Goal: Transaction & Acquisition: Purchase product/service

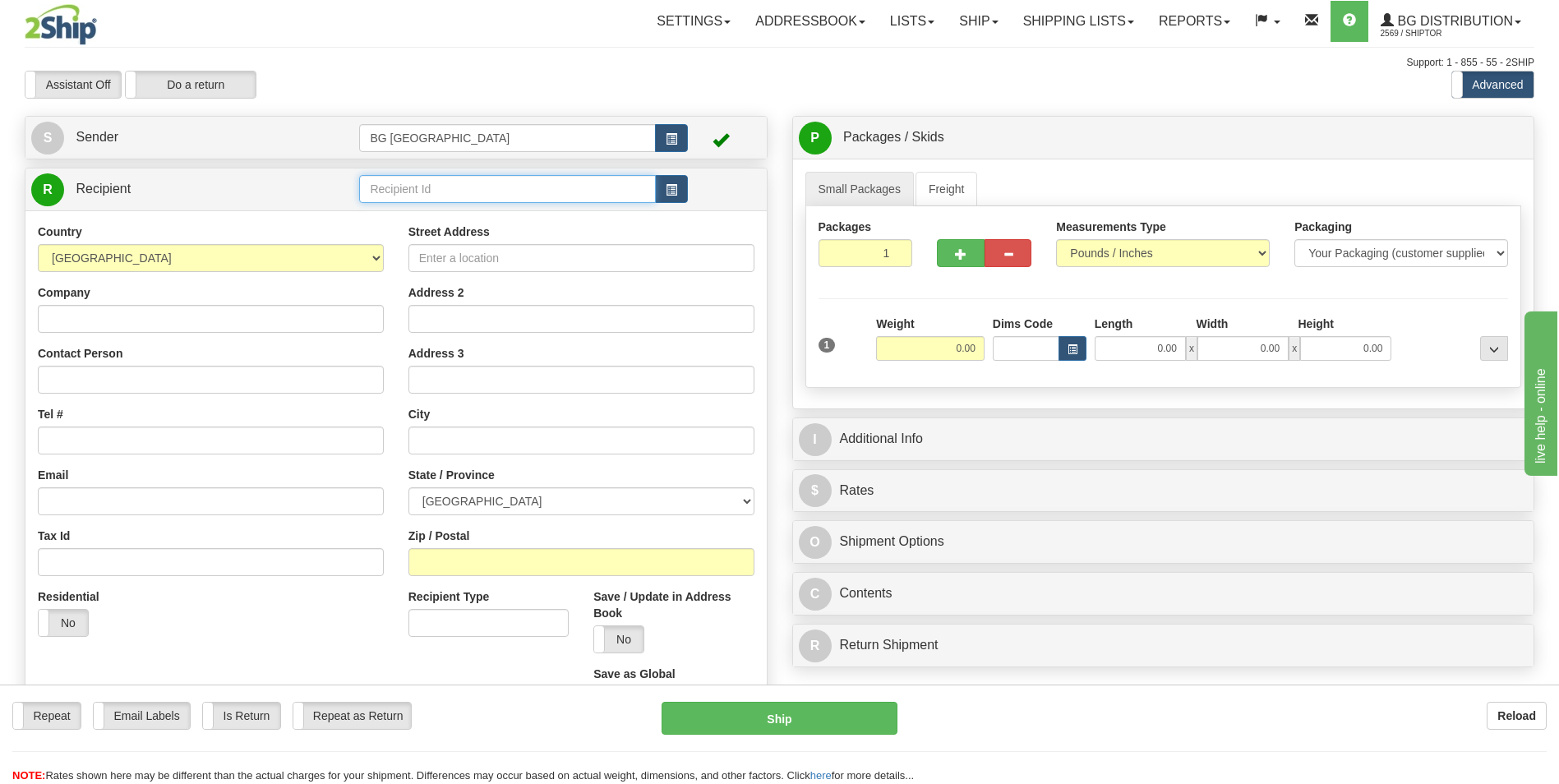
click at [396, 186] on input "text" at bounding box center [507, 189] width 296 height 28
click at [390, 215] on div "60379" at bounding box center [504, 214] width 278 height 17
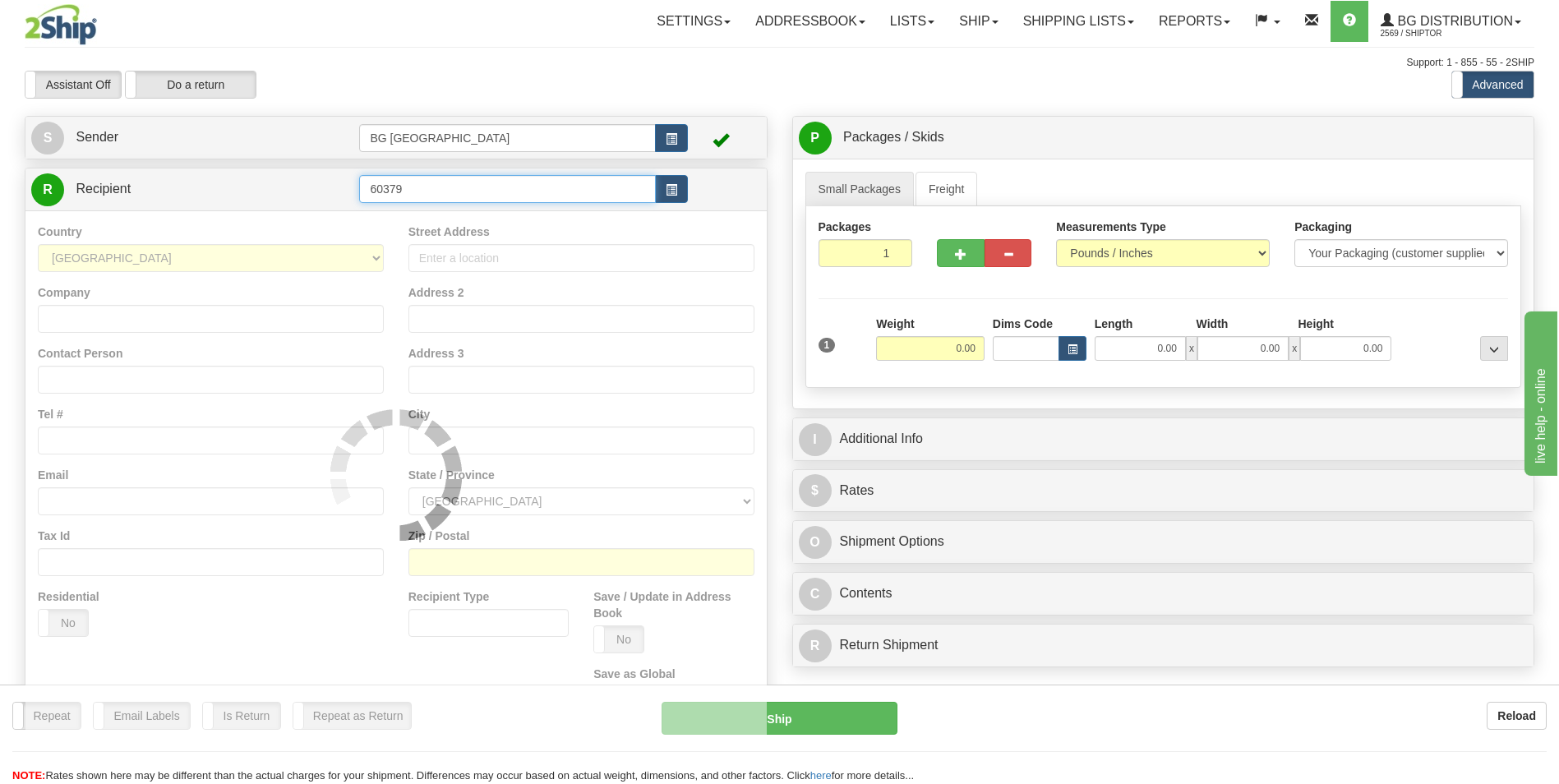
type input "60379"
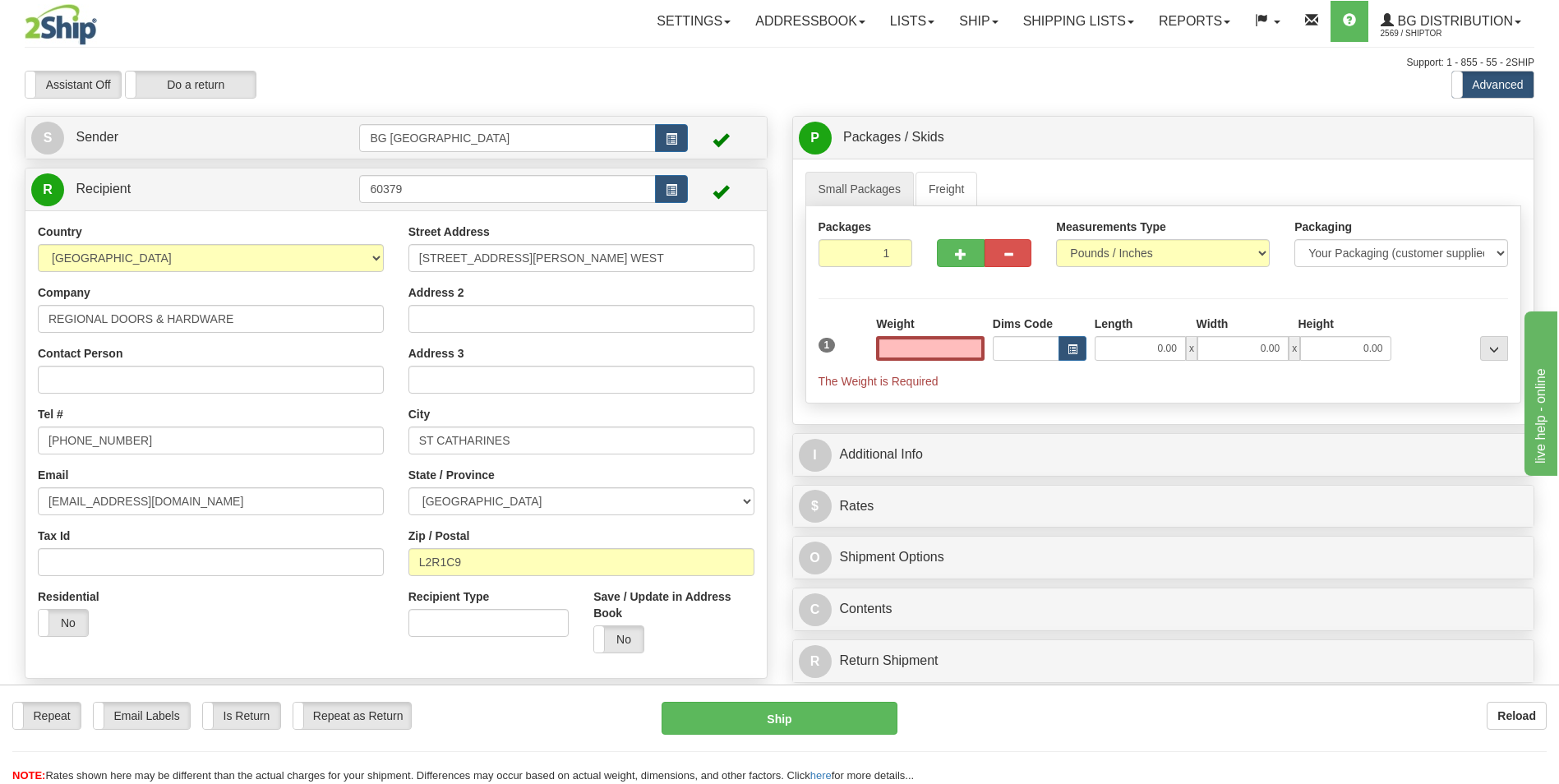
type input "0.00"
click at [240, 321] on input "REGIONAL DOORS & HARDWARE" at bounding box center [211, 319] width 346 height 28
paste input "FRIDEN HEALTH"
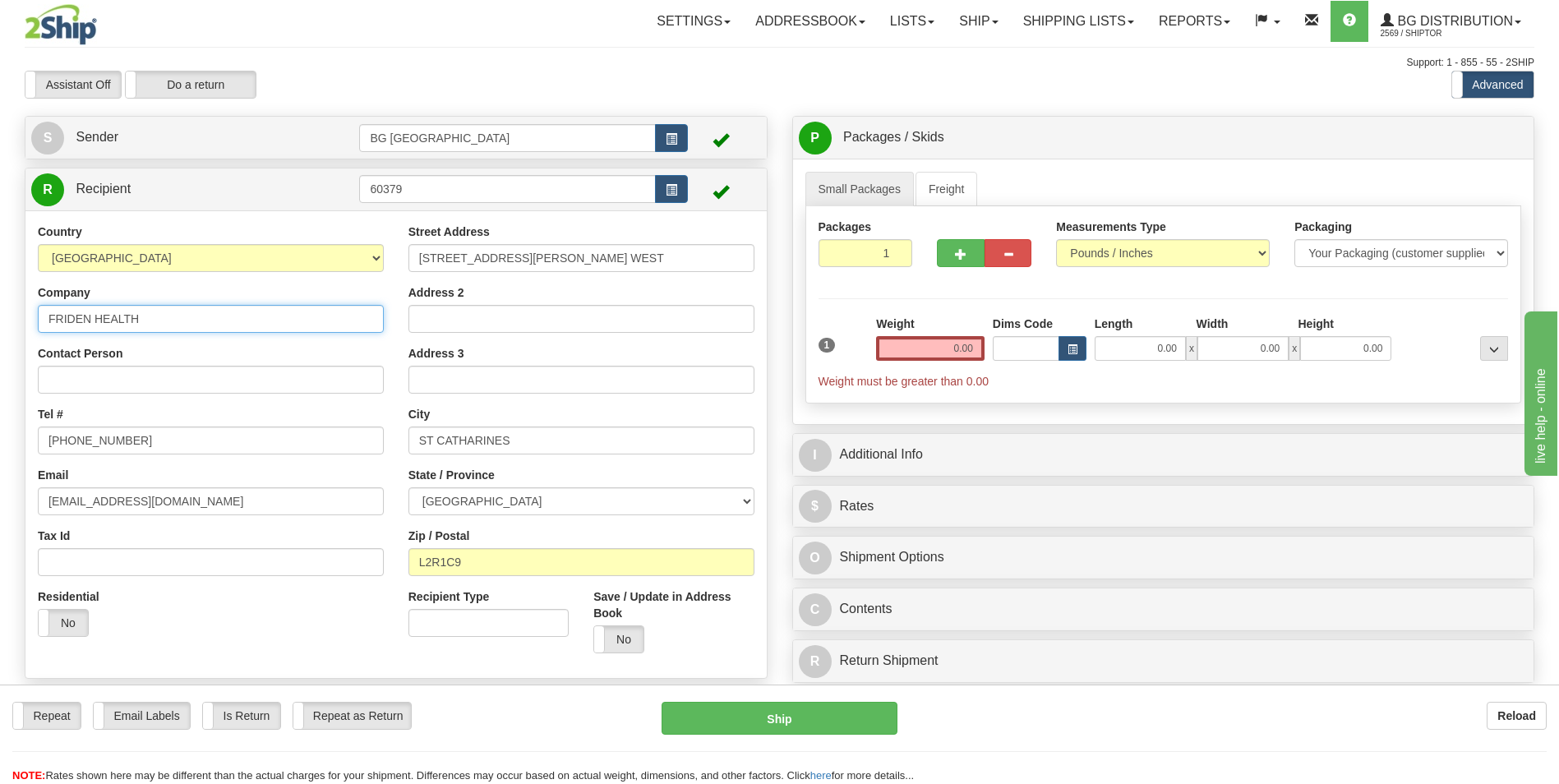
type input "FRIDEN HEALTH"
click at [489, 243] on div "Street Address 44 SCOTT ST. WEST" at bounding box center [582, 247] width 346 height 49
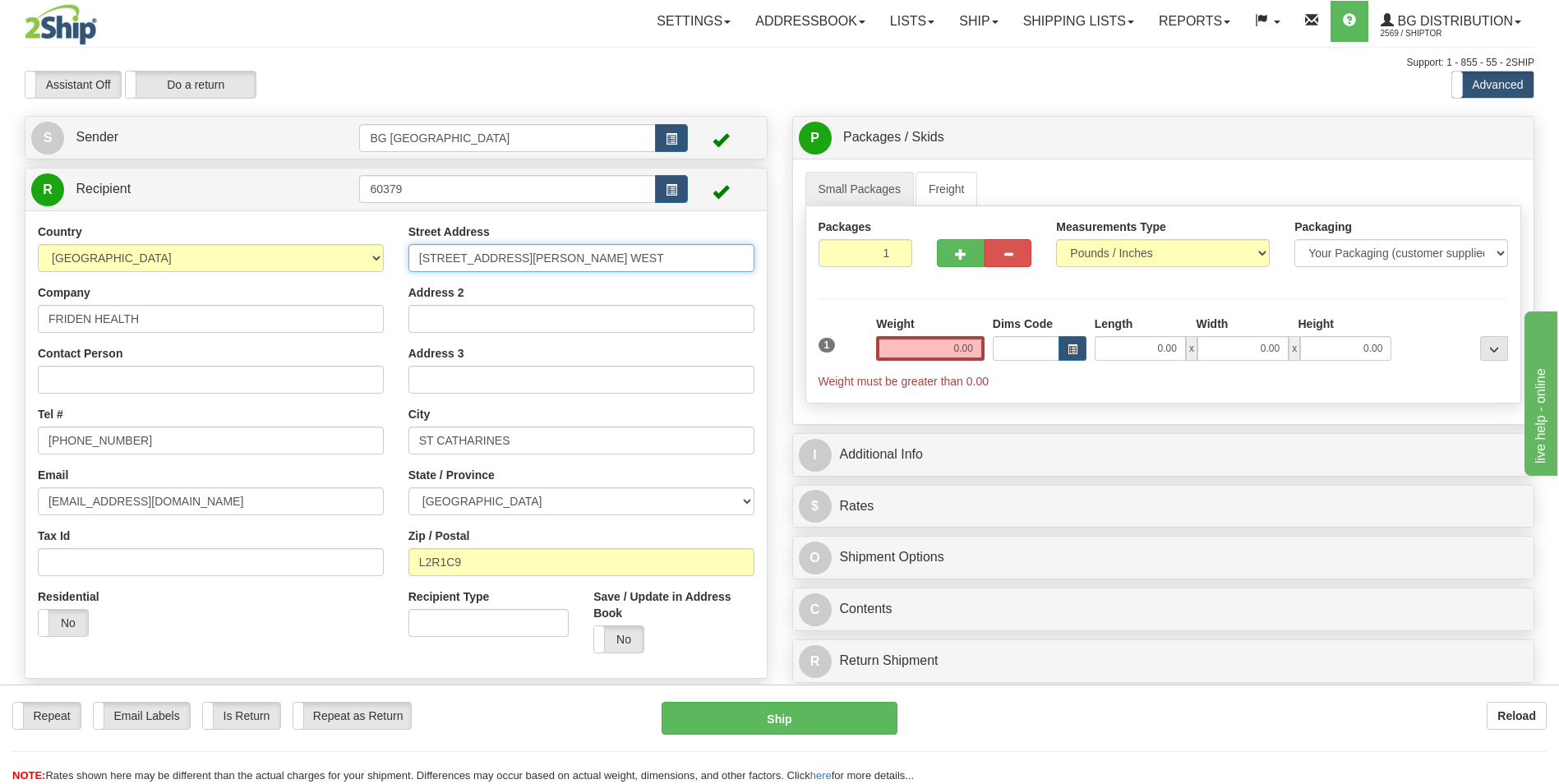
click at [486, 254] on input "44 SCOTT ST. WEST" at bounding box center [582, 258] width 346 height 28
paste input "300 PETER STREET NORTH"
type input "300 PETER STREET NORTH"
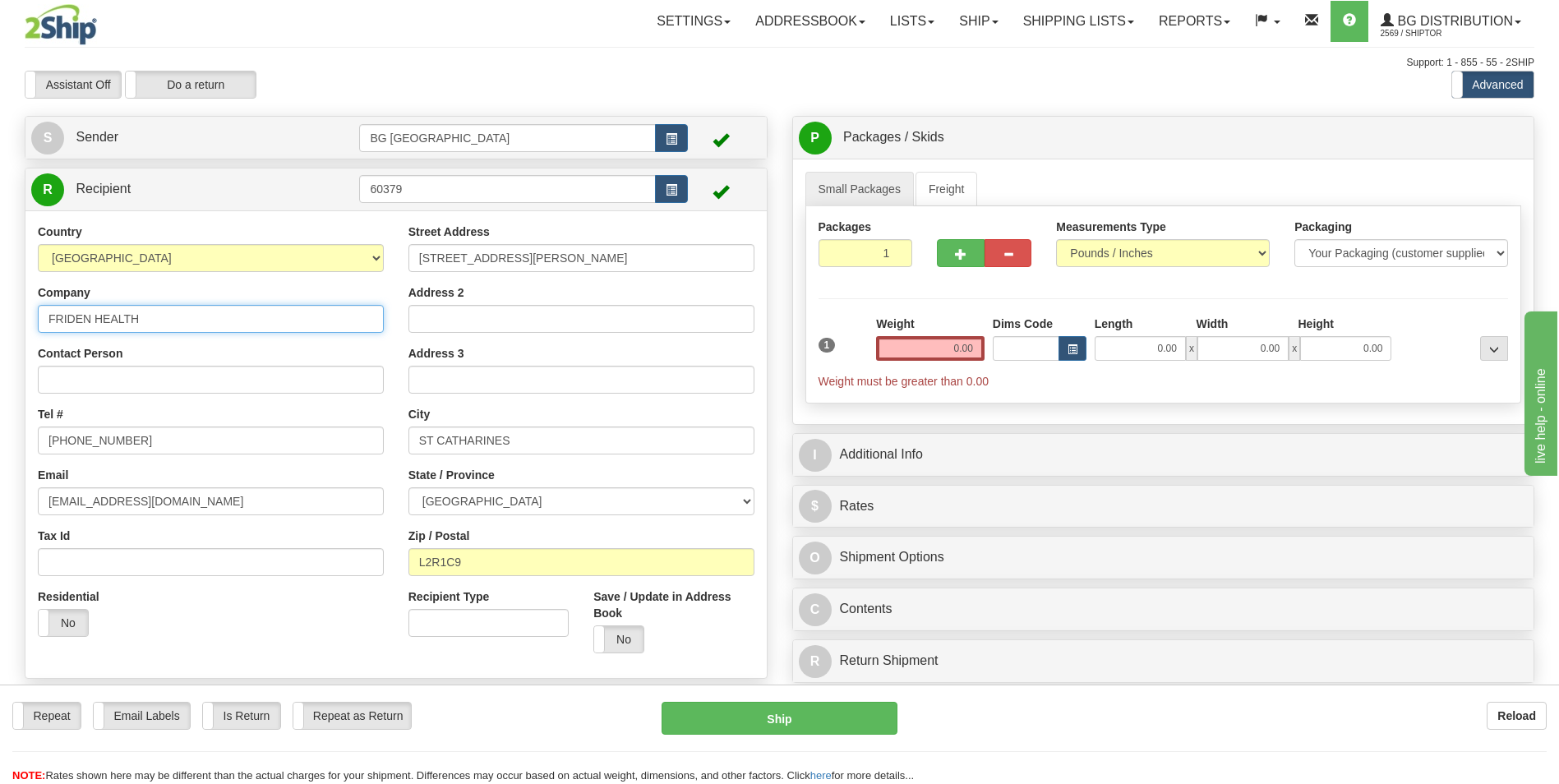
click at [187, 323] on input "FRIDEN HEALTH" at bounding box center [211, 319] width 346 height 28
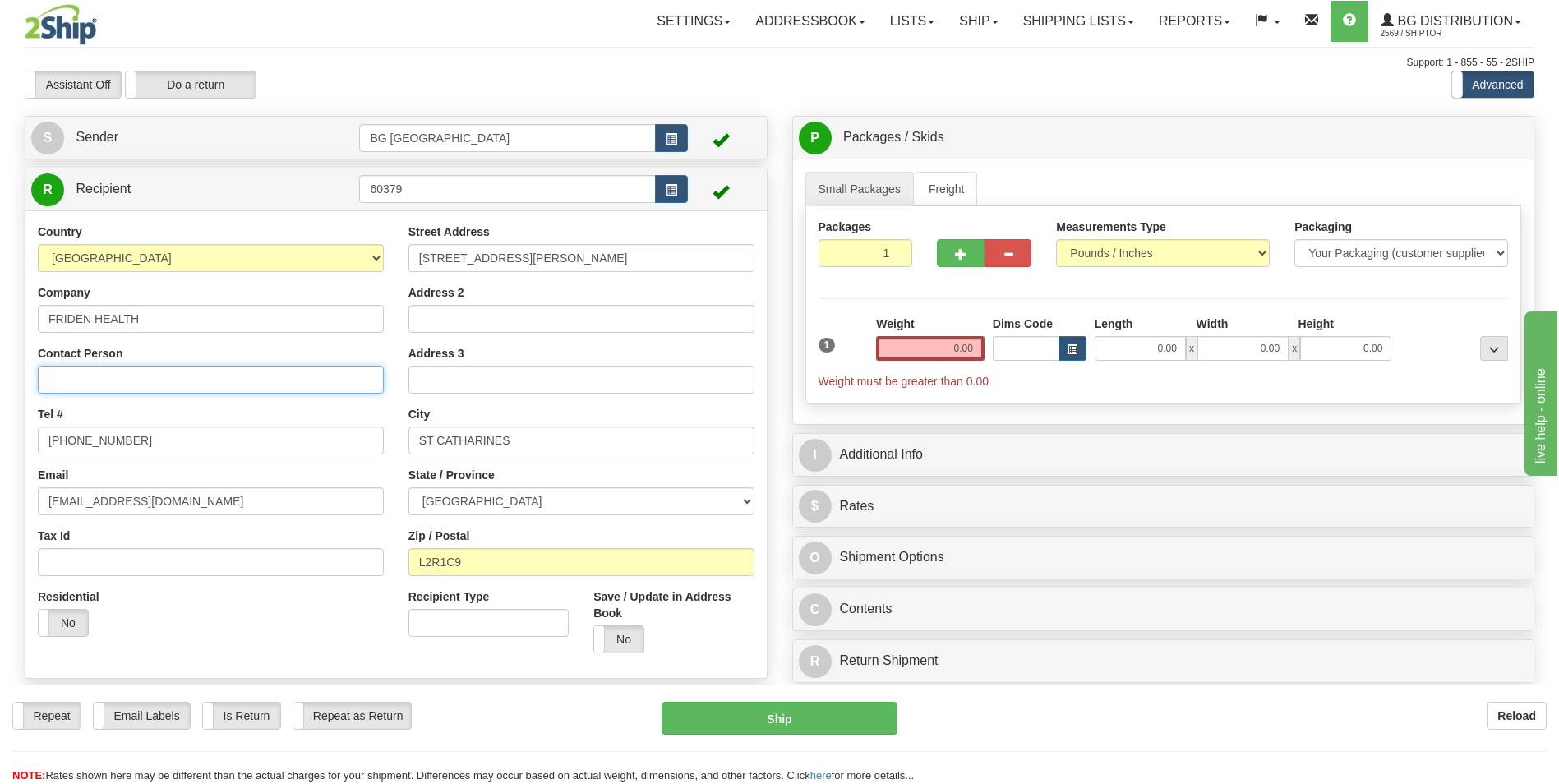
click at [169, 379] on input "Contact Person" at bounding box center [211, 380] width 346 height 28
paste input "ATTENTION: SHAWN 705-791-9095"
click at [164, 384] on input "ATTENTION: SHAWN 705-791-9095" at bounding box center [211, 380] width 346 height 28
drag, startPoint x: 164, startPoint y: 384, endPoint x: 240, endPoint y: 387, distance: 76.1
click at [240, 387] on input "ATTENTION: SHAWN 705-791-9095" at bounding box center [211, 380] width 346 height 28
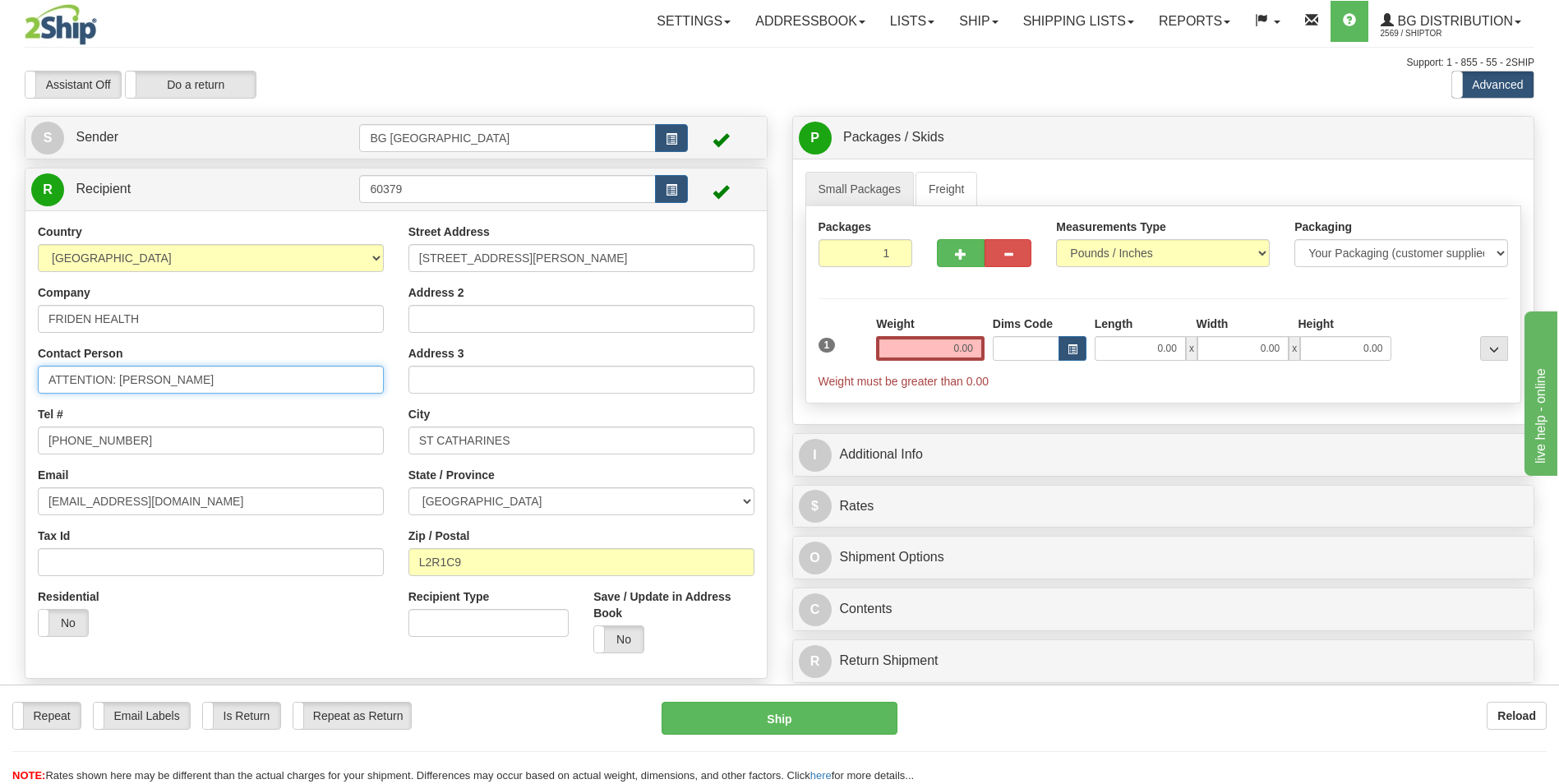
type input "ATTENTION: SHAWN"
click at [159, 442] on input "647-385-6682" at bounding box center [211, 440] width 346 height 28
paste input "705-791-9095"
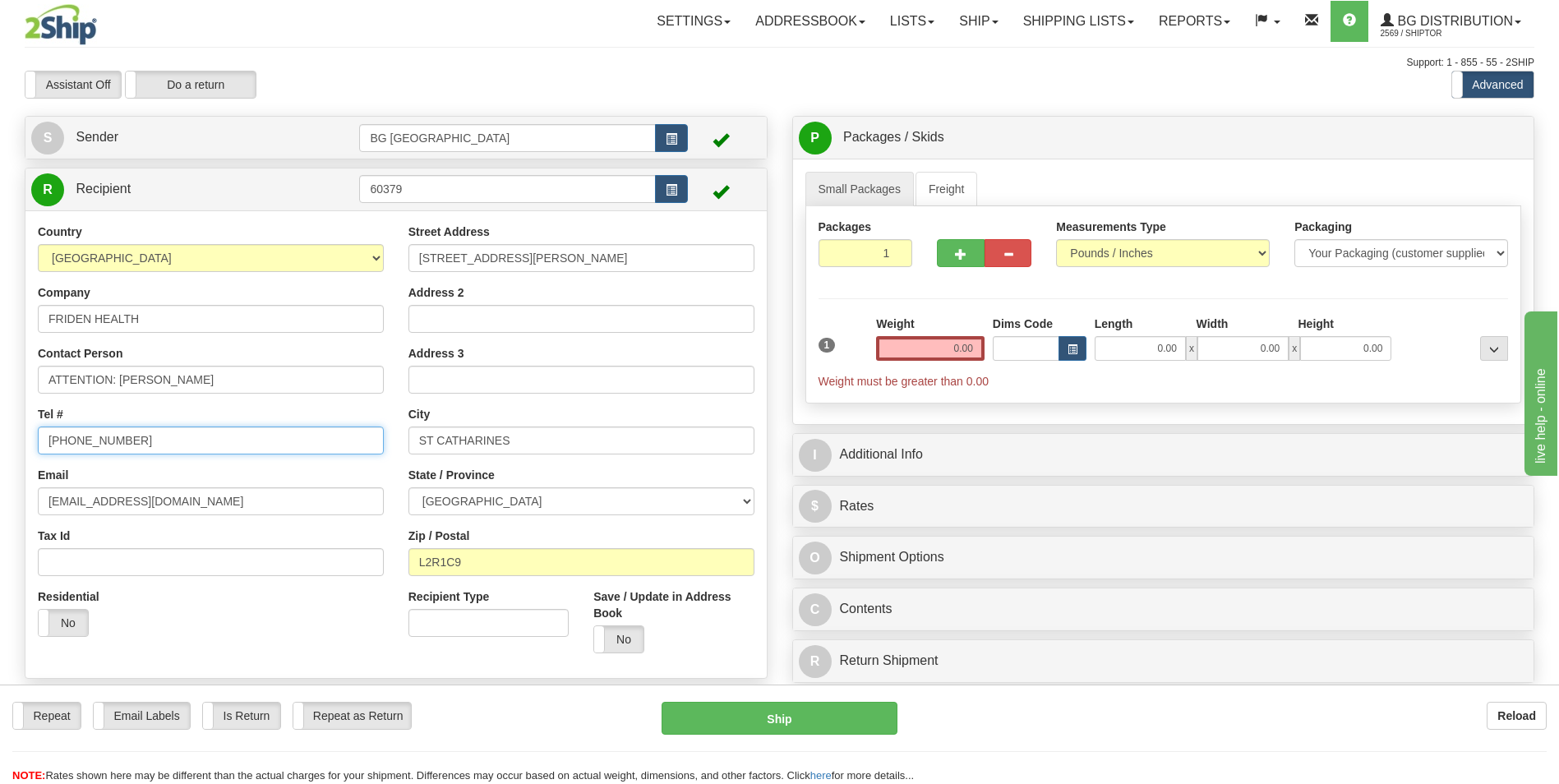
type input "705-791-9095"
click at [186, 378] on input "ATTENTION: SHAWN" at bounding box center [211, 380] width 346 height 28
paste input "705-791-9095"
type input "ATTENTION: SHAWN 705-791-9095"
click at [530, 438] on input "ST CATHARINES" at bounding box center [582, 440] width 346 height 28
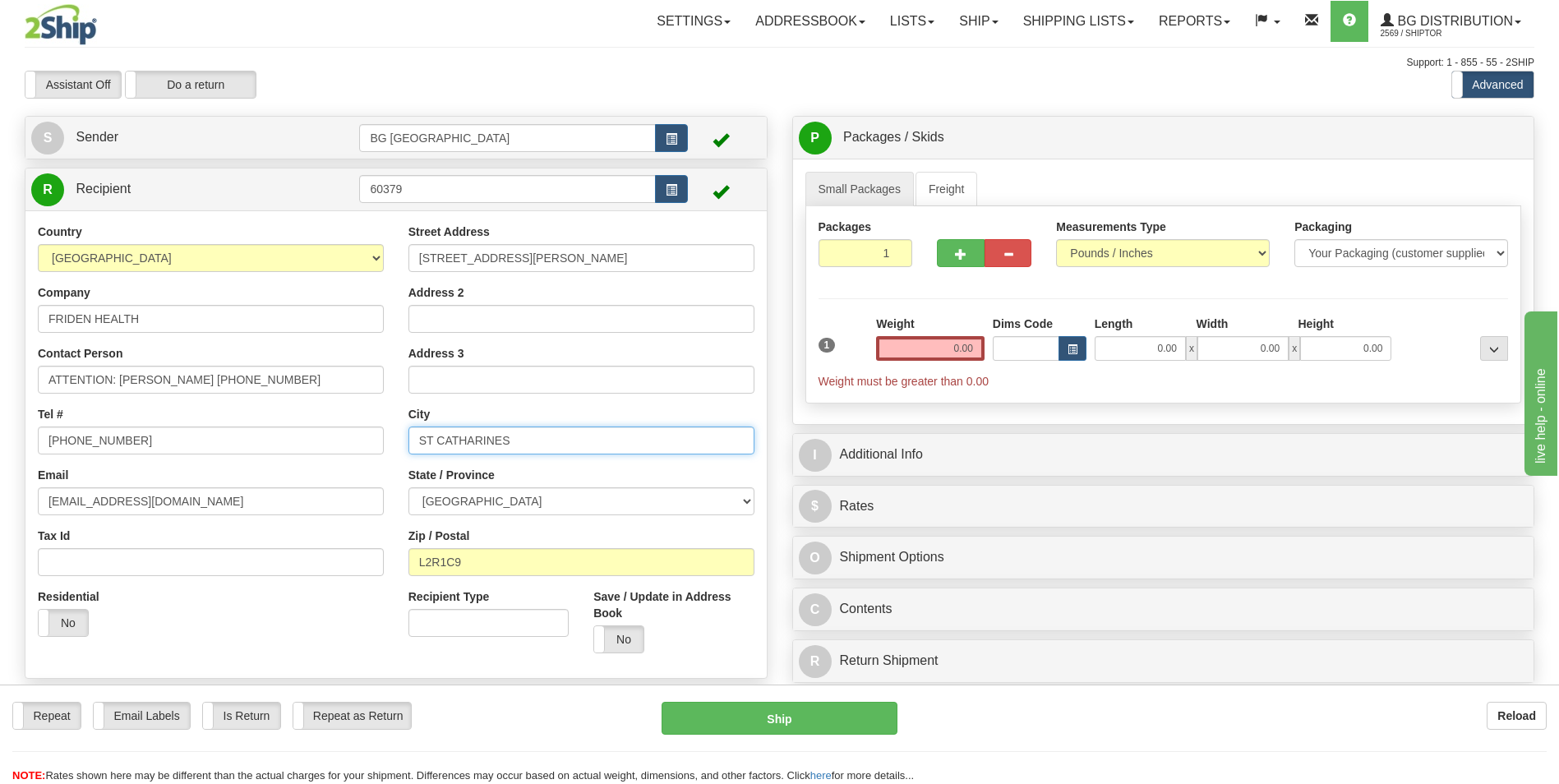
click at [530, 438] on input "ST CATHARINES" at bounding box center [582, 440] width 346 height 28
paste input "ORILLIA"
type input "ORILLIA"
click at [501, 558] on input "L2R1C9" at bounding box center [582, 561] width 346 height 28
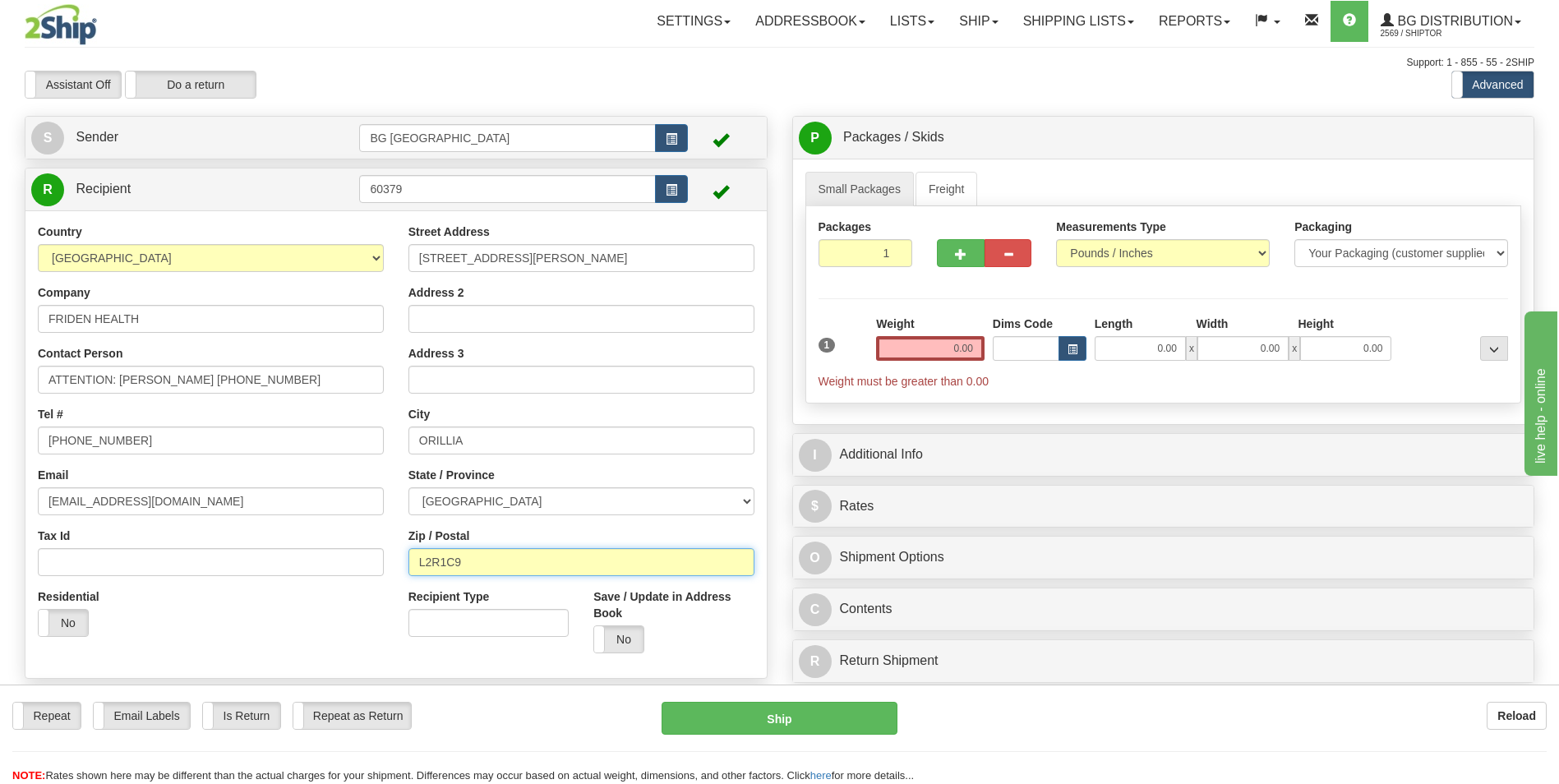
click at [501, 558] on input "L2R1C9" at bounding box center [582, 561] width 346 height 28
paste input "3V 5A2"
type input "L3V 5A2"
click at [955, 345] on input "0.00" at bounding box center [930, 348] width 108 height 25
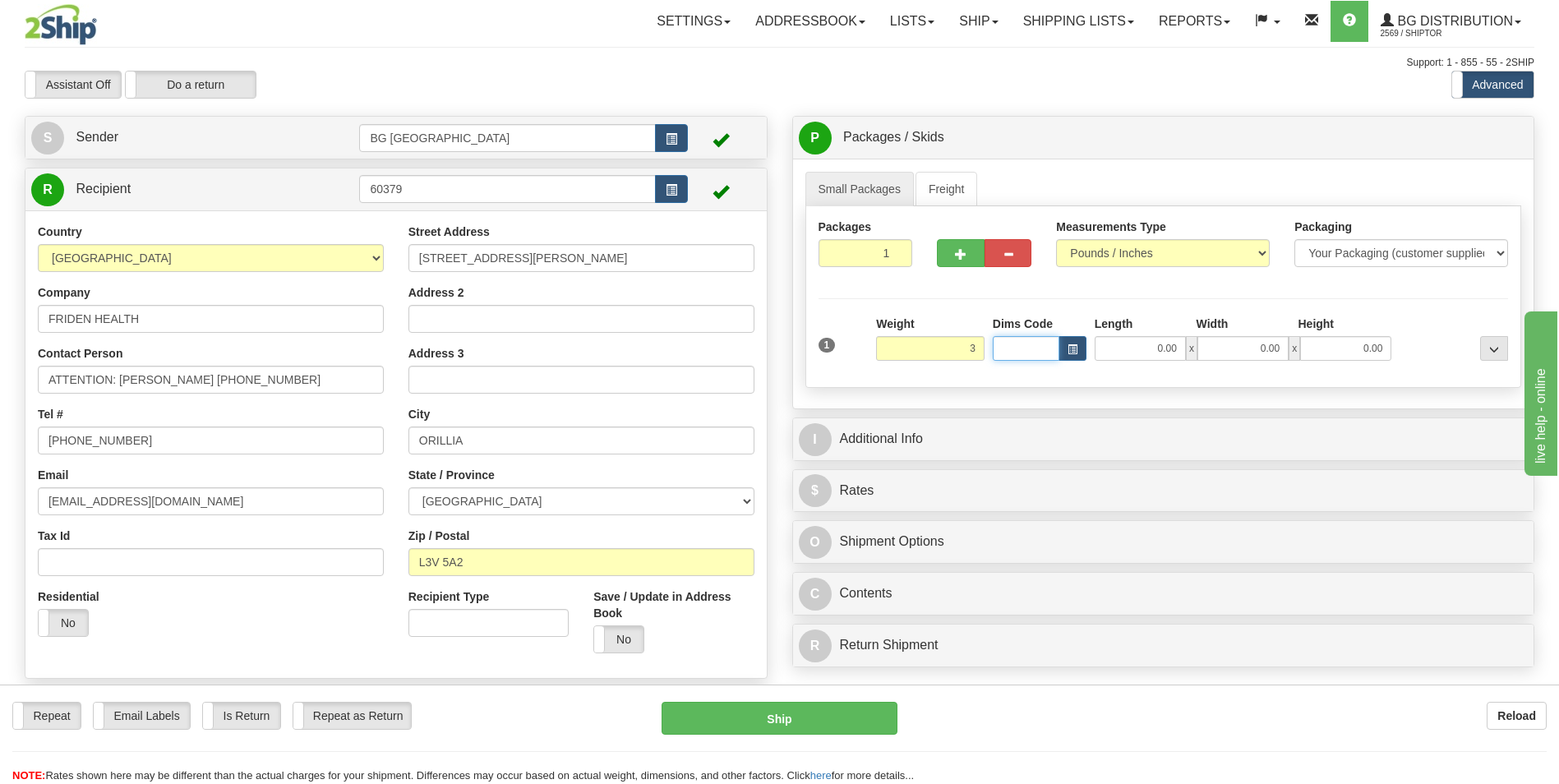
type input "3.00"
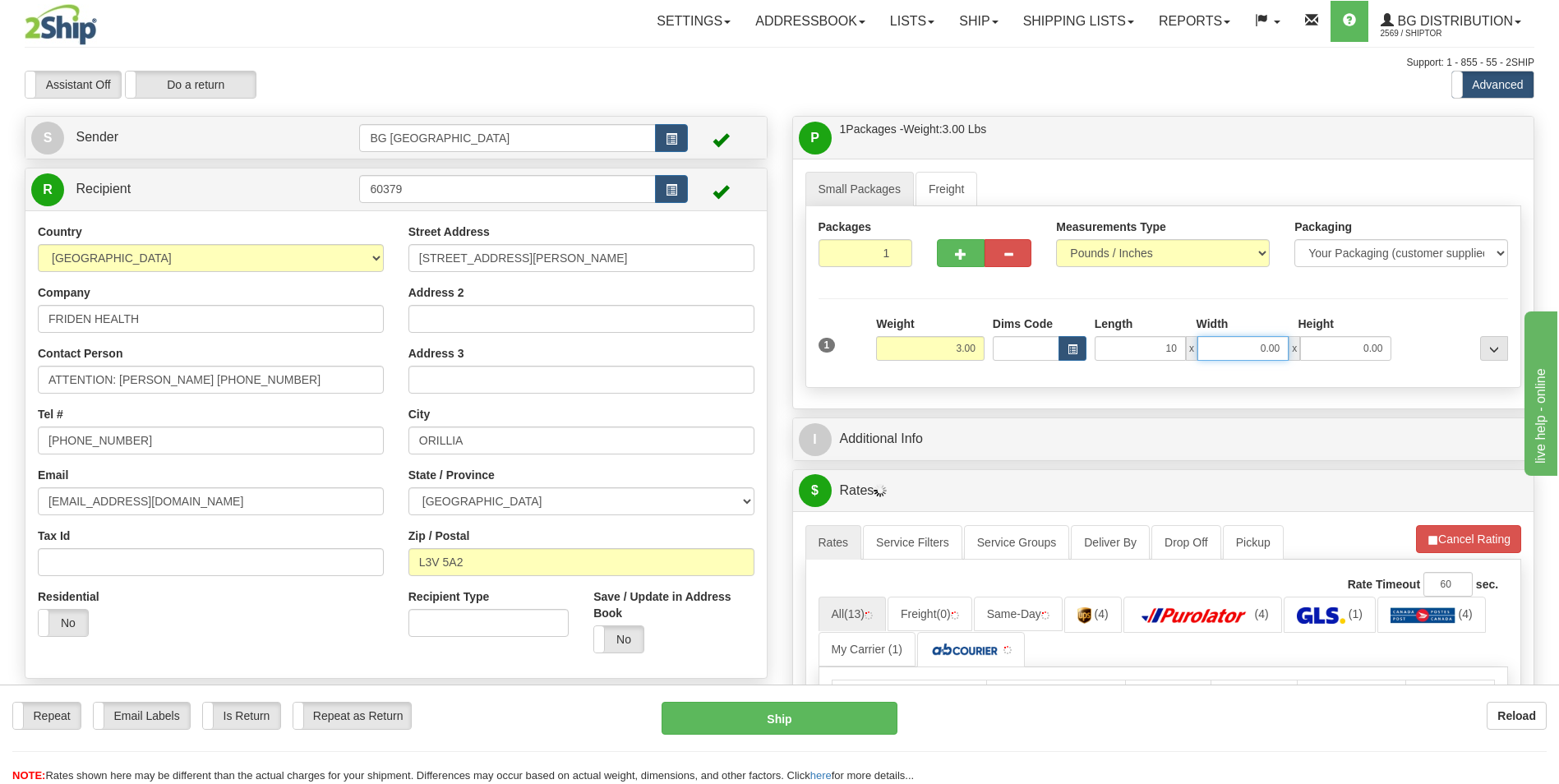
type input "10.00"
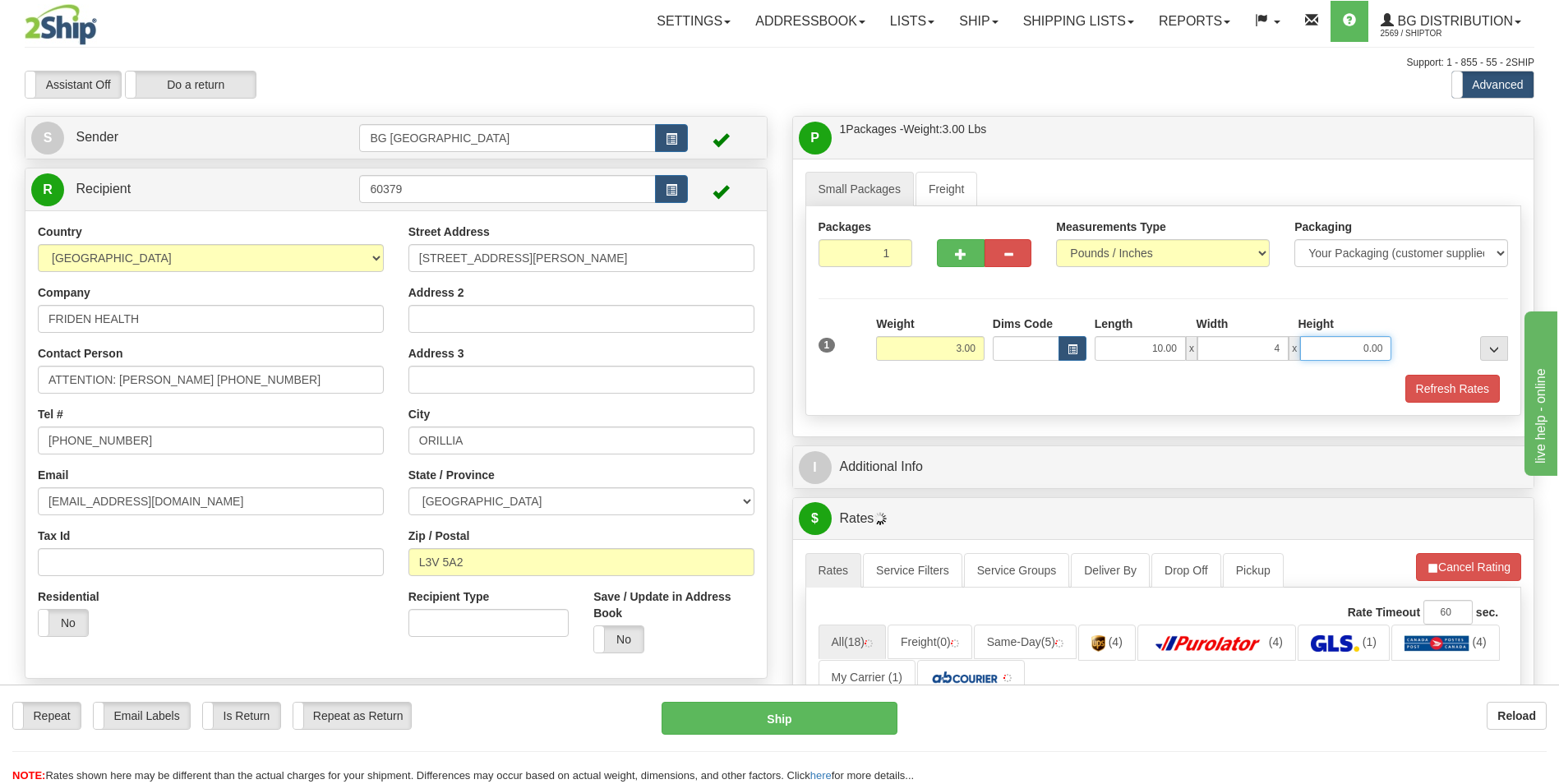
type input "4.00"
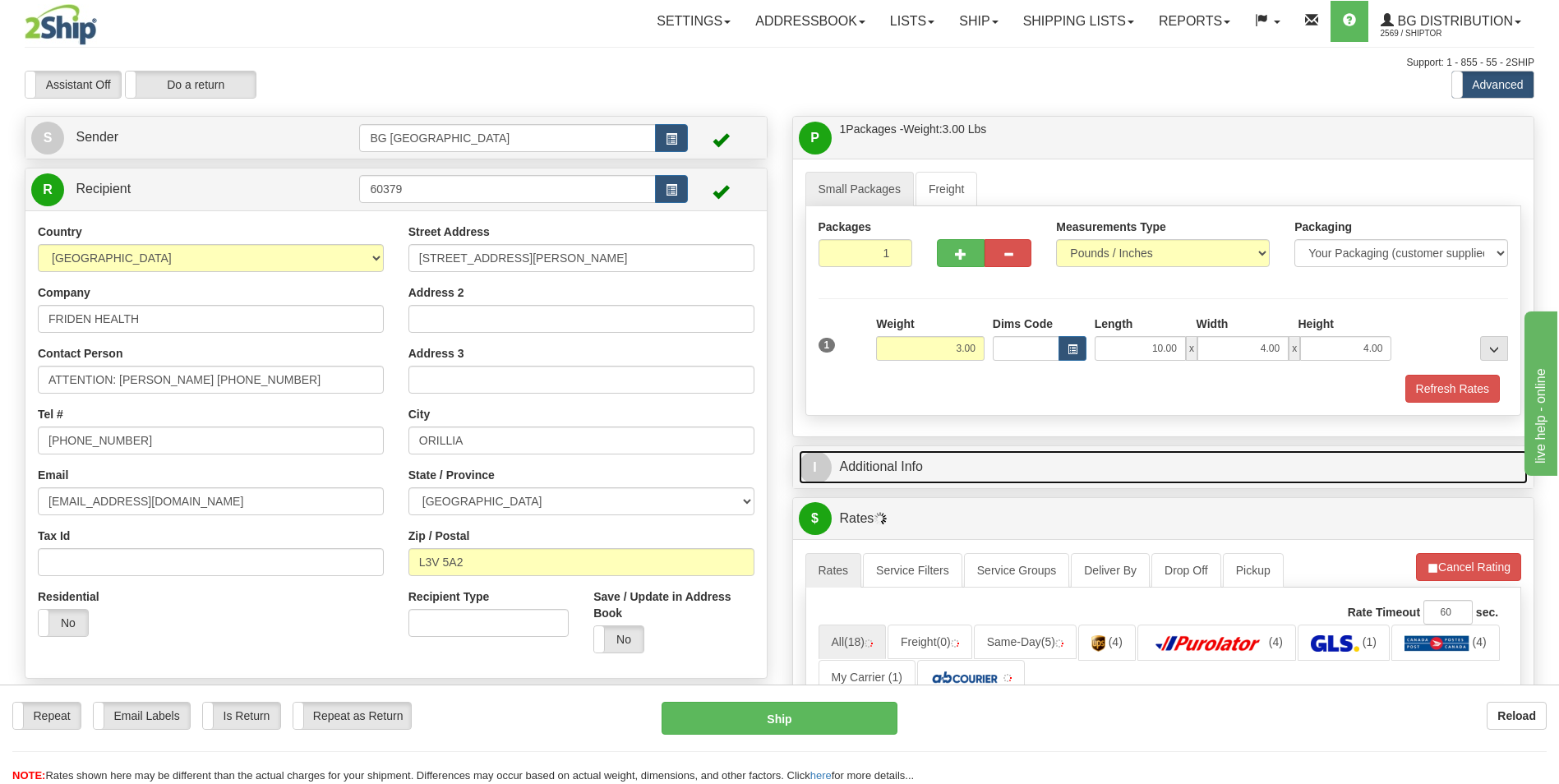
click at [946, 467] on link "I Additional Info" at bounding box center [1164, 467] width 730 height 34
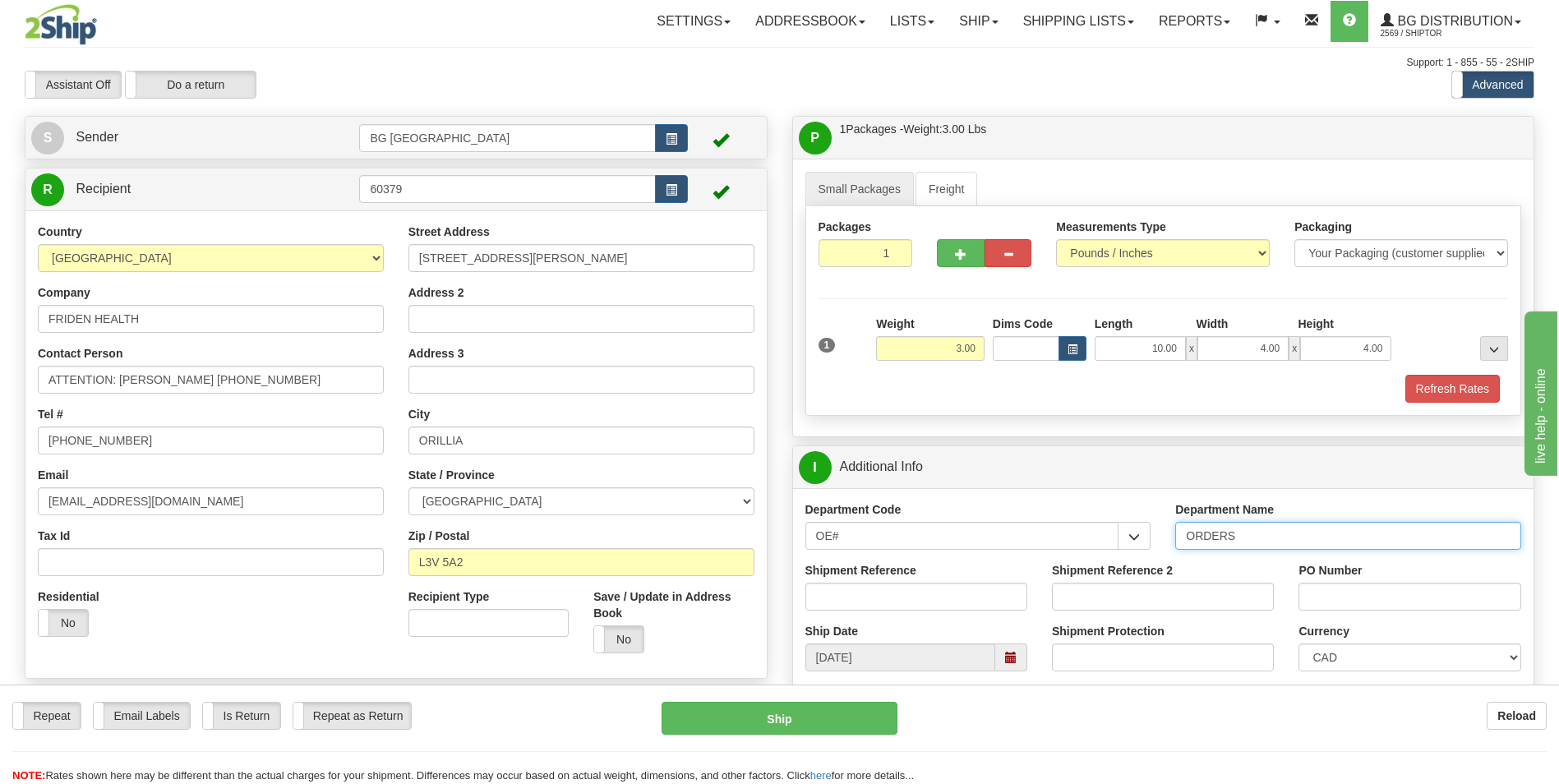
click at [1288, 537] on input "ORDERS" at bounding box center [1348, 536] width 346 height 28
type input "70184744-00"
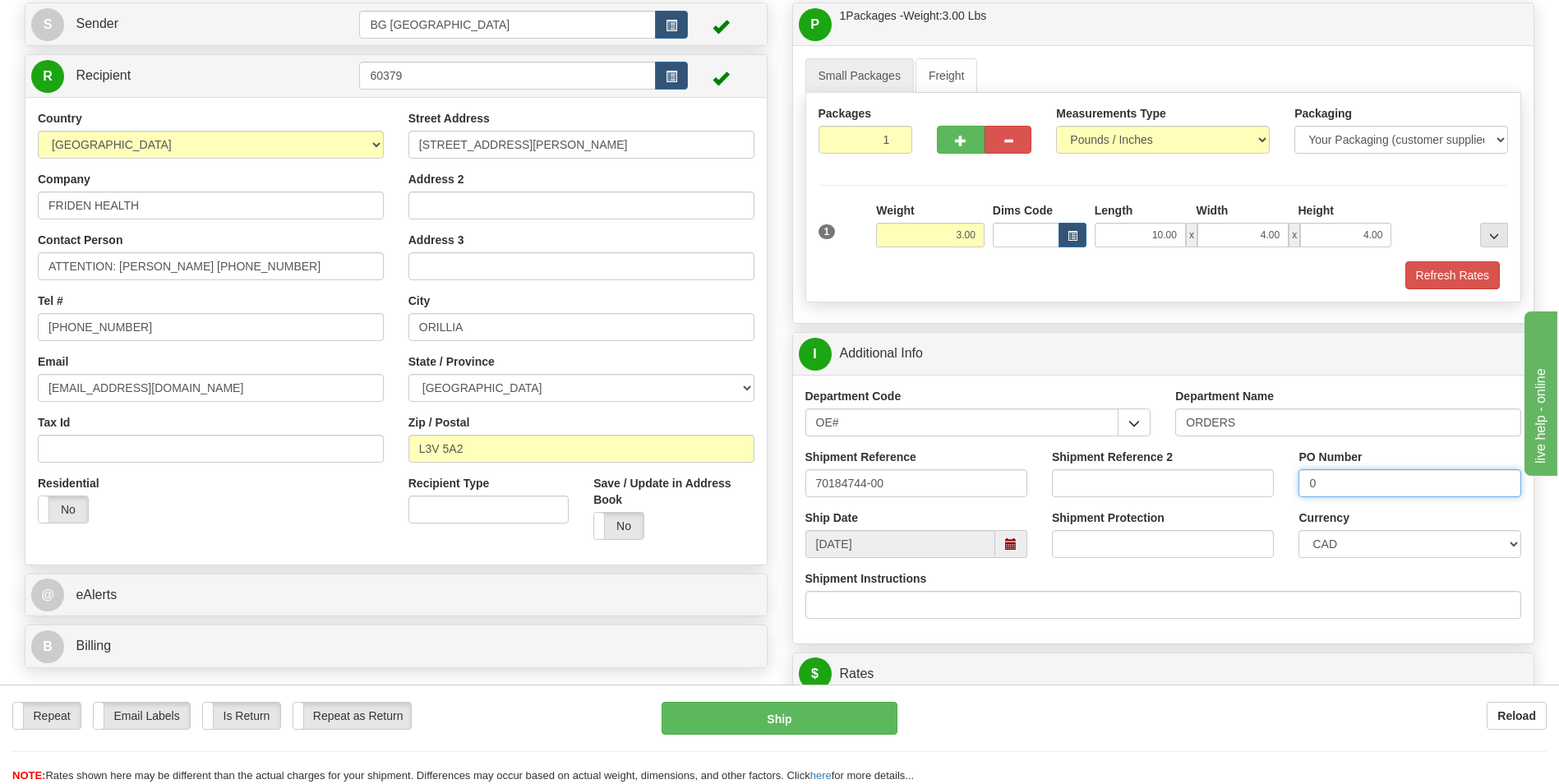
scroll to position [329, 0]
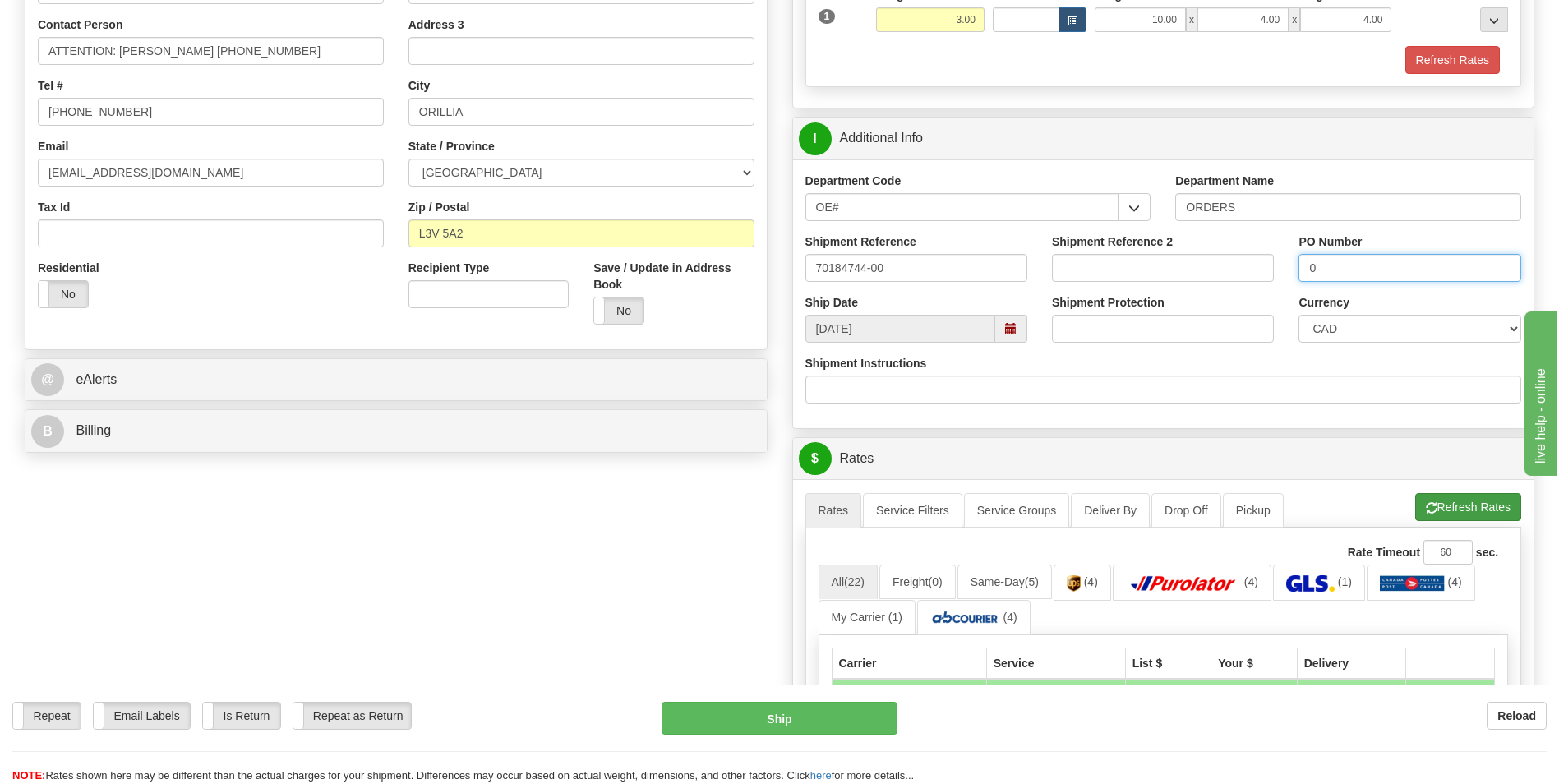
type input "0"
click at [1429, 509] on span "button" at bounding box center [1432, 508] width 12 height 11
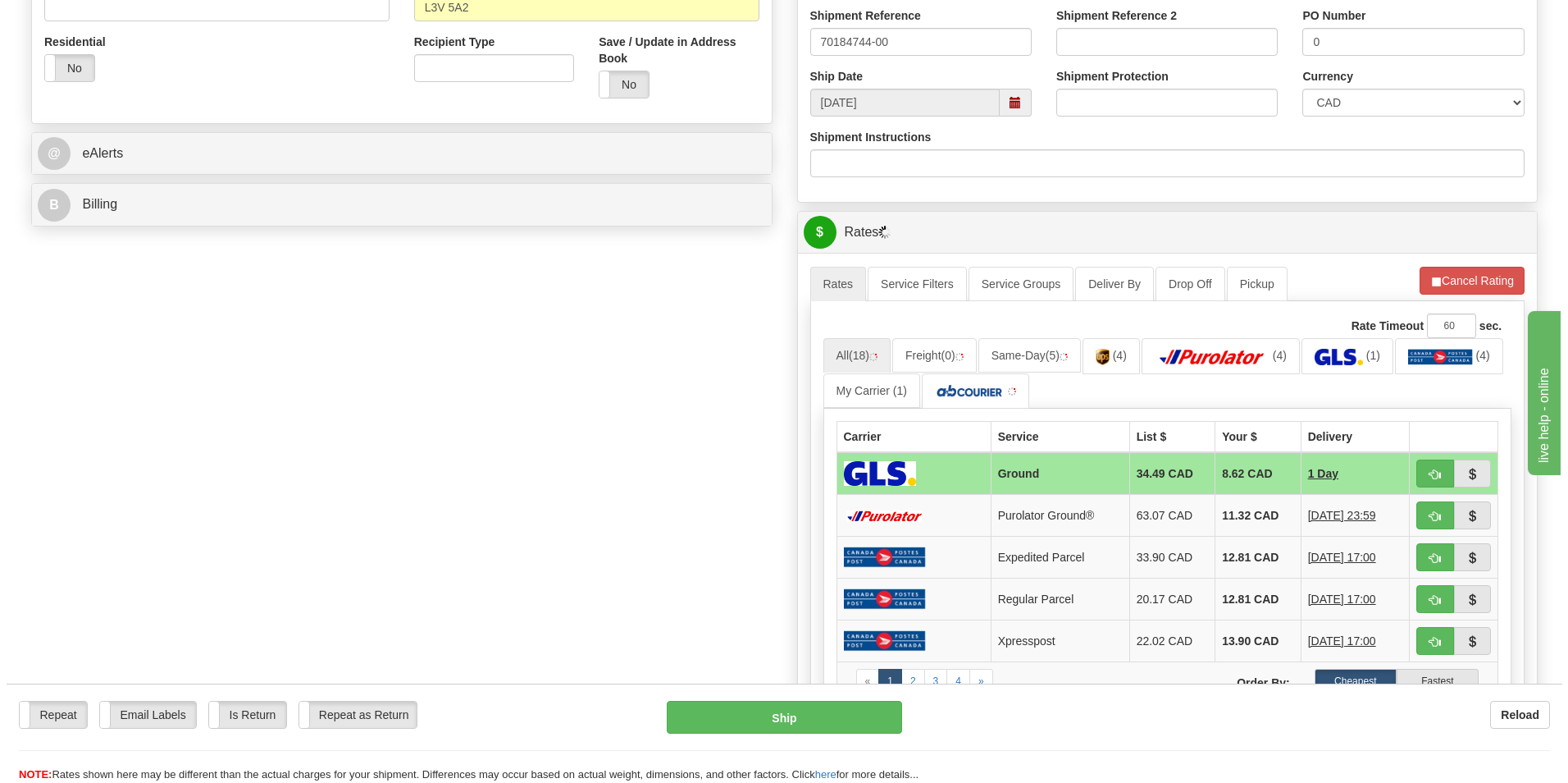
scroll to position [575, 0]
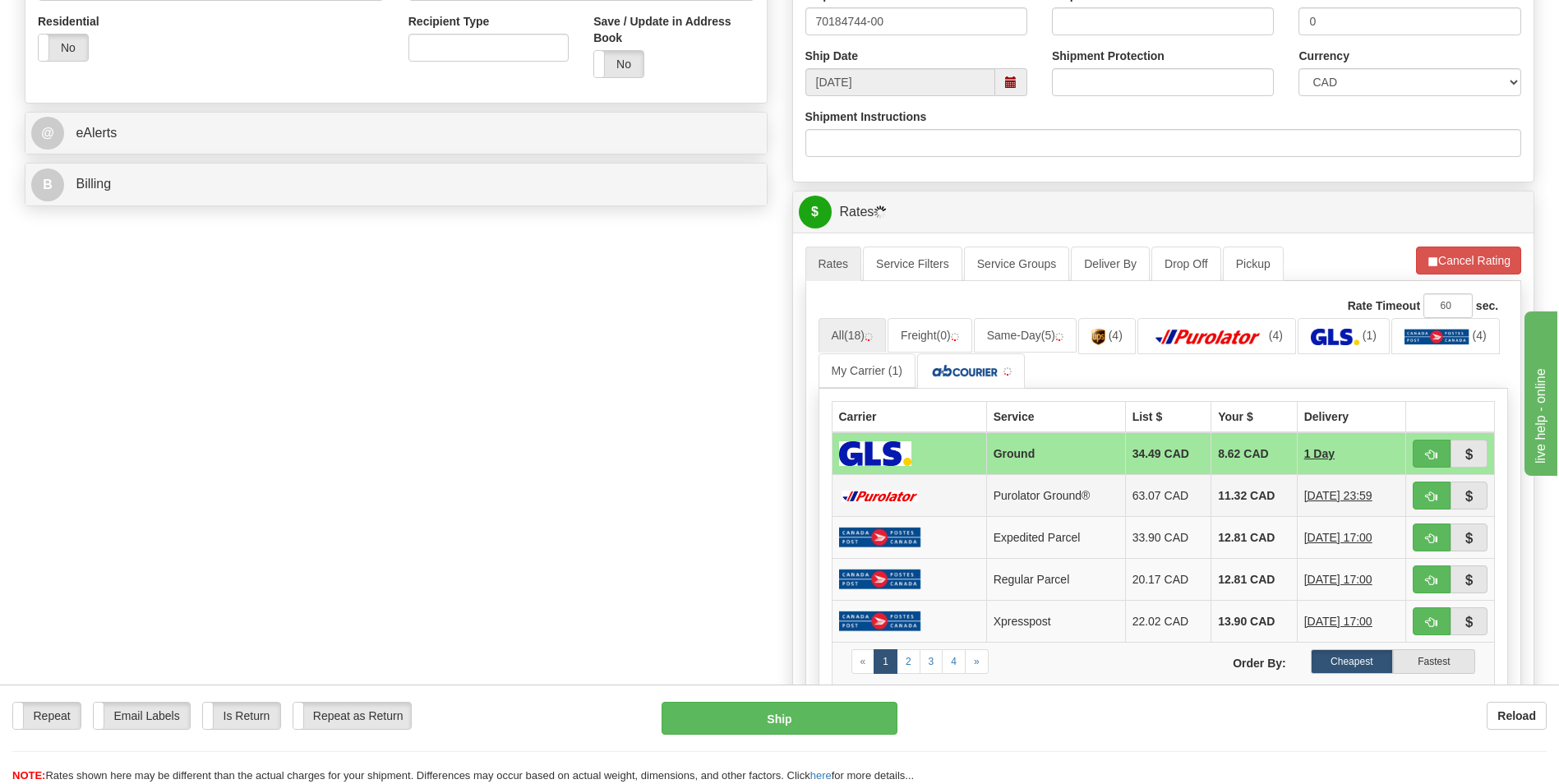
click at [1248, 495] on td "11.32 CAD" at bounding box center [1254, 496] width 87 height 42
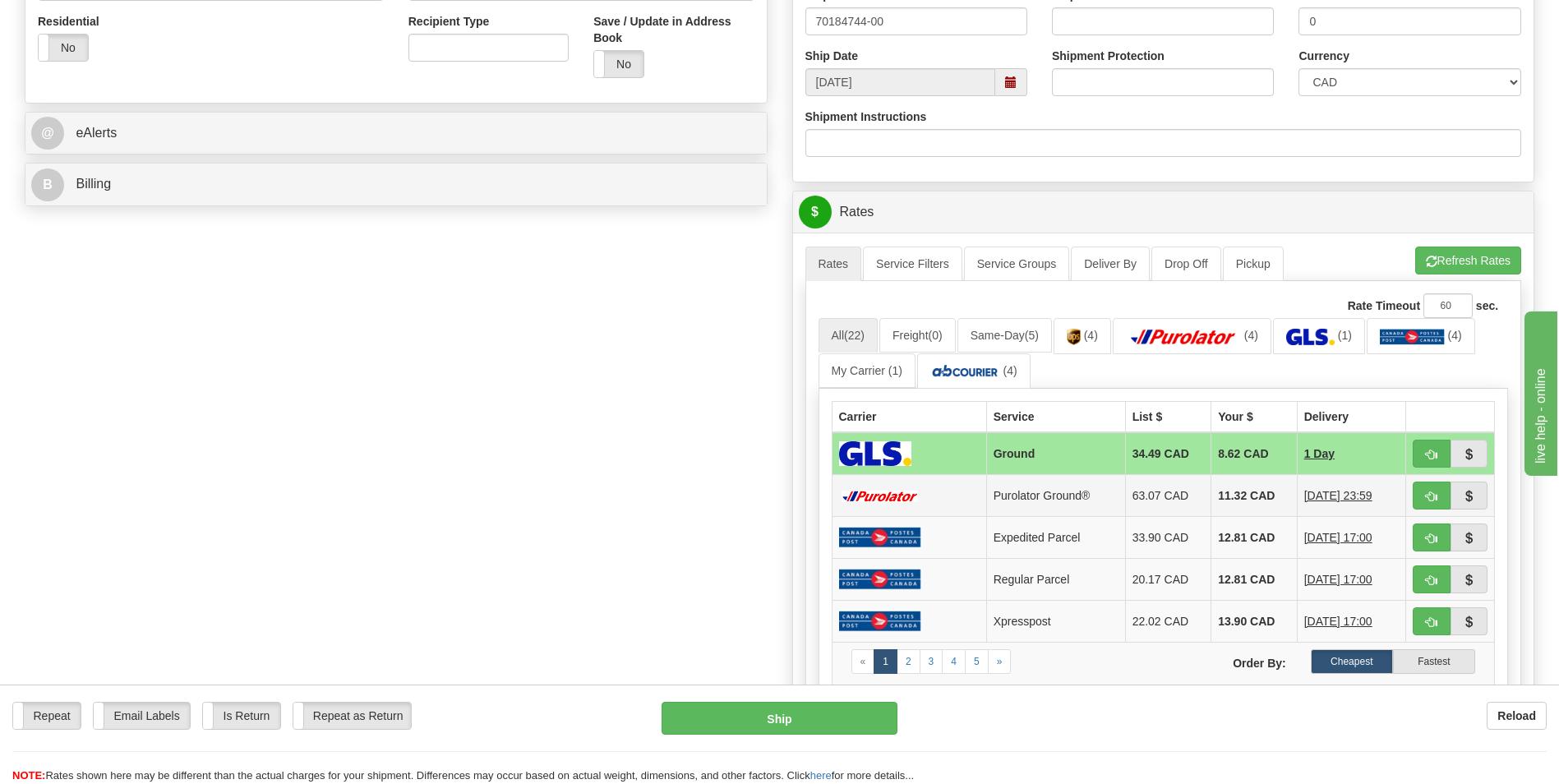
click at [959, 503] on td at bounding box center [909, 496] width 154 height 42
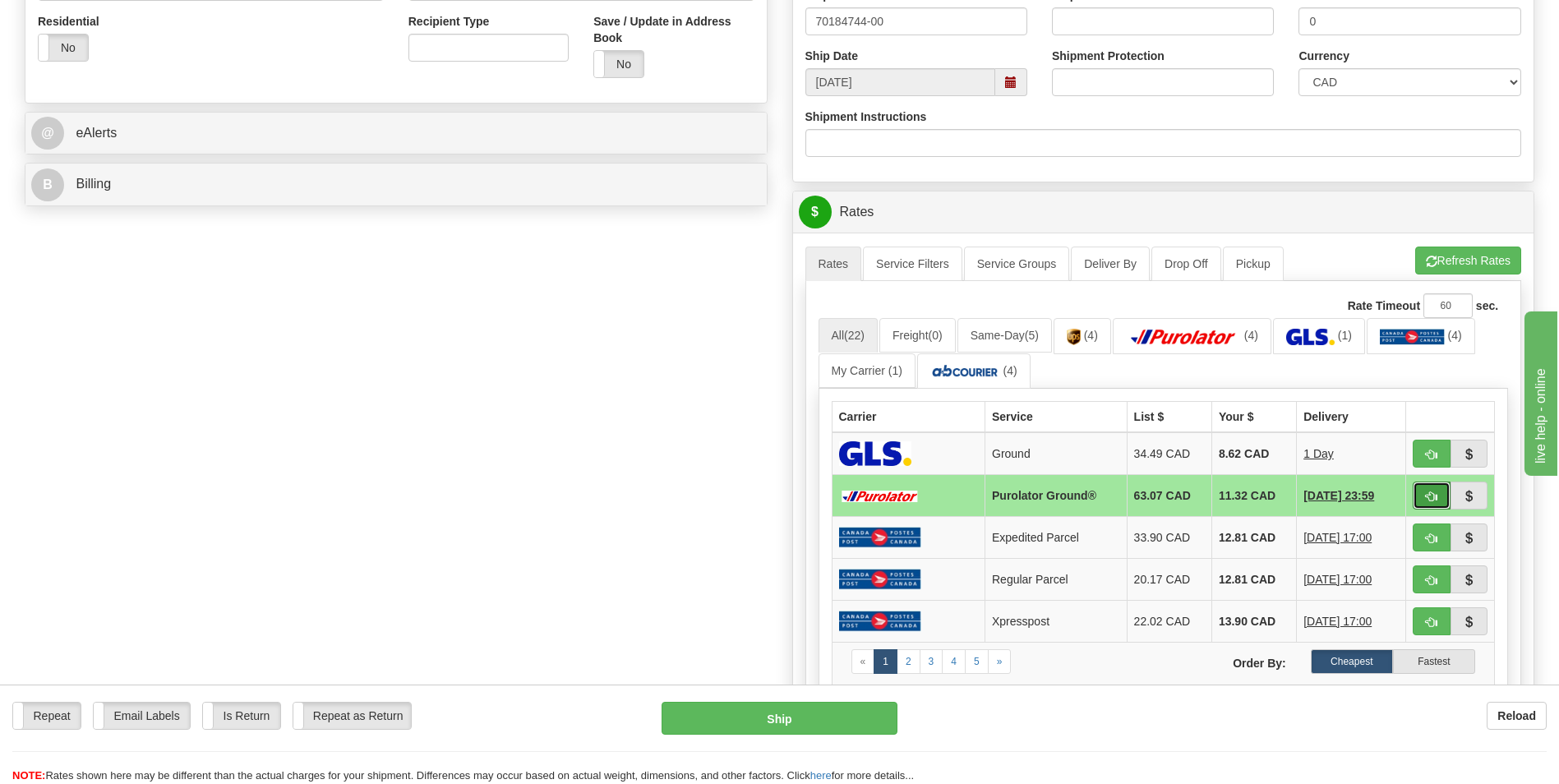
click at [1428, 496] on span "button" at bounding box center [1432, 496] width 12 height 11
type input "260"
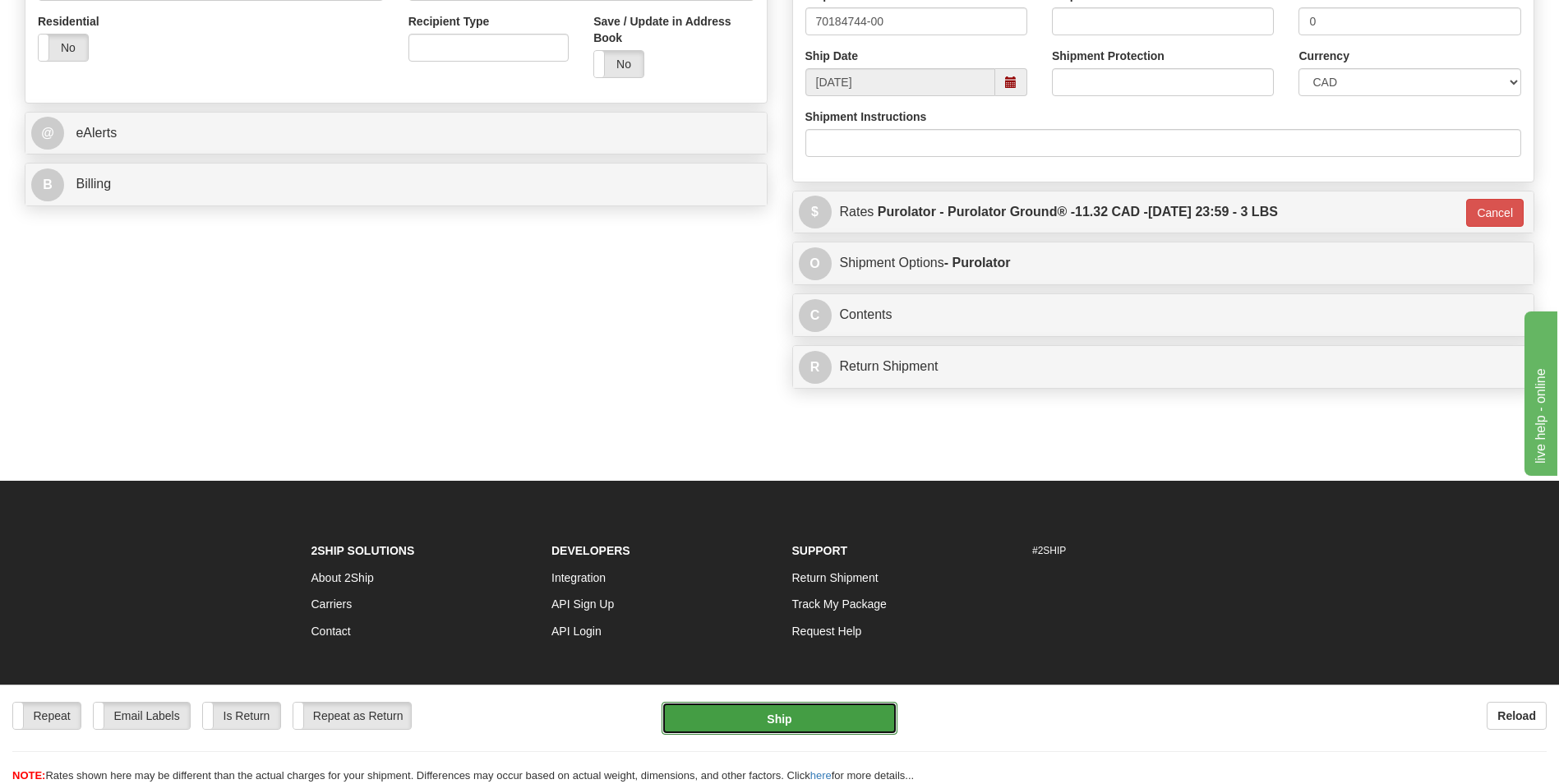
click at [788, 722] on button "Ship" at bounding box center [779, 717] width 235 height 33
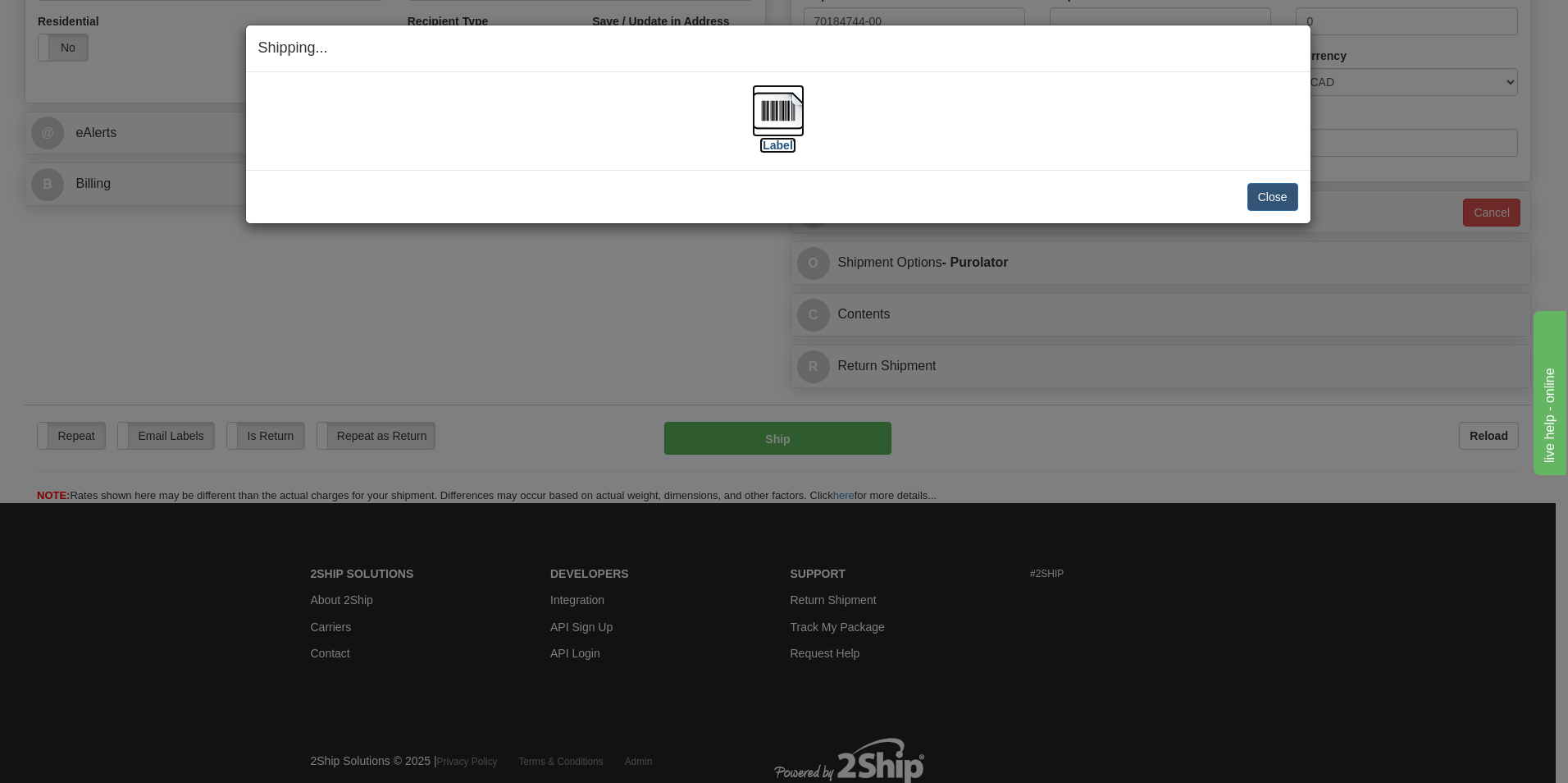
click at [776, 121] on img at bounding box center [778, 110] width 53 height 53
click at [1262, 201] on button "Close" at bounding box center [1271, 196] width 51 height 28
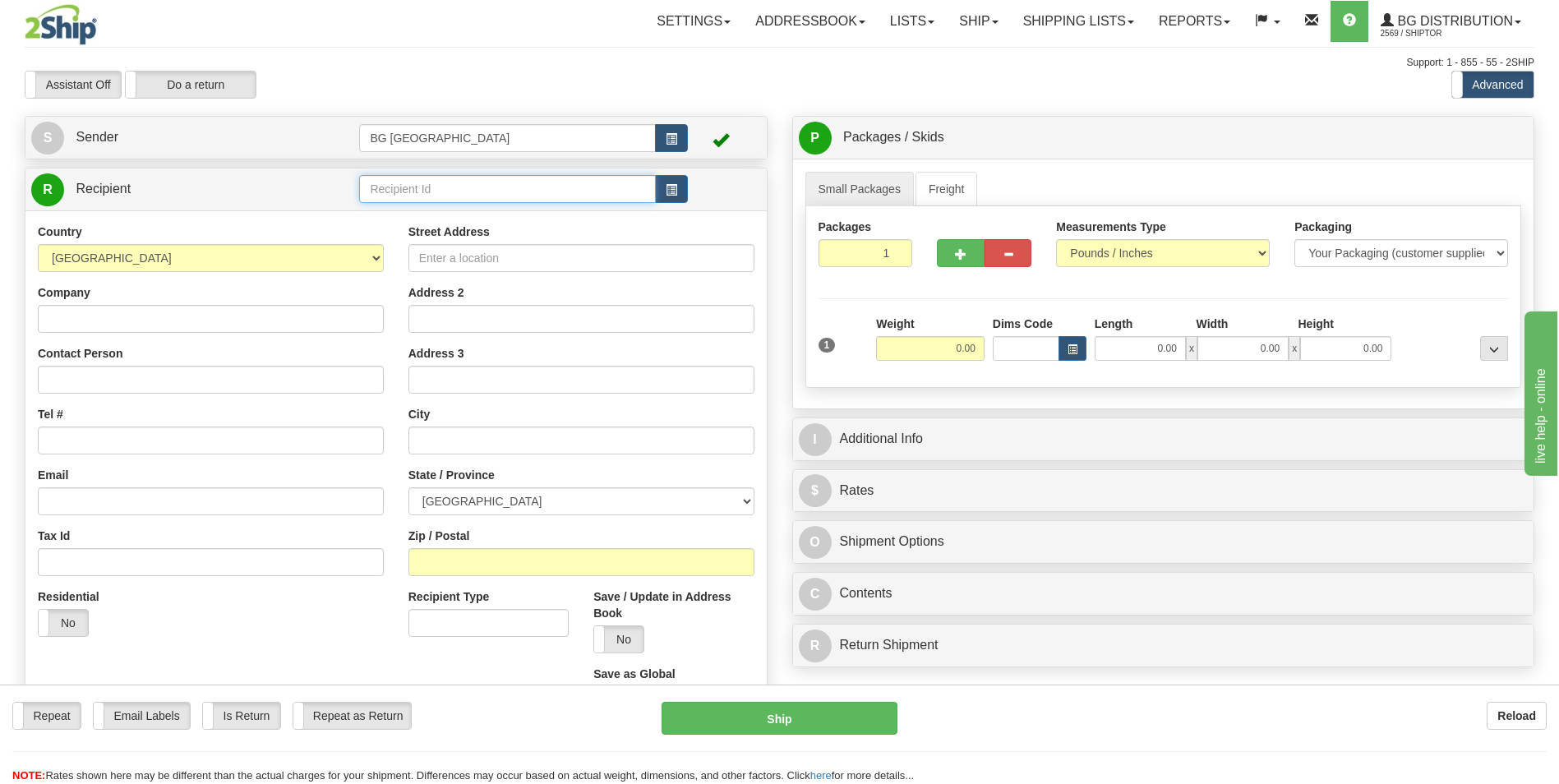
click at [409, 201] on input "text" at bounding box center [507, 189] width 296 height 28
type input "60040"
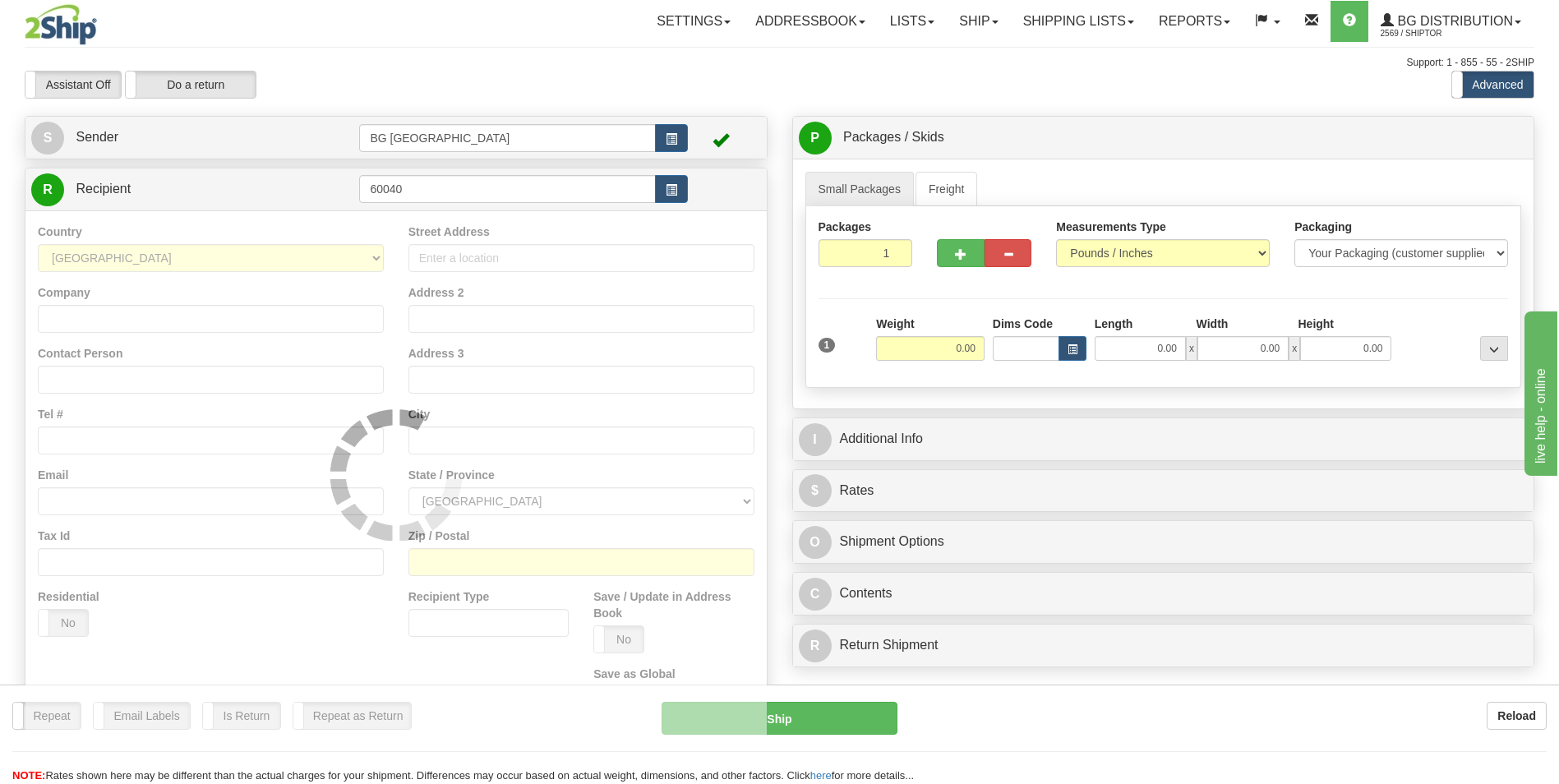
click at [396, 233] on div "Country AFGHANISTAN ALAND ISLANDS ALBANIA ALGERIA AMERICAN SAMOA ANDORRA ANGOLA…" at bounding box center [397, 475] width 742 height 529
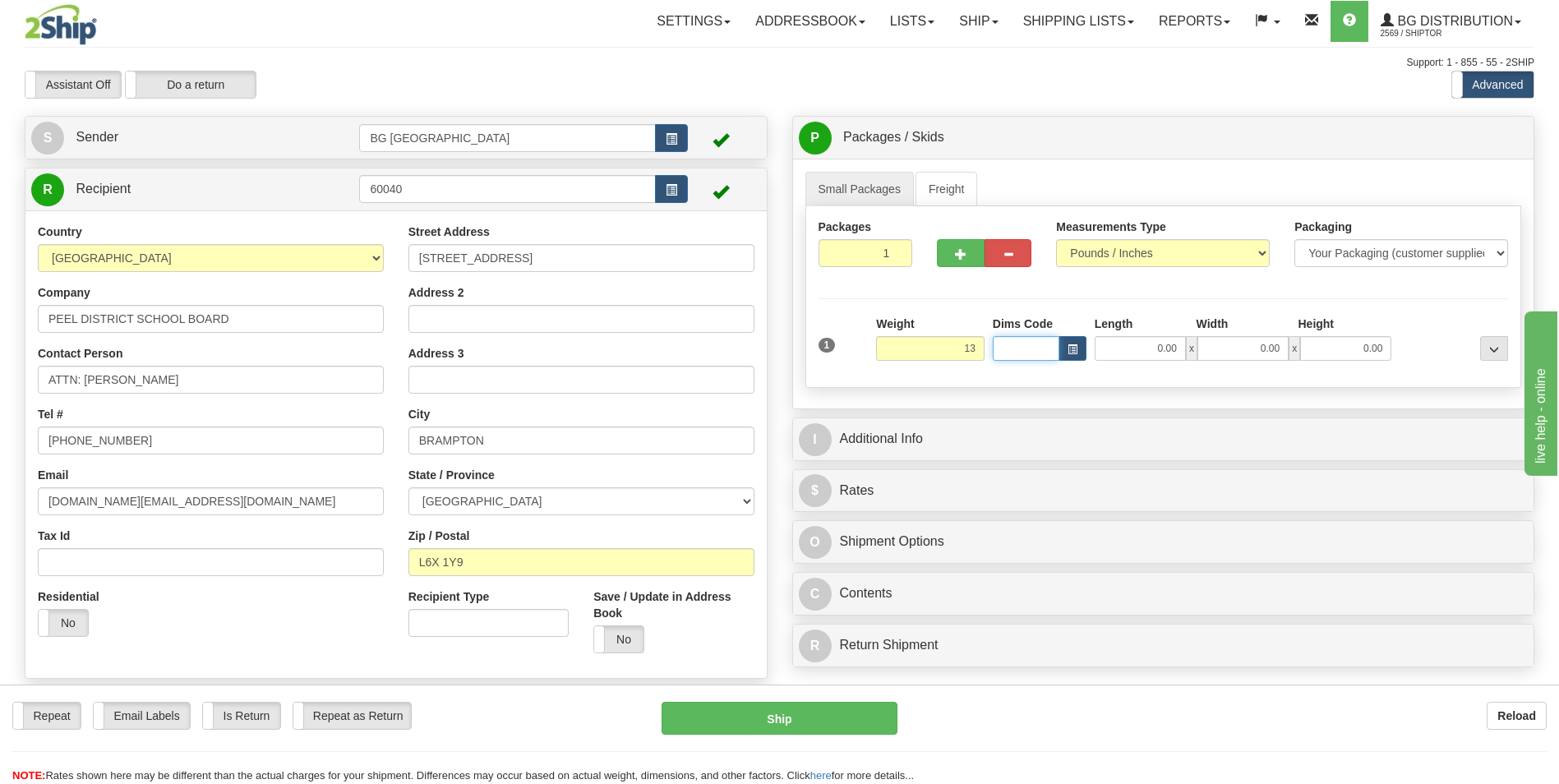
type input "13.00"
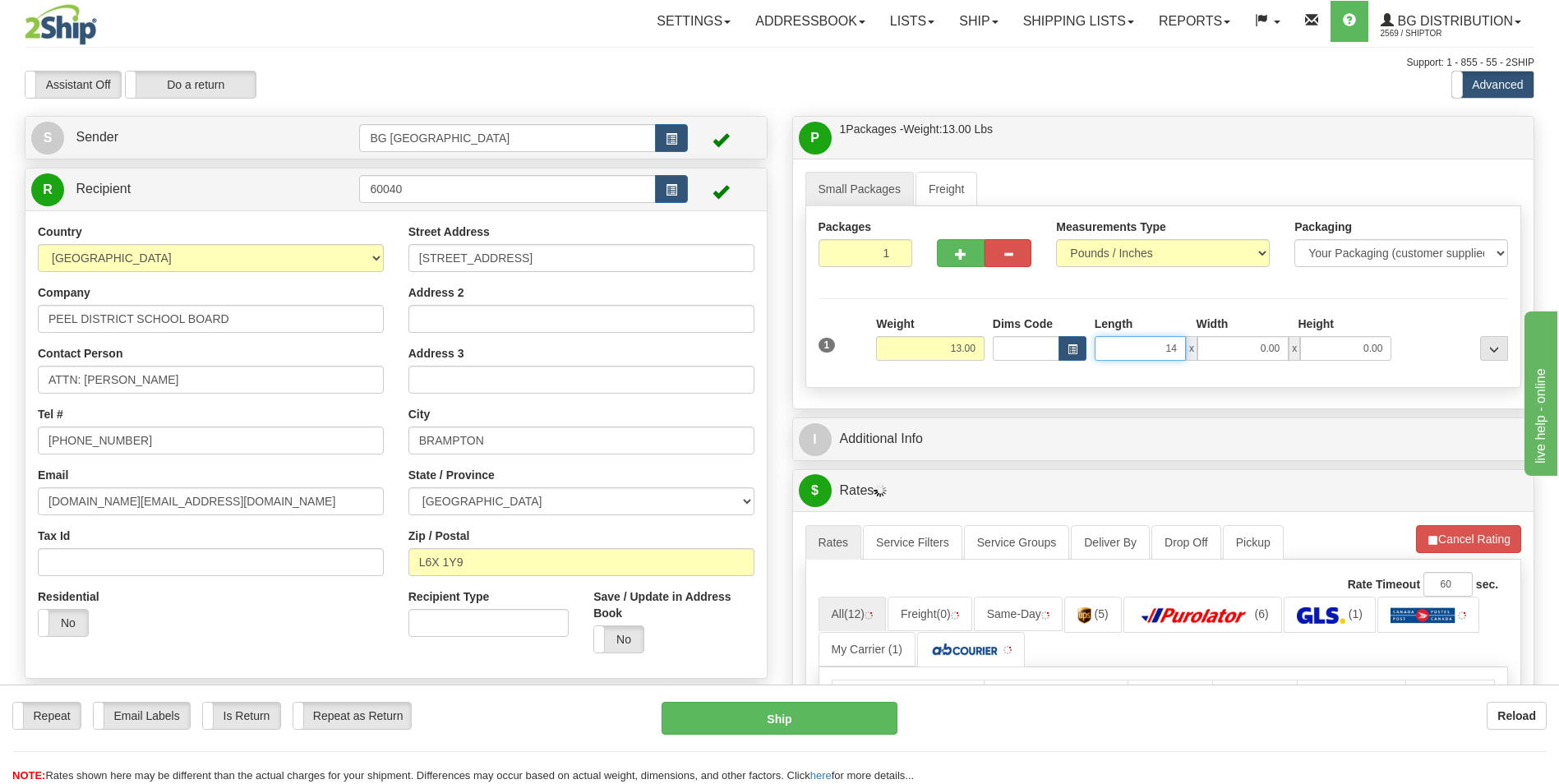
type input "14.00"
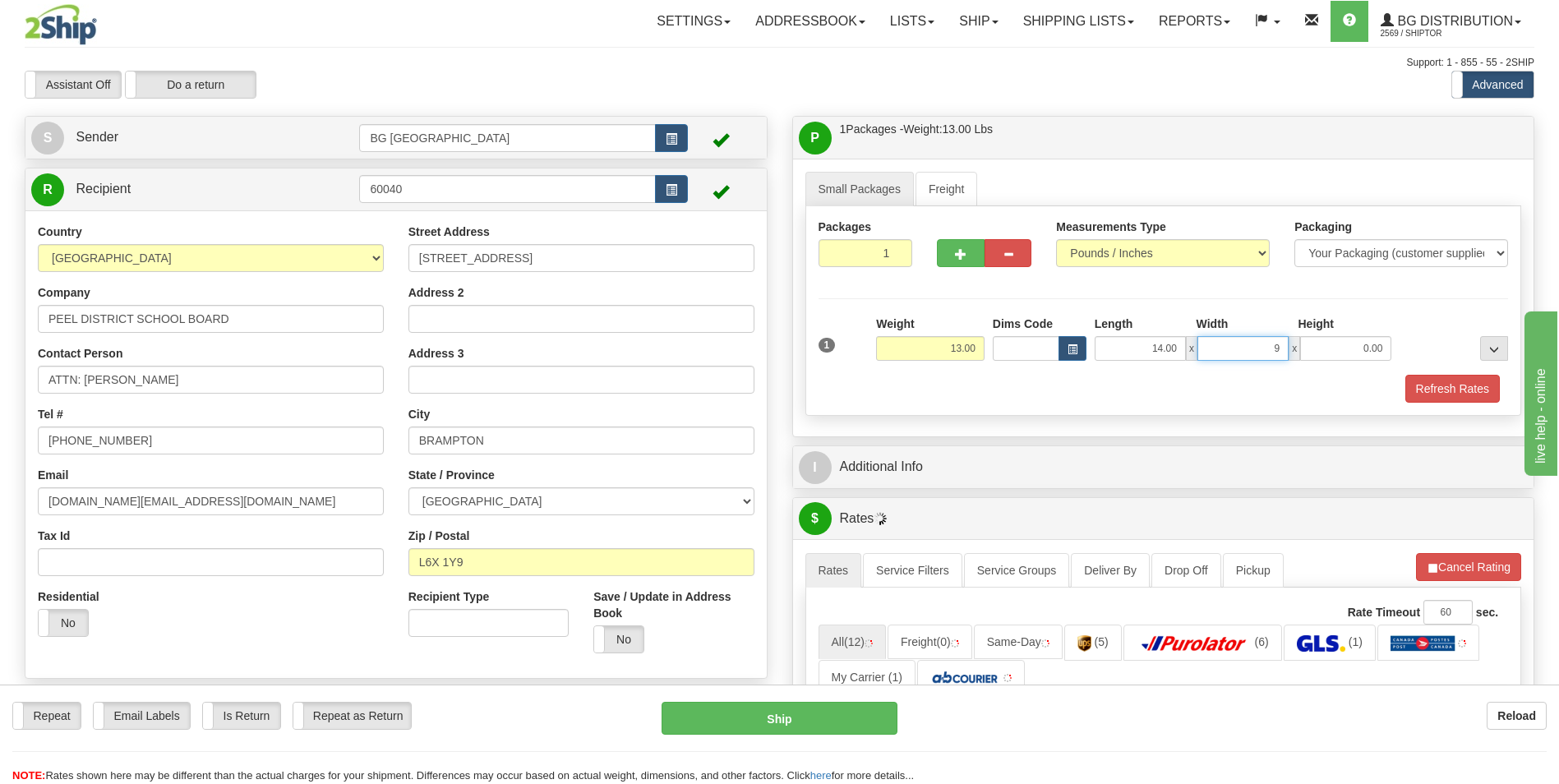
type input "9.00"
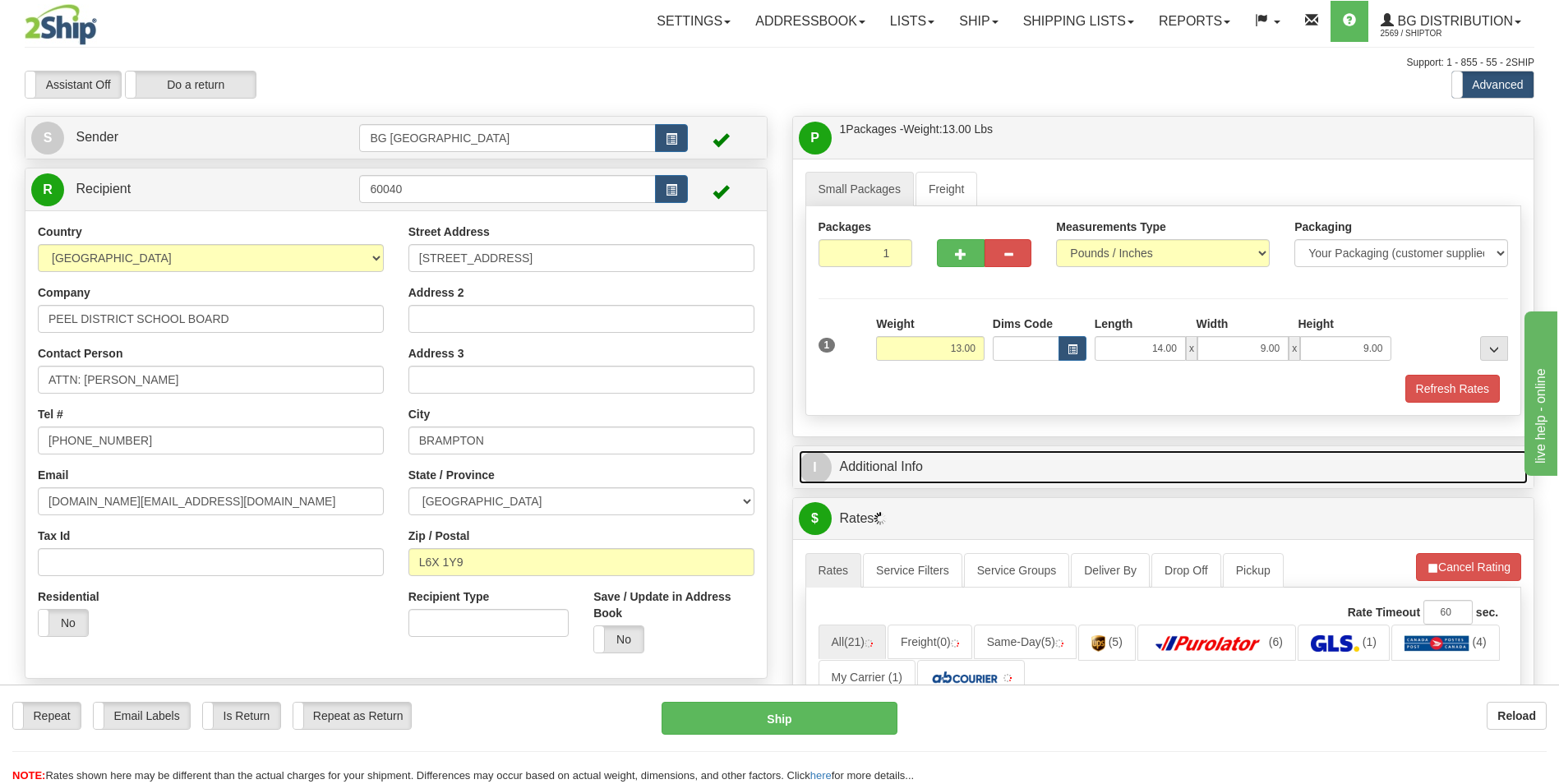
click at [909, 468] on link "I Additional Info" at bounding box center [1164, 467] width 730 height 34
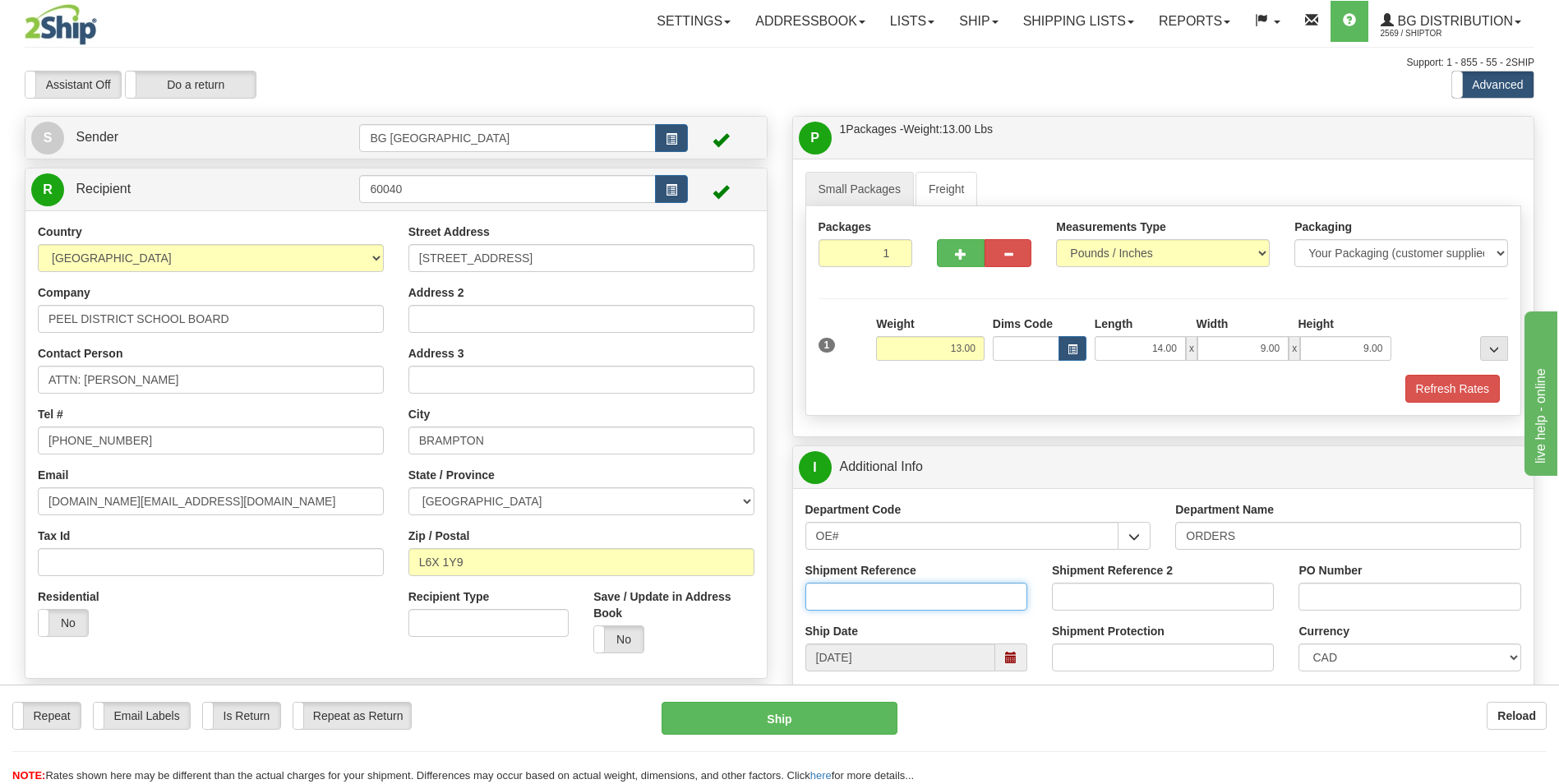
click at [942, 583] on input "Shipment Reference" at bounding box center [916, 596] width 222 height 28
type input "70184748-00"
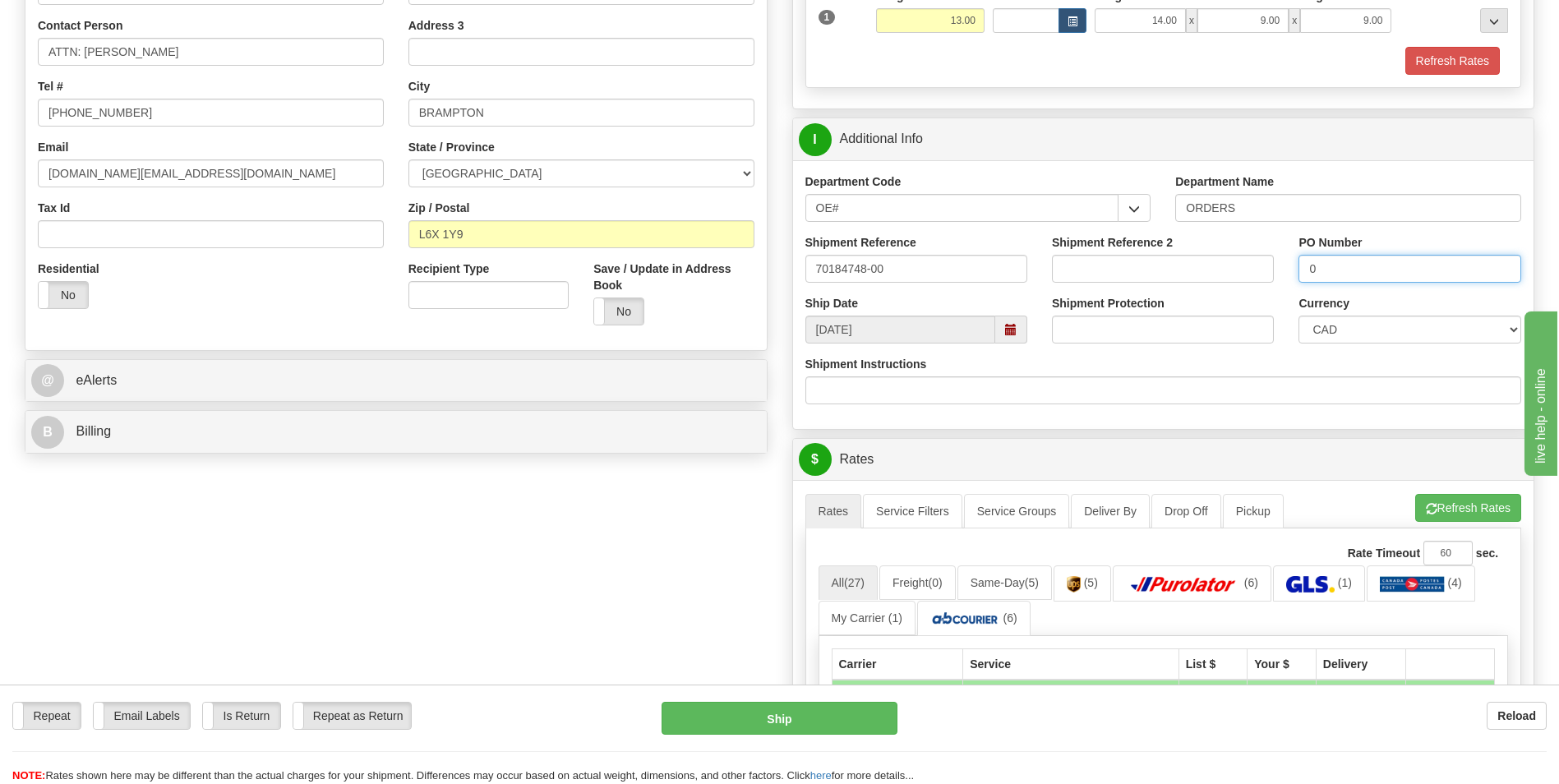
scroll to position [329, 0]
type input "0"
click at [1455, 500] on button "Refresh Rates" at bounding box center [1468, 507] width 106 height 28
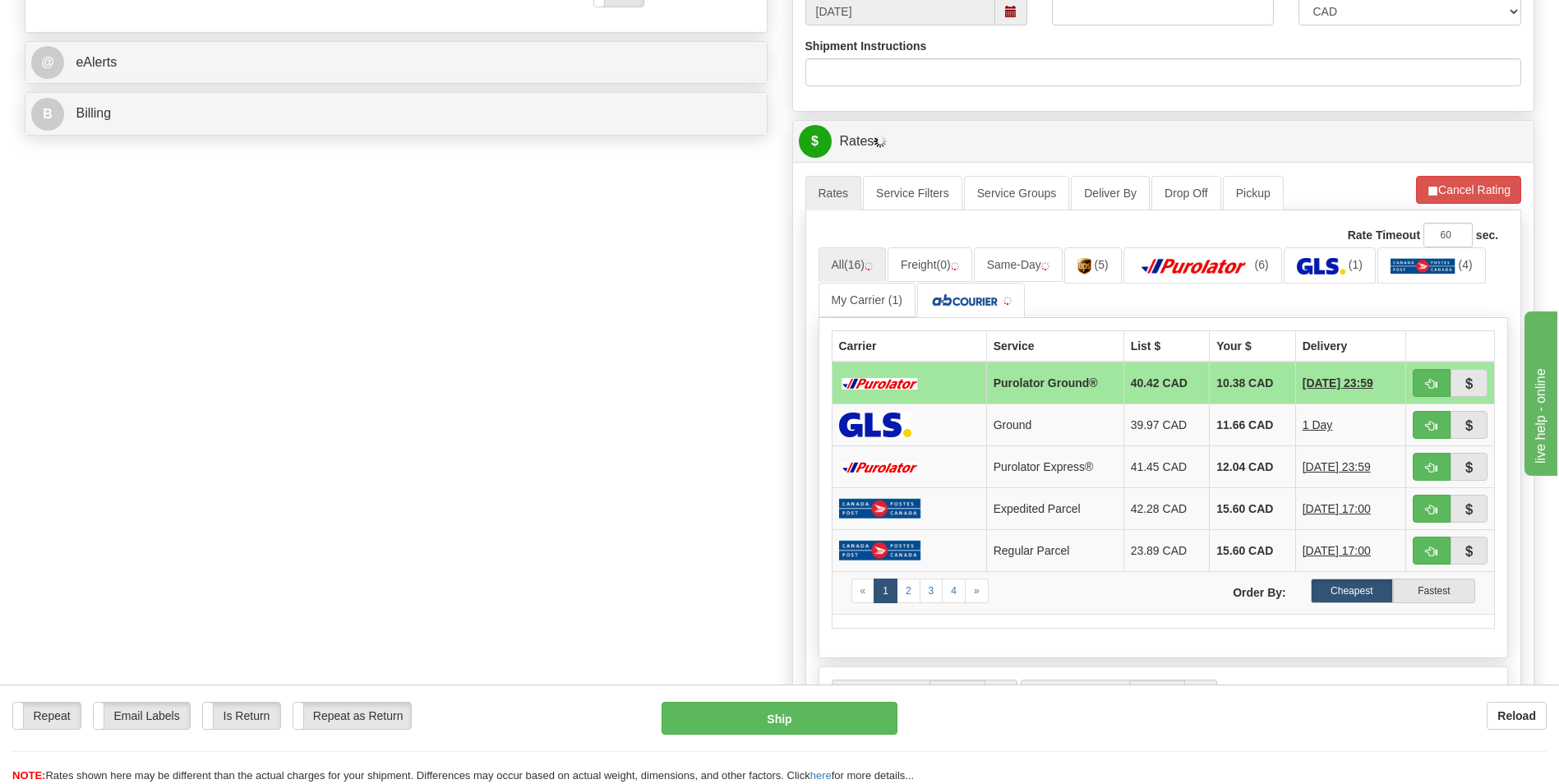
scroll to position [657, 0]
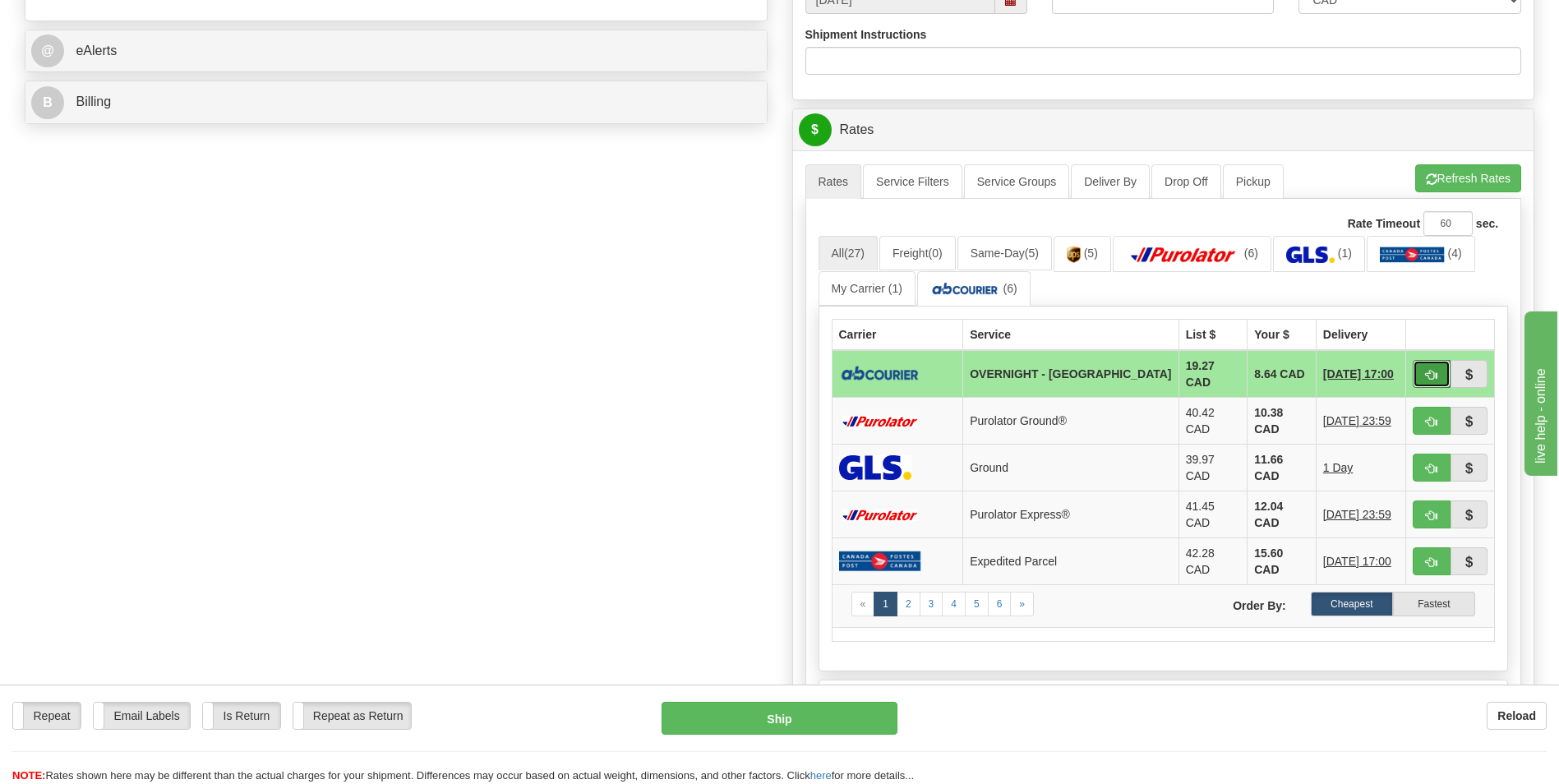
click at [1423, 374] on button "button" at bounding box center [1432, 374] width 38 height 28
type input "4"
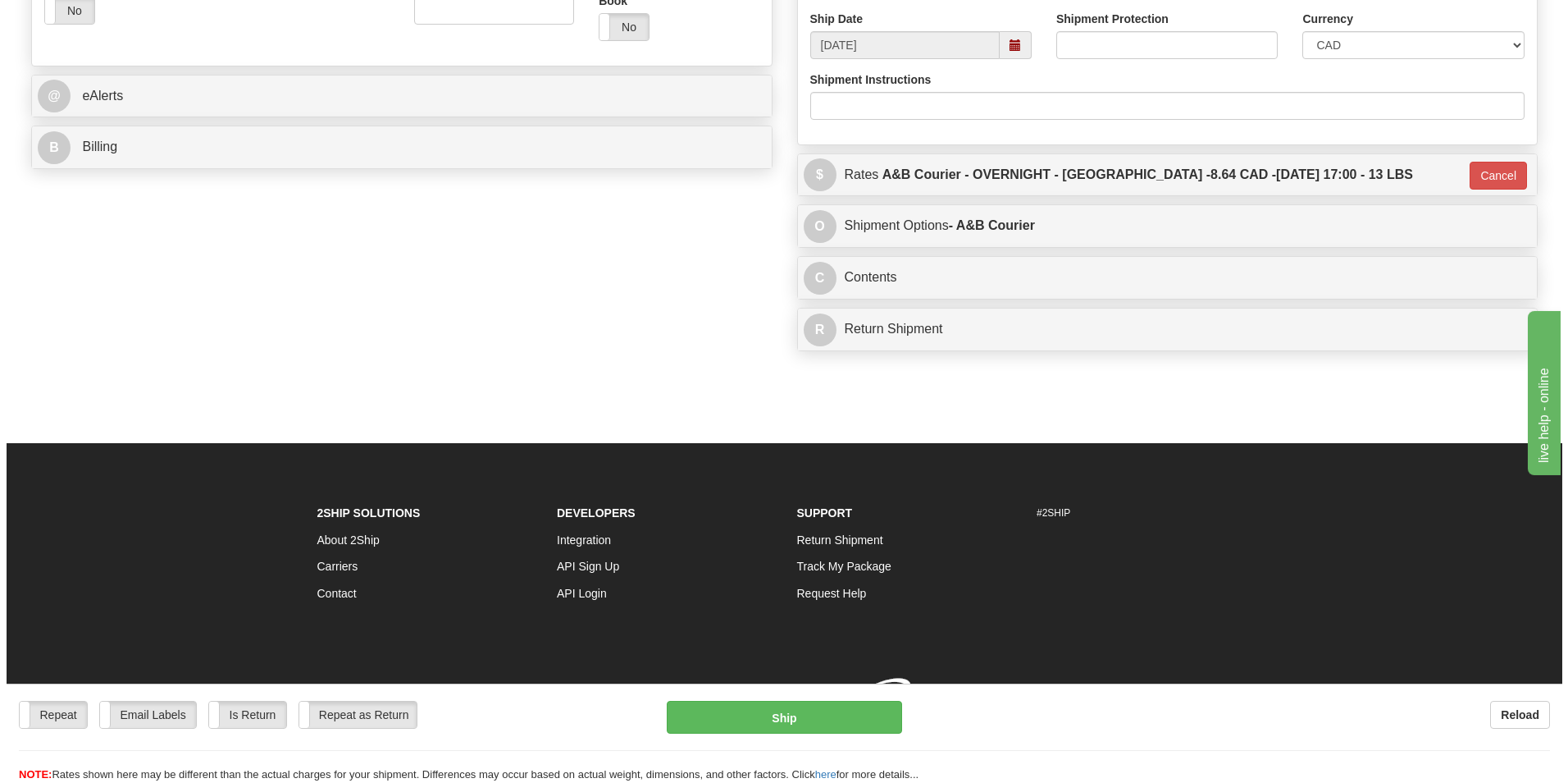
scroll to position [635, 0]
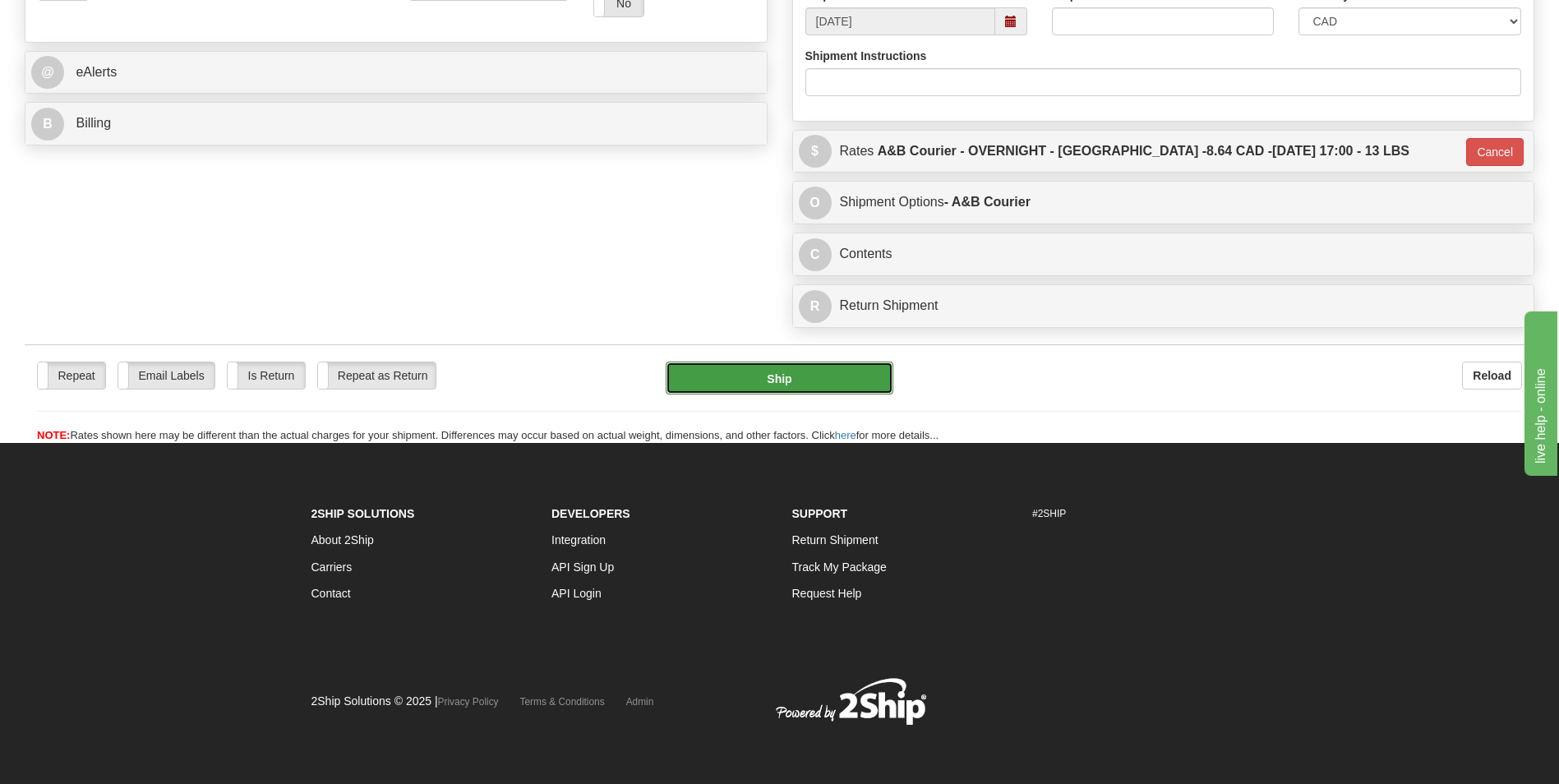
click at [728, 367] on button "Ship" at bounding box center [780, 378] width 227 height 33
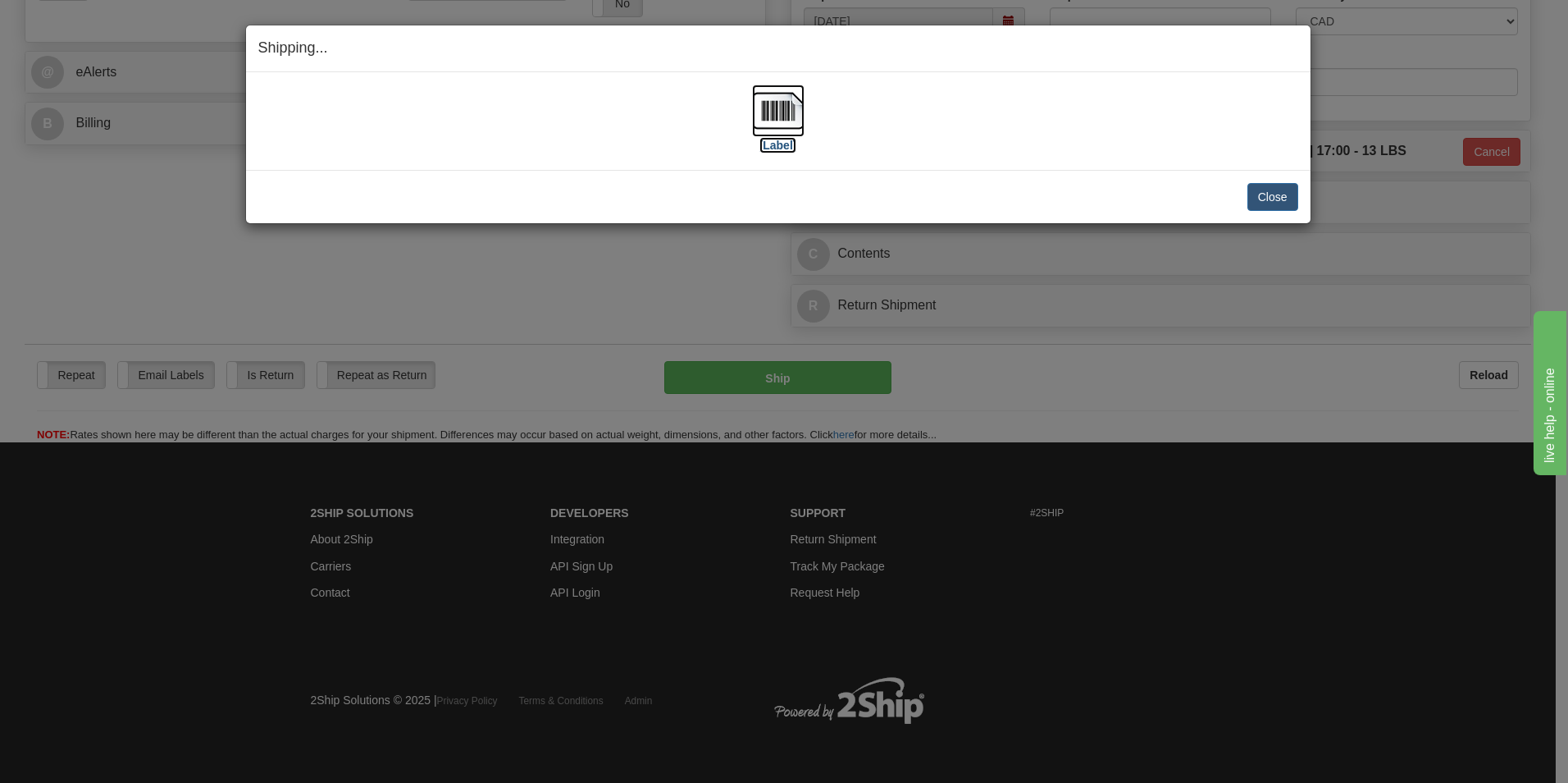
click at [771, 111] on img at bounding box center [778, 110] width 53 height 53
click at [1266, 179] on div "Close Cancel Cancel Shipment and Quit Pickup Quit Pickup ONLY" at bounding box center [778, 196] width 1064 height 54
click at [1261, 210] on div "Close Cancel Cancel Shipment and Quit Pickup Quit Pickup ONLY" at bounding box center [778, 196] width 1064 height 54
click at [1266, 196] on button "Close" at bounding box center [1271, 196] width 51 height 28
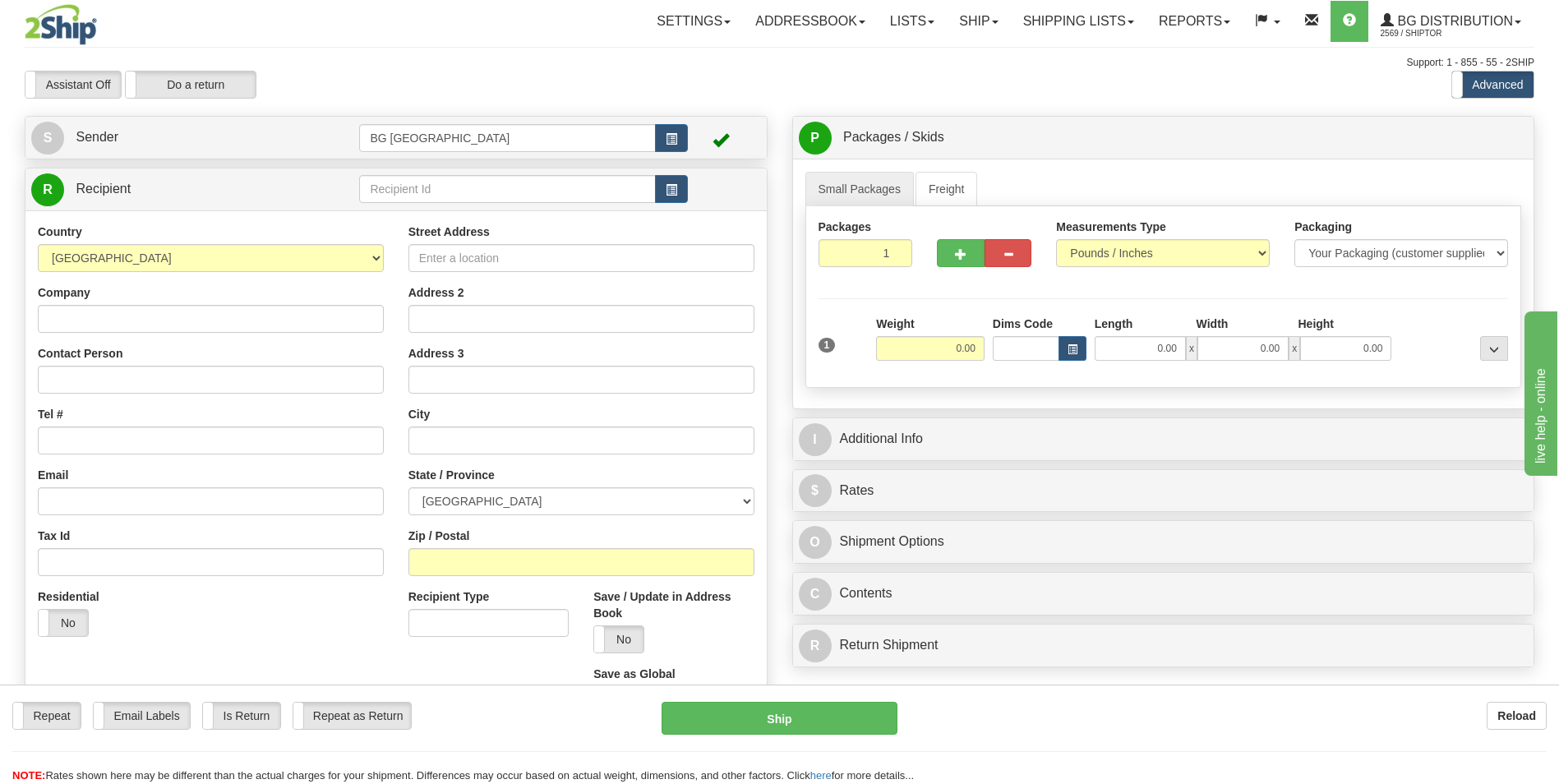
click at [1047, 106] on div "Toggle navigation Settings Shipping Preferences Fields Preferences New" at bounding box center [780, 467] width 1559 height 934
click at [423, 183] on input "text" at bounding box center [507, 189] width 296 height 28
click at [406, 219] on div "60040" at bounding box center [504, 214] width 278 height 17
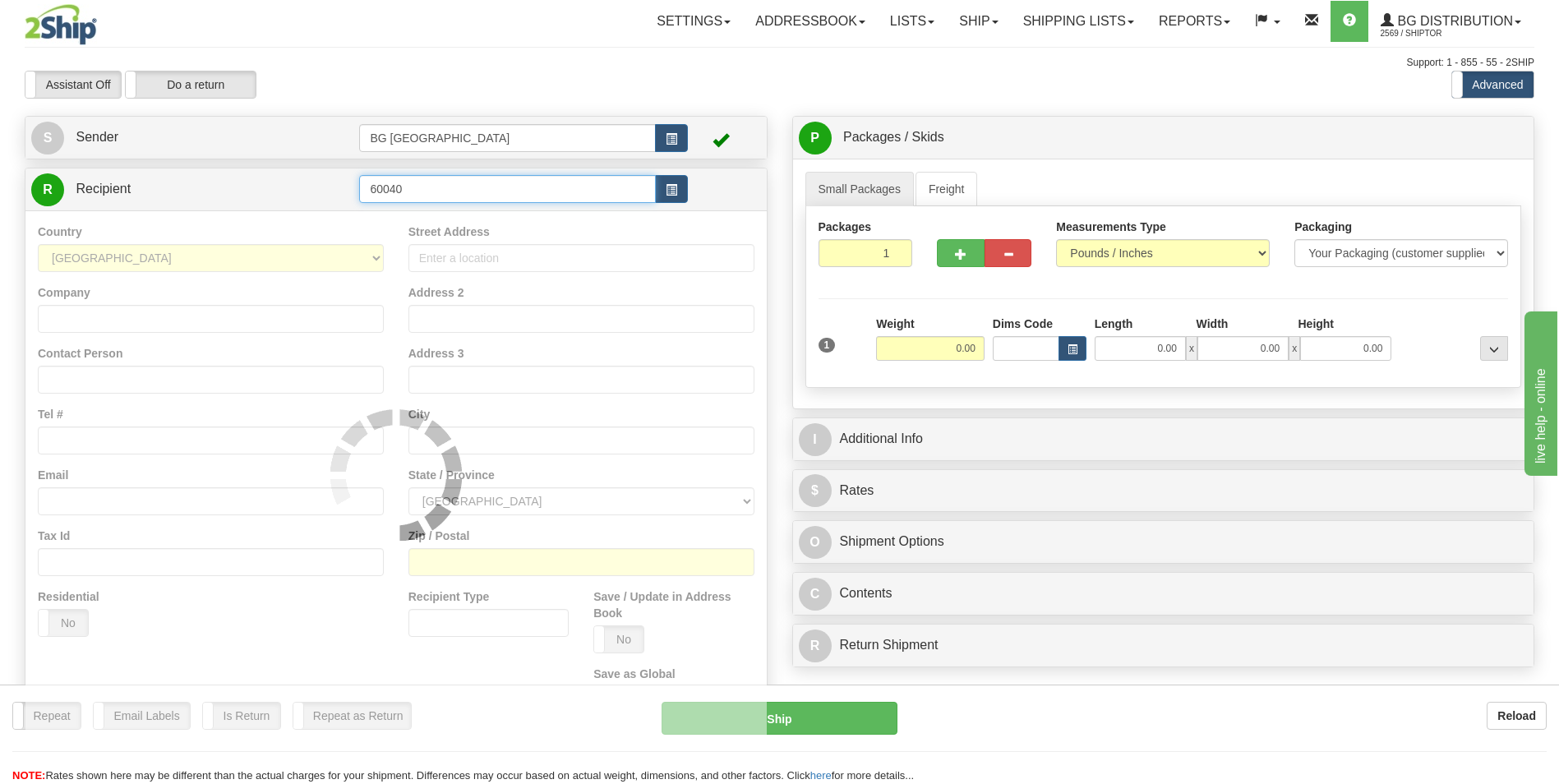
type input "60040"
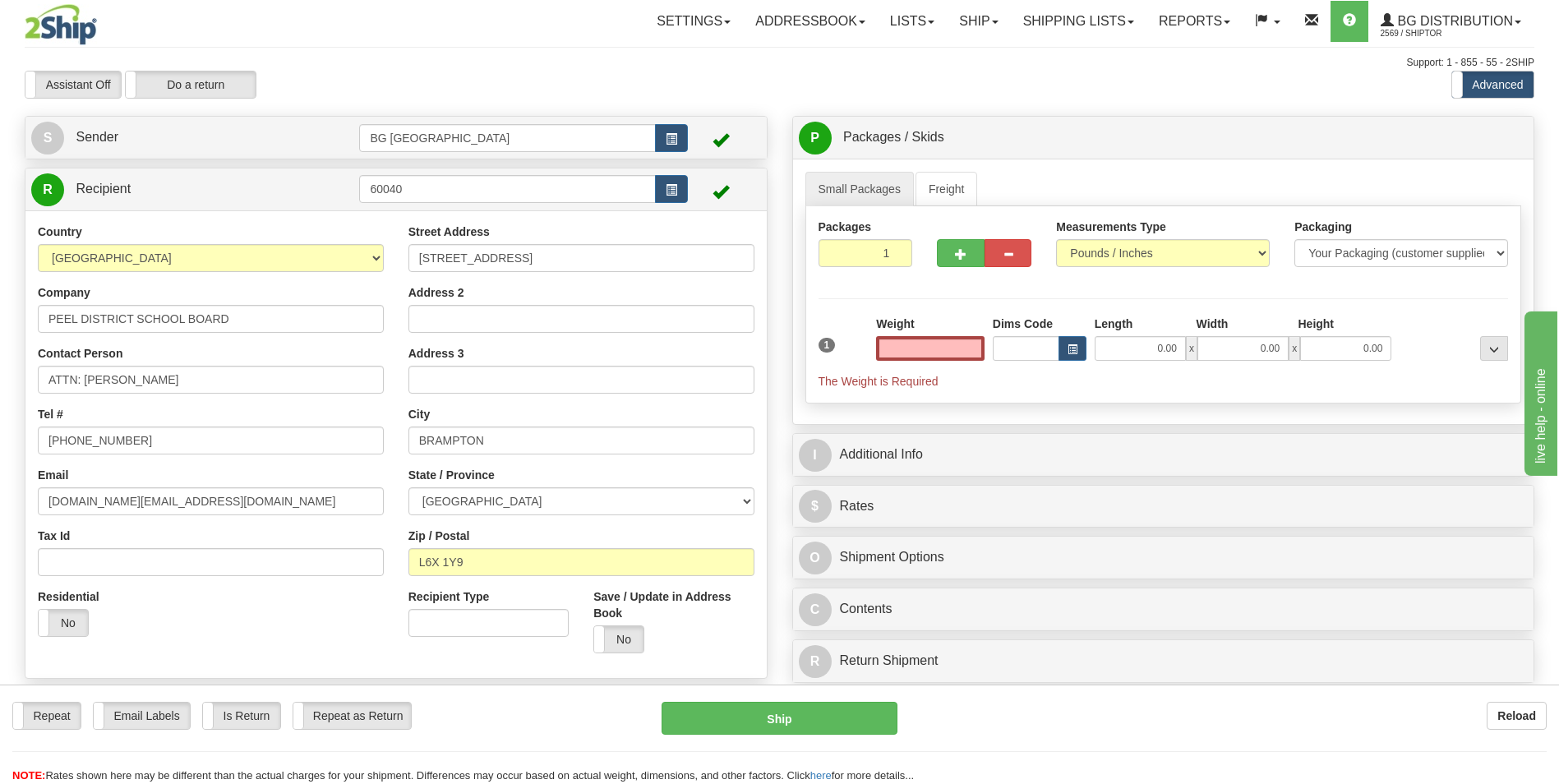
type input "0.00"
click at [239, 373] on input "ATTN: JAIME TRAVASSOS SR." at bounding box center [211, 380] width 346 height 28
paste input "PAUL RYMAL"
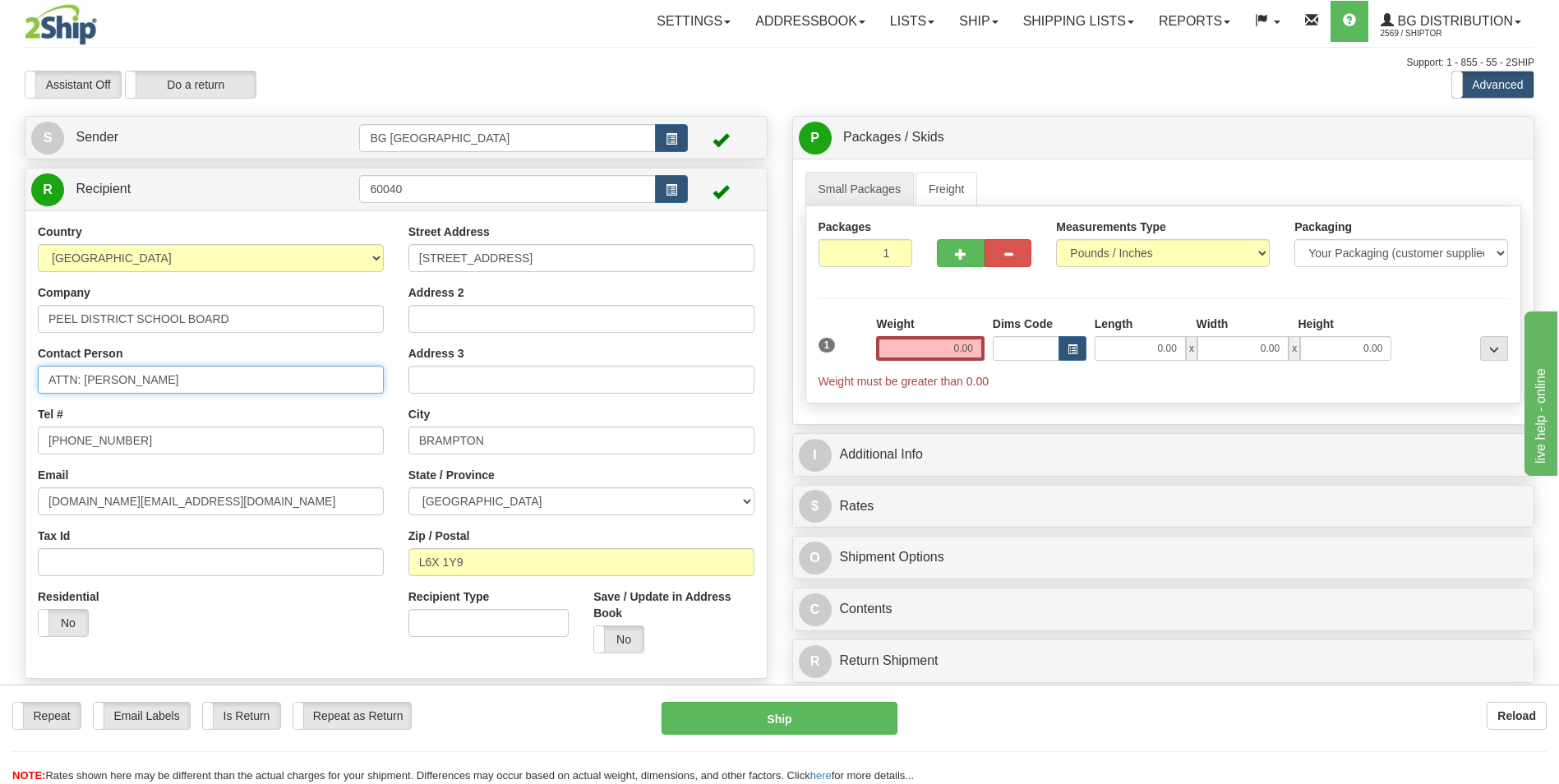
type input "ATTN: PAUL RYMAL"
click at [467, 264] on input "[STREET_ADDRESS]" at bounding box center [582, 258] width 346 height 28
paste input "933 CENTRAL PARKWAY"
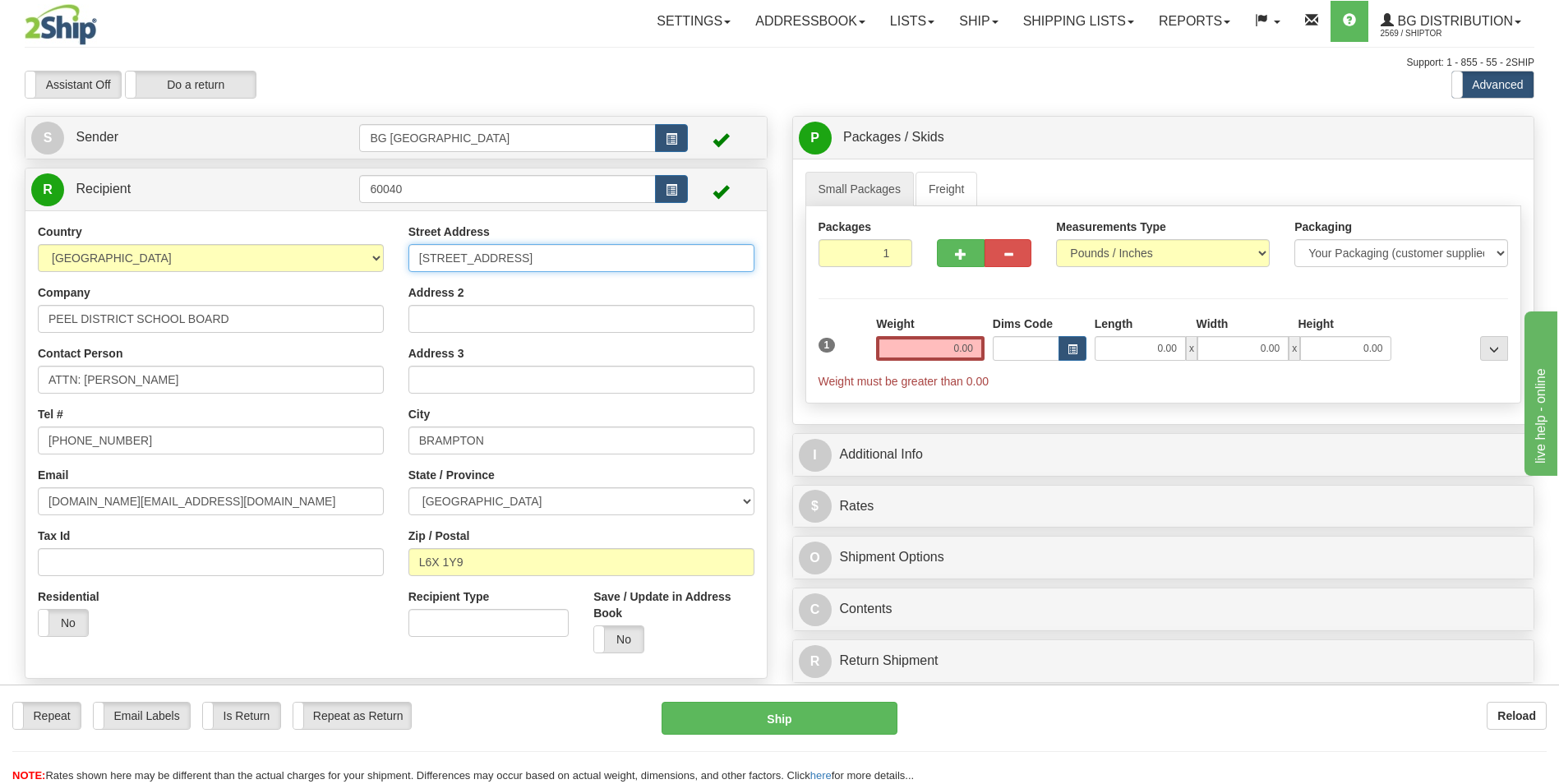
type input "933 CENTRAL PARKWAY"
click at [475, 445] on input "BRAMPTON" at bounding box center [582, 440] width 346 height 28
paste input "MISSISSAUGA"
type input "MISSISSAUGA"
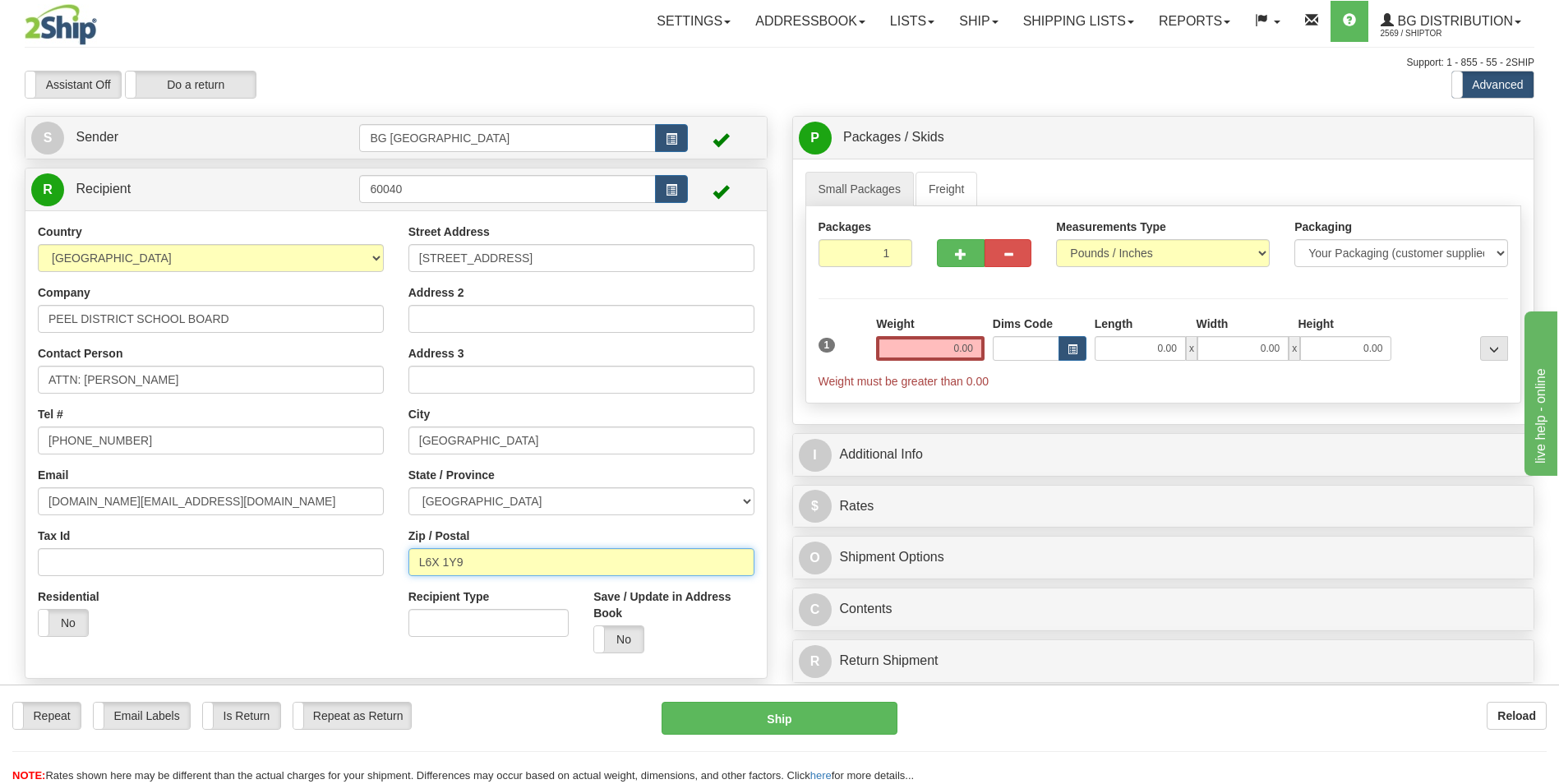
click at [491, 561] on input "L6X 1Y9" at bounding box center [582, 561] width 346 height 28
paste input "5C 2T"
type input "L5C 2T9"
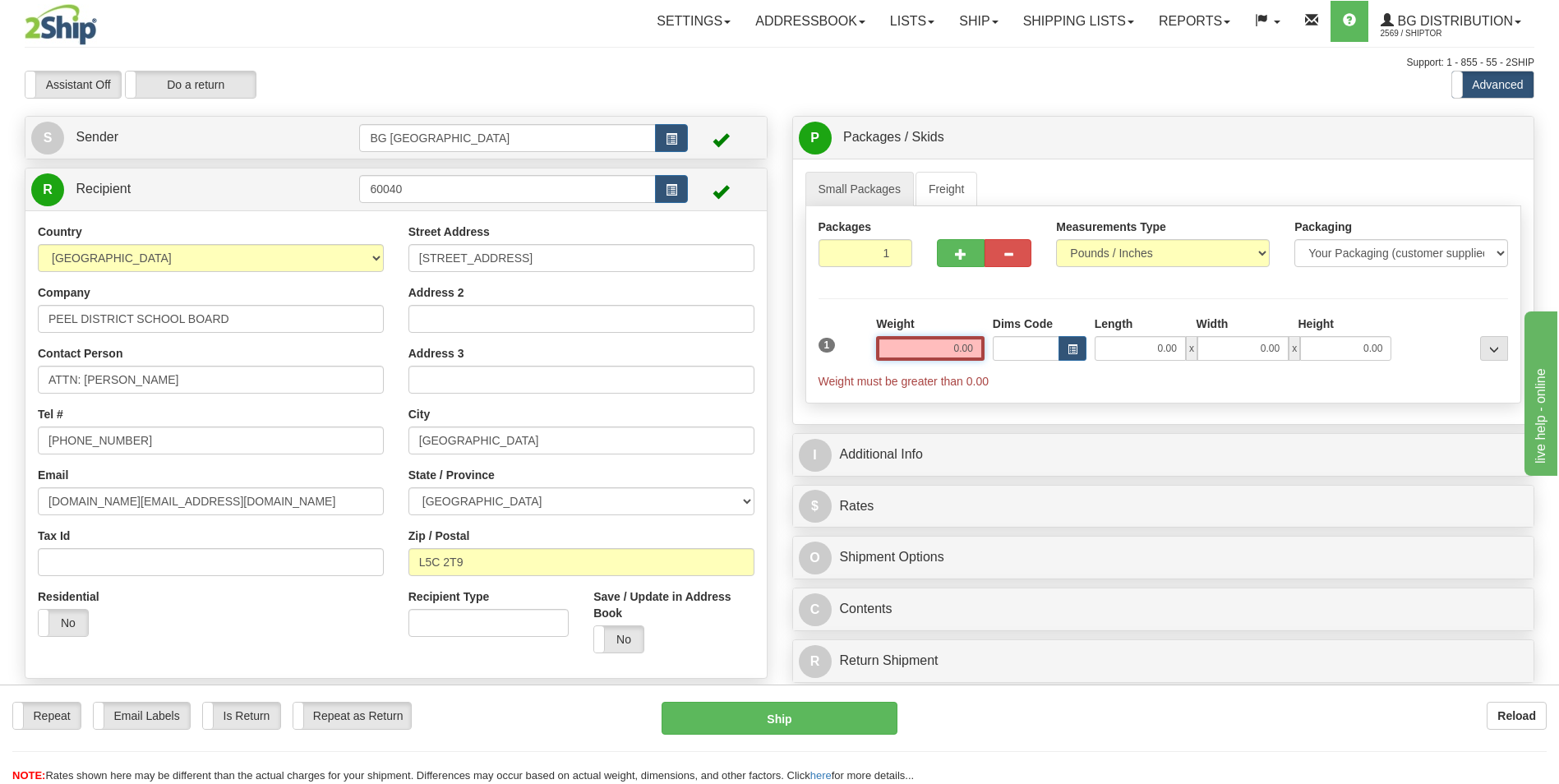
click at [925, 357] on input "0.00" at bounding box center [930, 348] width 108 height 25
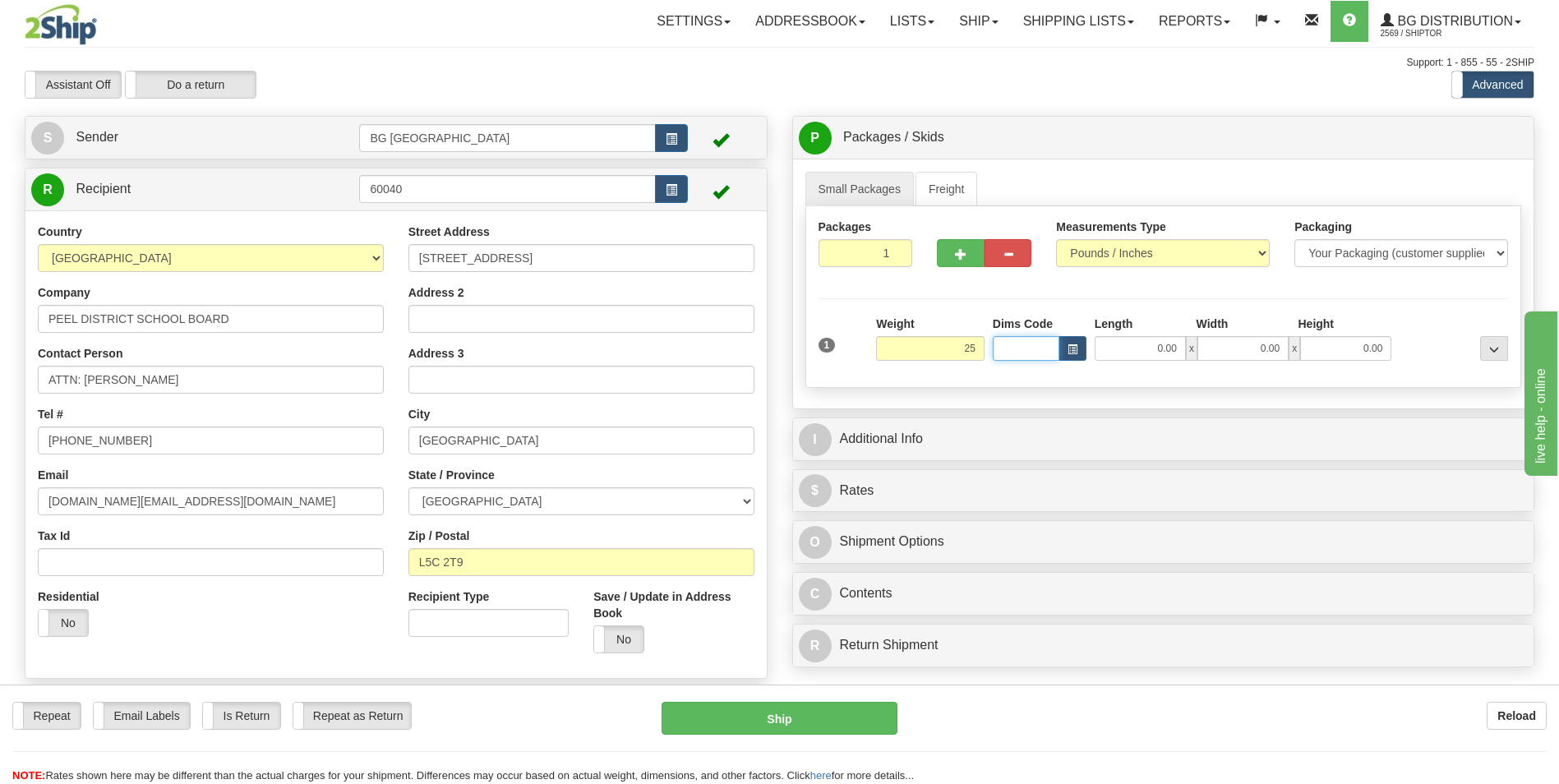
type input "25.00"
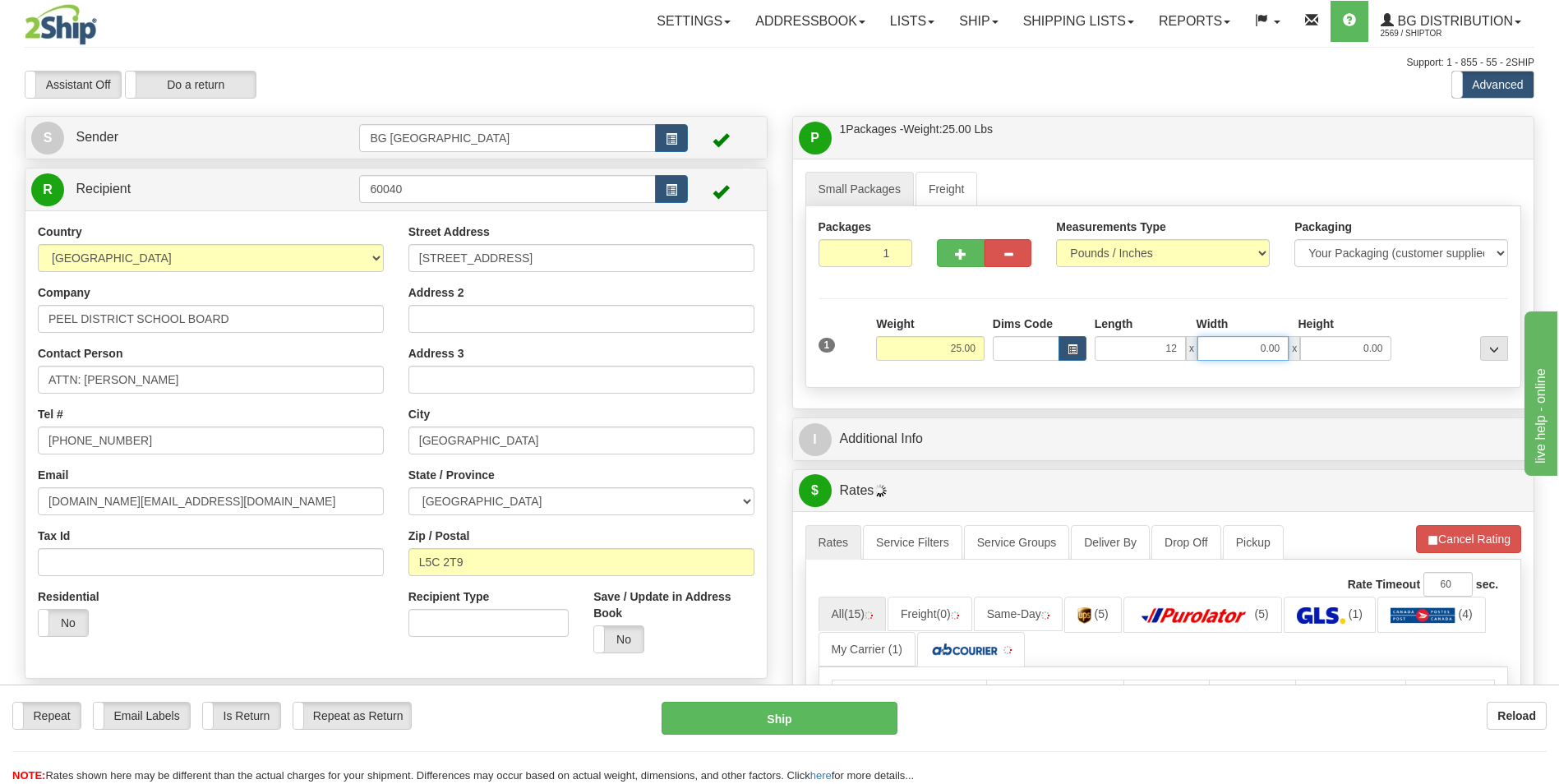
type input "12.00"
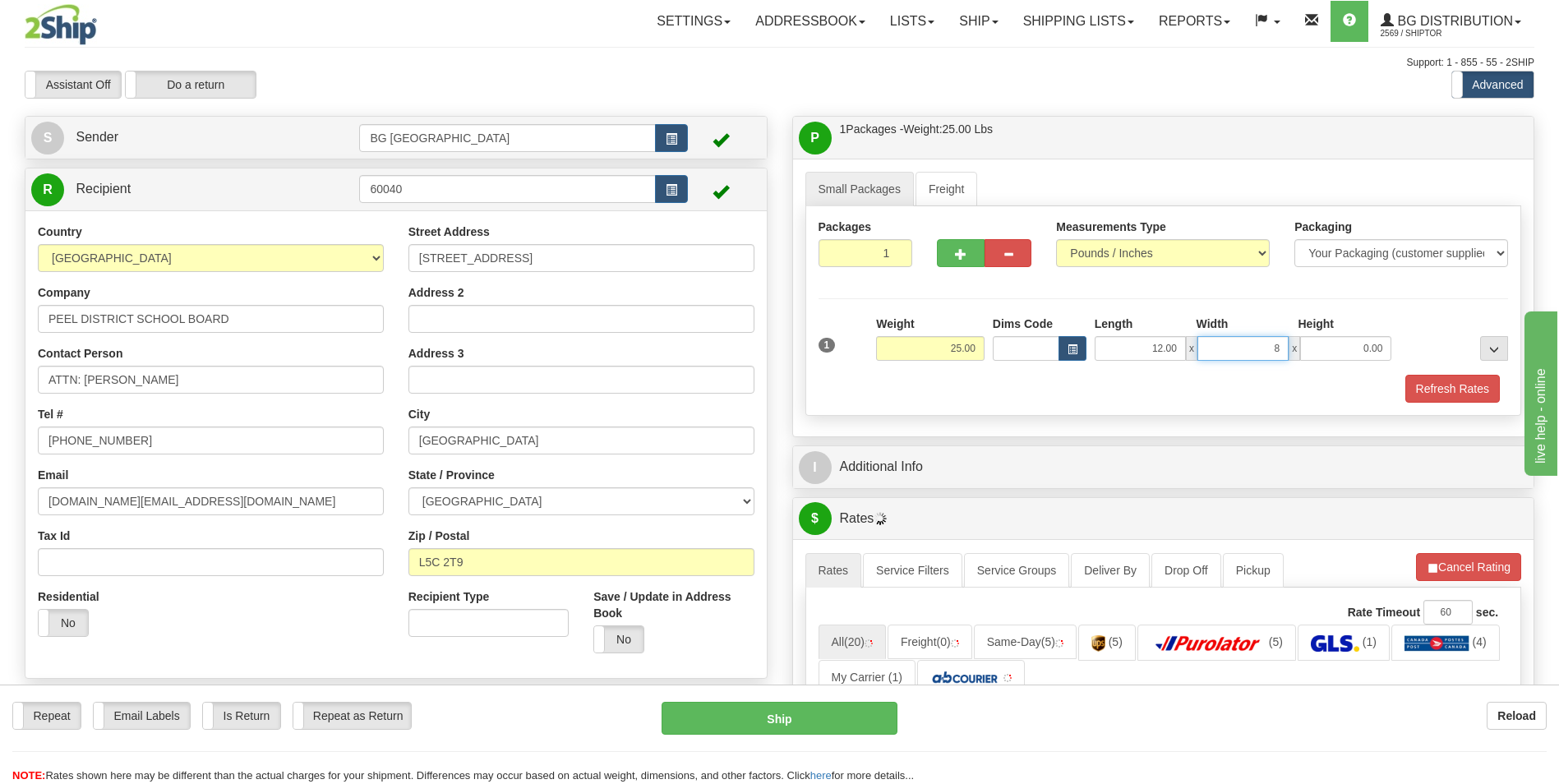
type input "8.00"
type input "6.00"
click at [952, 254] on button "button" at bounding box center [959, 253] width 47 height 28
type input "2"
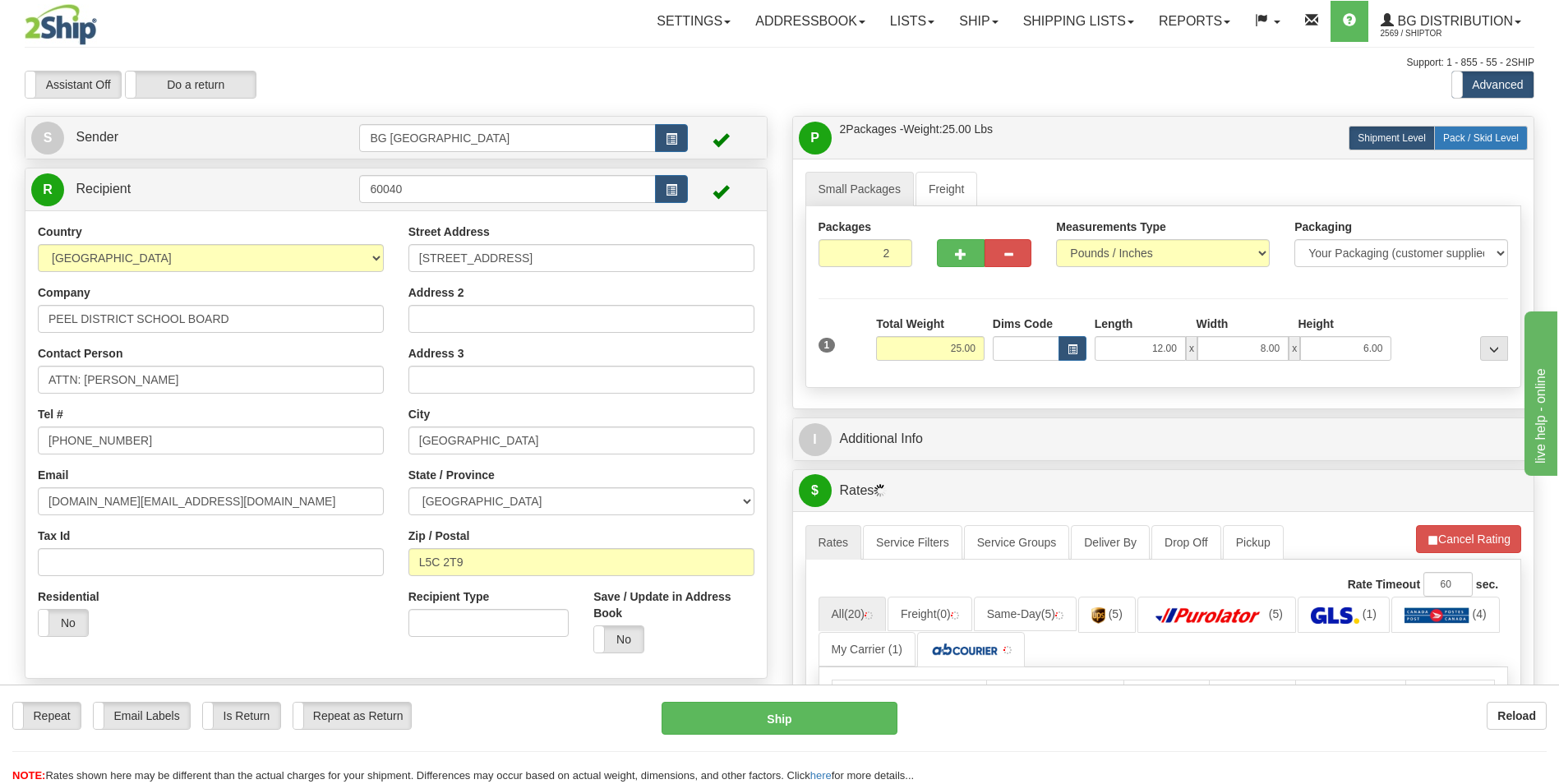
click at [1462, 140] on span "Pack / Skid Level" at bounding box center [1481, 138] width 76 height 12
radio input "true"
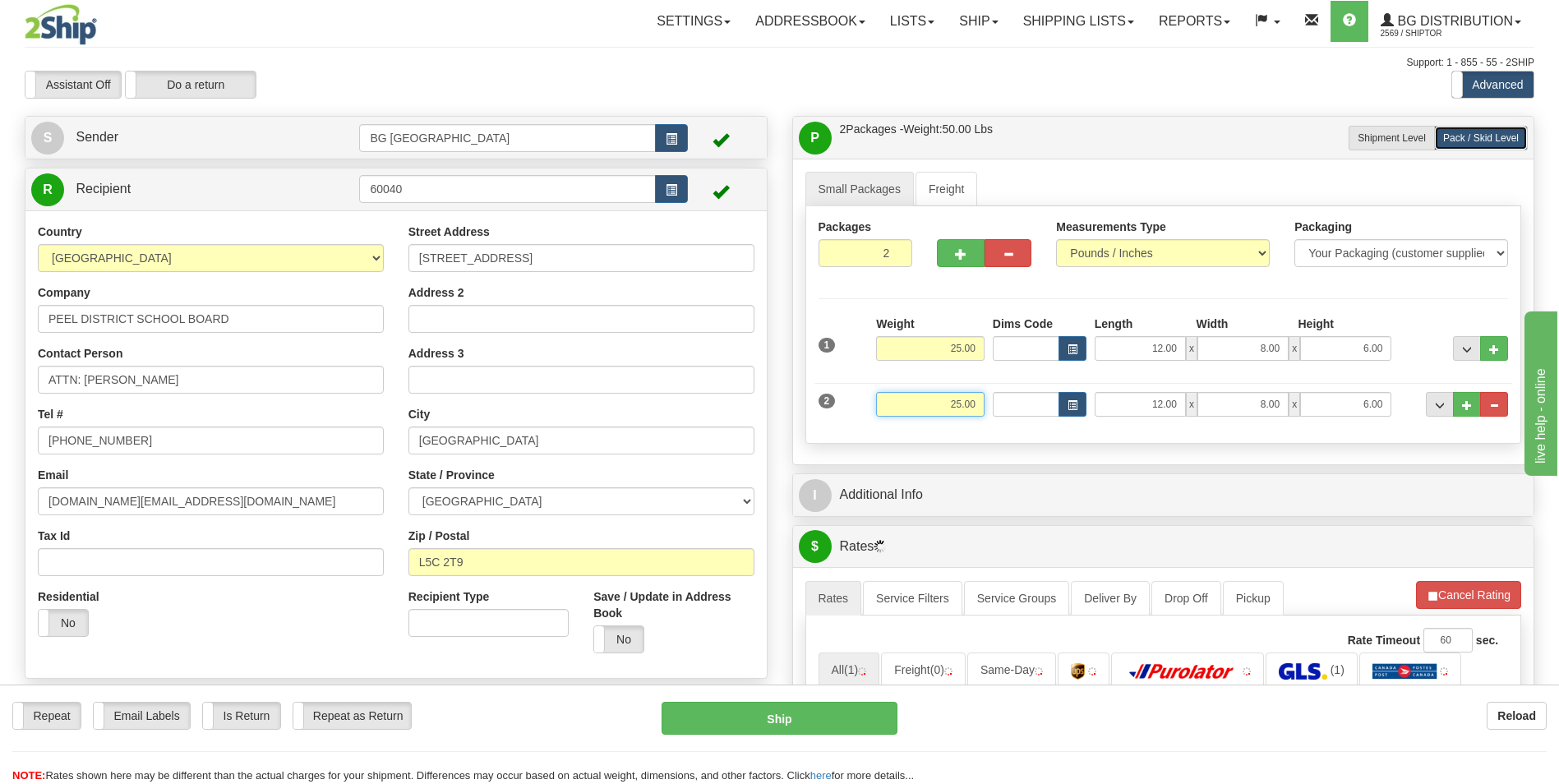
click at [938, 405] on input "25.00" at bounding box center [930, 403] width 108 height 25
type input "33.00"
type input "11.00"
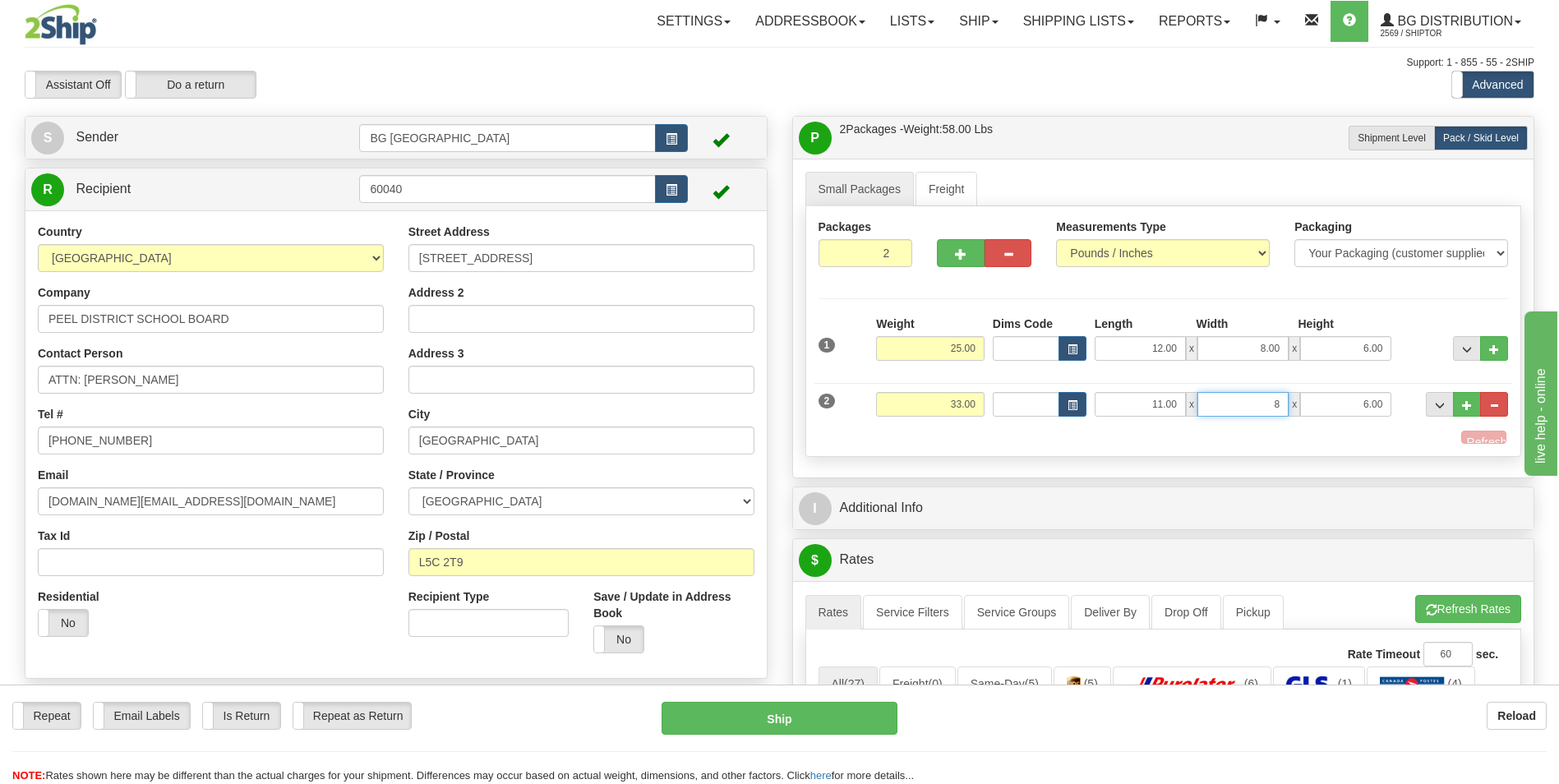
type input "8.00"
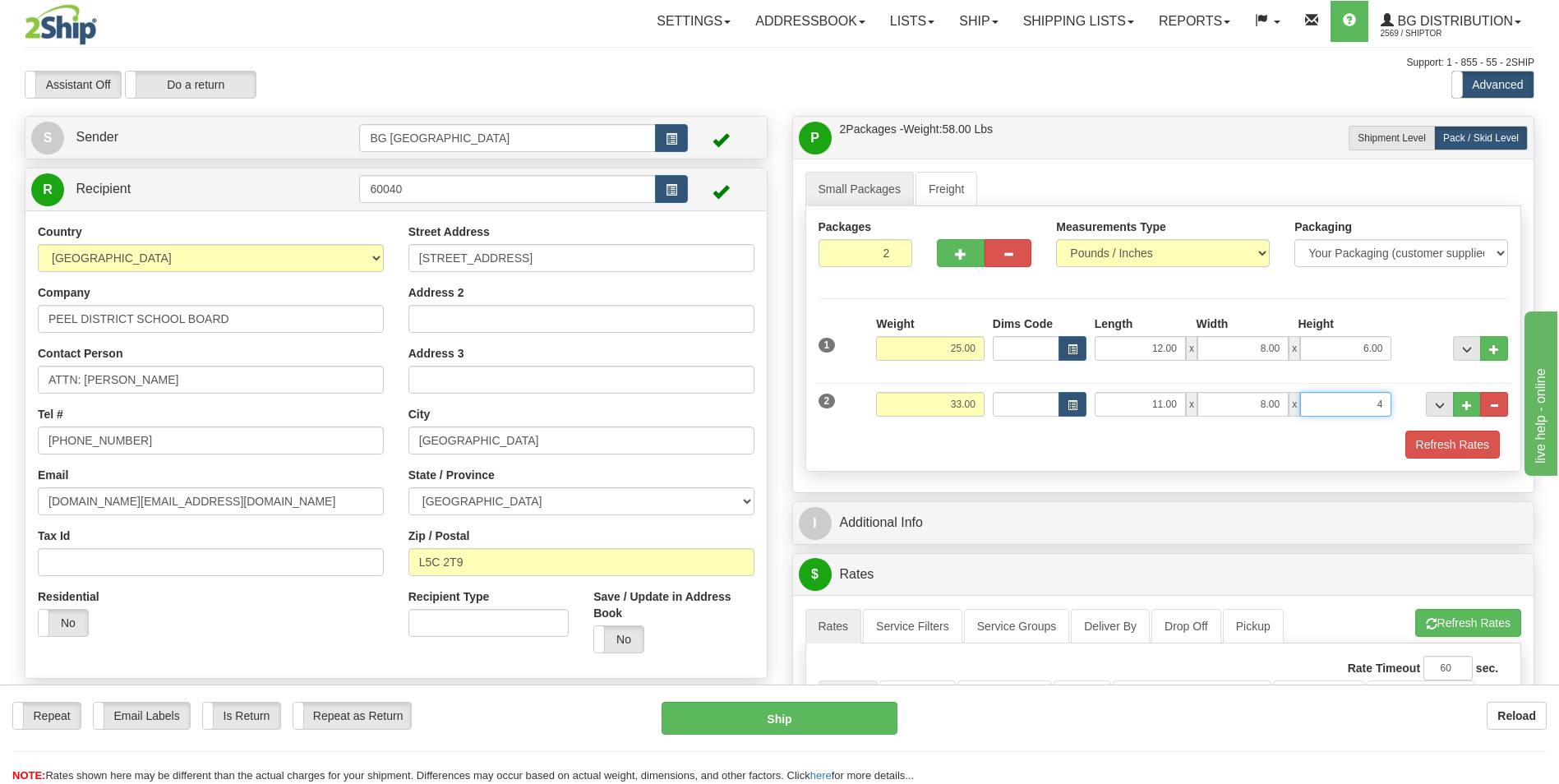
type input "4.00"
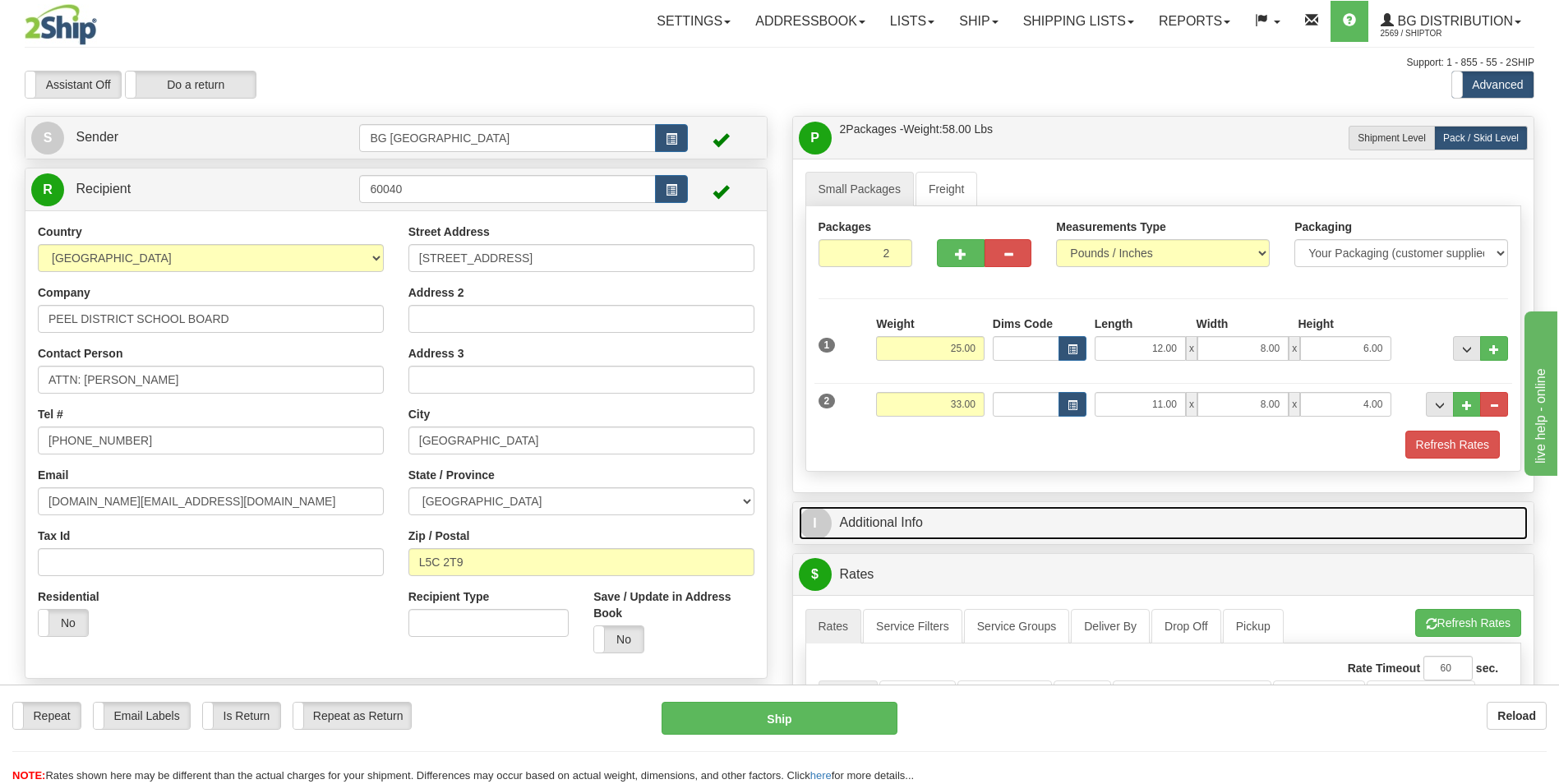
click at [962, 519] on link "I Additional Info" at bounding box center [1164, 523] width 730 height 34
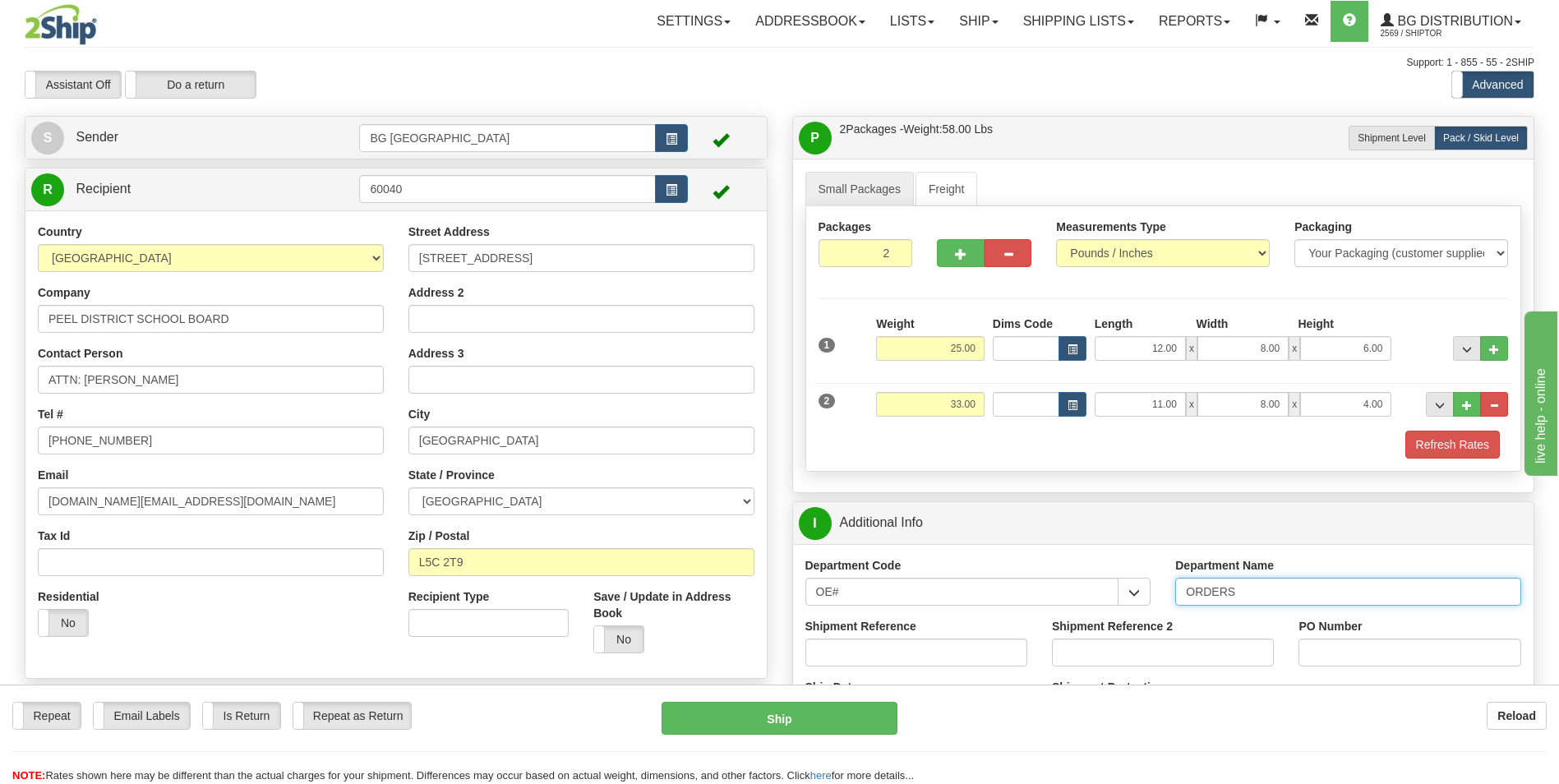
click at [1284, 585] on input "ORDERS" at bounding box center [1348, 591] width 346 height 28
type input "70184712-00"
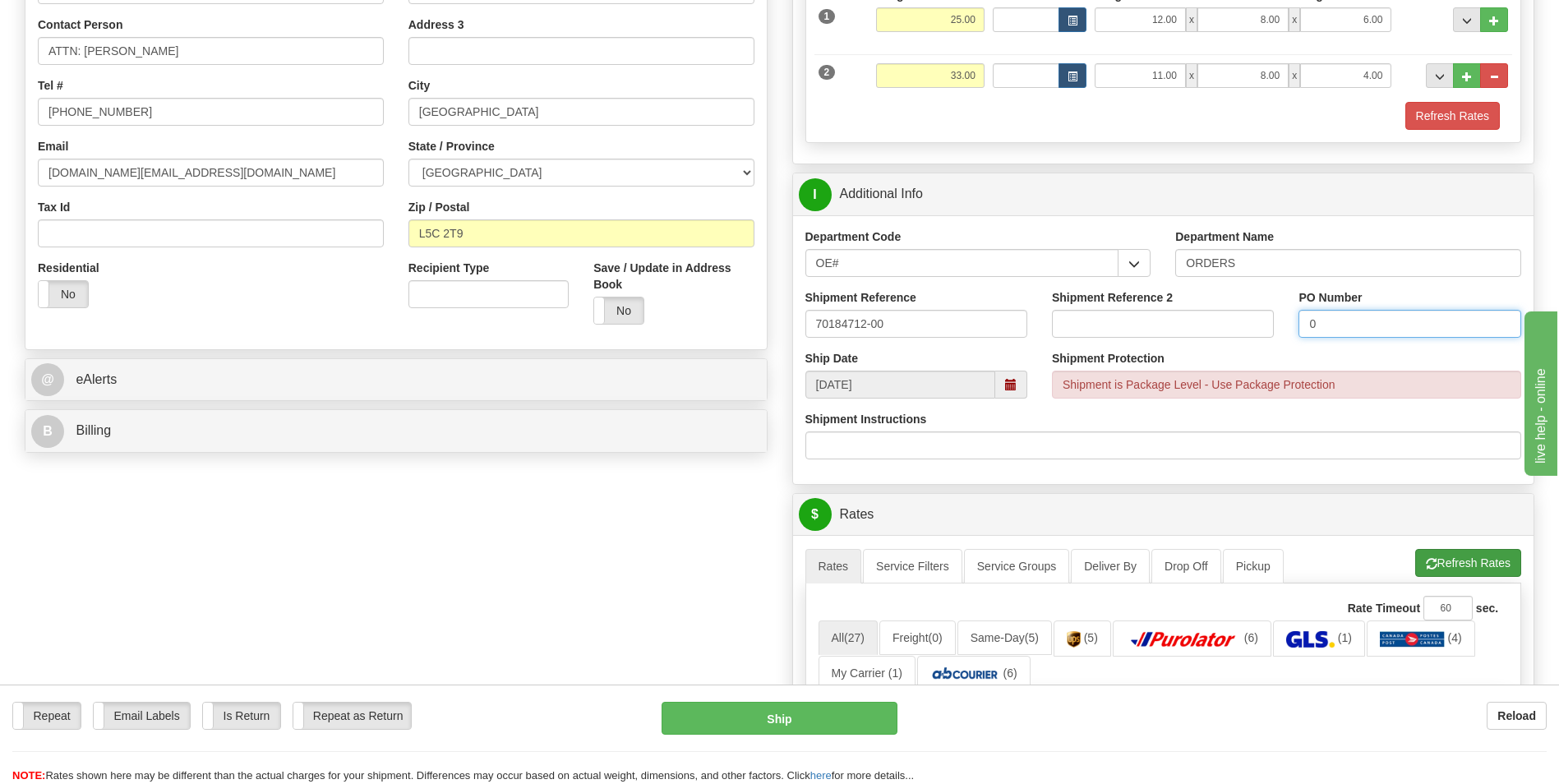
type input "0"
click at [1426, 559] on span "button" at bounding box center [1432, 563] width 12 height 11
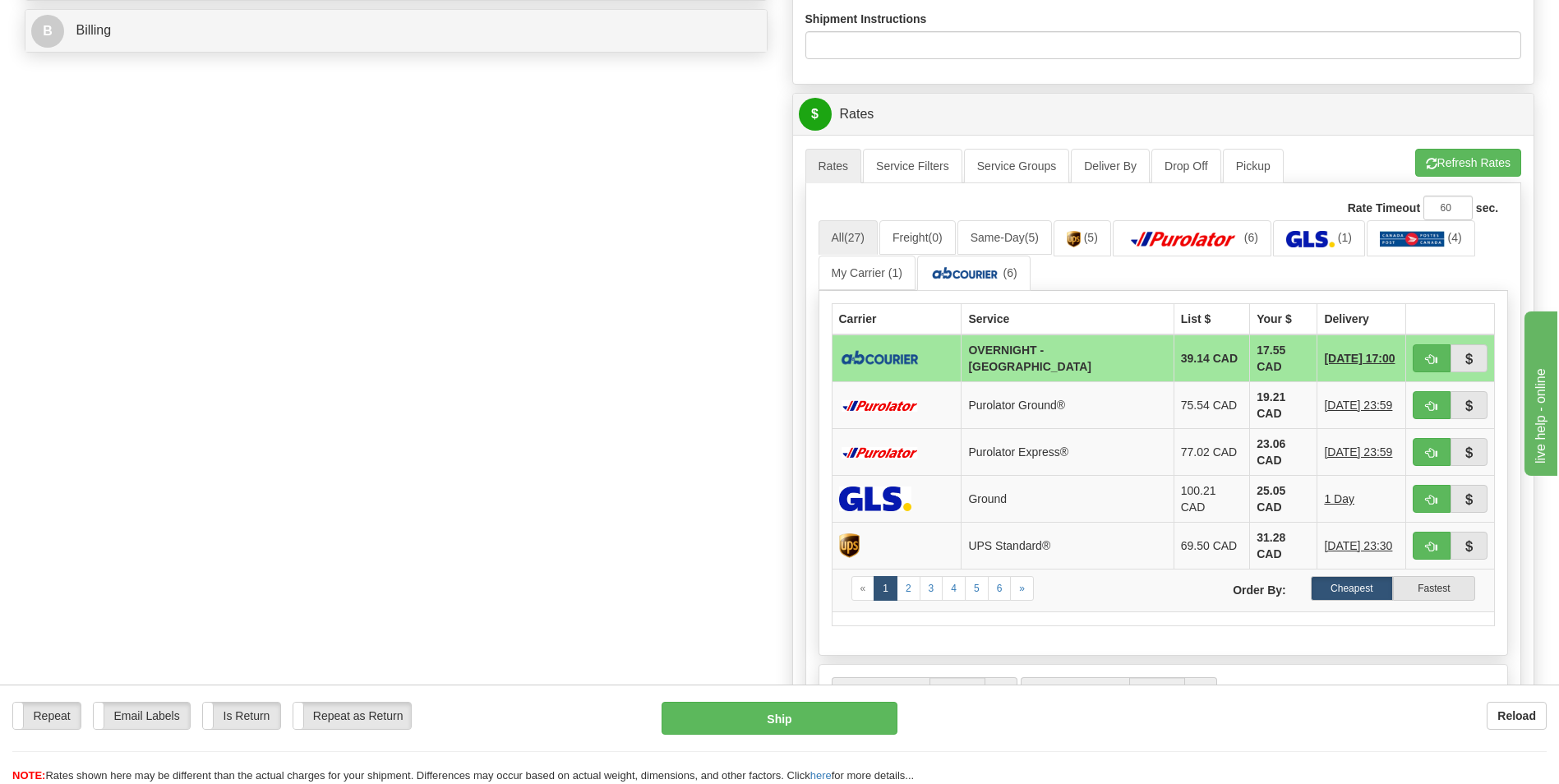
scroll to position [739, 0]
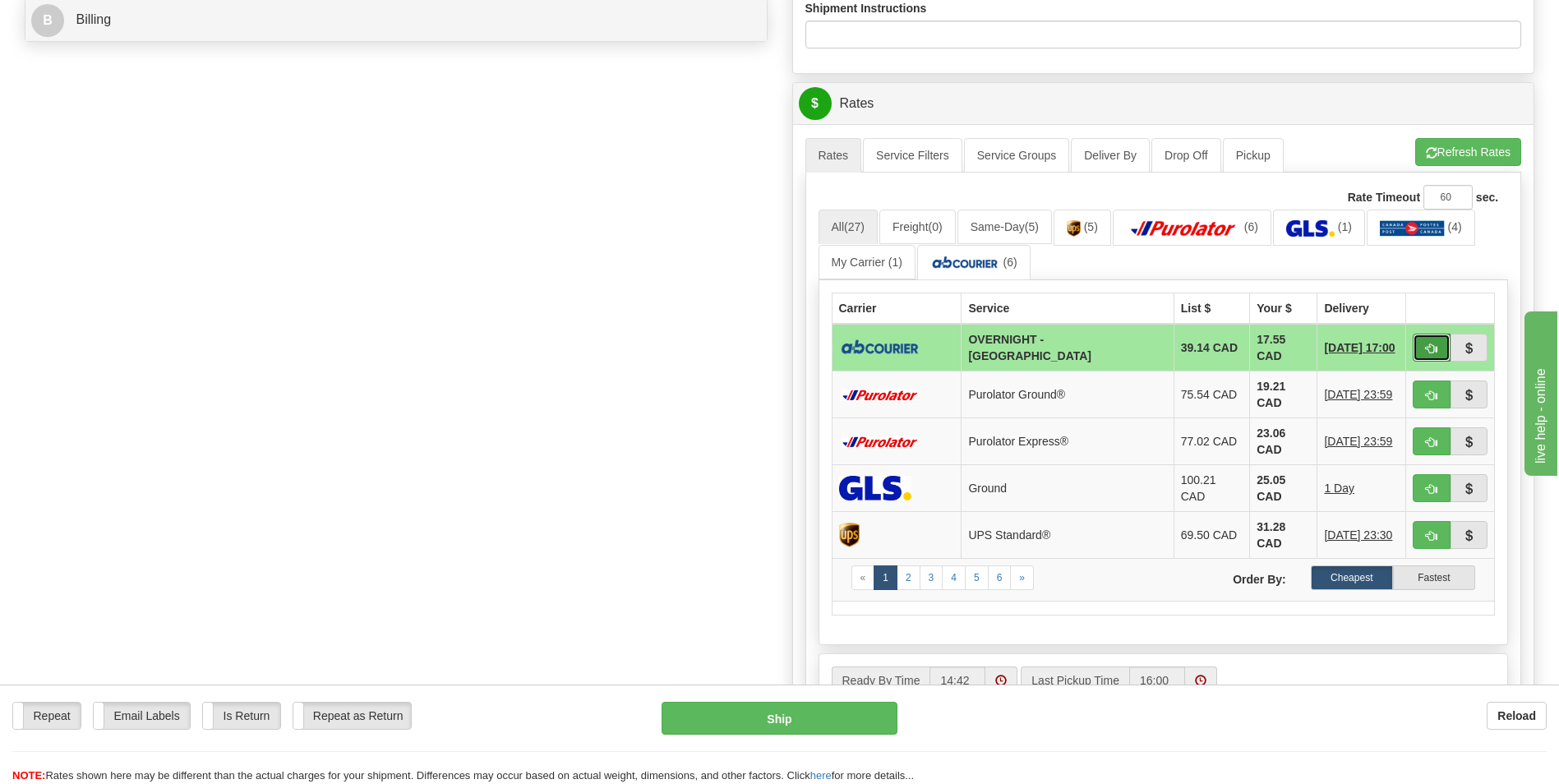
click at [1443, 356] on button "button" at bounding box center [1432, 348] width 38 height 28
type input "4"
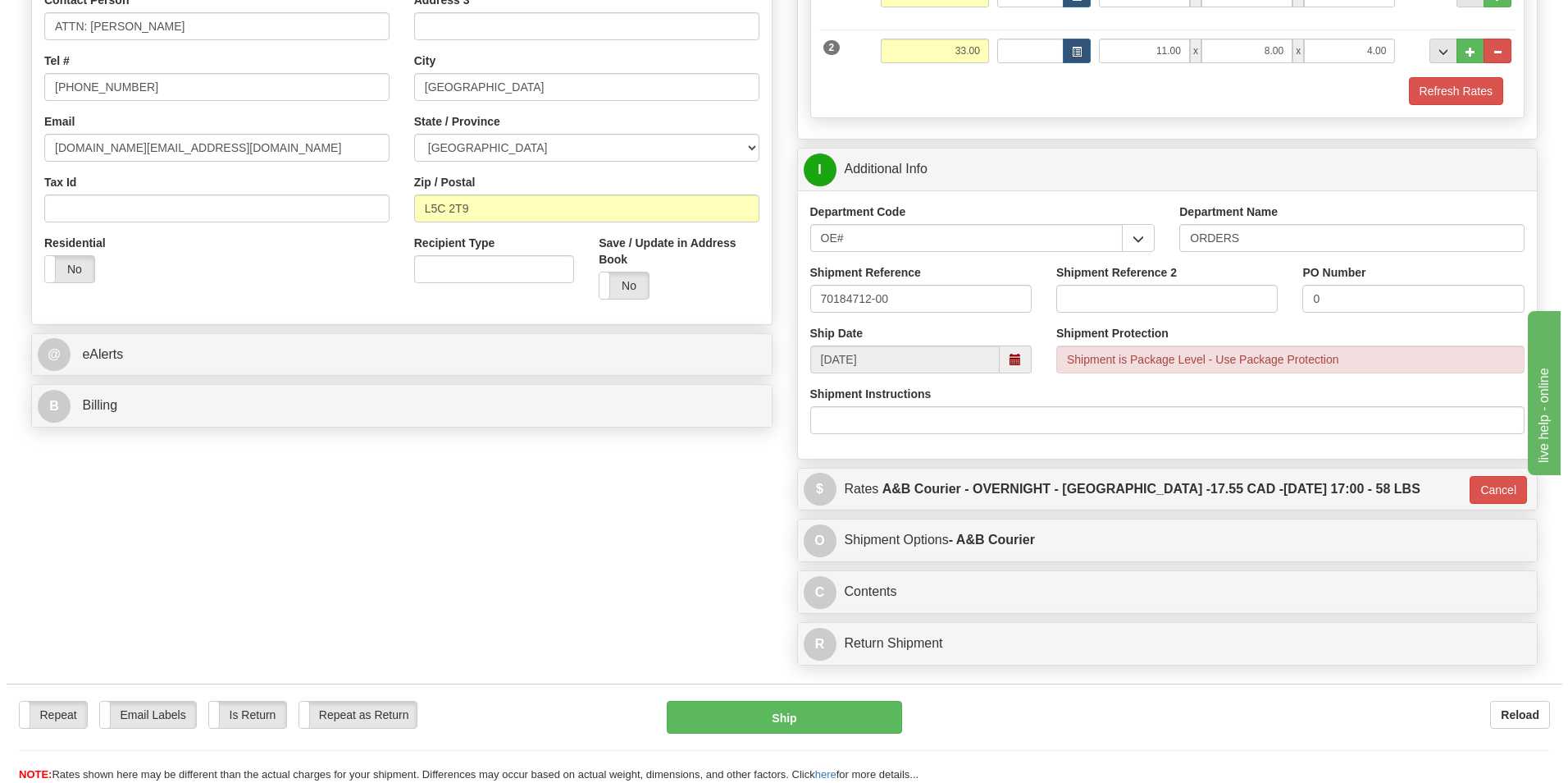
scroll to position [35, 0]
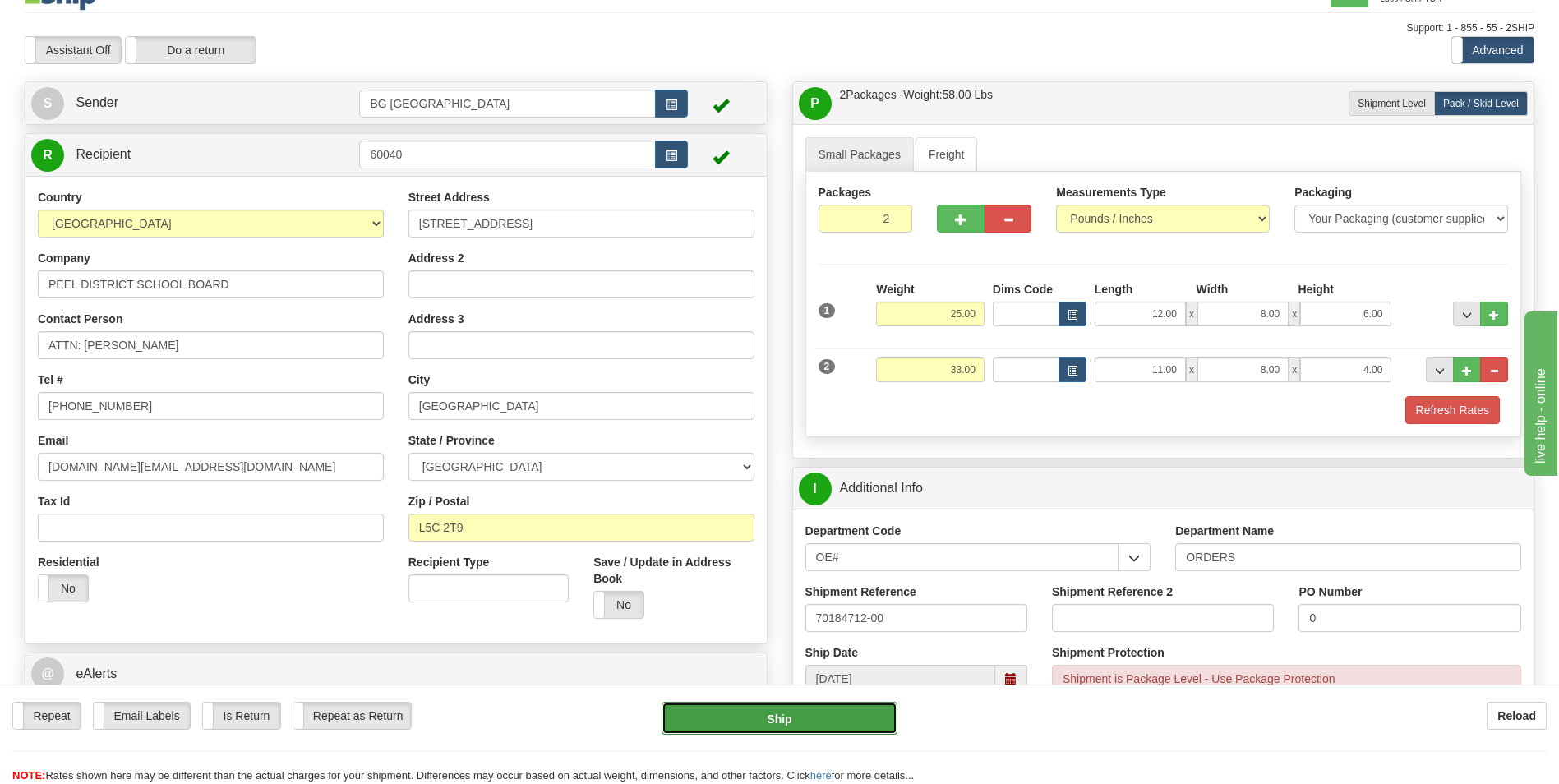
click at [785, 718] on button "Ship" at bounding box center [779, 717] width 235 height 33
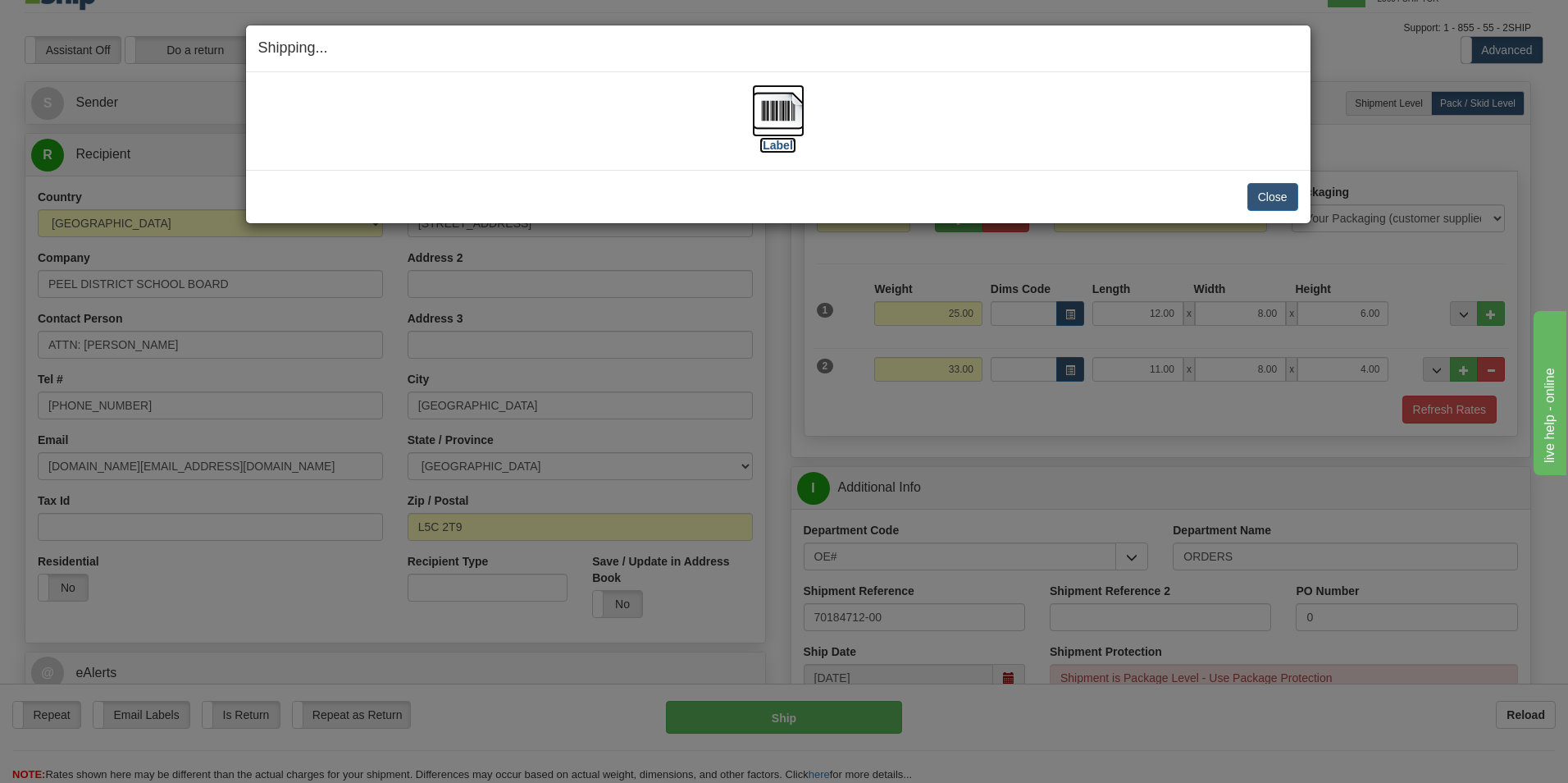
click at [763, 129] on img at bounding box center [778, 110] width 53 height 53
click at [1276, 187] on button "Close" at bounding box center [1271, 196] width 51 height 28
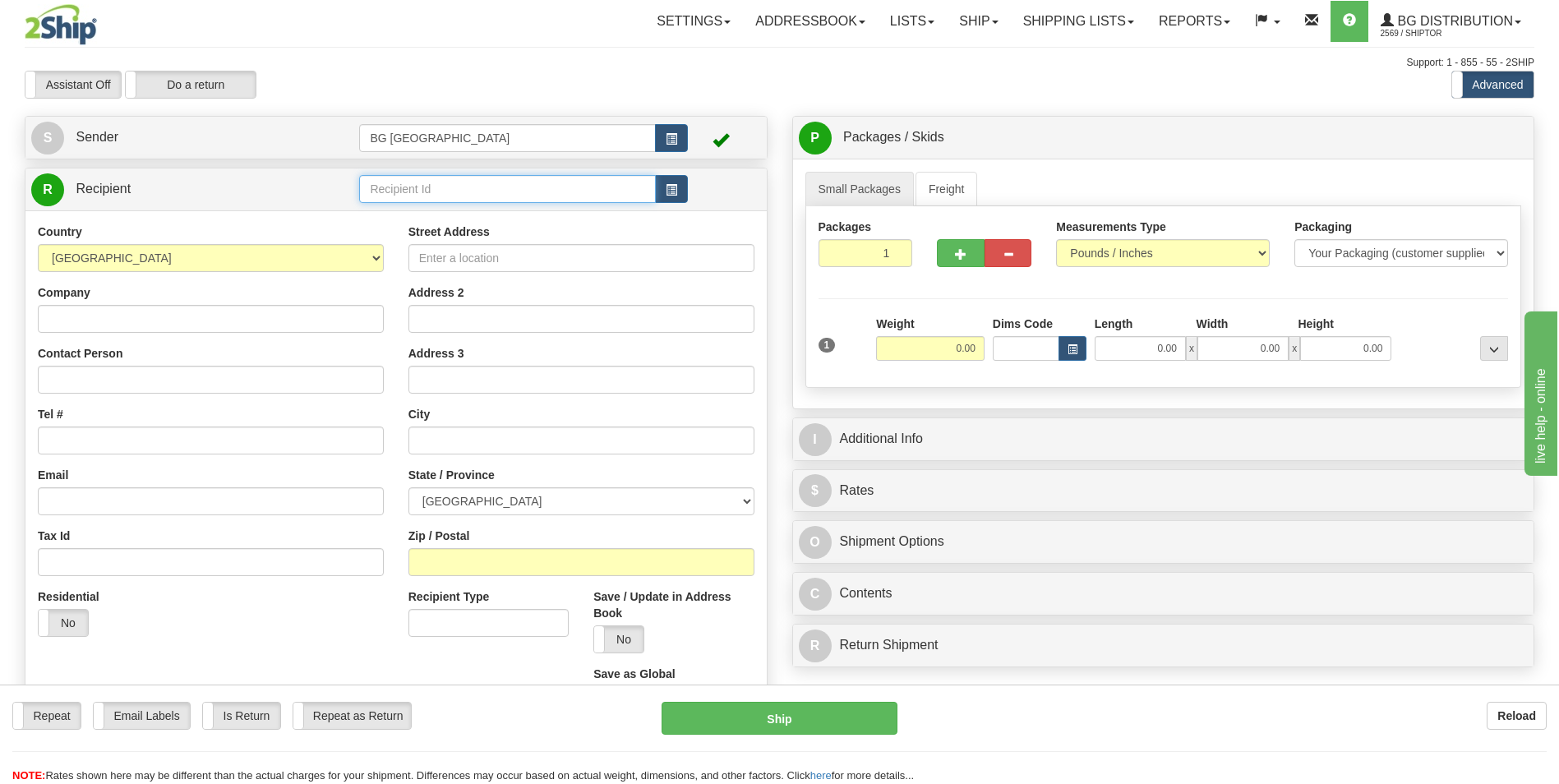
click at [476, 181] on input "text" at bounding box center [507, 189] width 296 height 28
click at [394, 222] on div "60595" at bounding box center [504, 214] width 278 height 17
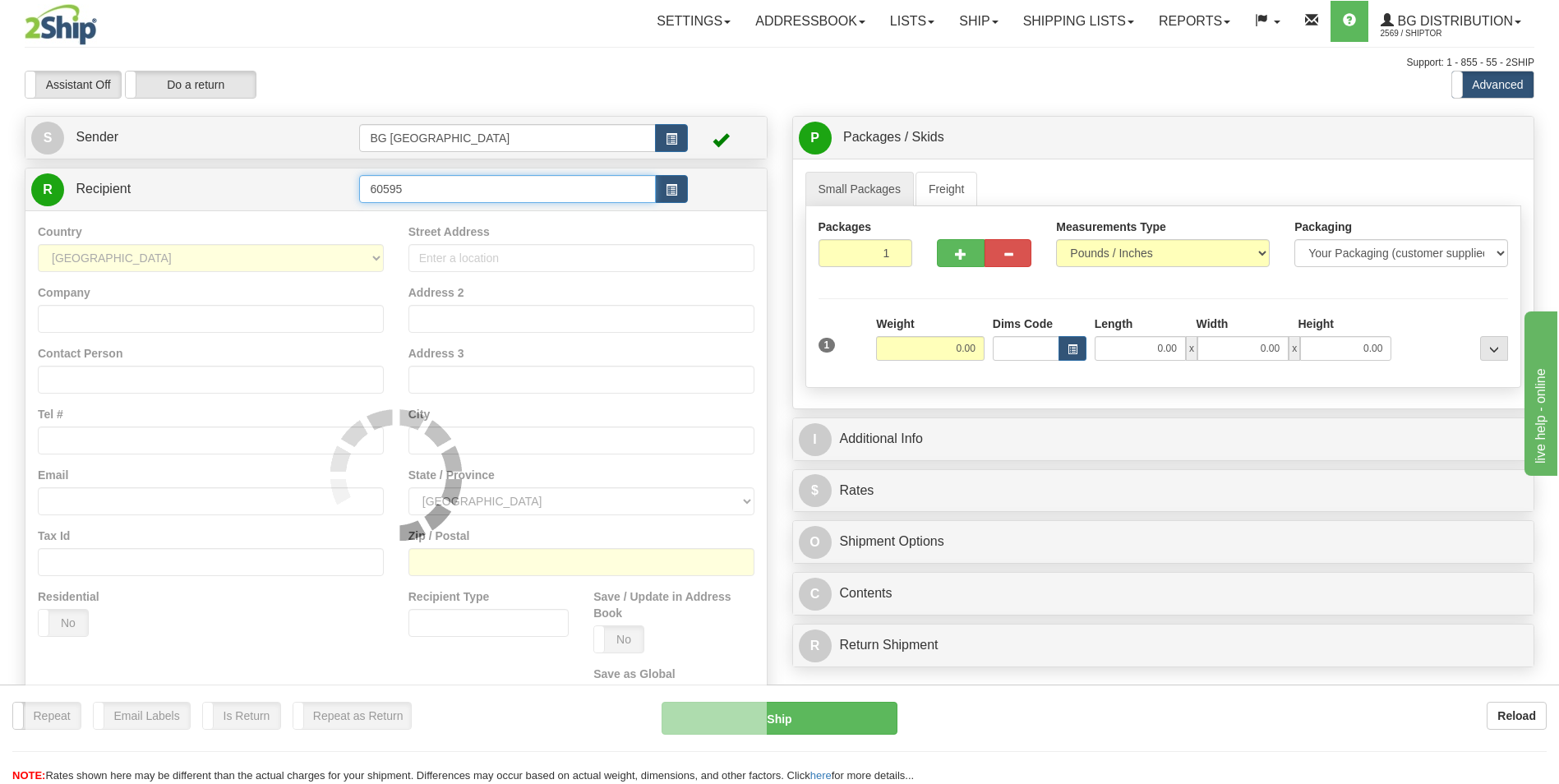
type input "60595"
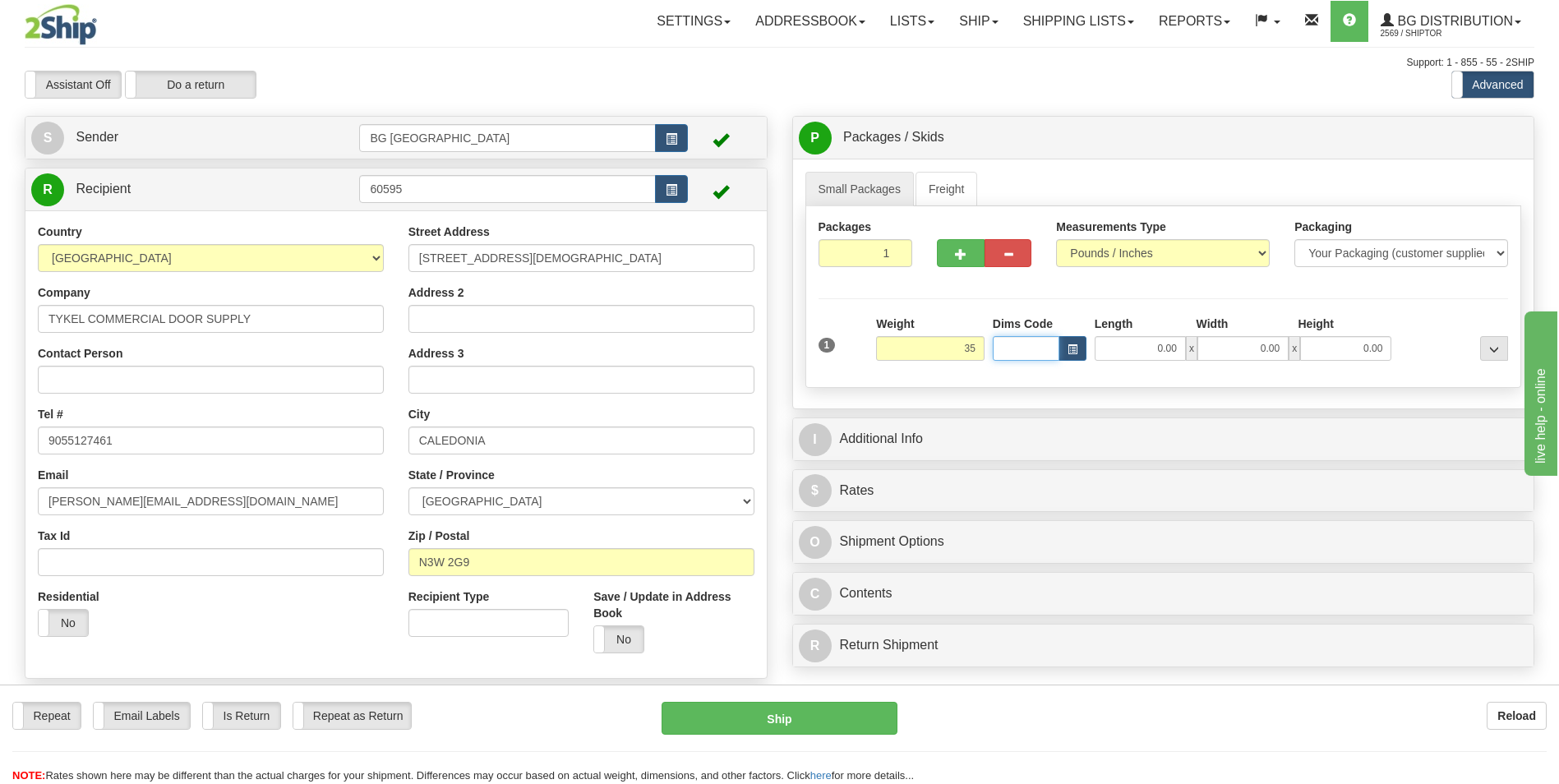
type input "35.00"
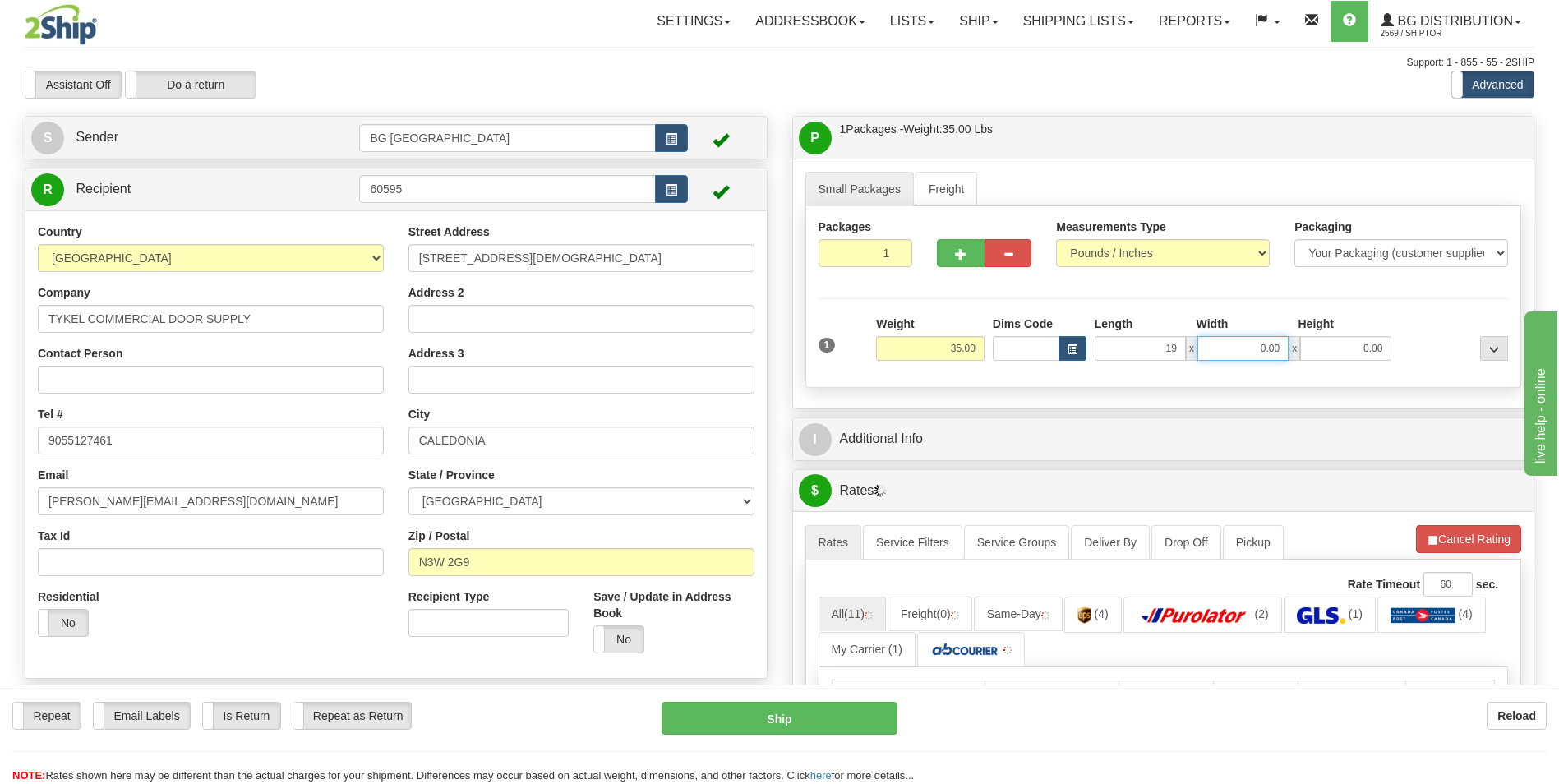
type input "19.00"
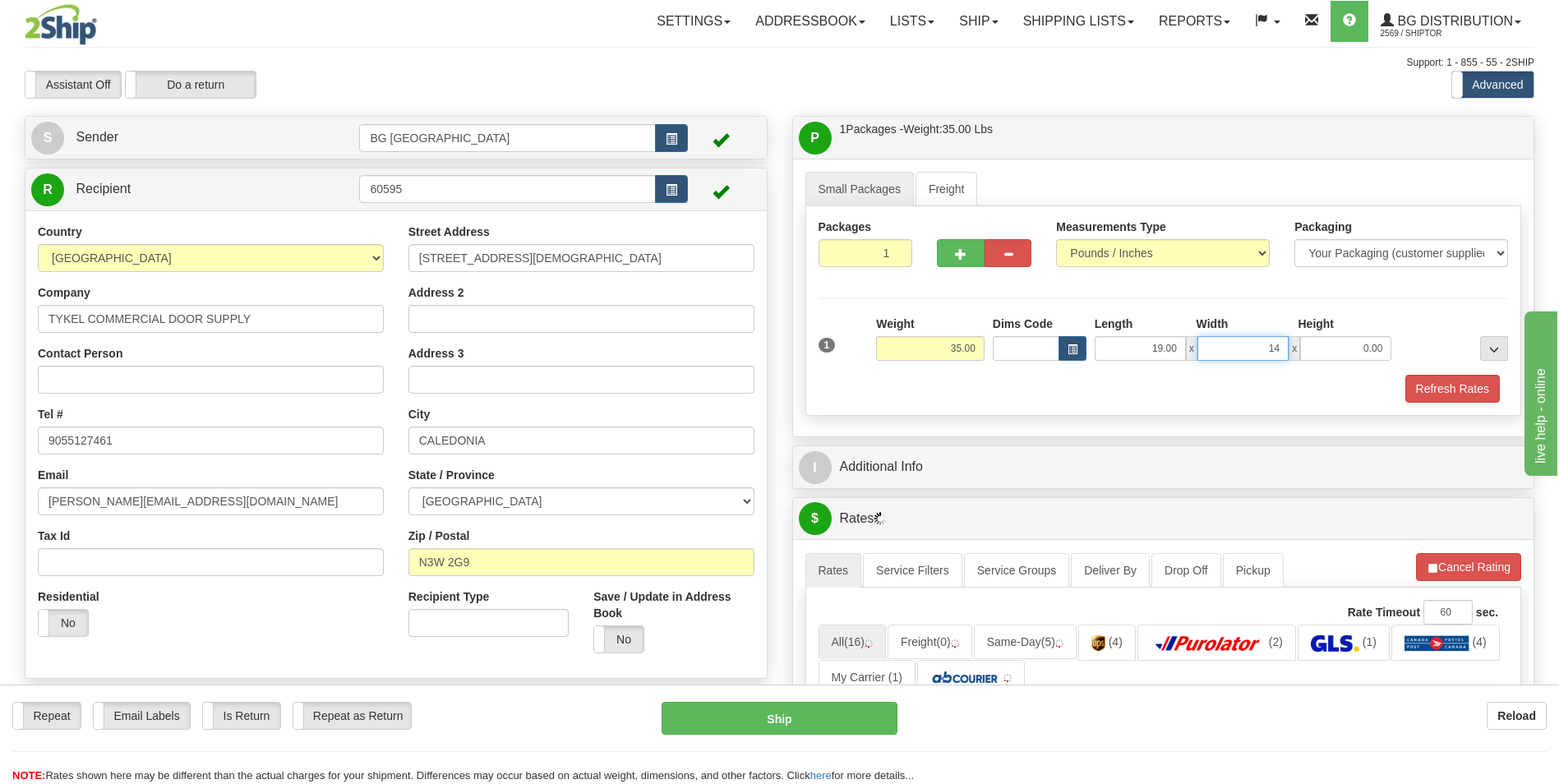
type input "14.00"
type input "8.00"
click at [908, 487] on div "I Additional Info" at bounding box center [1164, 467] width 742 height 42
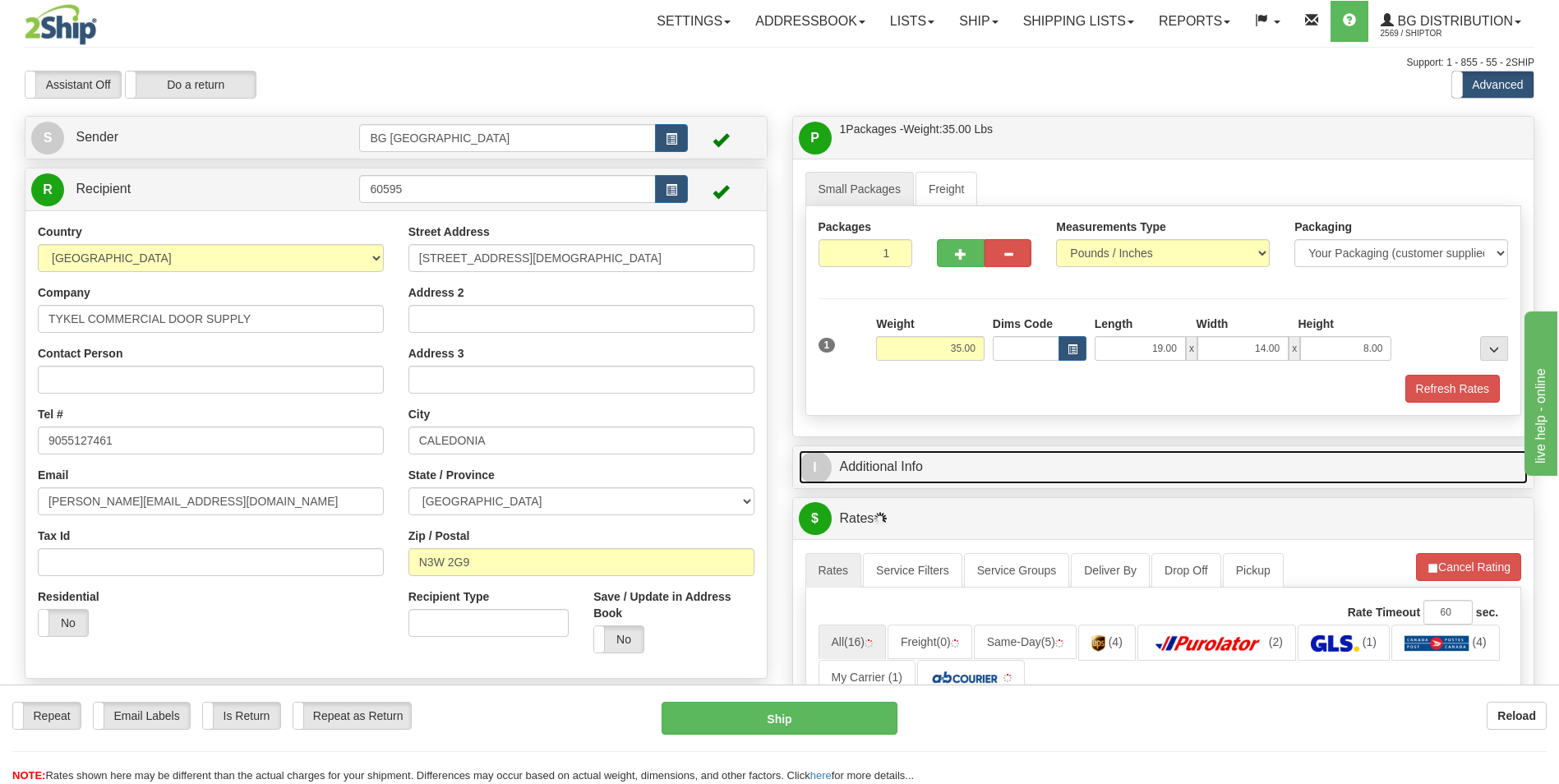
click at [929, 466] on link "I Additional Info" at bounding box center [1164, 467] width 730 height 34
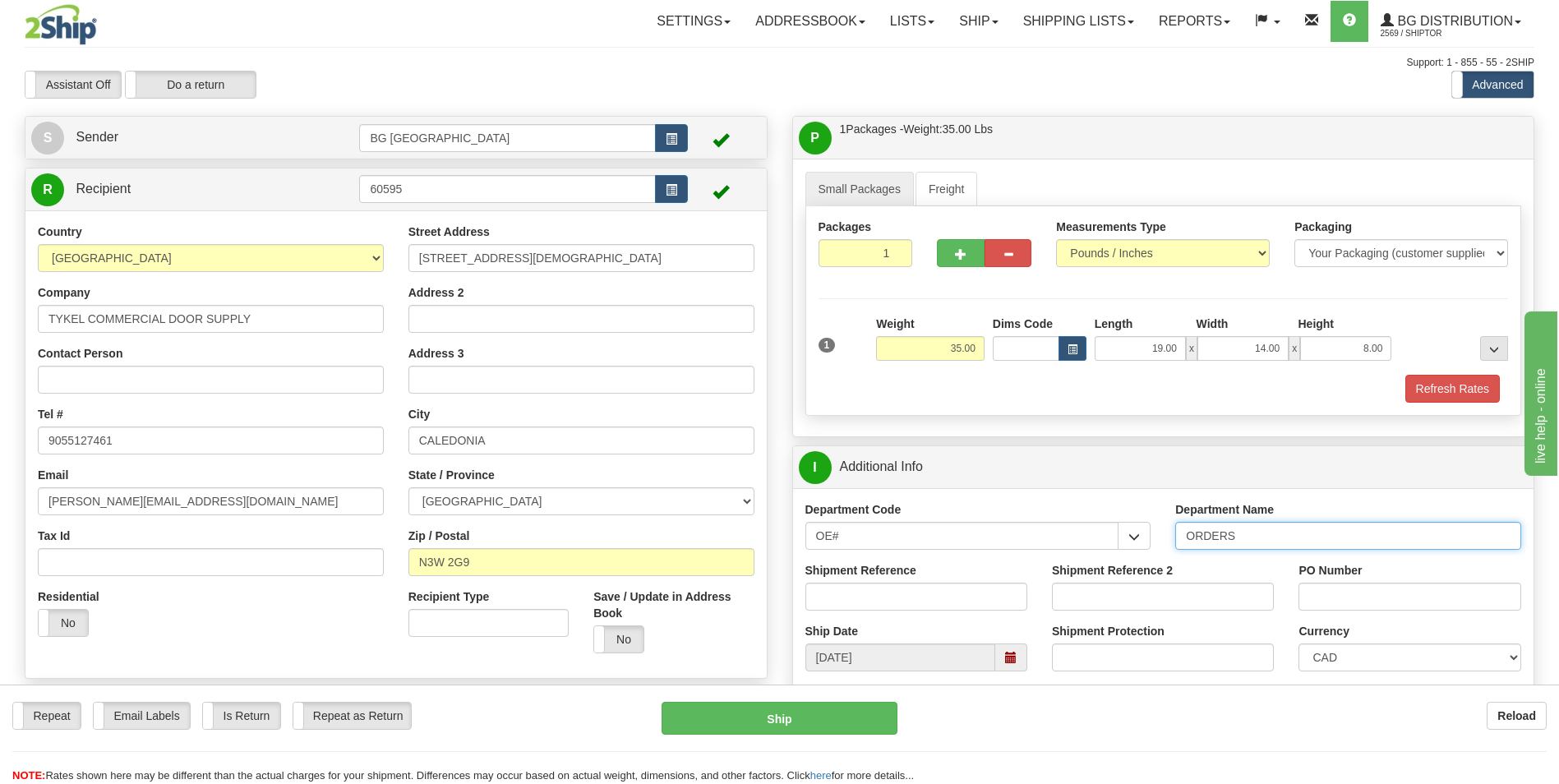
click at [1236, 525] on input "ORDERS" at bounding box center [1348, 536] width 346 height 28
type input "70184552-00"
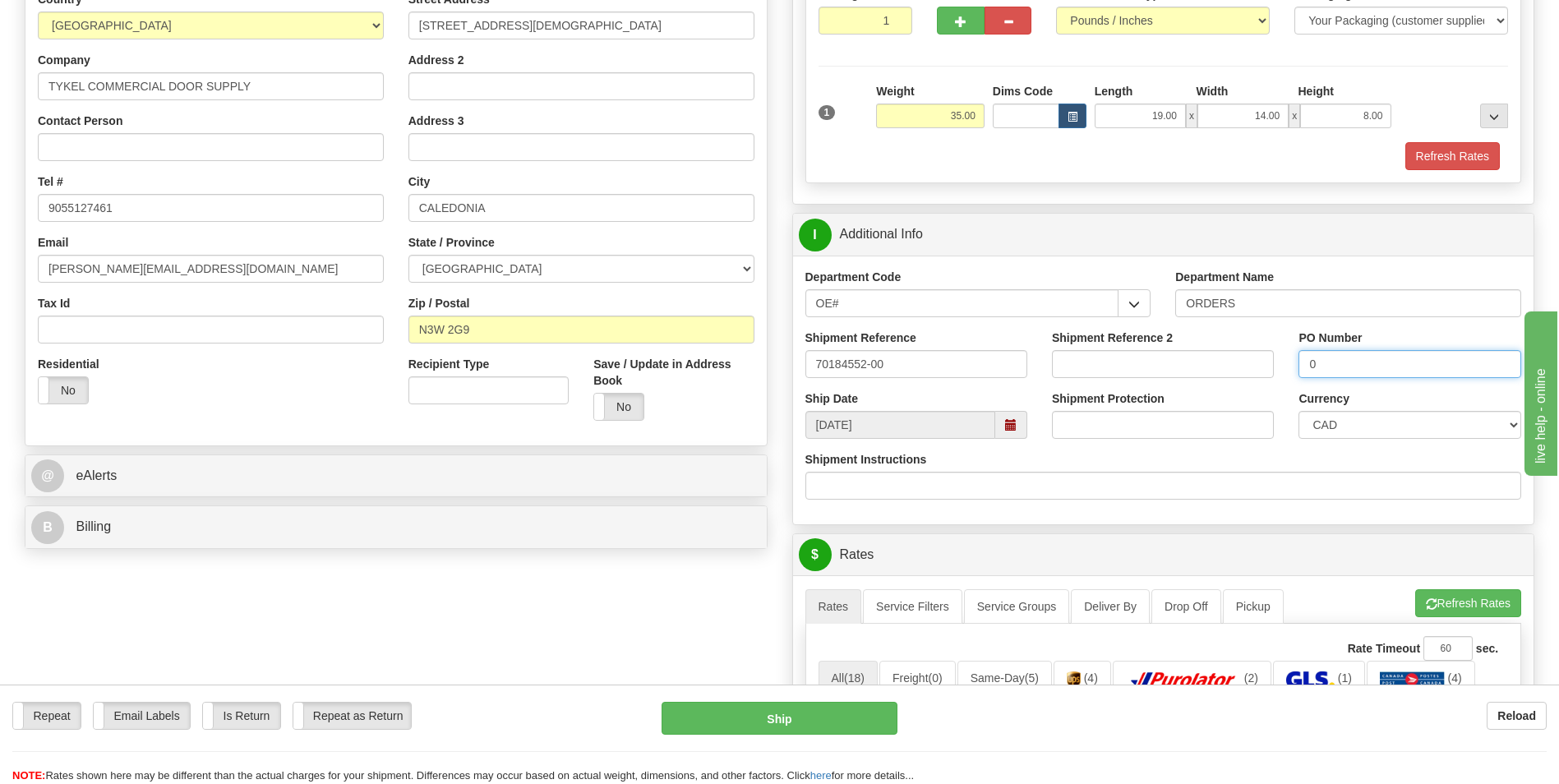
scroll to position [246, 0]
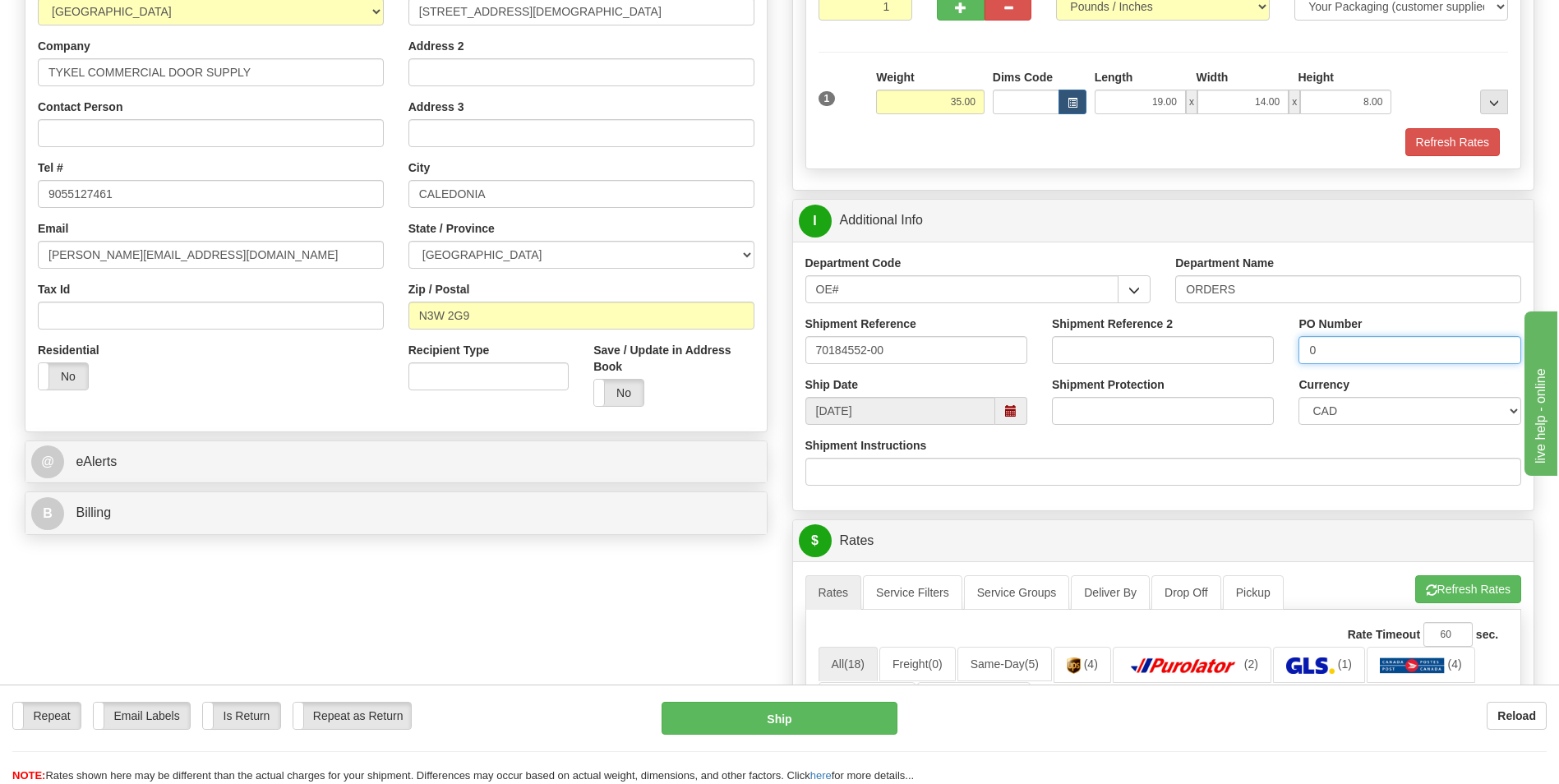
type input "0"
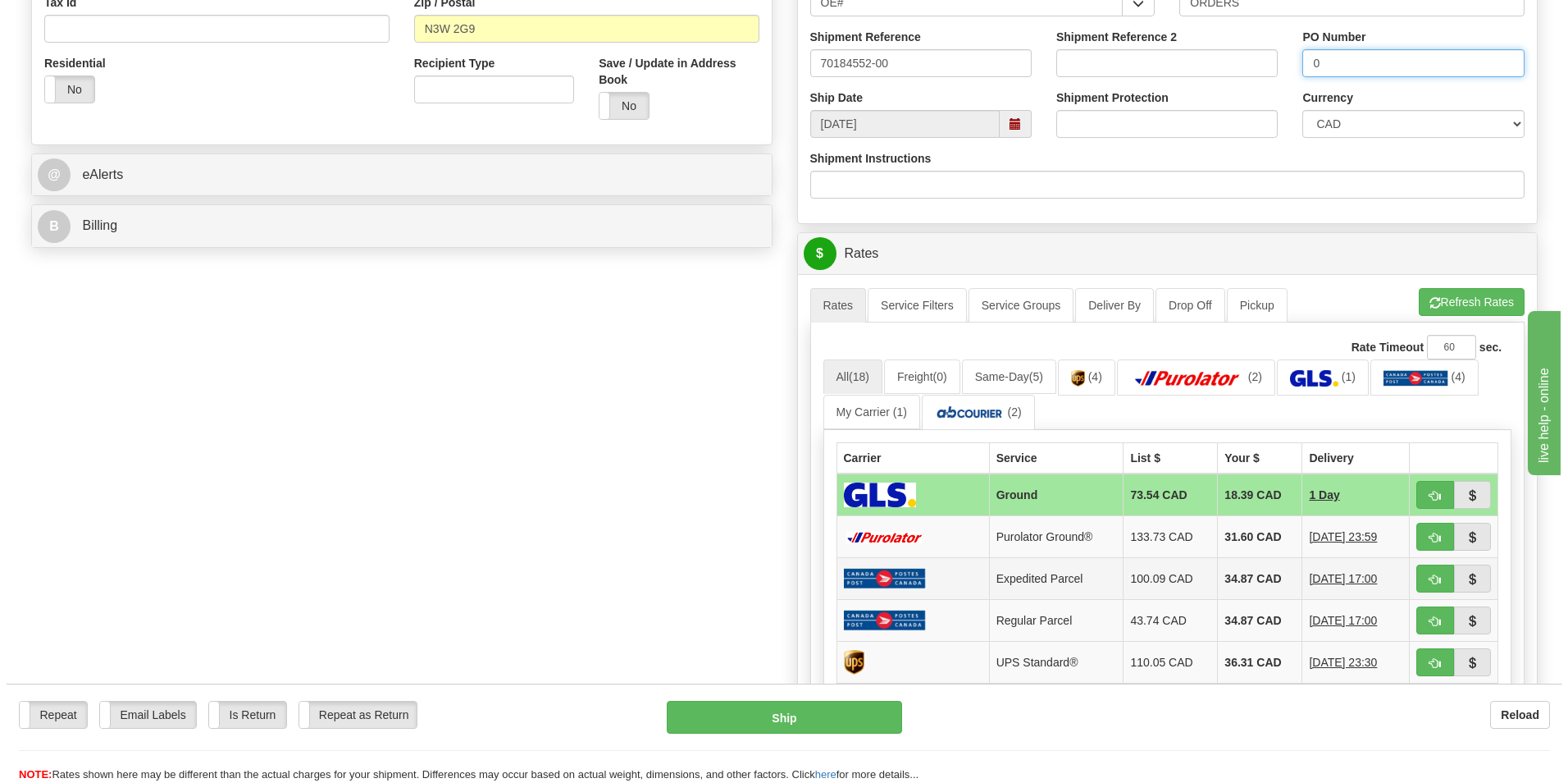
scroll to position [575, 0]
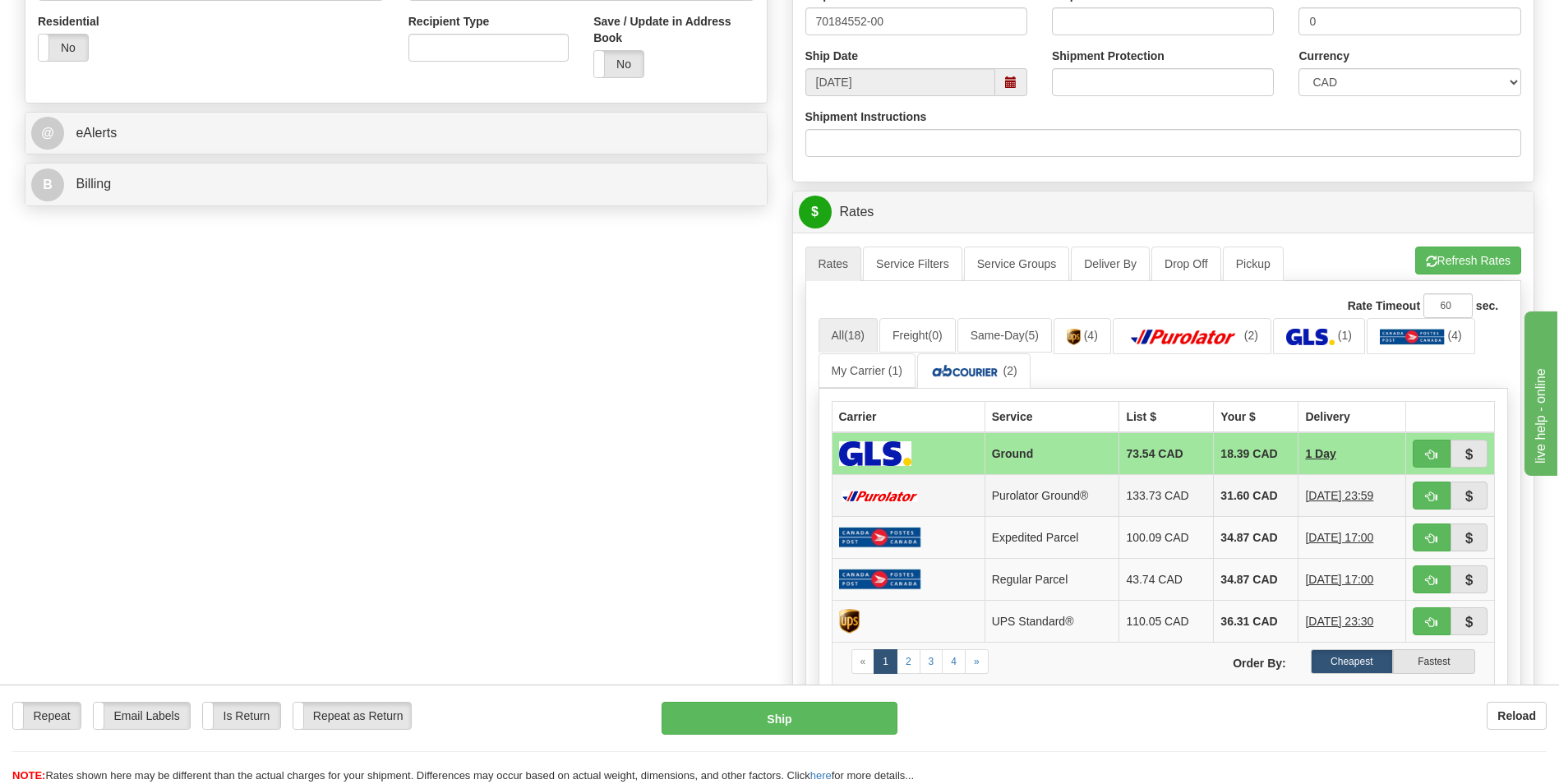
click at [1214, 492] on td "31.60 CAD" at bounding box center [1256, 496] width 85 height 42
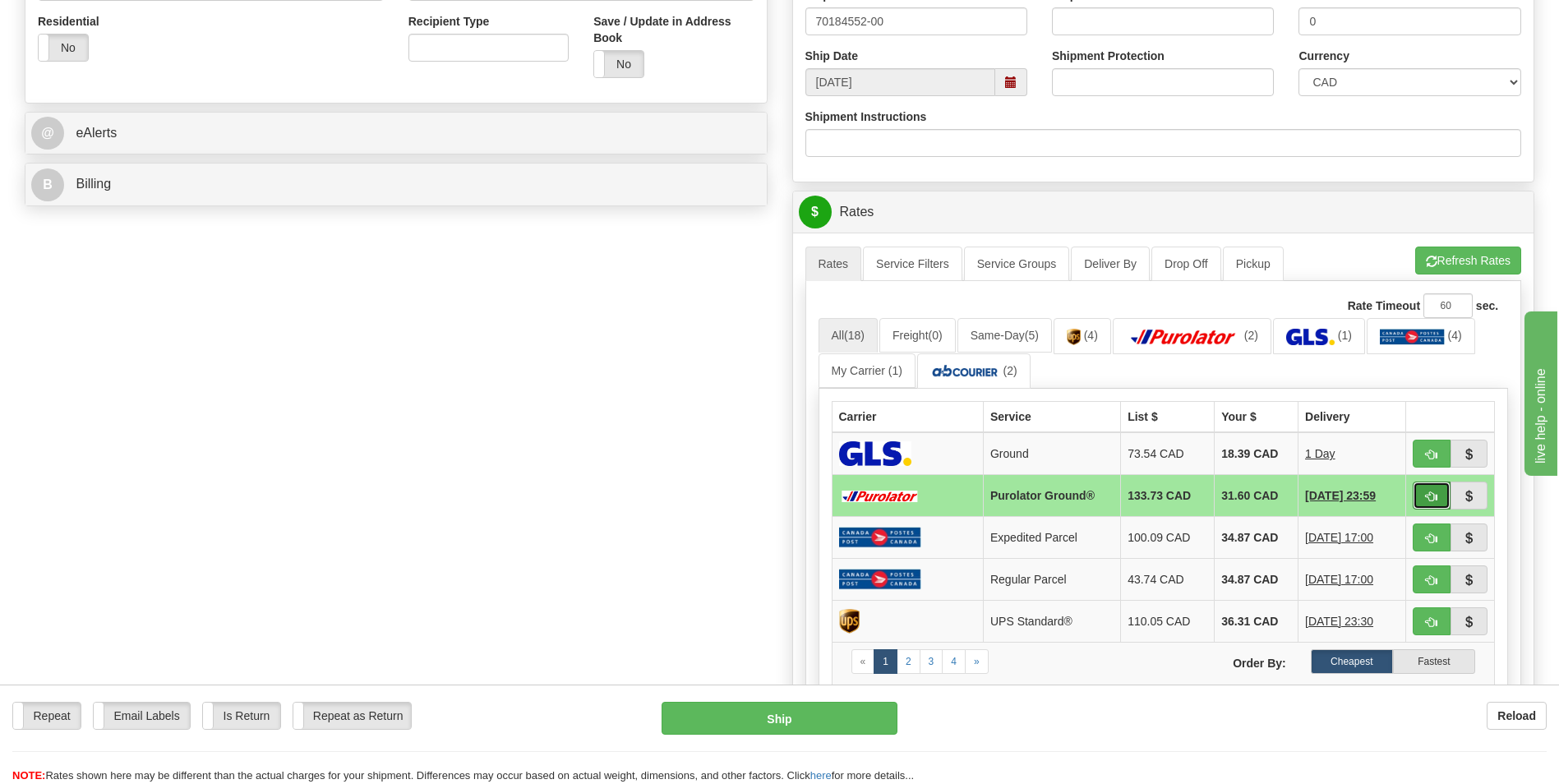
click at [1419, 490] on button "button" at bounding box center [1432, 495] width 38 height 28
type input "260"
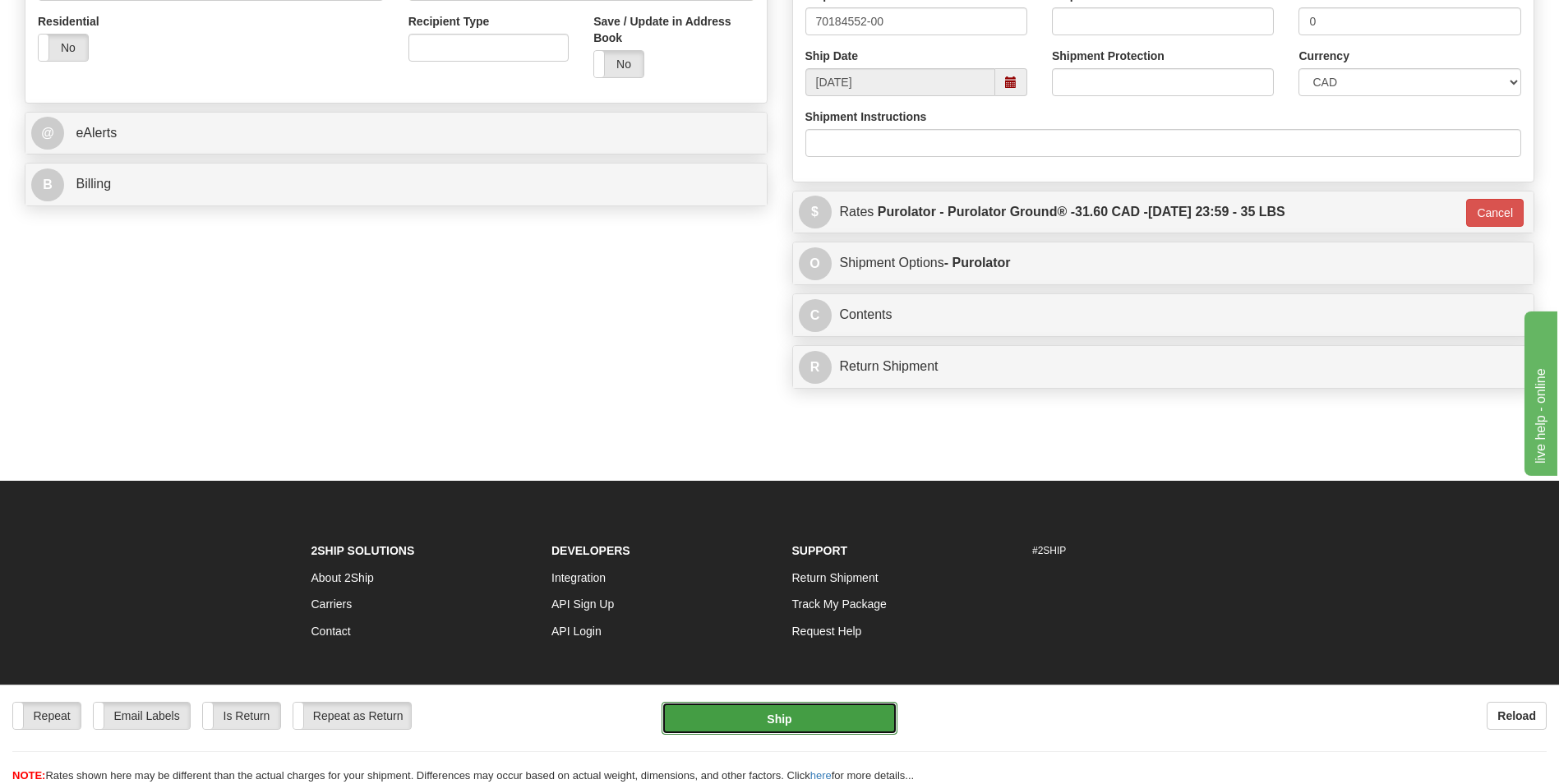
click at [796, 716] on button "Ship" at bounding box center [779, 717] width 235 height 33
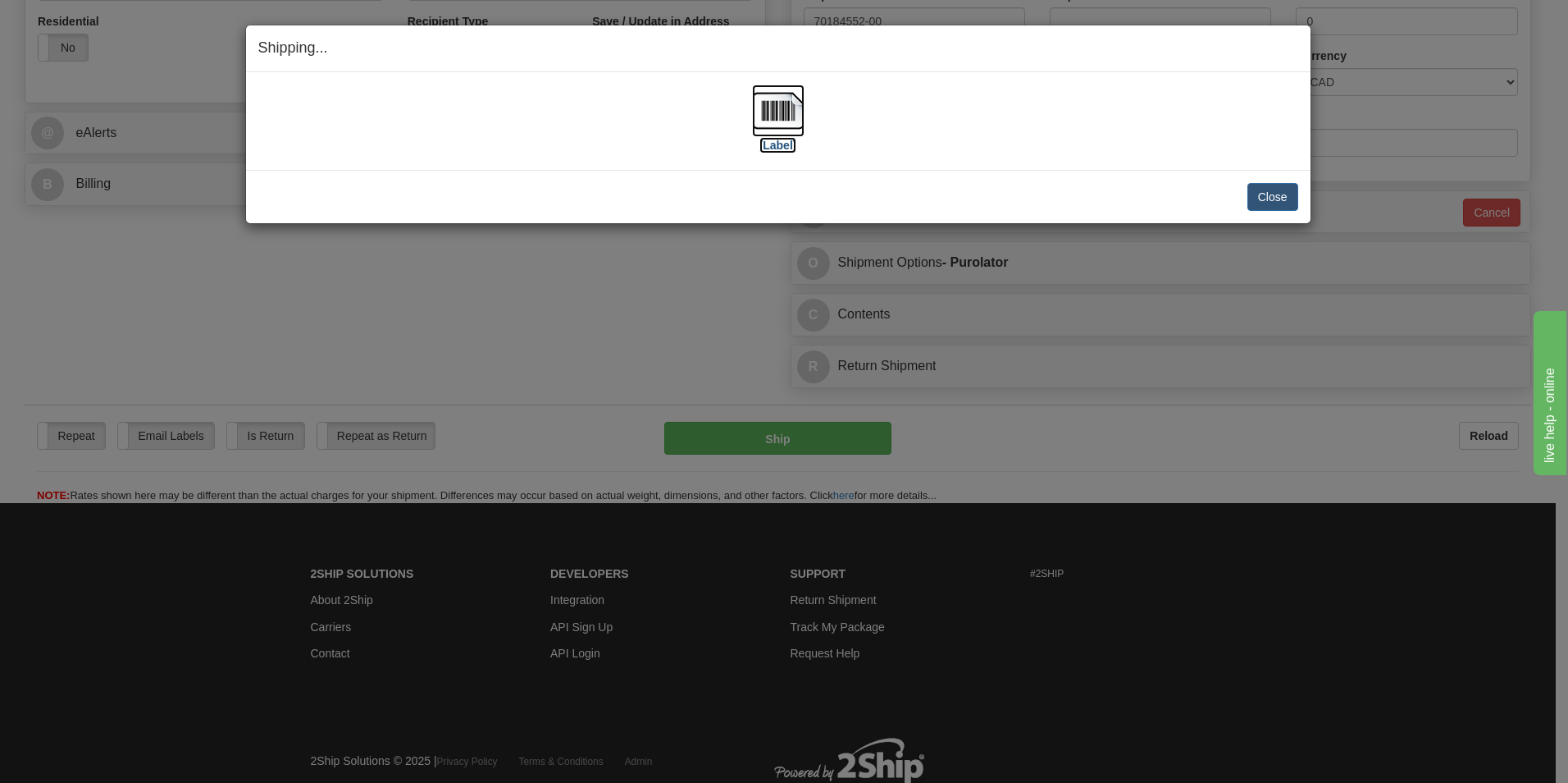
click at [792, 97] on img at bounding box center [778, 110] width 53 height 53
click at [1258, 205] on button "Close" at bounding box center [1271, 196] width 51 height 28
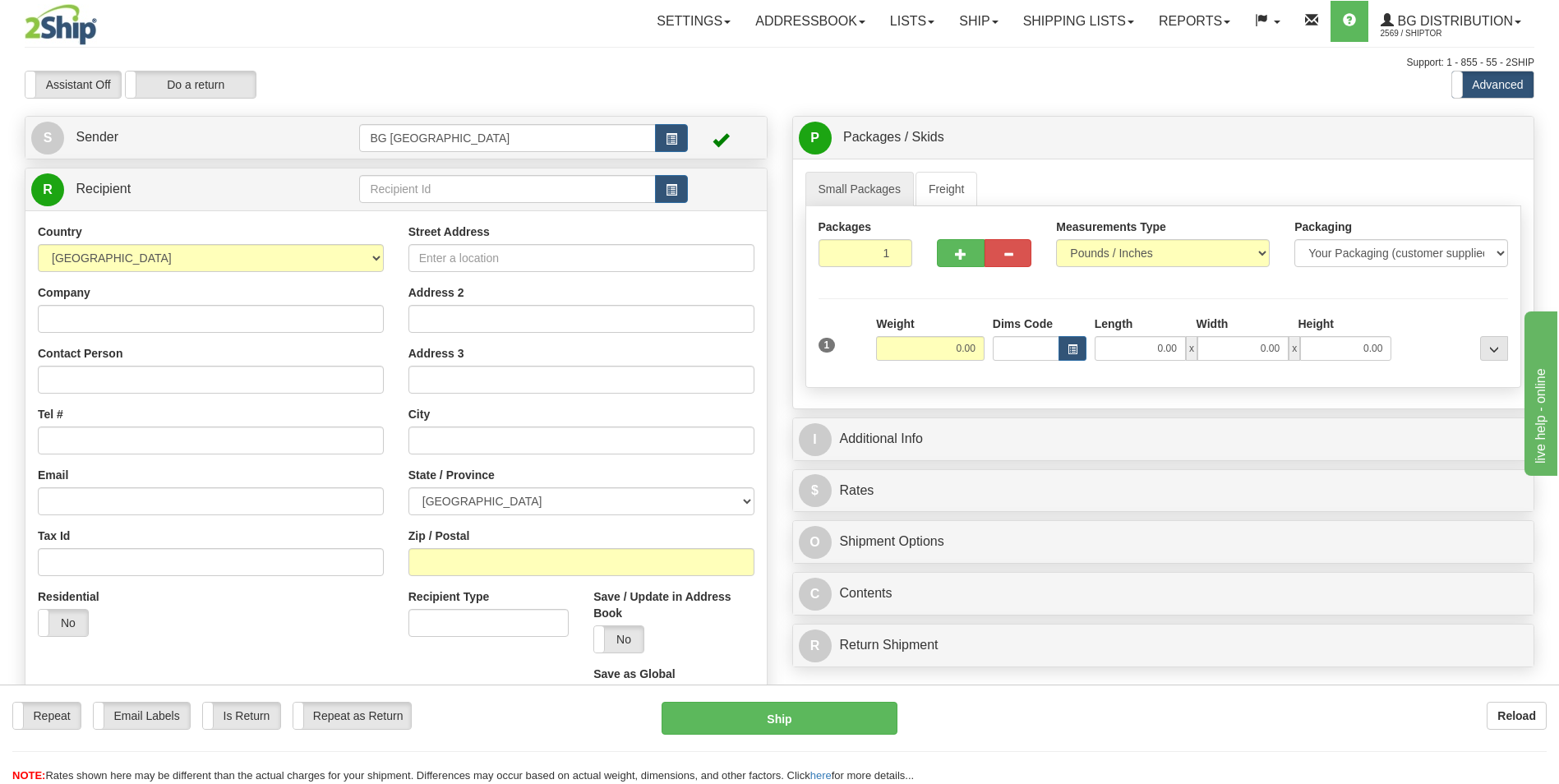
click at [521, 173] on td at bounding box center [523, 190] width 328 height 34
click at [468, 202] on input "text" at bounding box center [507, 189] width 296 height 28
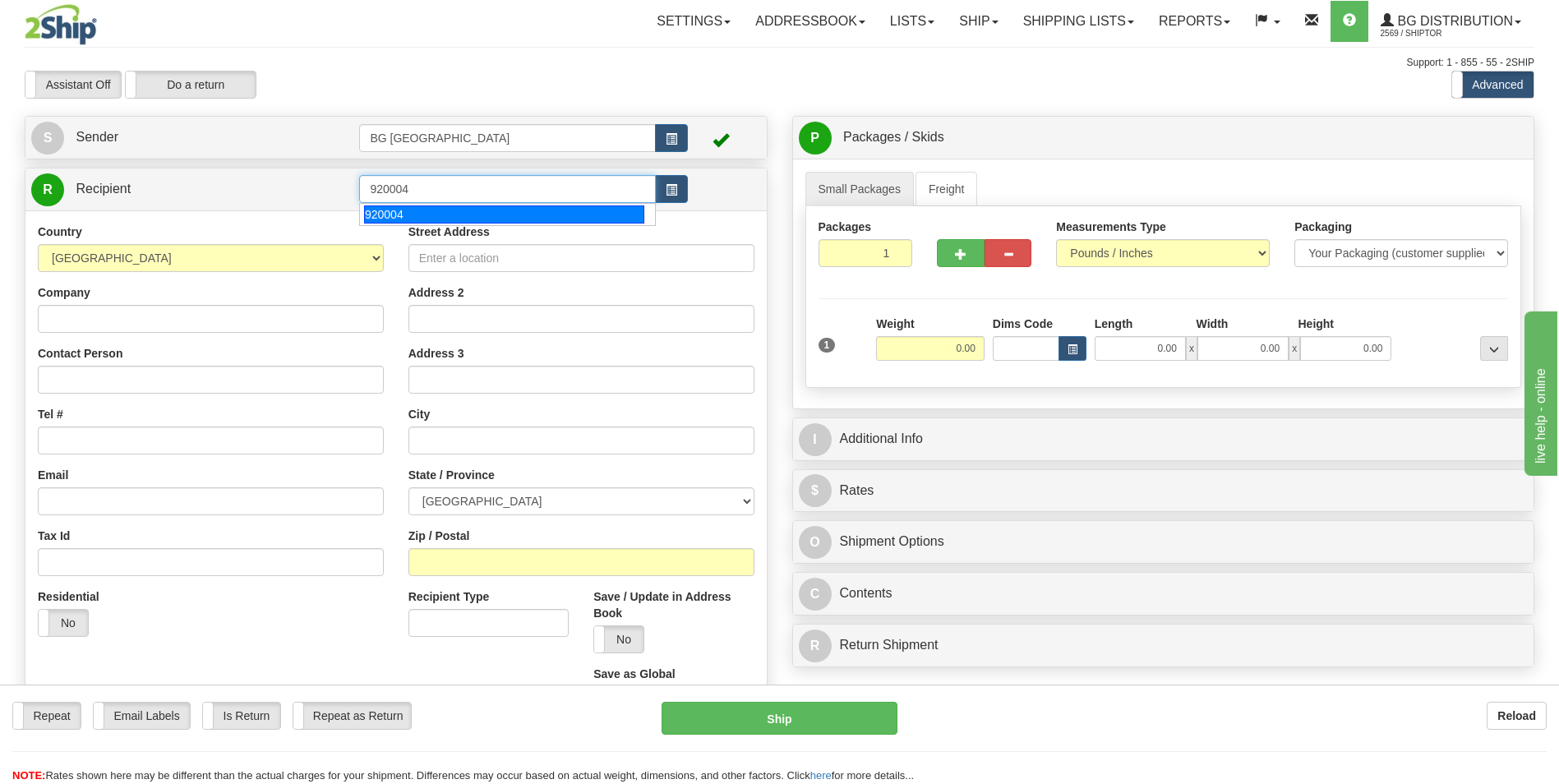
click at [448, 210] on div "920004" at bounding box center [504, 215] width 280 height 18
type input "920004"
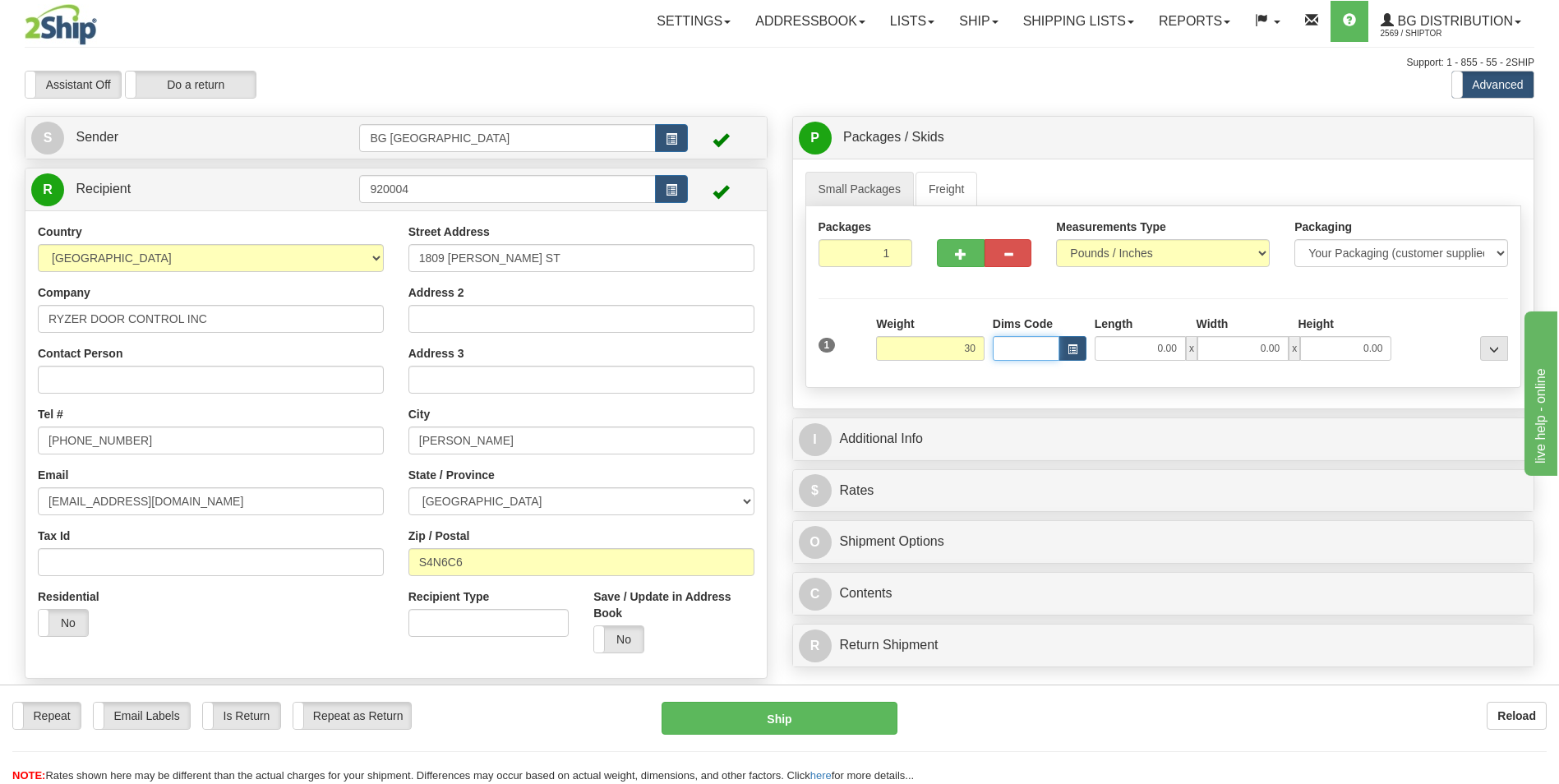
type input "30.00"
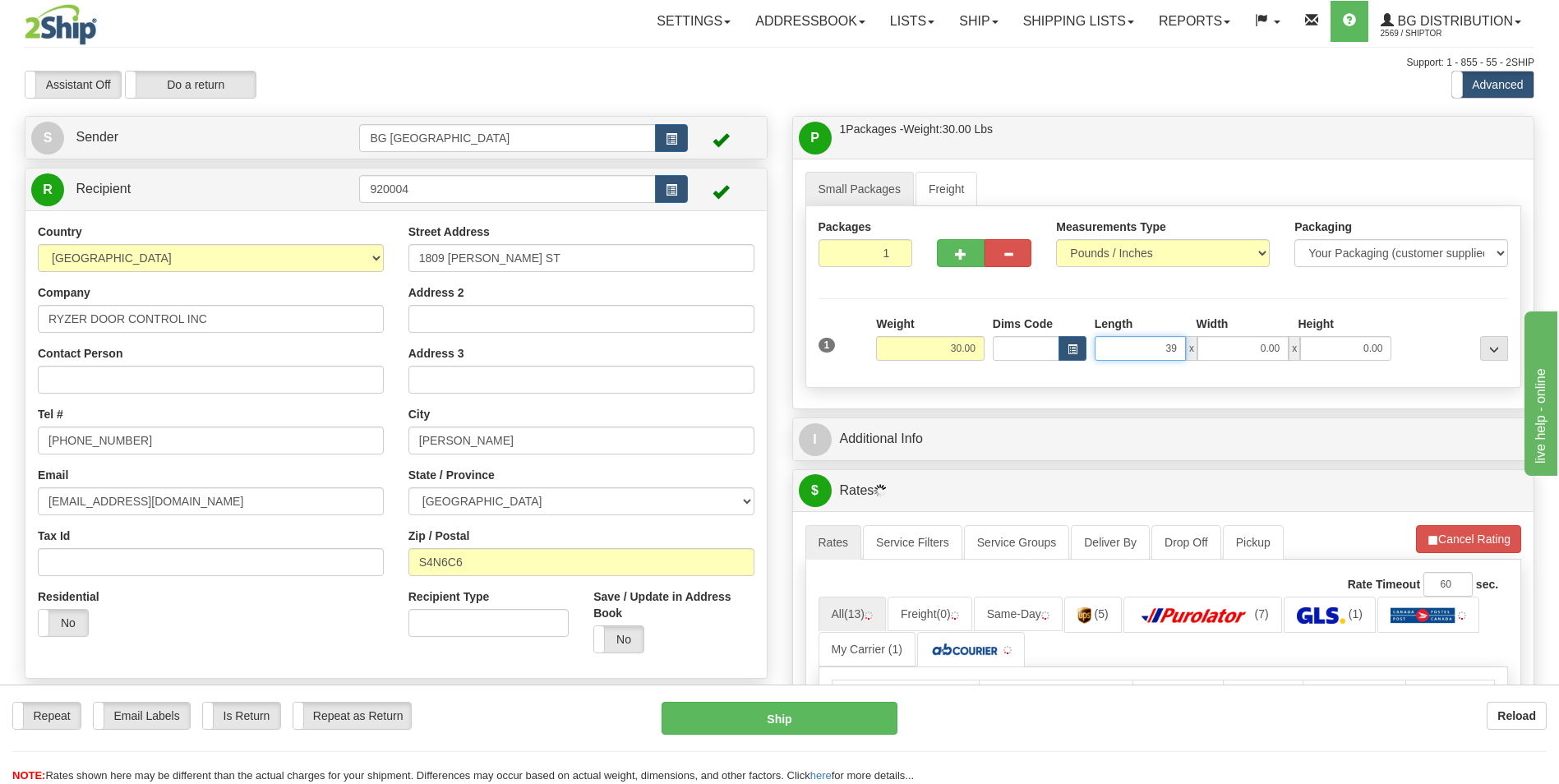
type input "39.00"
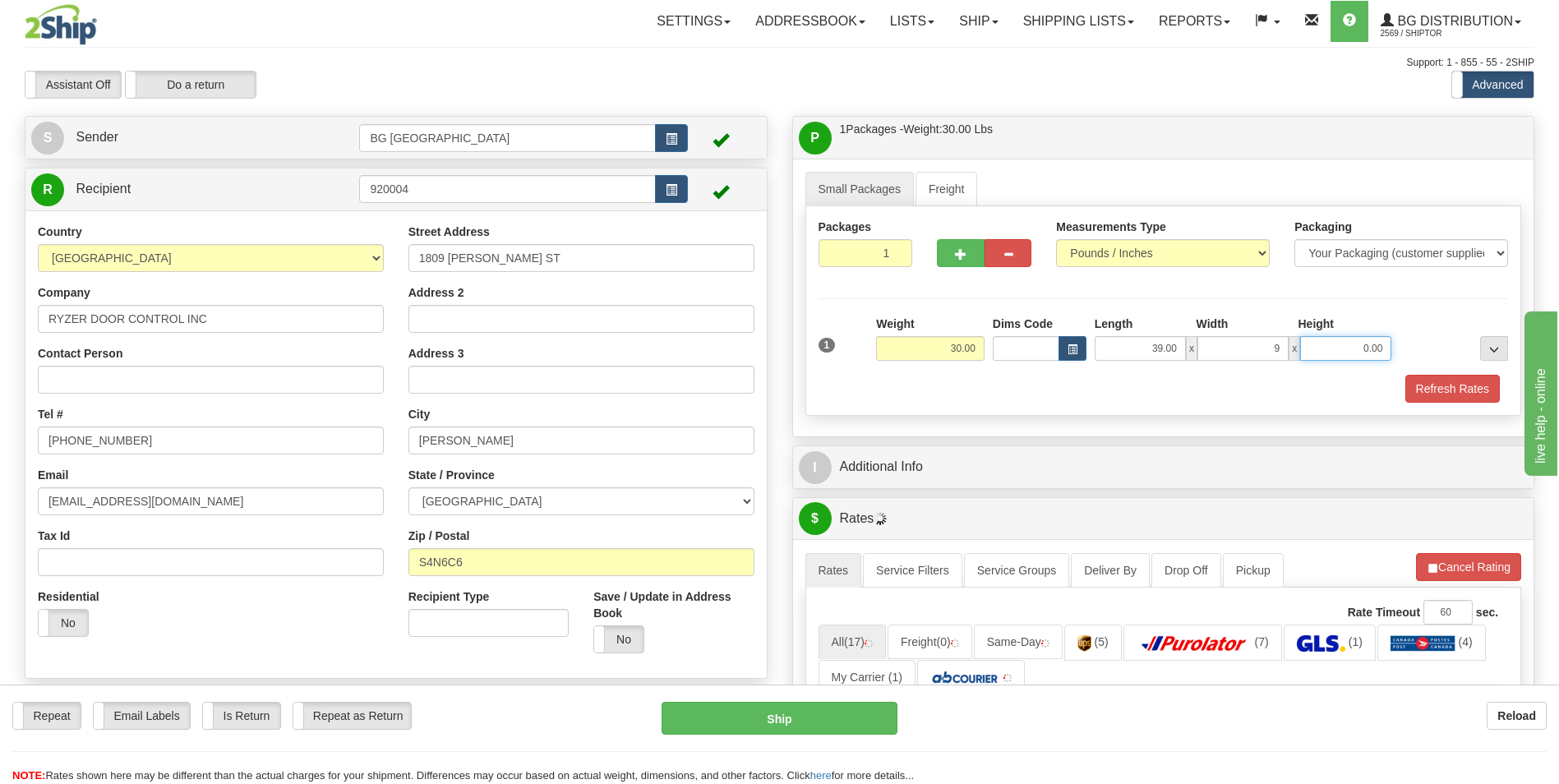
type input "9.00"
type input "4"
type input "7.00"
click at [876, 447] on div "I Additional Info" at bounding box center [1164, 467] width 742 height 42
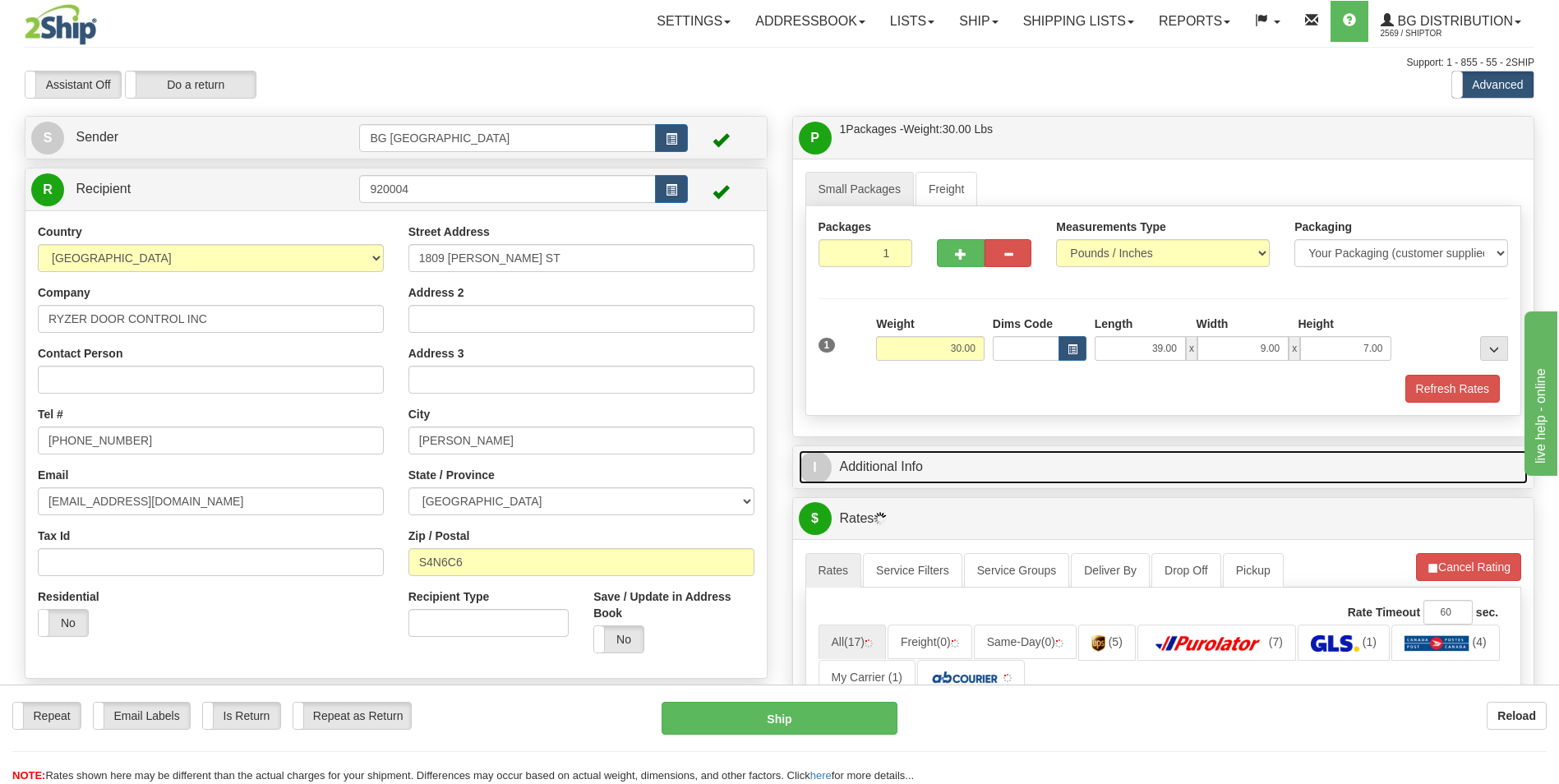
click at [876, 471] on link "I Additional Info" at bounding box center [1164, 467] width 730 height 34
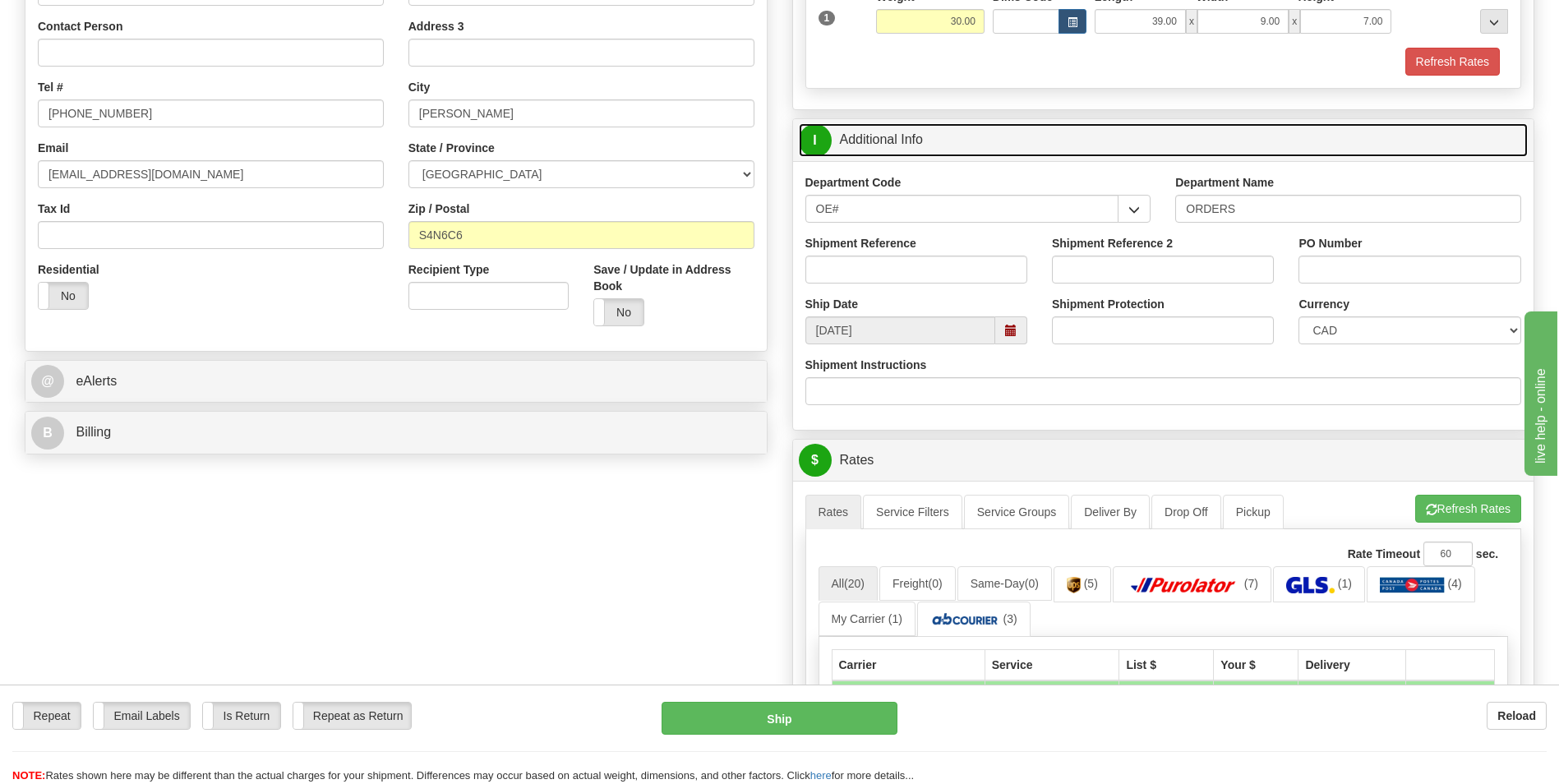
scroll to position [329, 0]
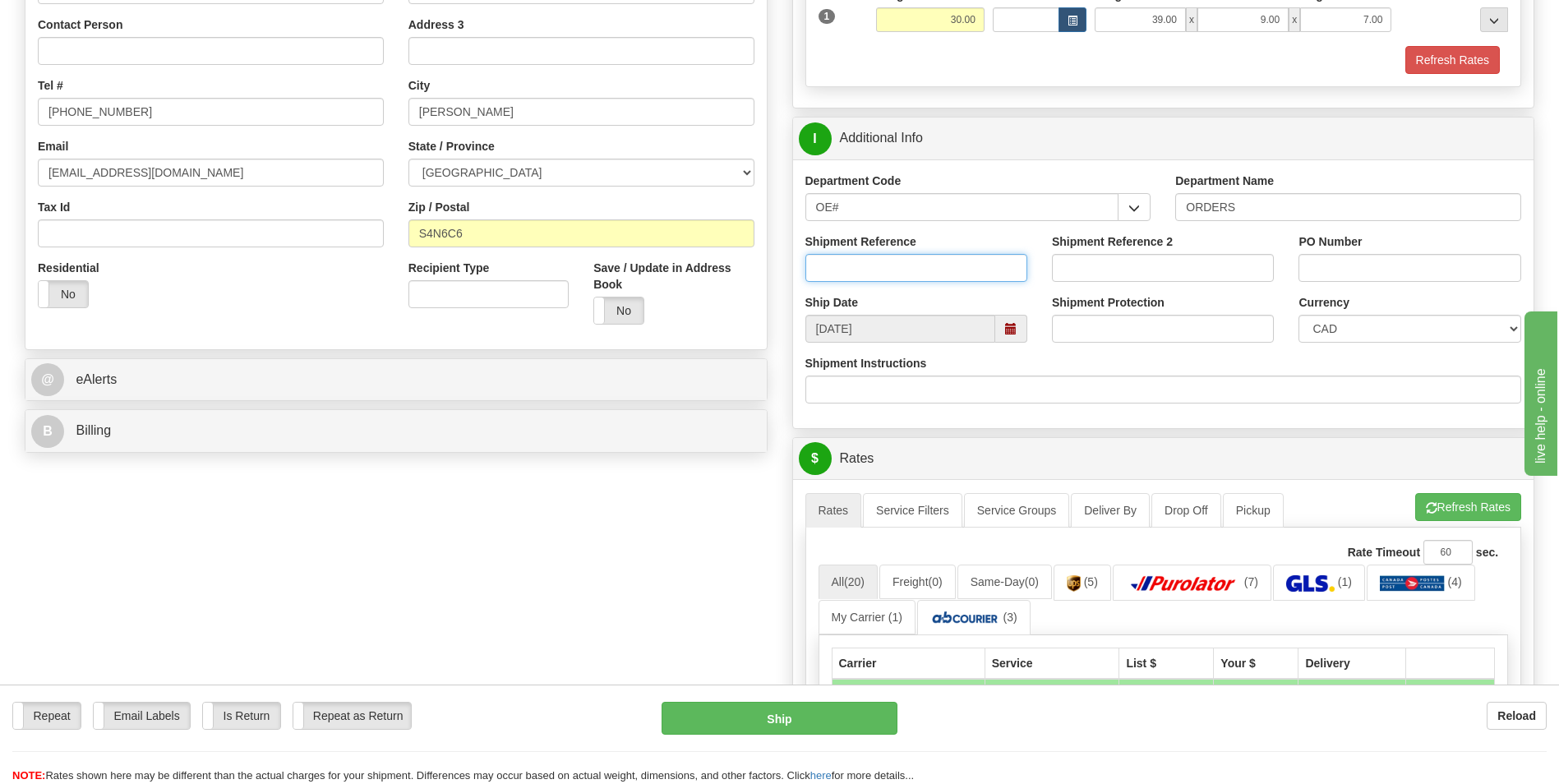
click at [891, 277] on input "Shipment Reference" at bounding box center [916, 267] width 222 height 28
type input "70184715-00"
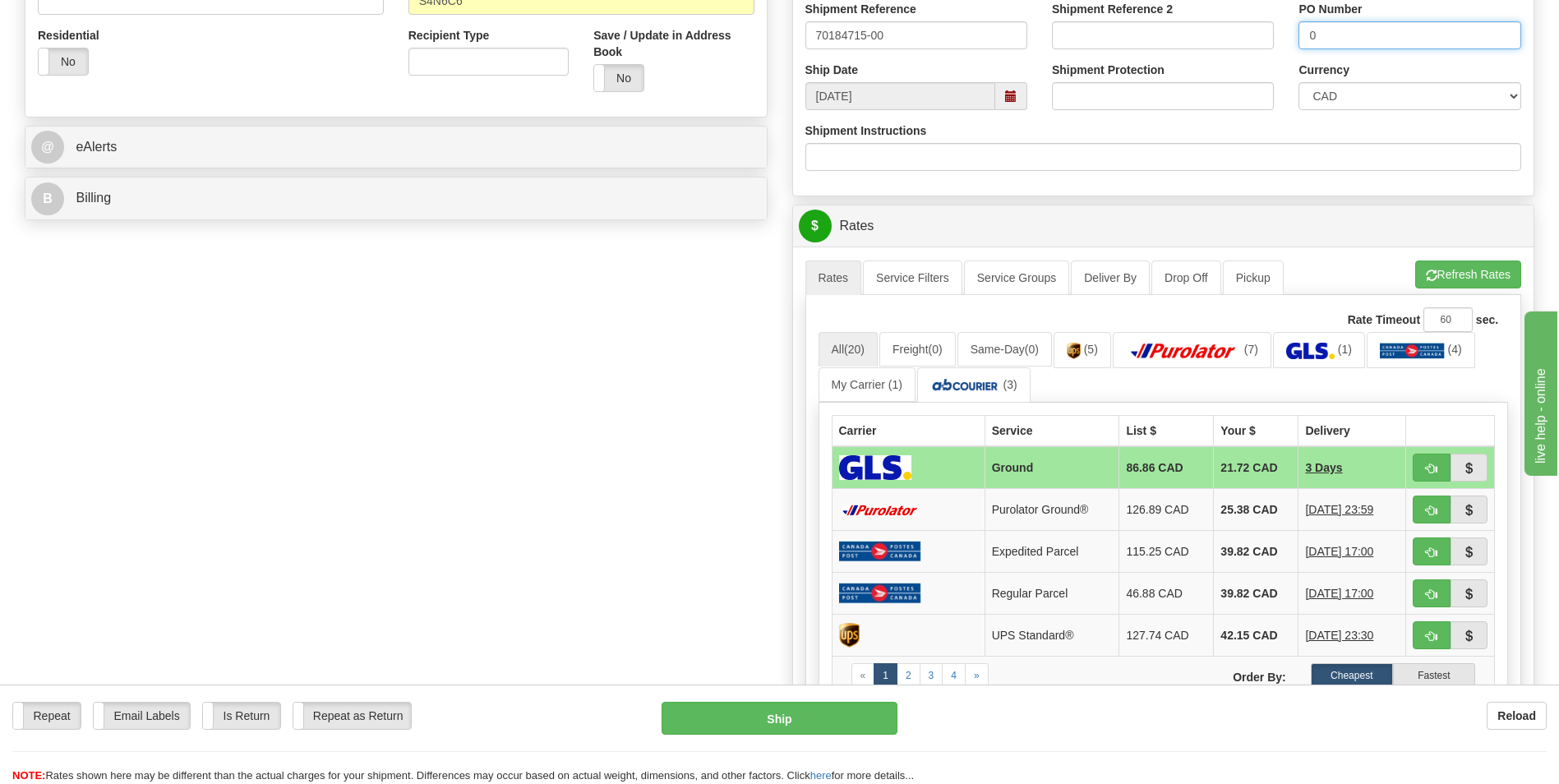
scroll to position [575, 0]
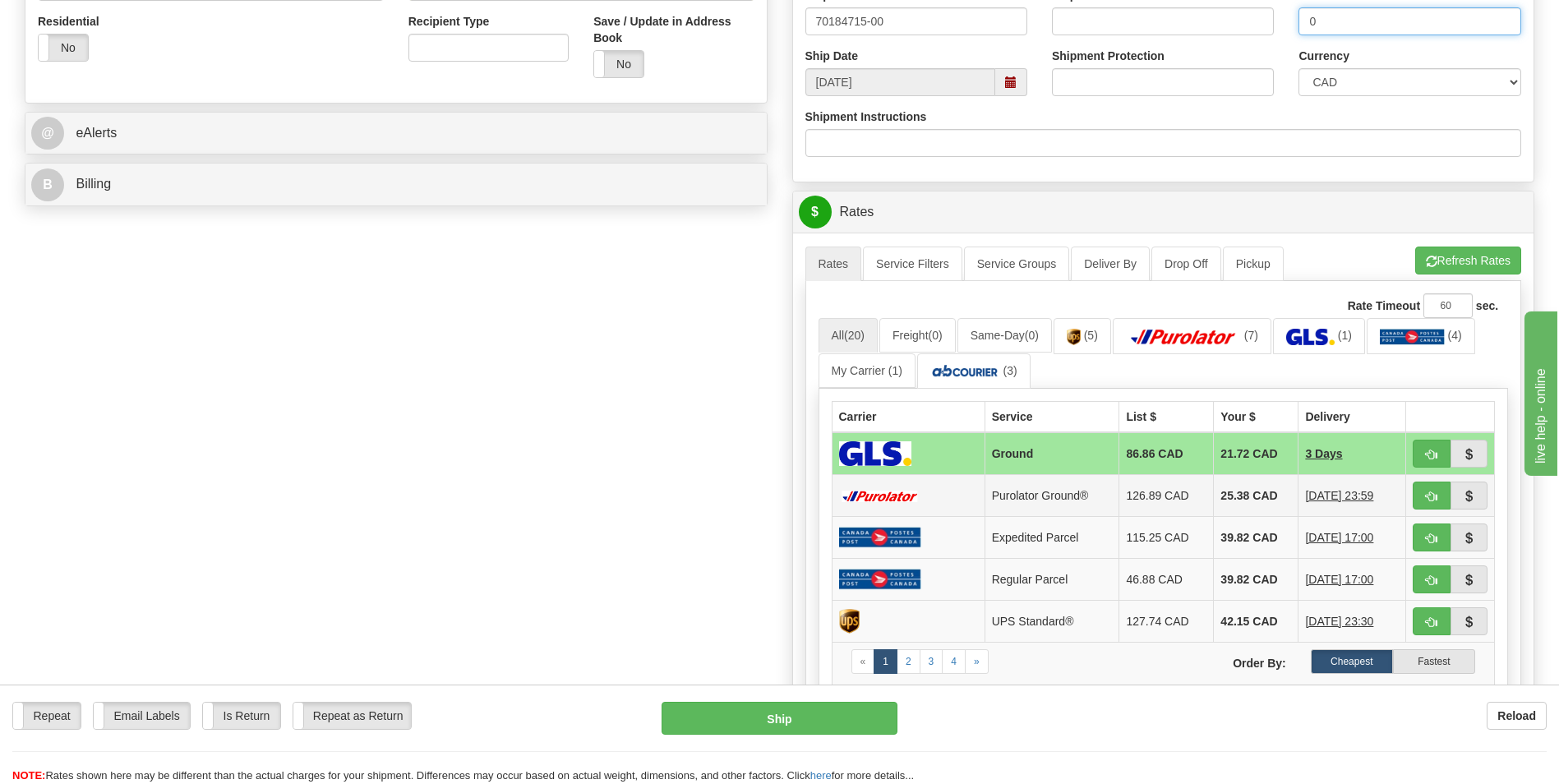
type input "0"
click at [1253, 499] on td "25.38 CAD" at bounding box center [1256, 496] width 85 height 42
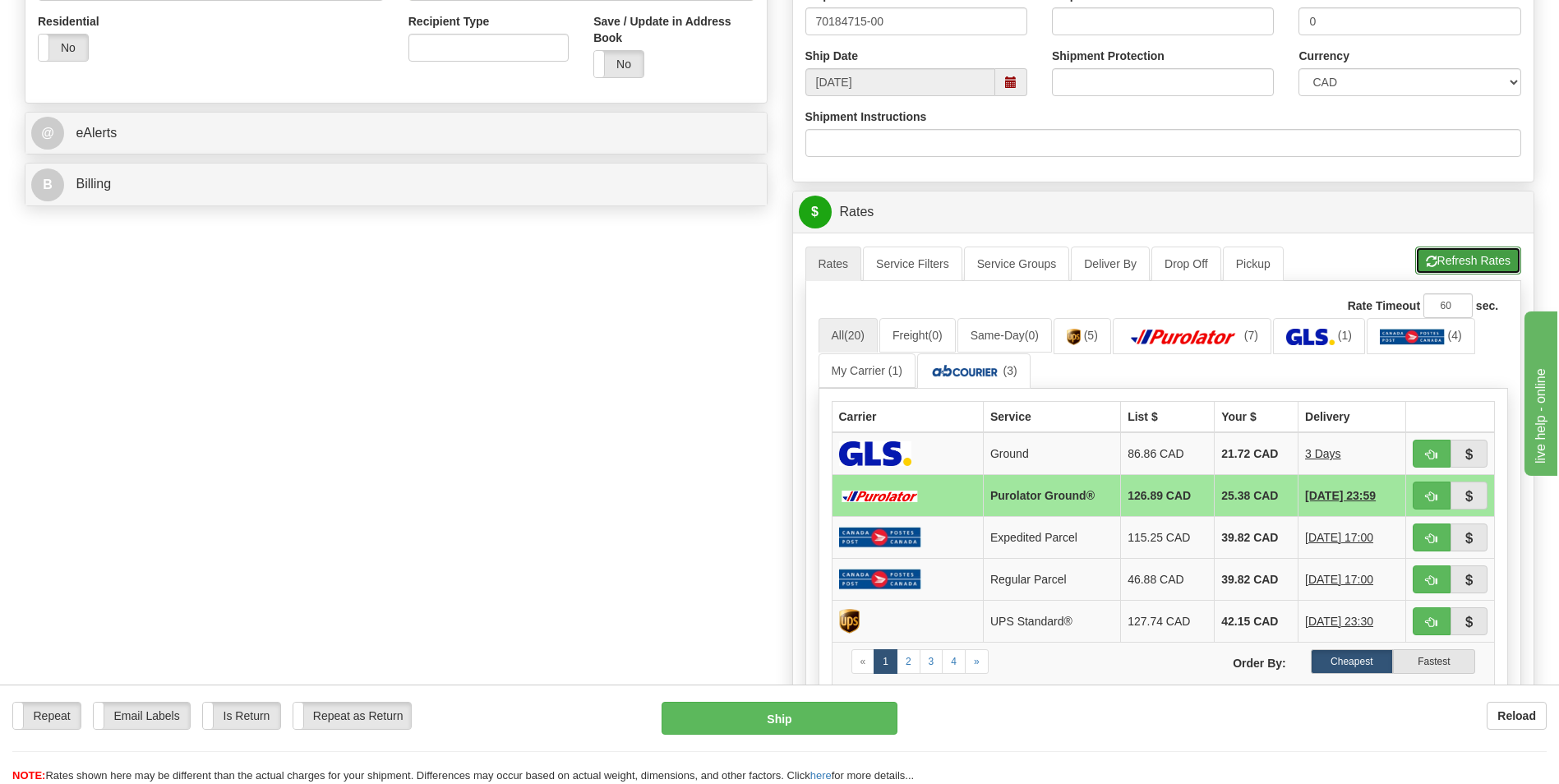
click at [1458, 268] on button "Refresh Rates" at bounding box center [1468, 260] width 106 height 28
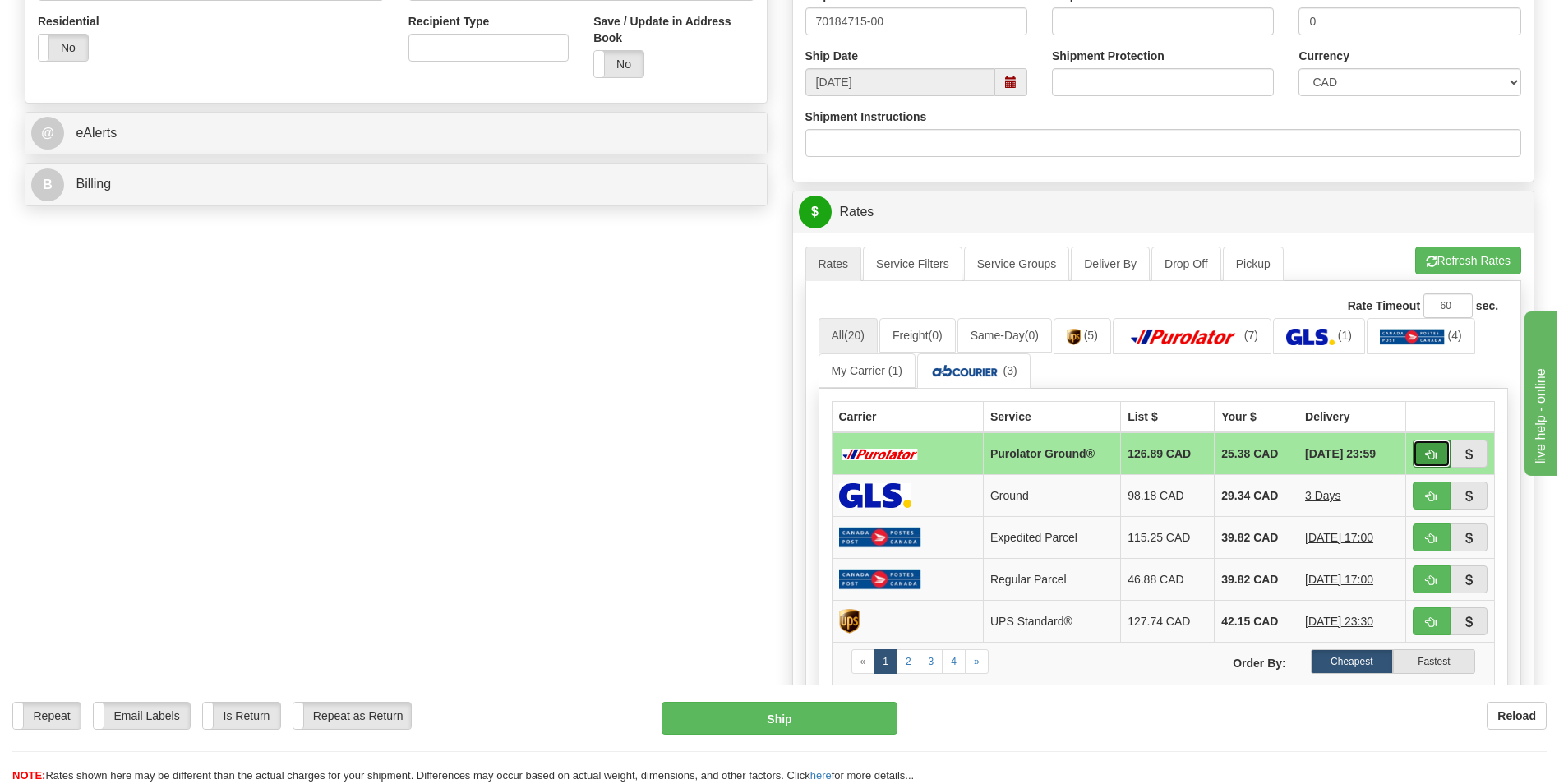
click at [1418, 446] on button "button" at bounding box center [1432, 453] width 38 height 28
type input "260"
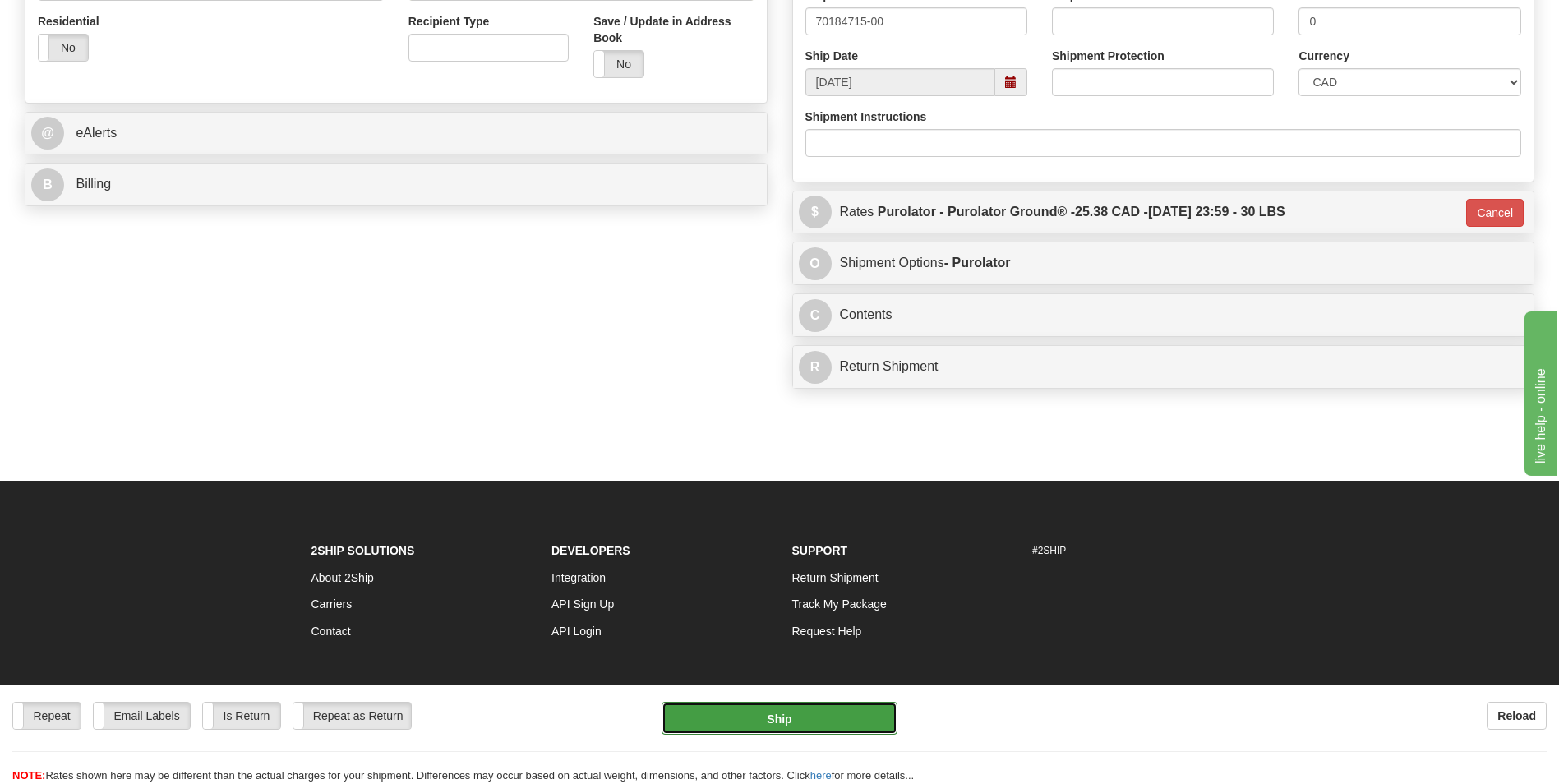
click at [718, 713] on button "Ship" at bounding box center [779, 717] width 235 height 33
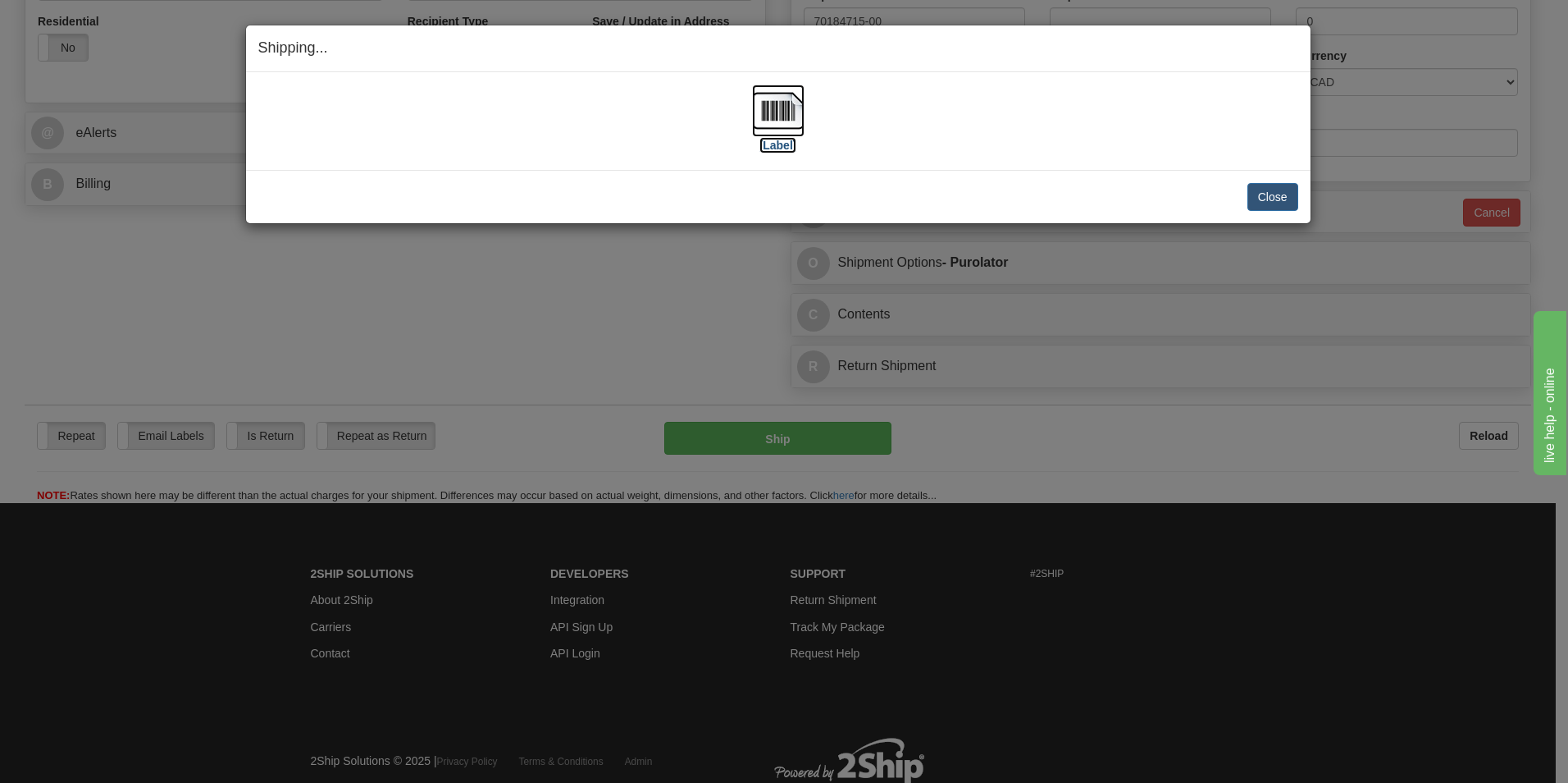
click at [794, 106] on img at bounding box center [778, 110] width 53 height 53
click at [1262, 193] on button "Close" at bounding box center [1271, 196] width 51 height 28
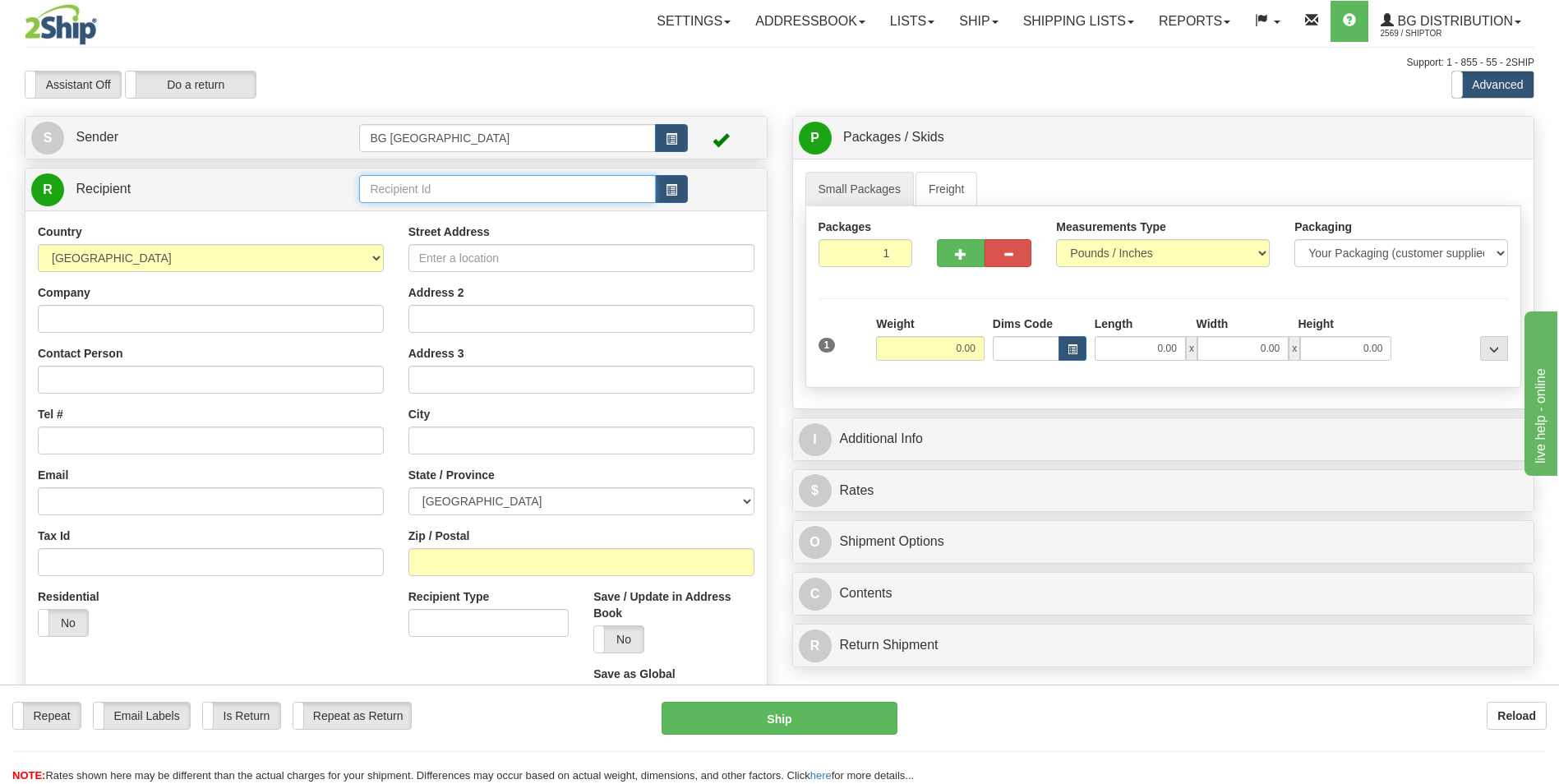
click at [400, 194] on input "text" at bounding box center [507, 189] width 296 height 28
click at [397, 210] on div "60419" at bounding box center [504, 215] width 280 height 18
type input "60419"
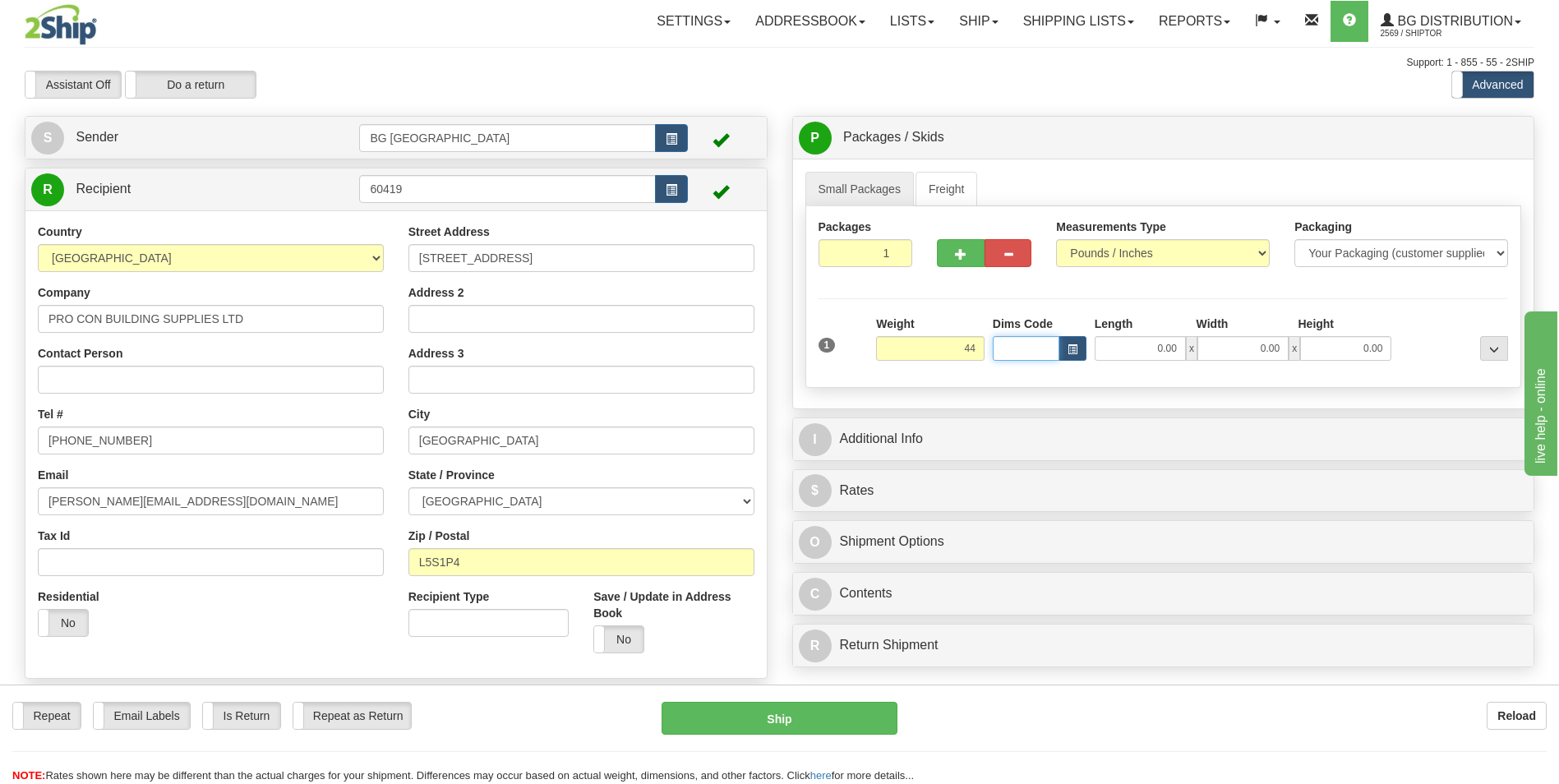
type input "44.00"
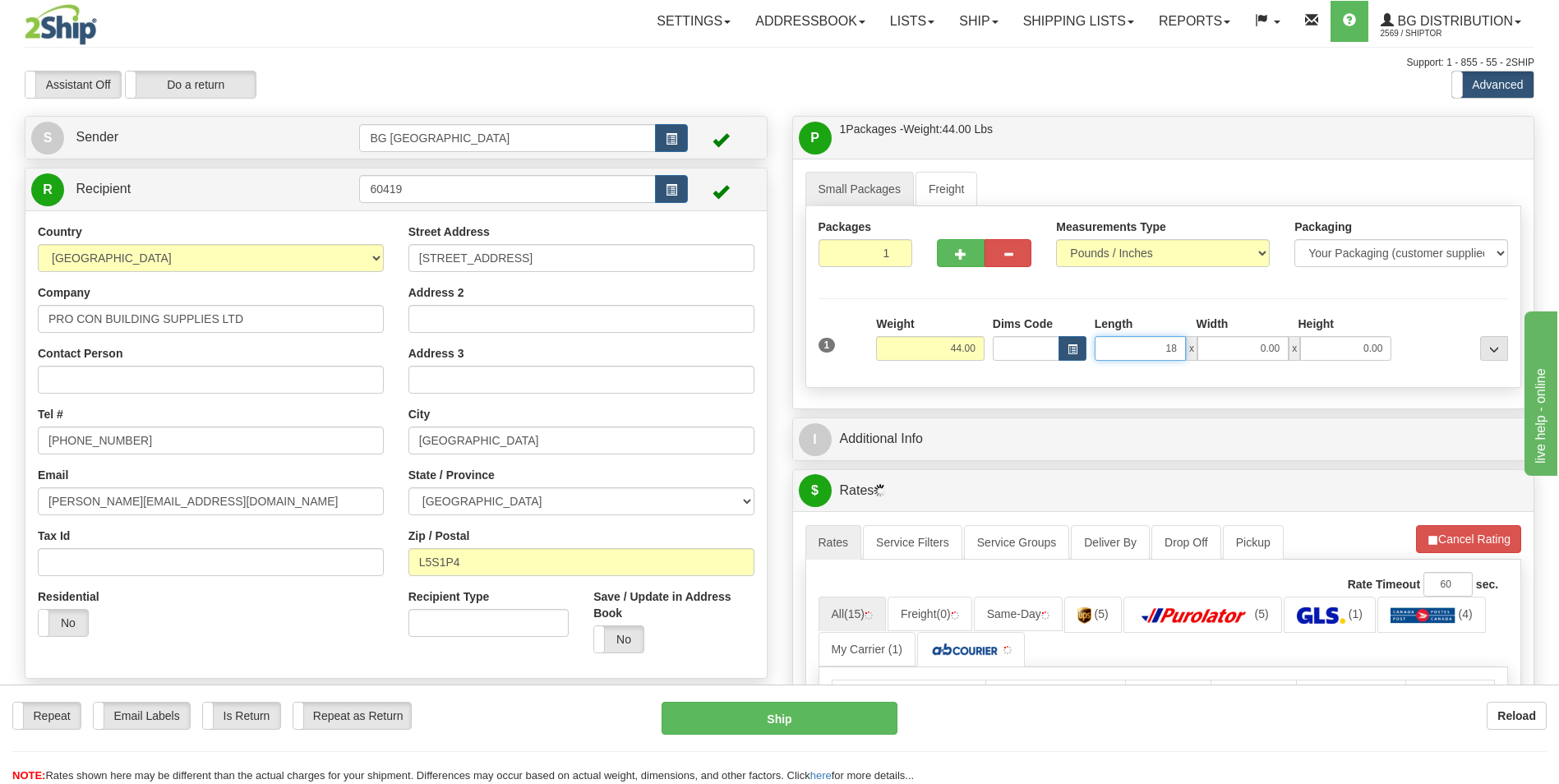
type input "18.00"
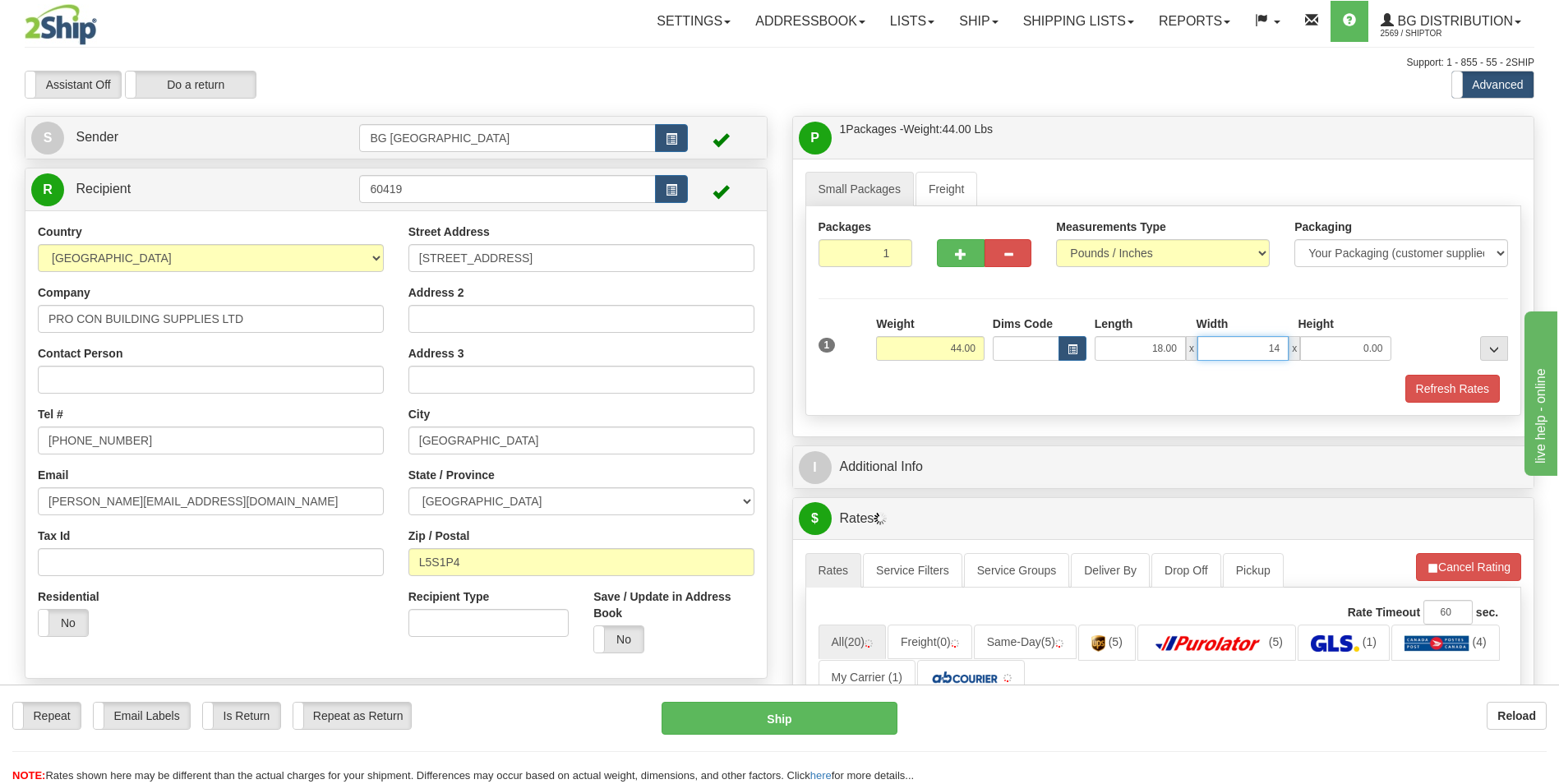
type input "14.00"
type input "10.00"
click at [952, 254] on button "button" at bounding box center [959, 253] width 47 height 28
type input "2"
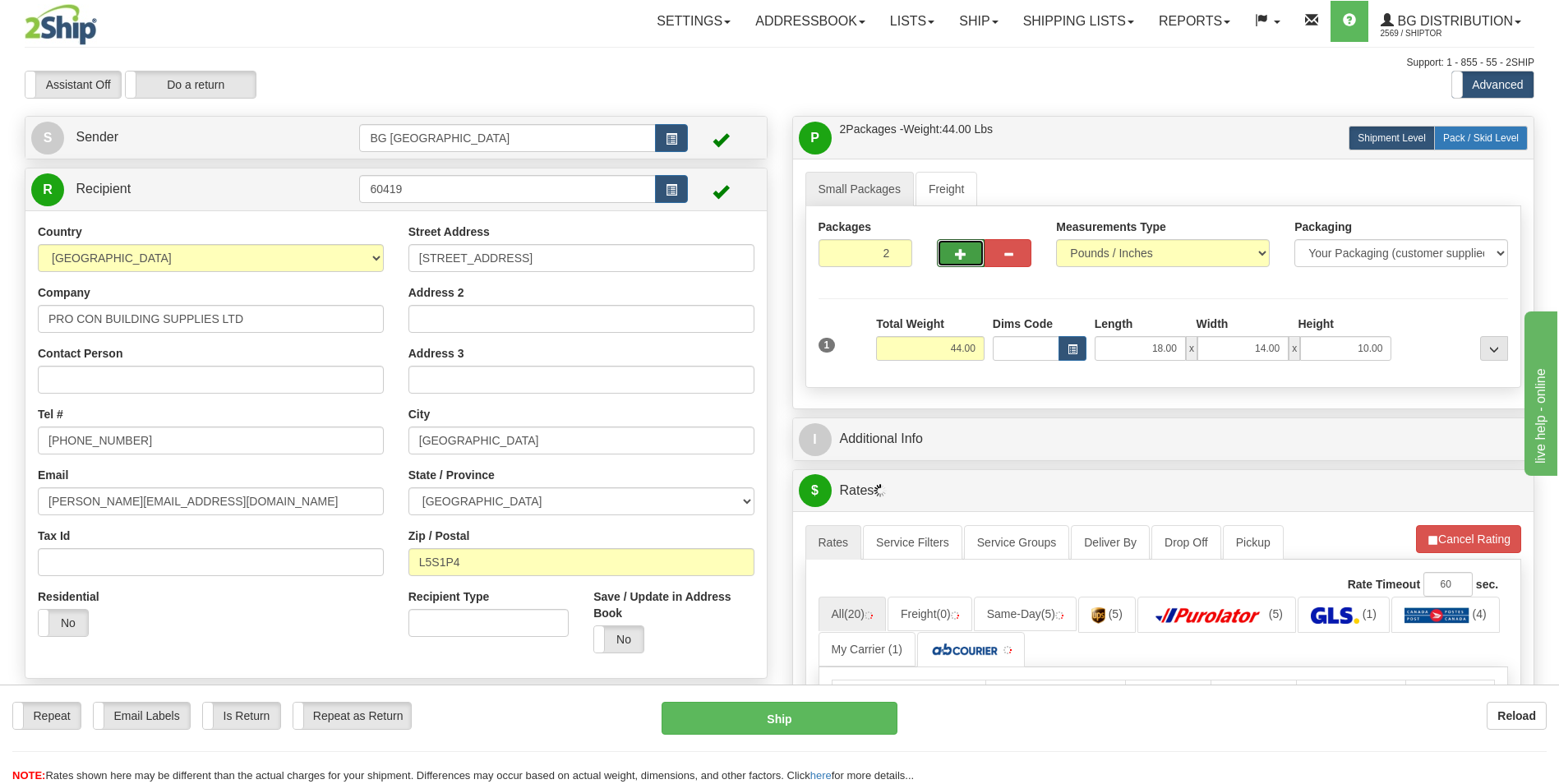
click at [1487, 140] on span "Pack / Skid Level" at bounding box center [1481, 138] width 76 height 12
radio input "true"
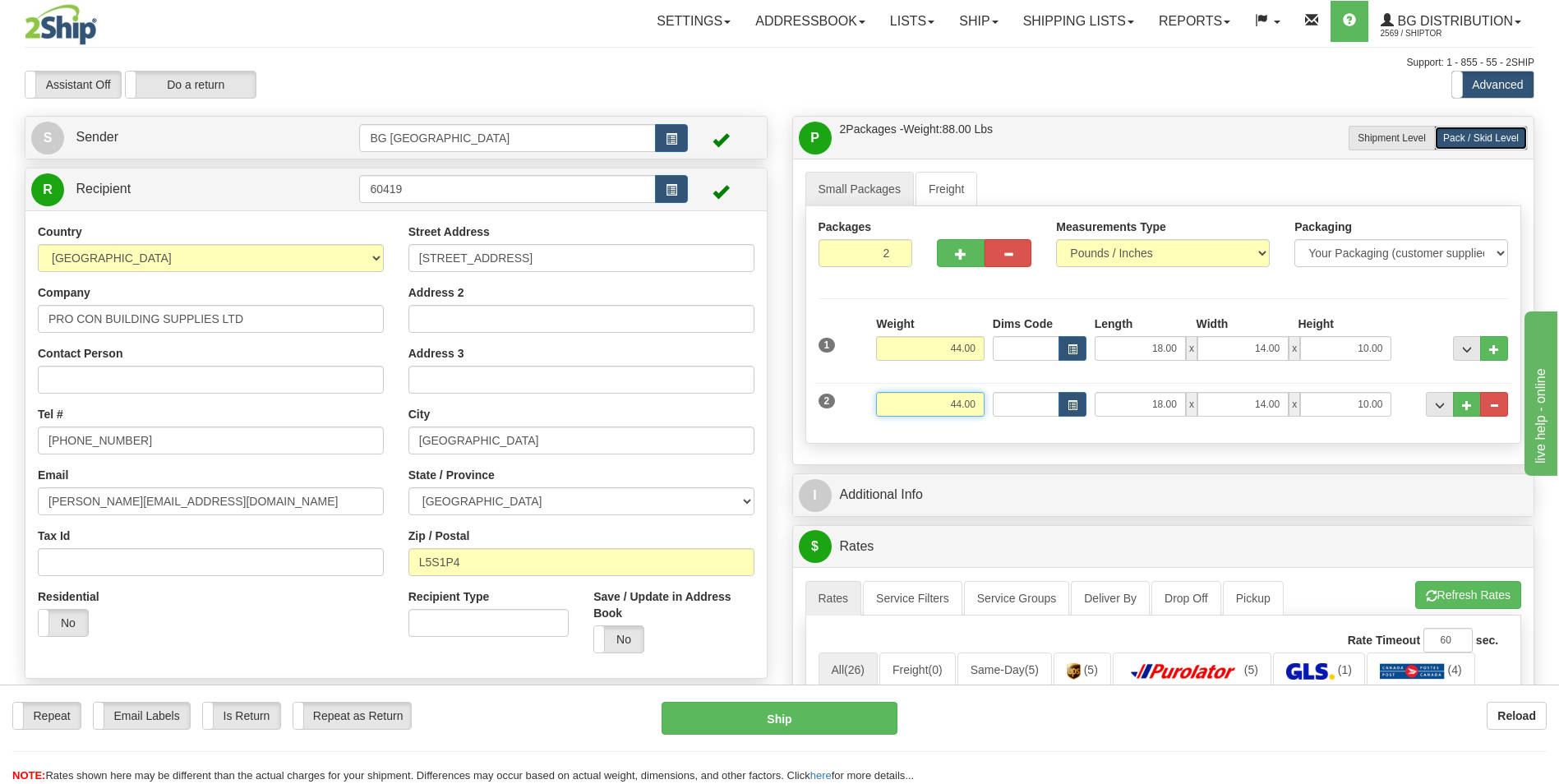
click at [946, 397] on input "44.00" at bounding box center [930, 403] width 108 height 25
type input "37.00"
type input "15.00"
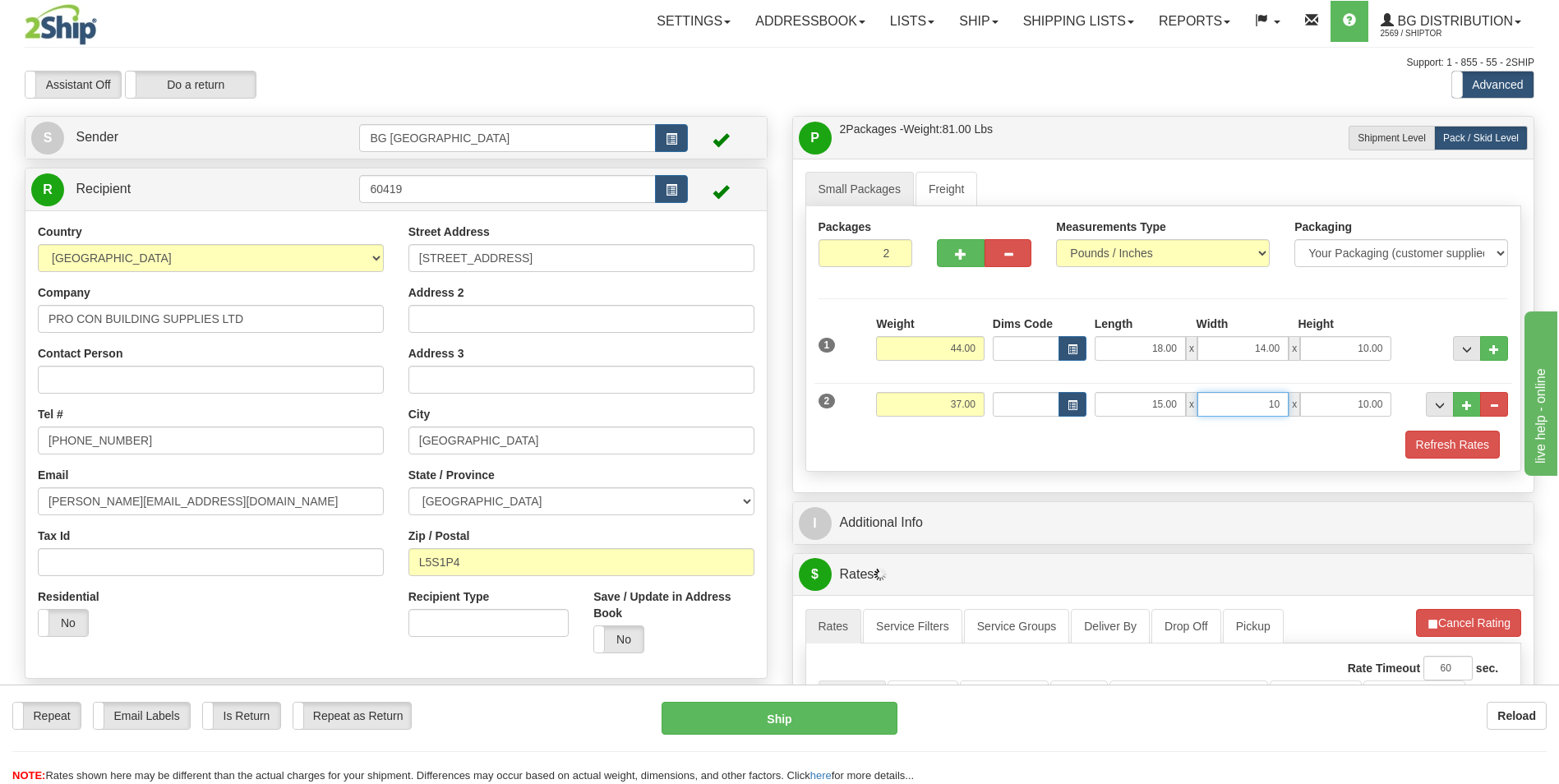
type input "10.00"
click at [1458, 400] on button "..." at bounding box center [1468, 403] width 28 height 25
type input "3"
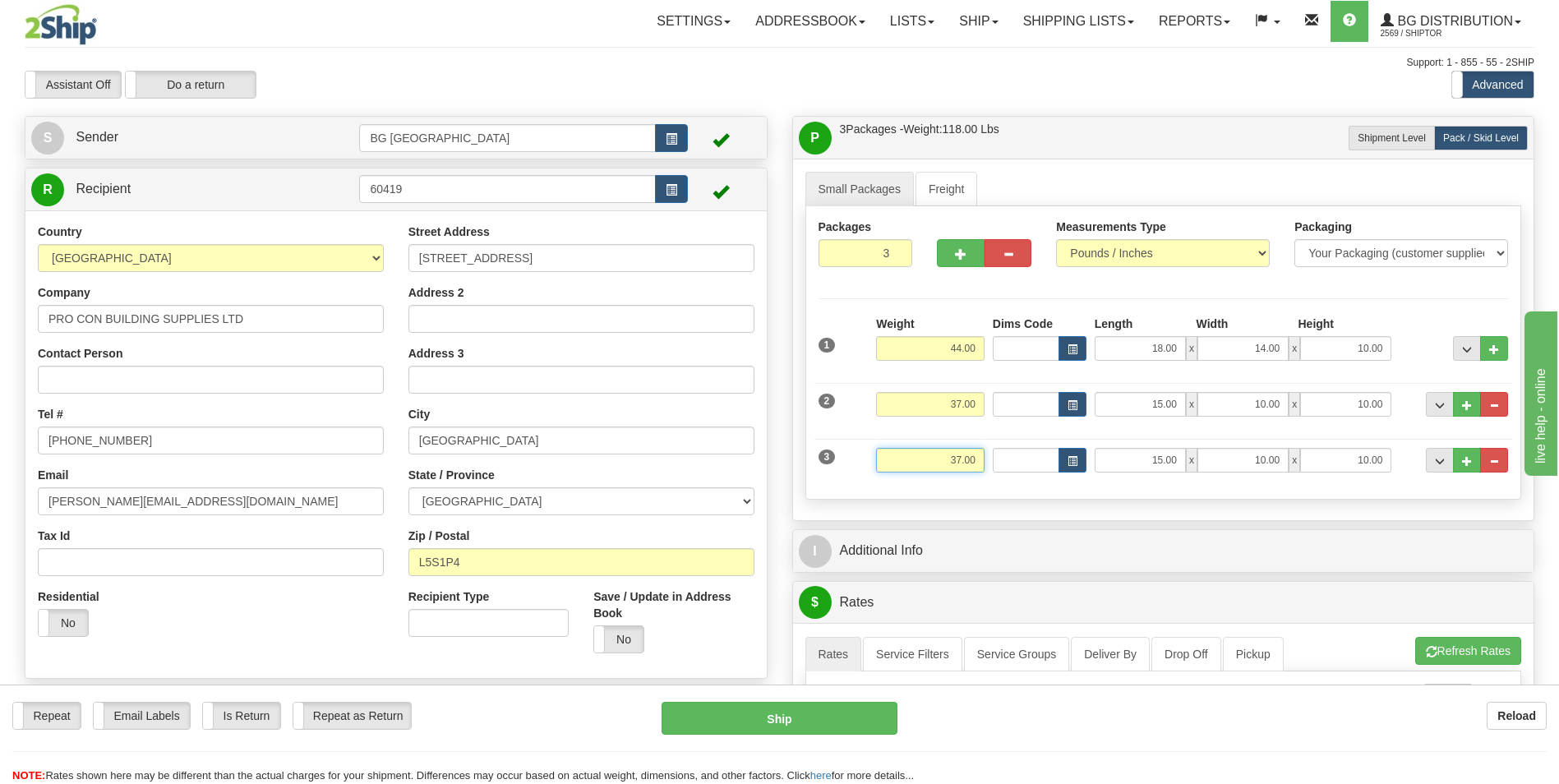
click at [940, 463] on input "37.00" at bounding box center [930, 460] width 108 height 25
type input "23.00"
type input "39.00"
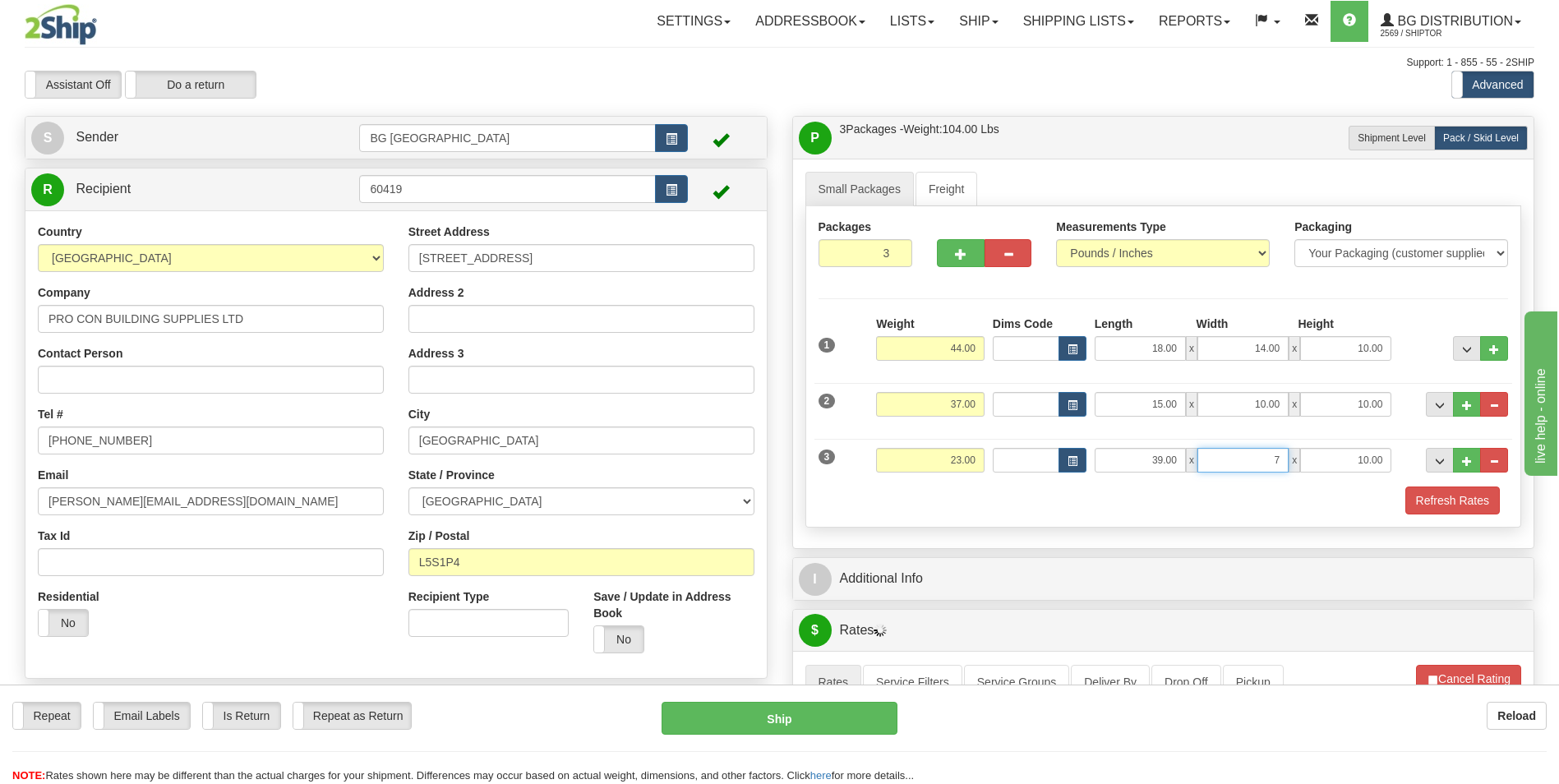
type input "7.00"
type input "4.00"
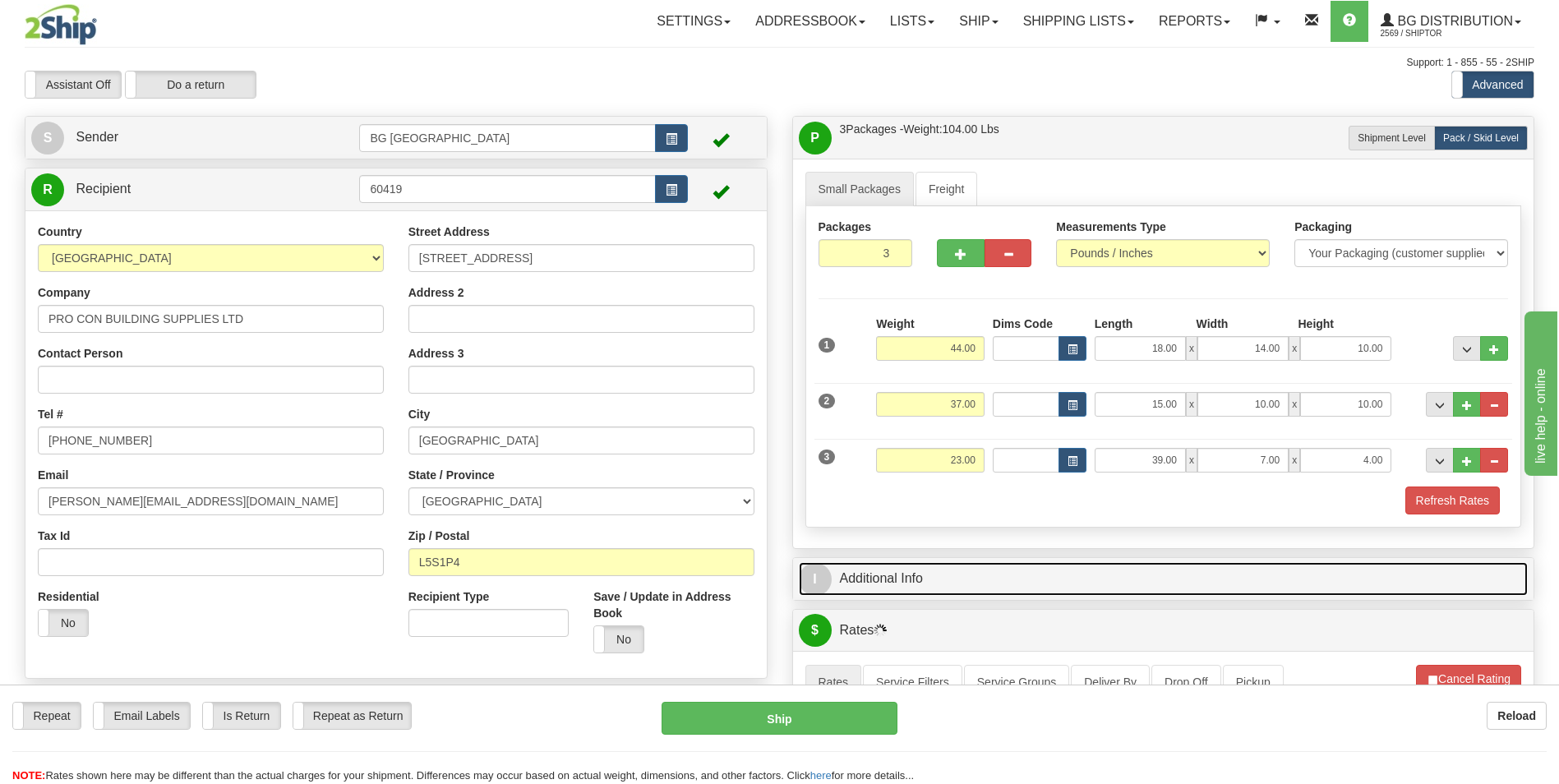
click at [947, 580] on link "I Additional Info" at bounding box center [1164, 578] width 730 height 34
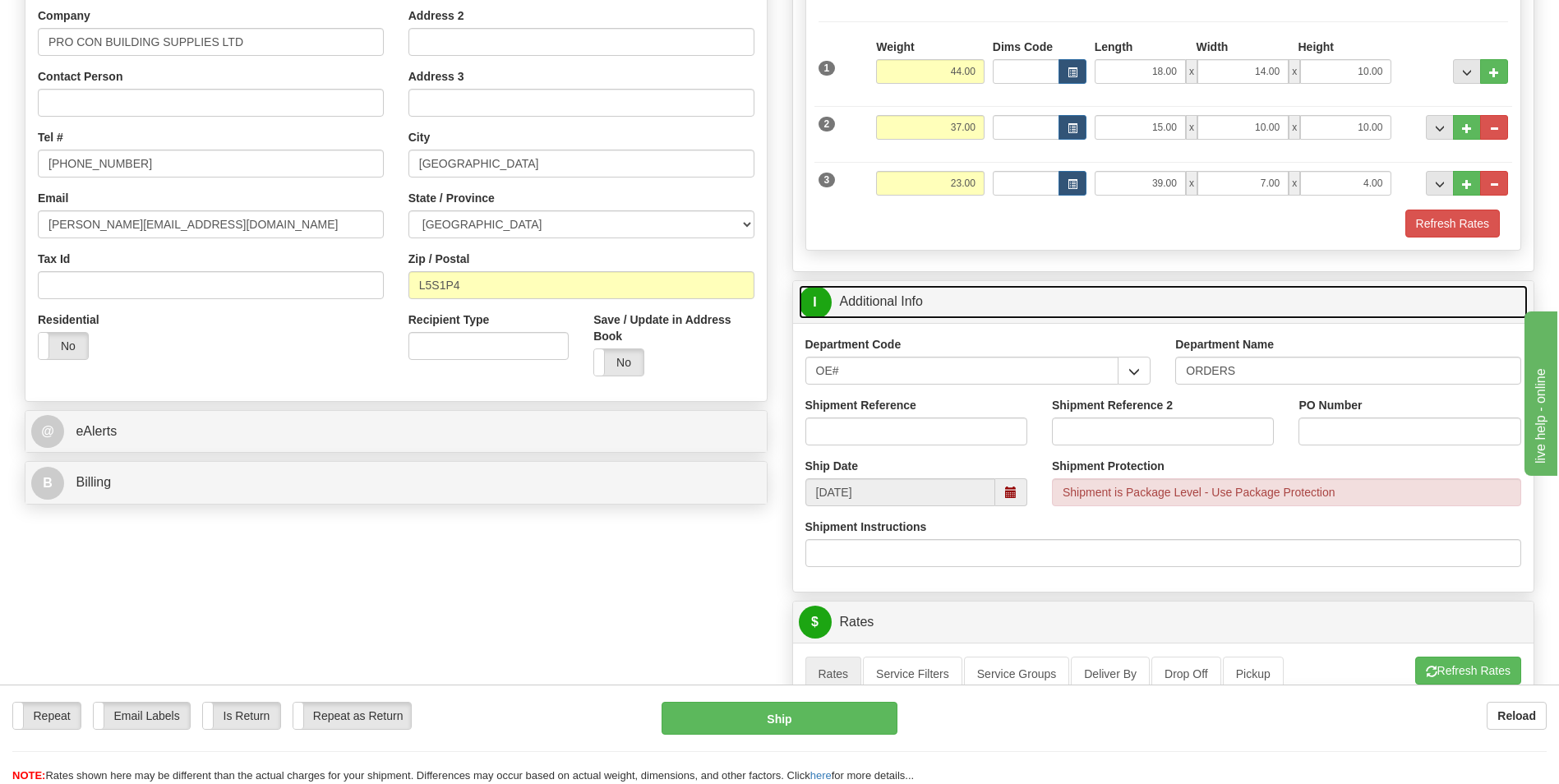
scroll to position [329, 0]
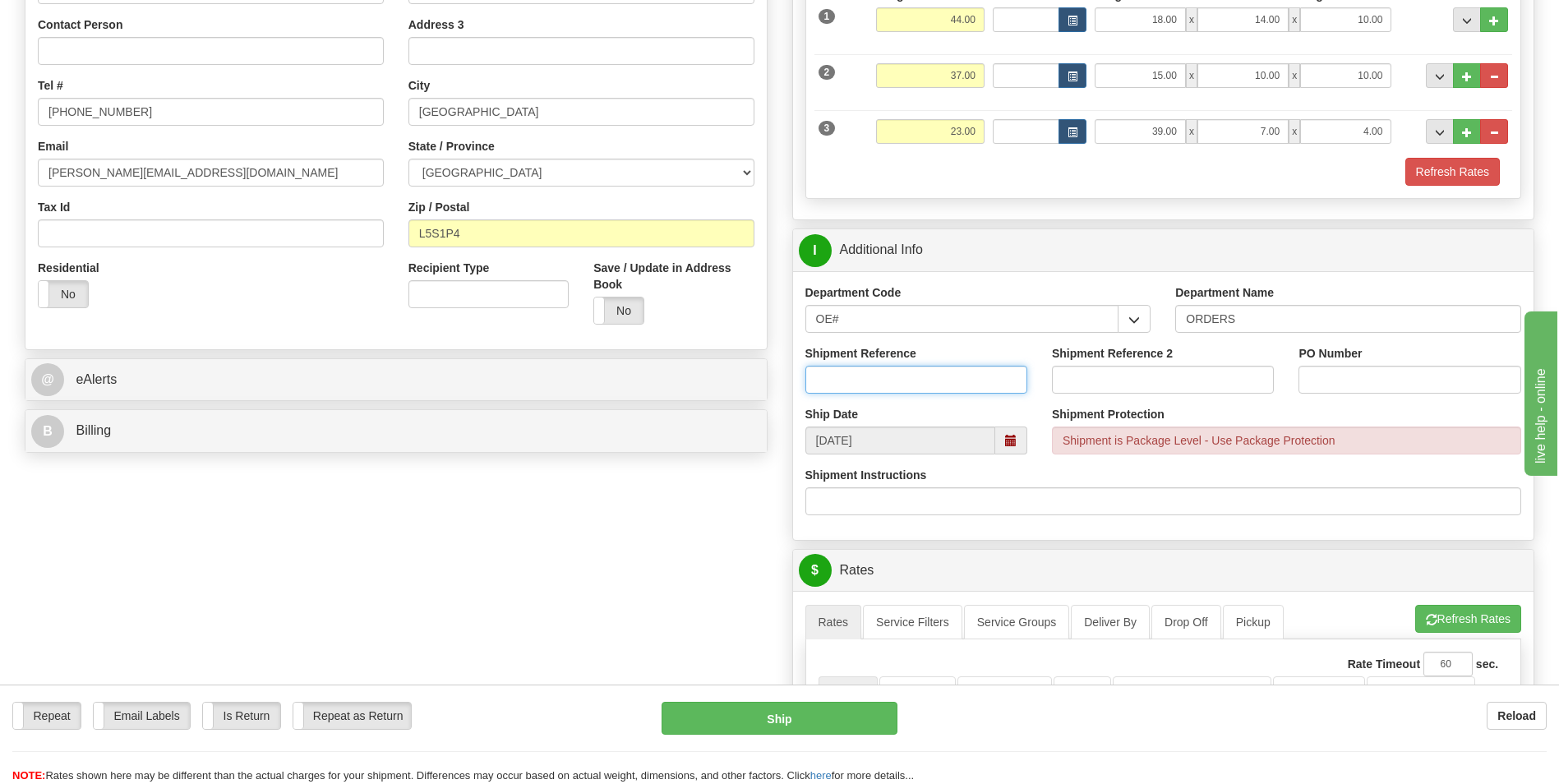
click at [845, 382] on input "Shipment Reference" at bounding box center [916, 380] width 222 height 28
type input "70184648-00"
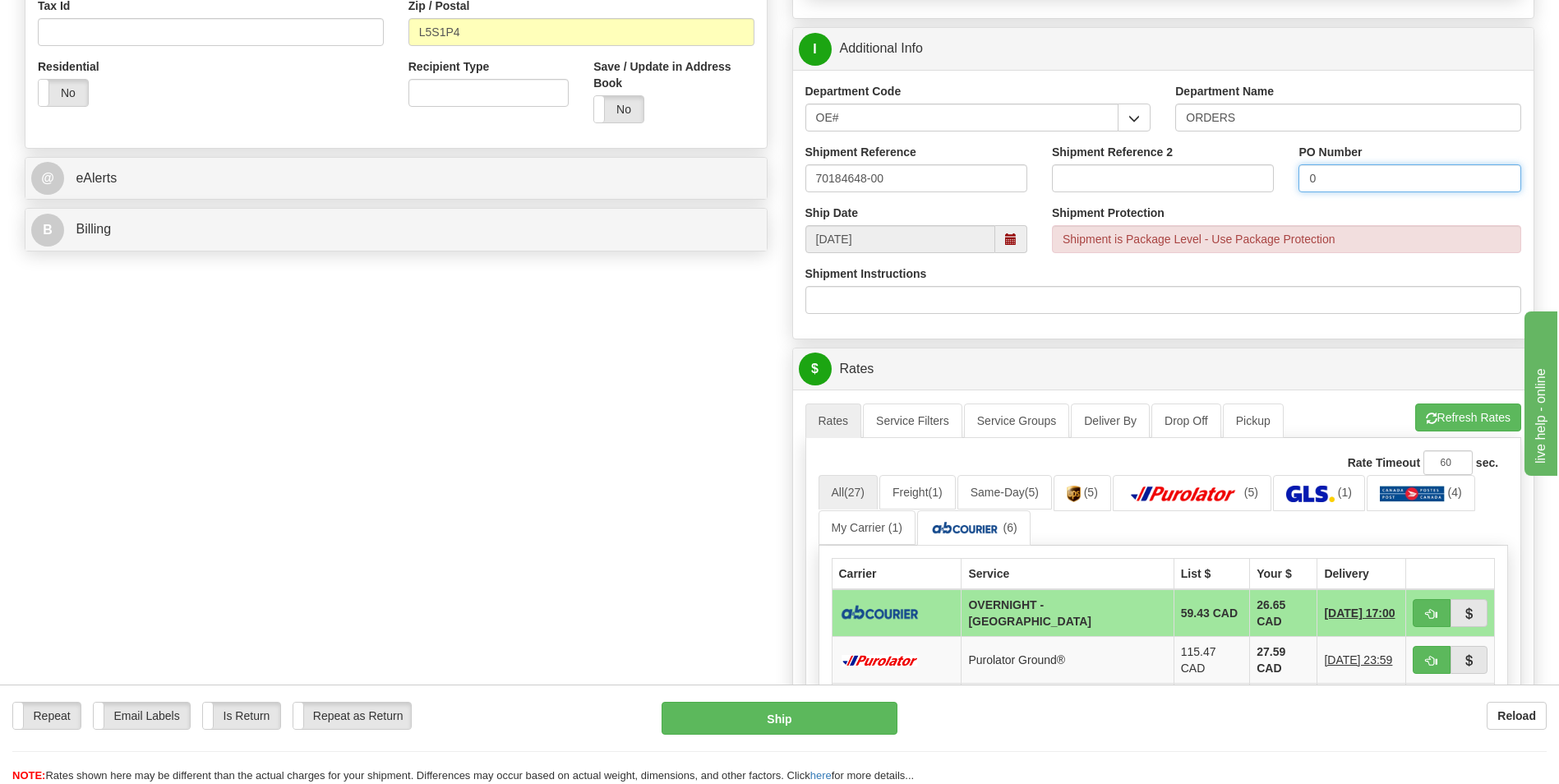
scroll to position [739, 0]
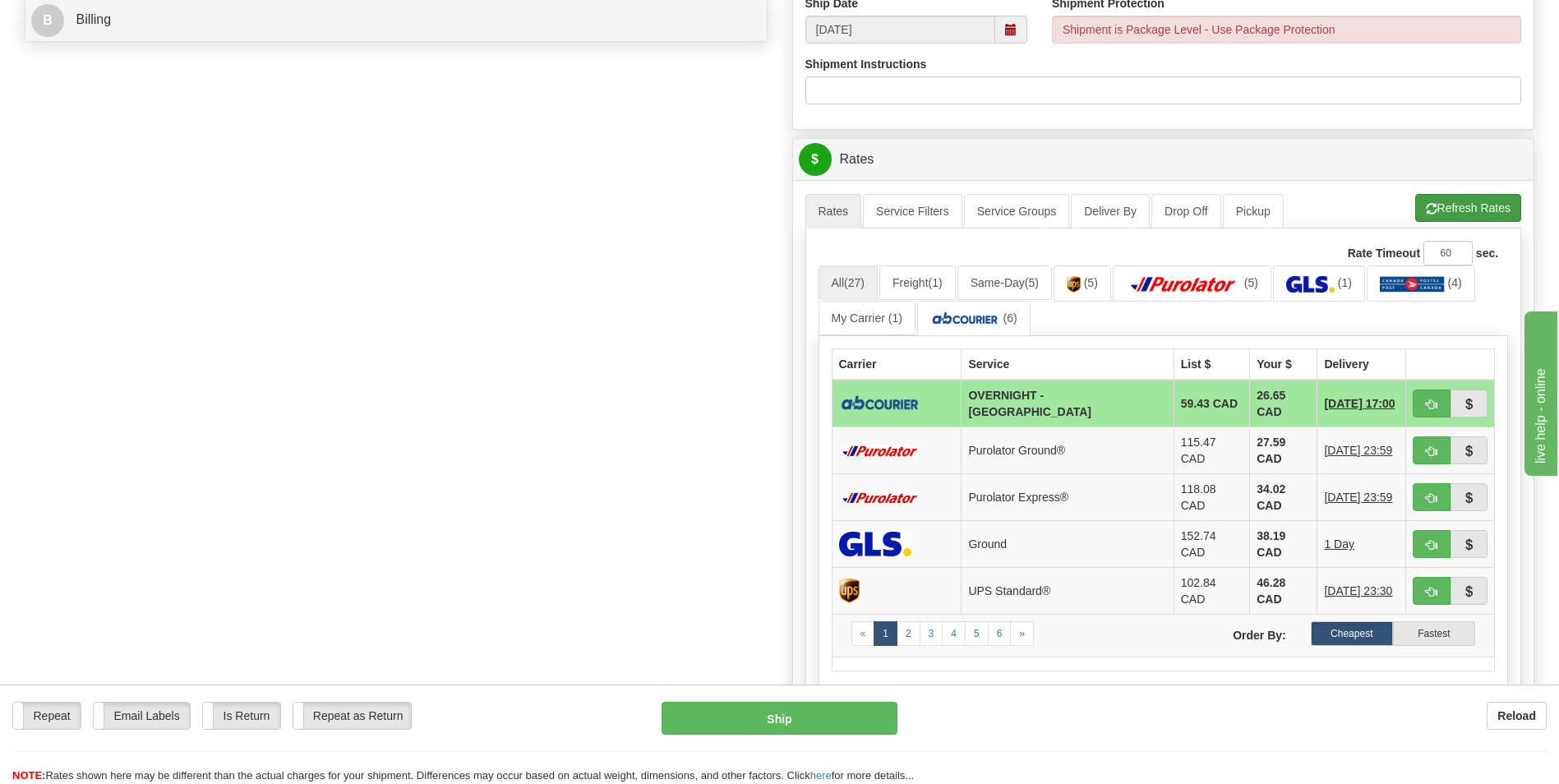
type input "0"
click at [1471, 208] on button "Refresh Rates" at bounding box center [1468, 208] width 106 height 28
click at [1422, 392] on button "button" at bounding box center [1432, 403] width 38 height 28
type input "4"
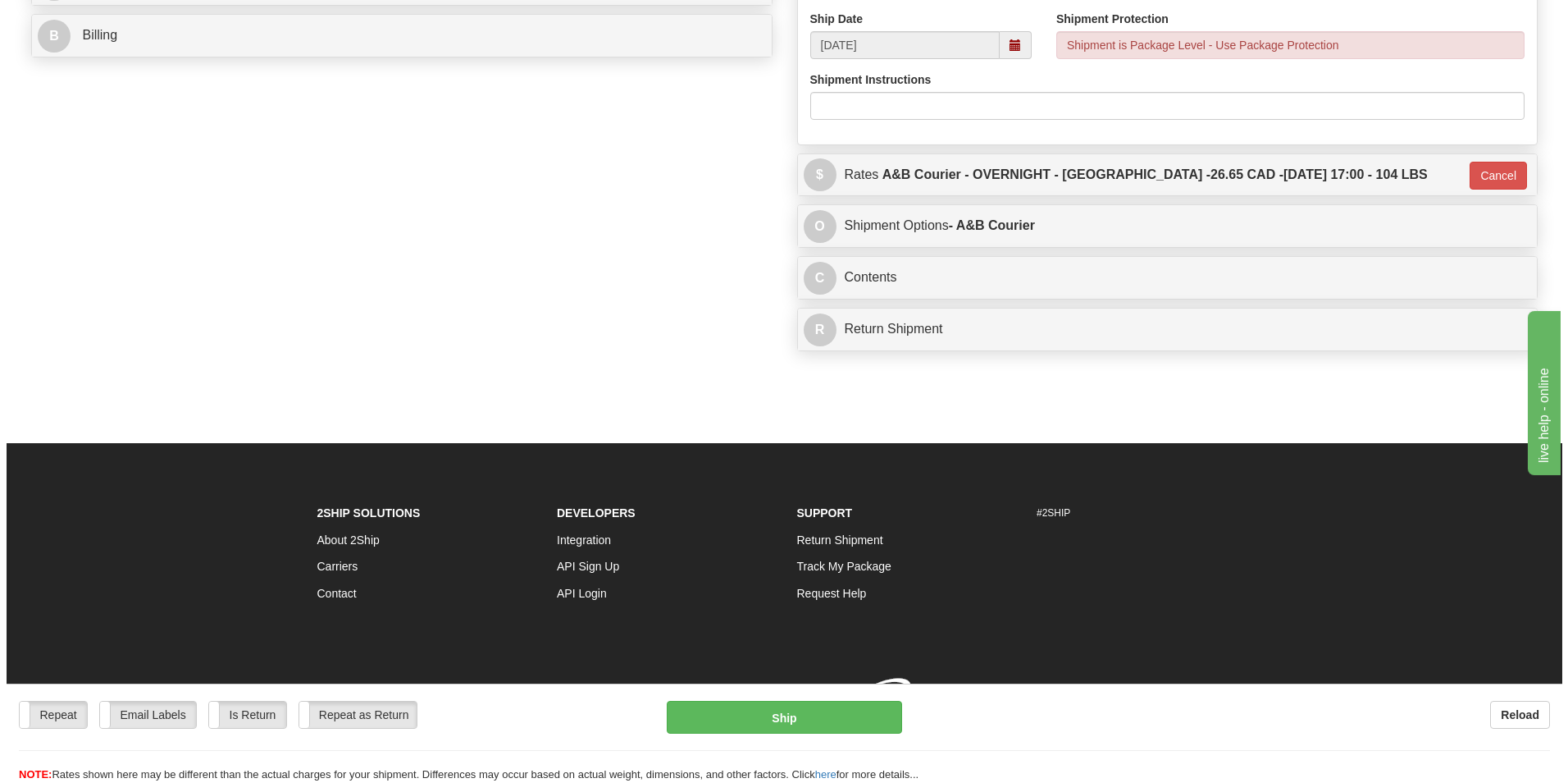
scroll to position [736, 0]
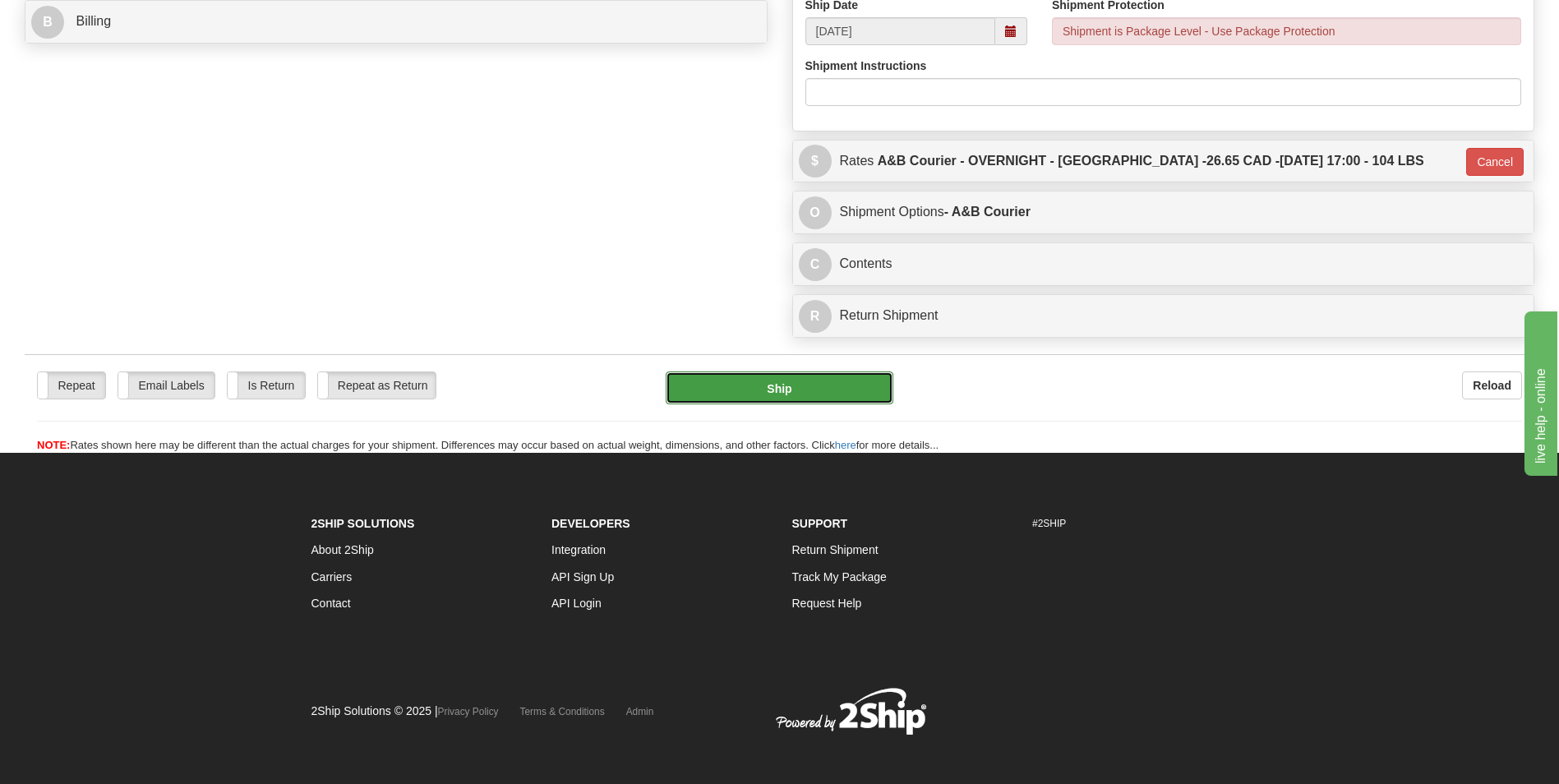
click at [823, 392] on button "Ship" at bounding box center [780, 388] width 227 height 33
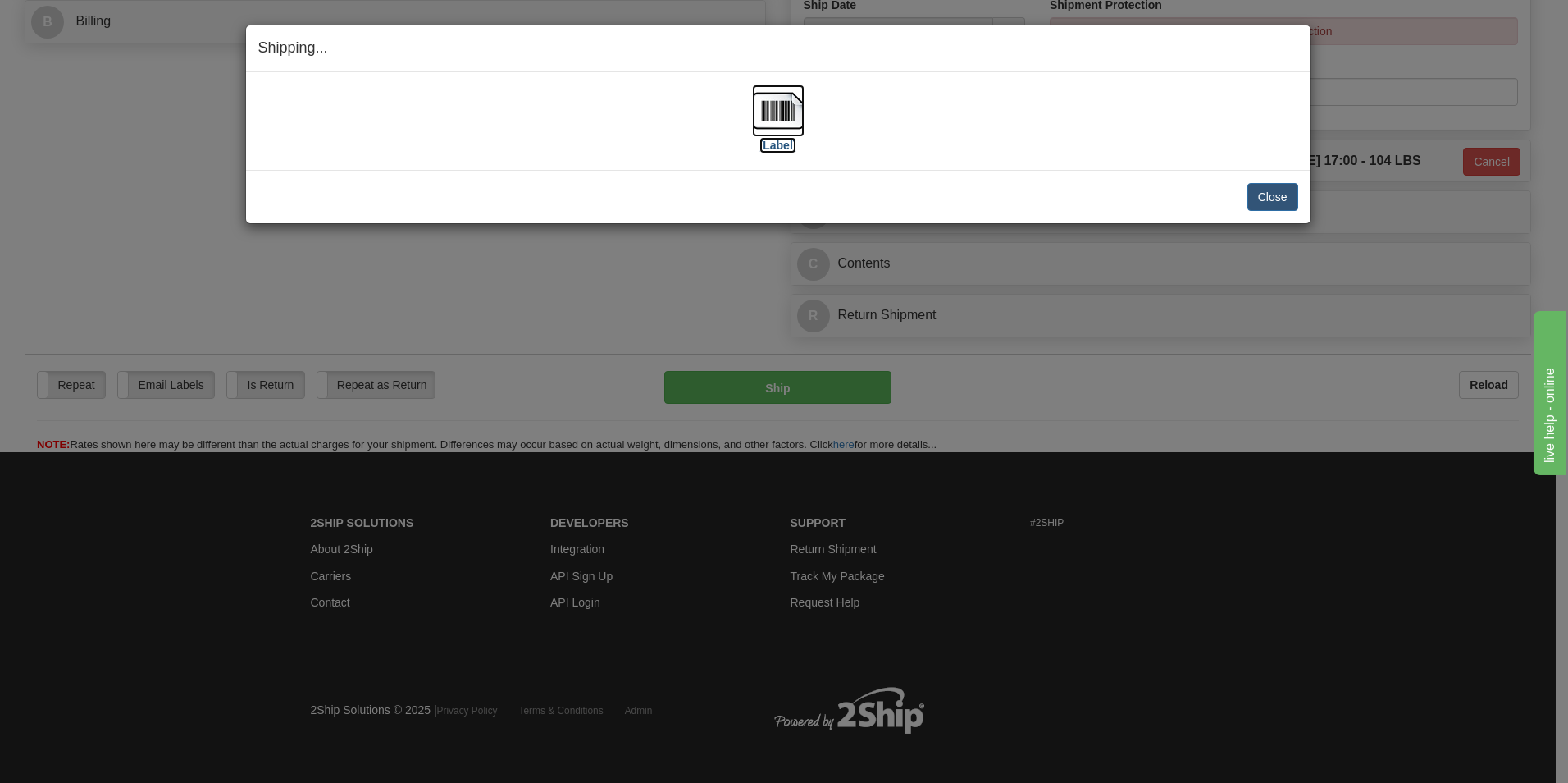
click at [792, 107] on img at bounding box center [778, 110] width 53 height 53
click at [1266, 183] on button "Close" at bounding box center [1271, 196] width 51 height 28
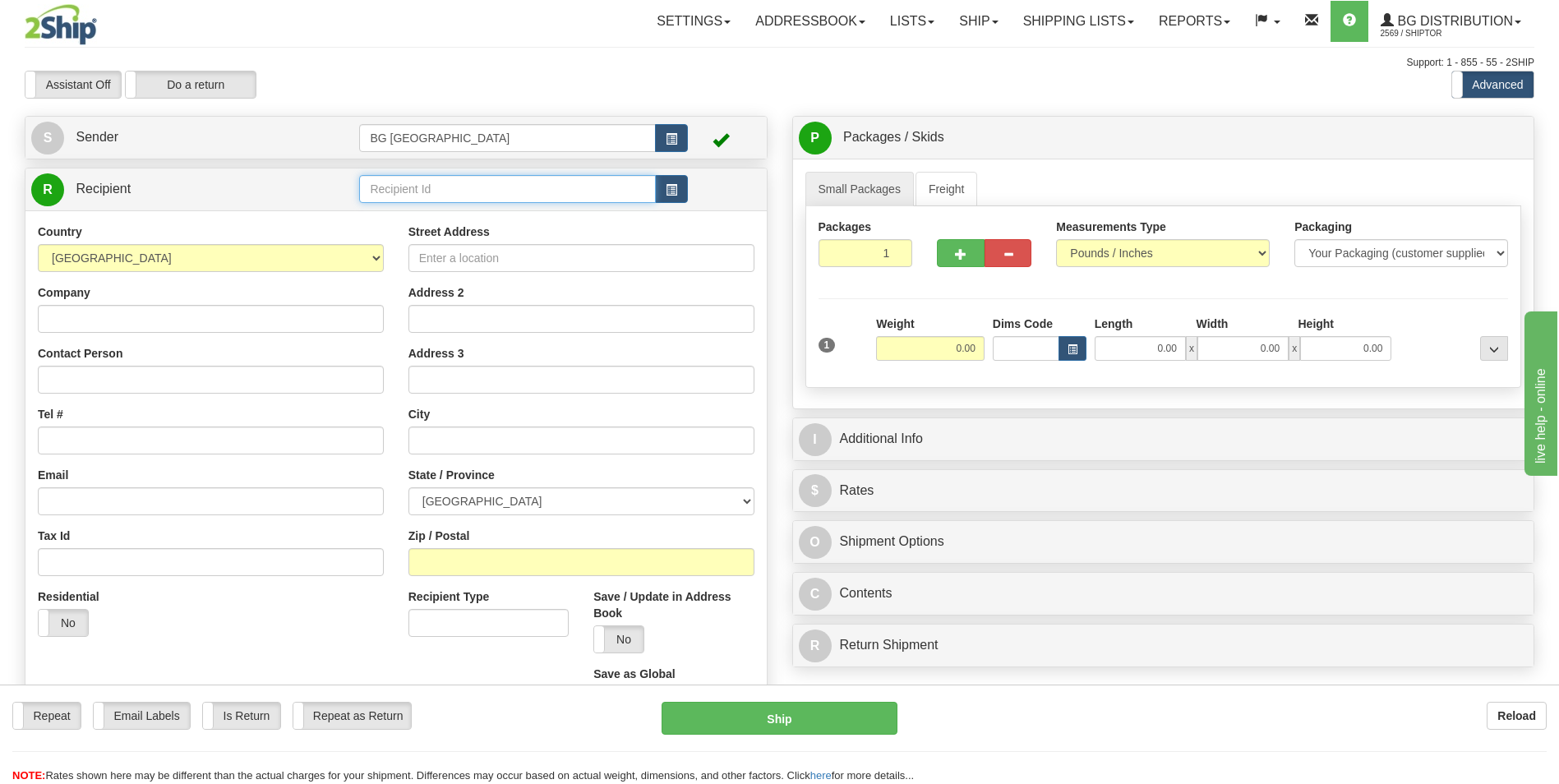
click at [476, 198] on input "text" at bounding box center [507, 189] width 296 height 28
click at [445, 209] on div "[GEOGRAPHIC_DATA]" at bounding box center [504, 215] width 280 height 18
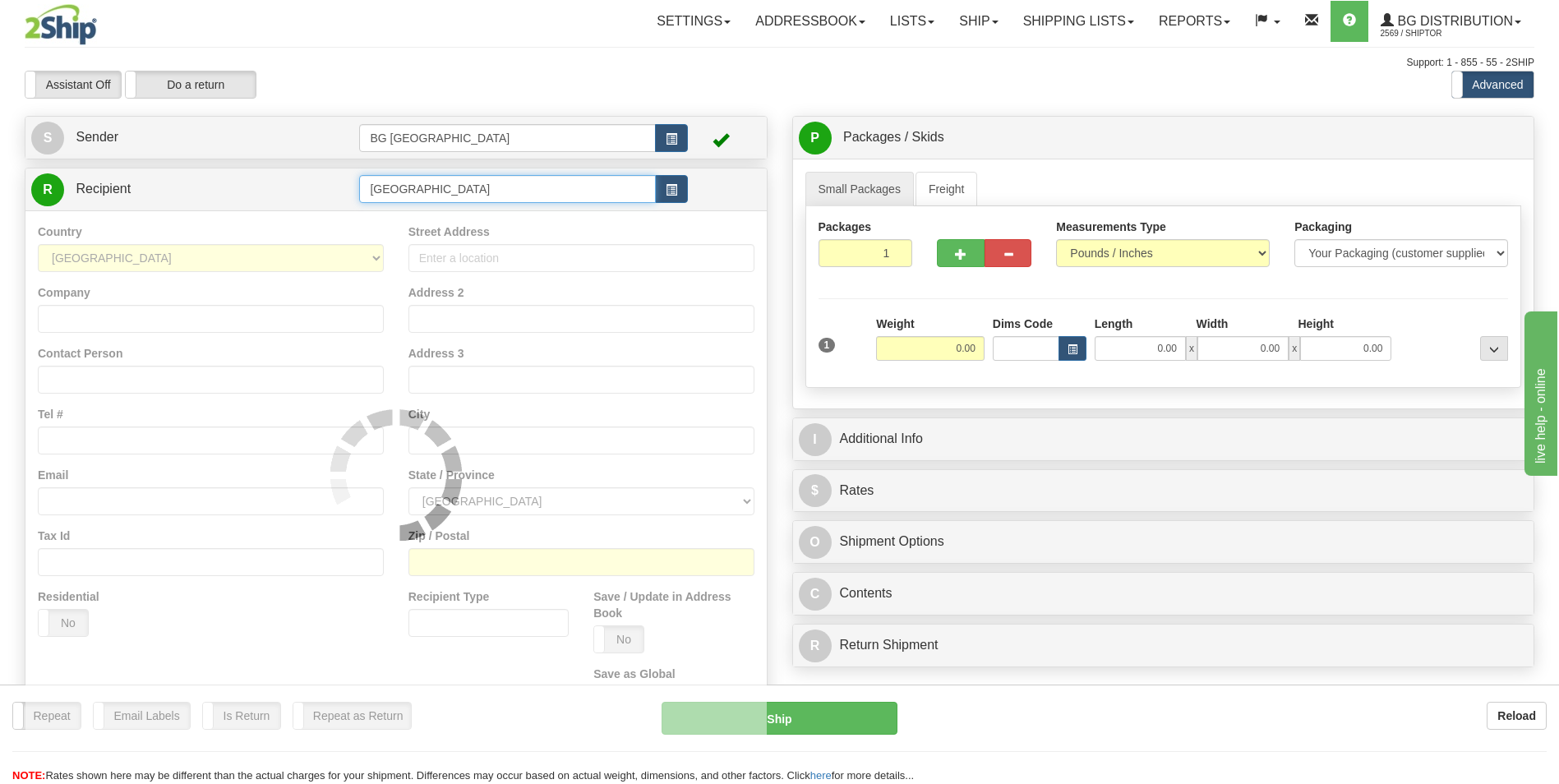
type input "[GEOGRAPHIC_DATA]"
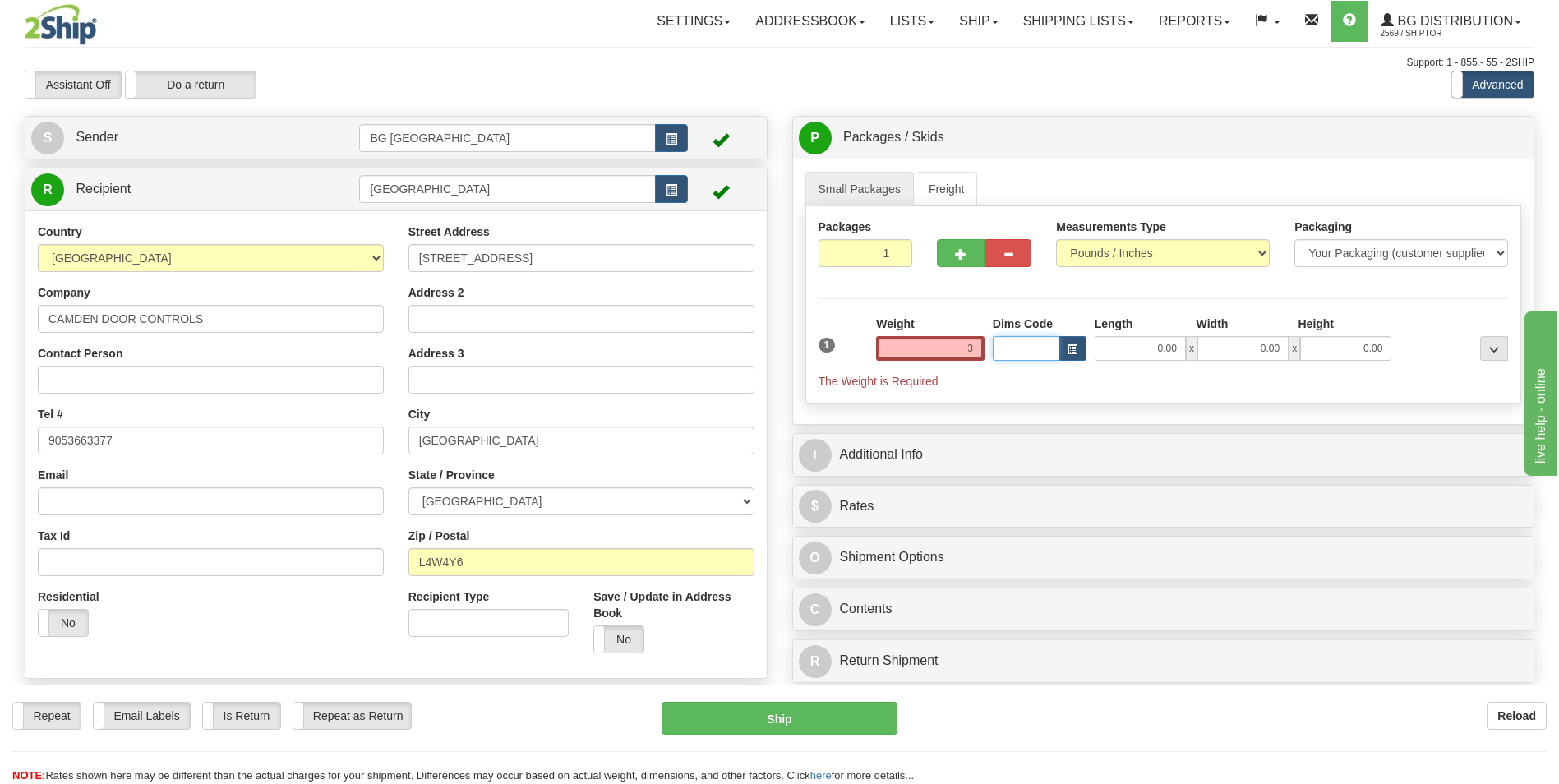
type input "3.00"
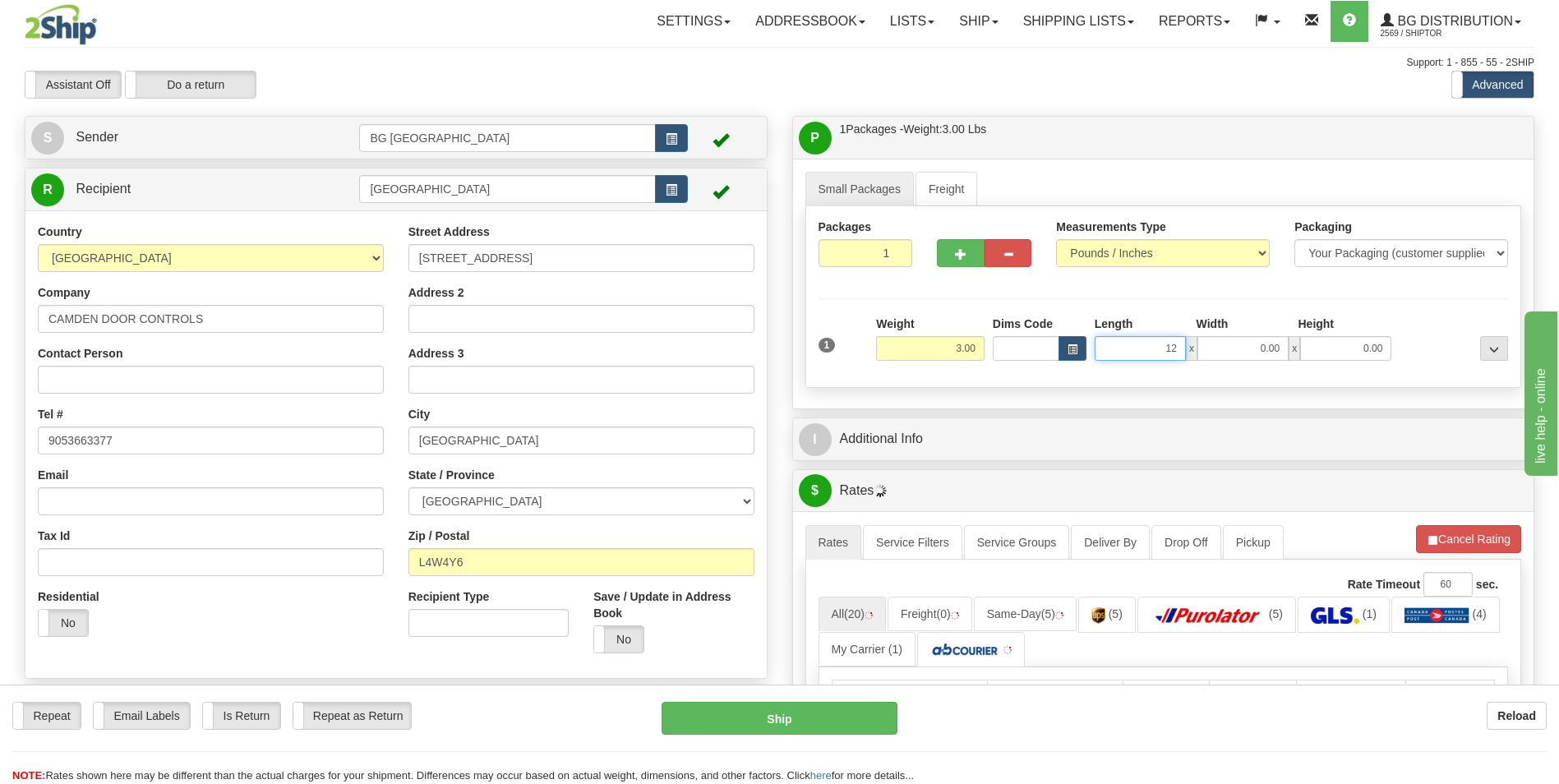
type input "12.00"
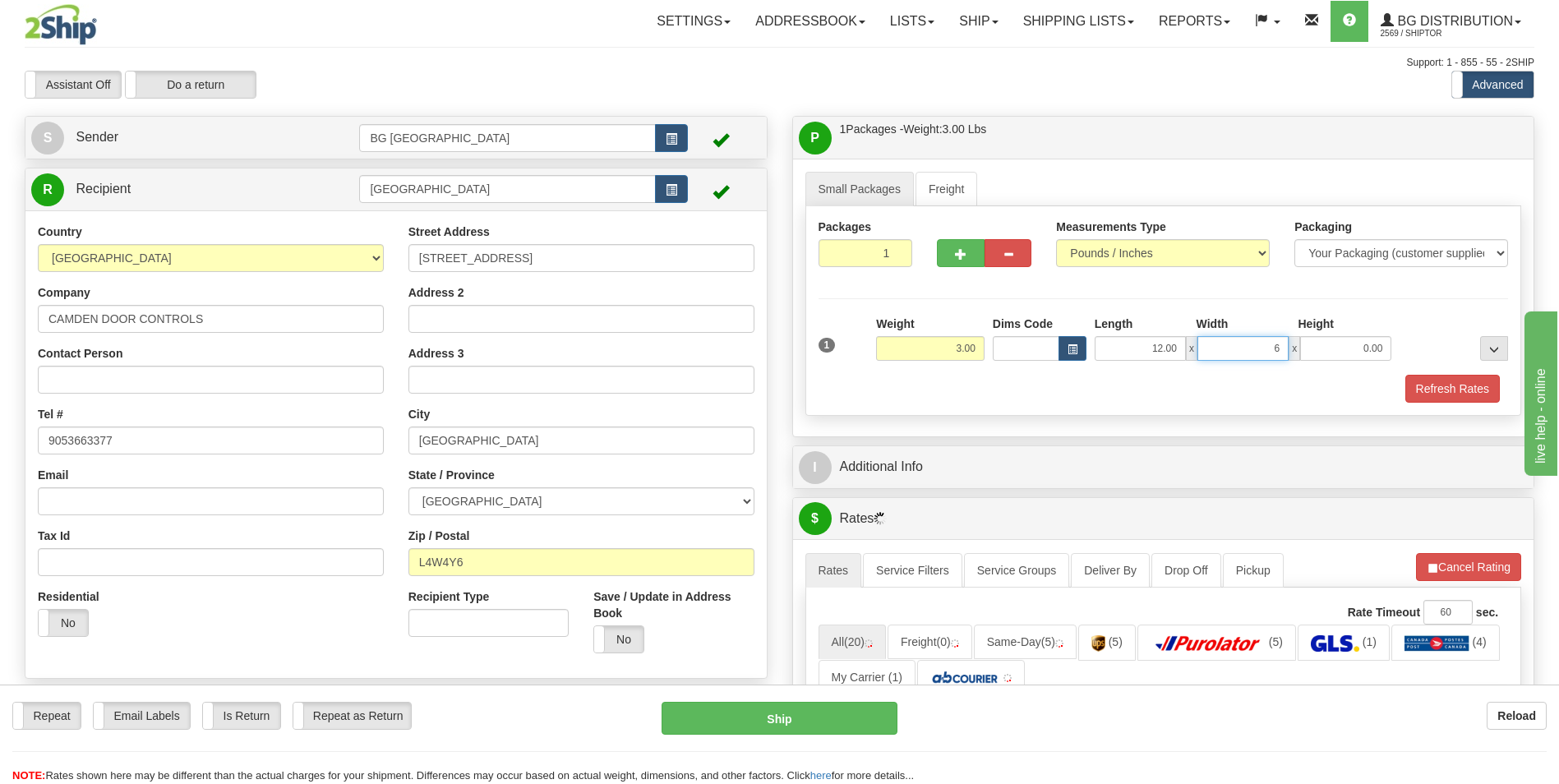
type input "6.00"
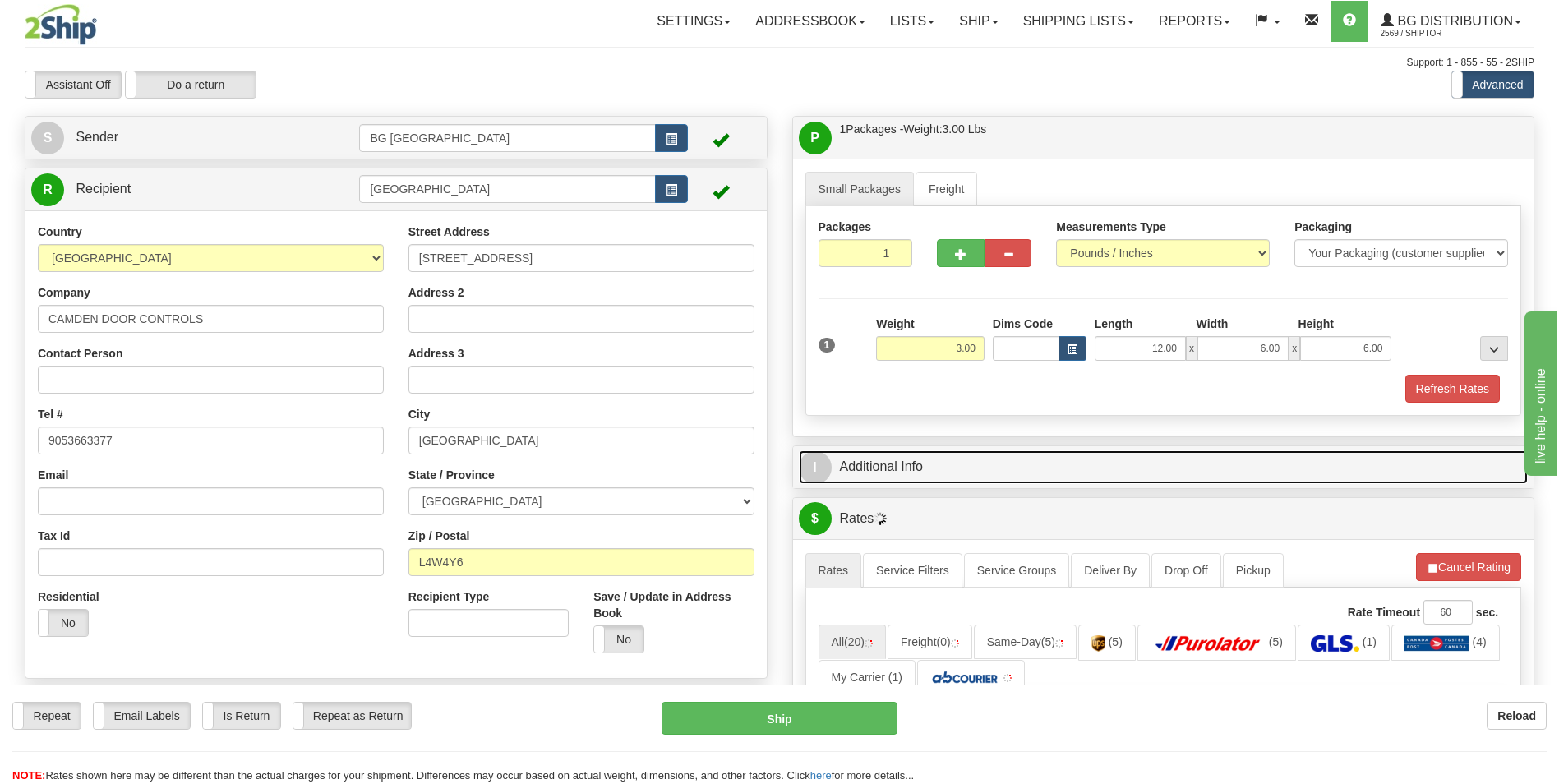
click at [855, 477] on link "I Additional Info" at bounding box center [1164, 467] width 730 height 34
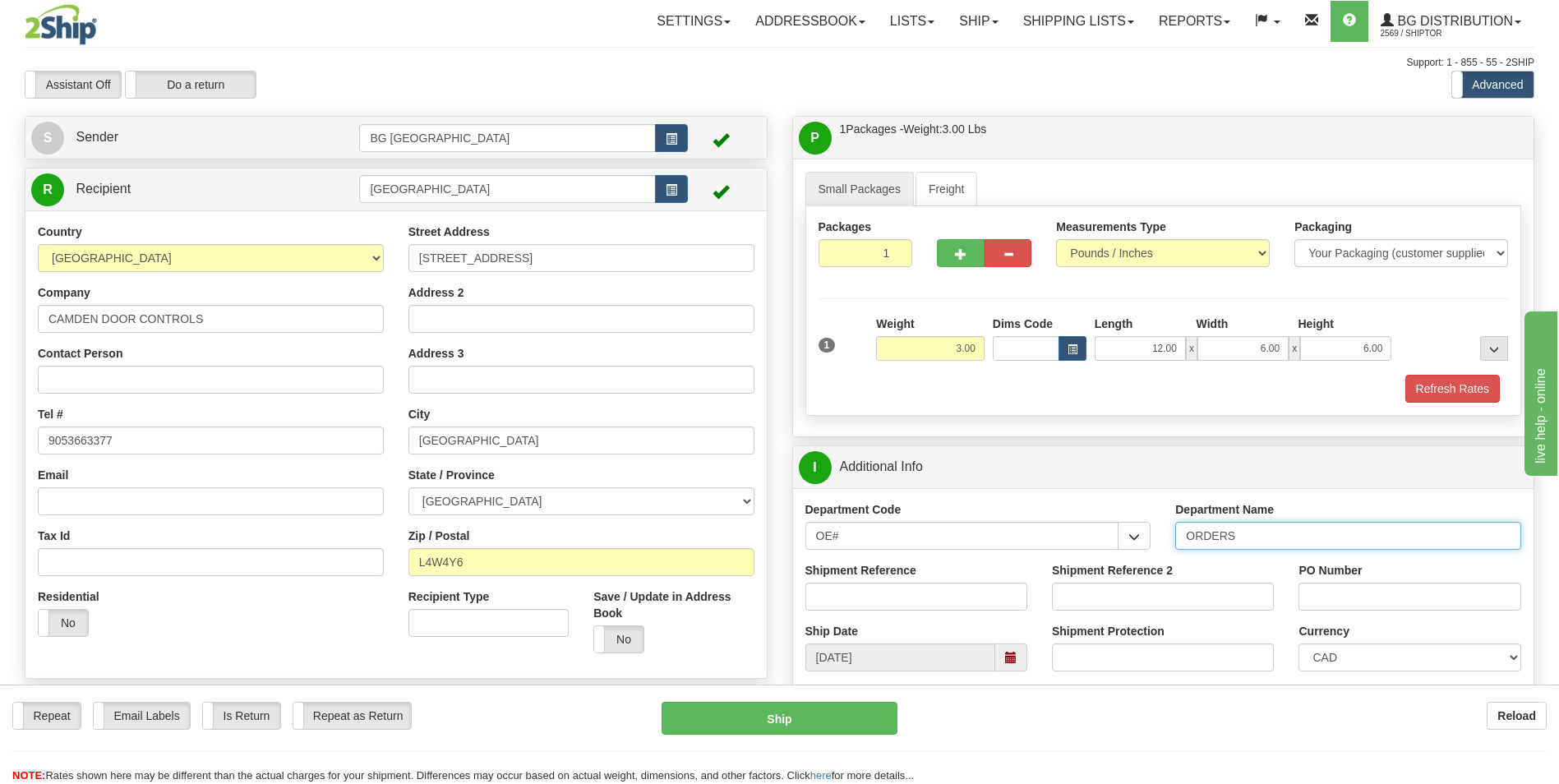
click at [1264, 536] on input "ORDERS" at bounding box center [1348, 536] width 346 height 28
type input "70184689-00"
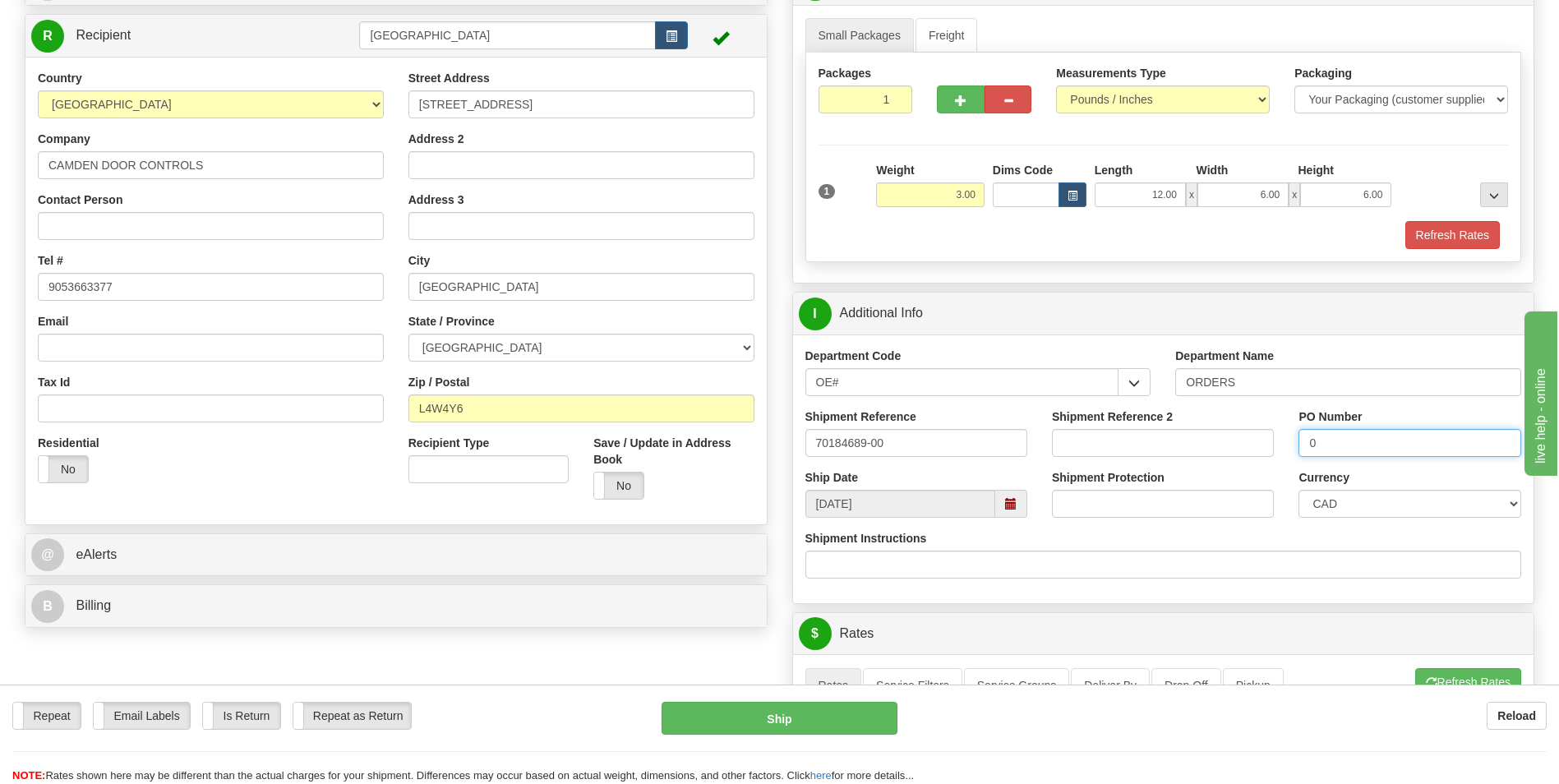
scroll to position [329, 0]
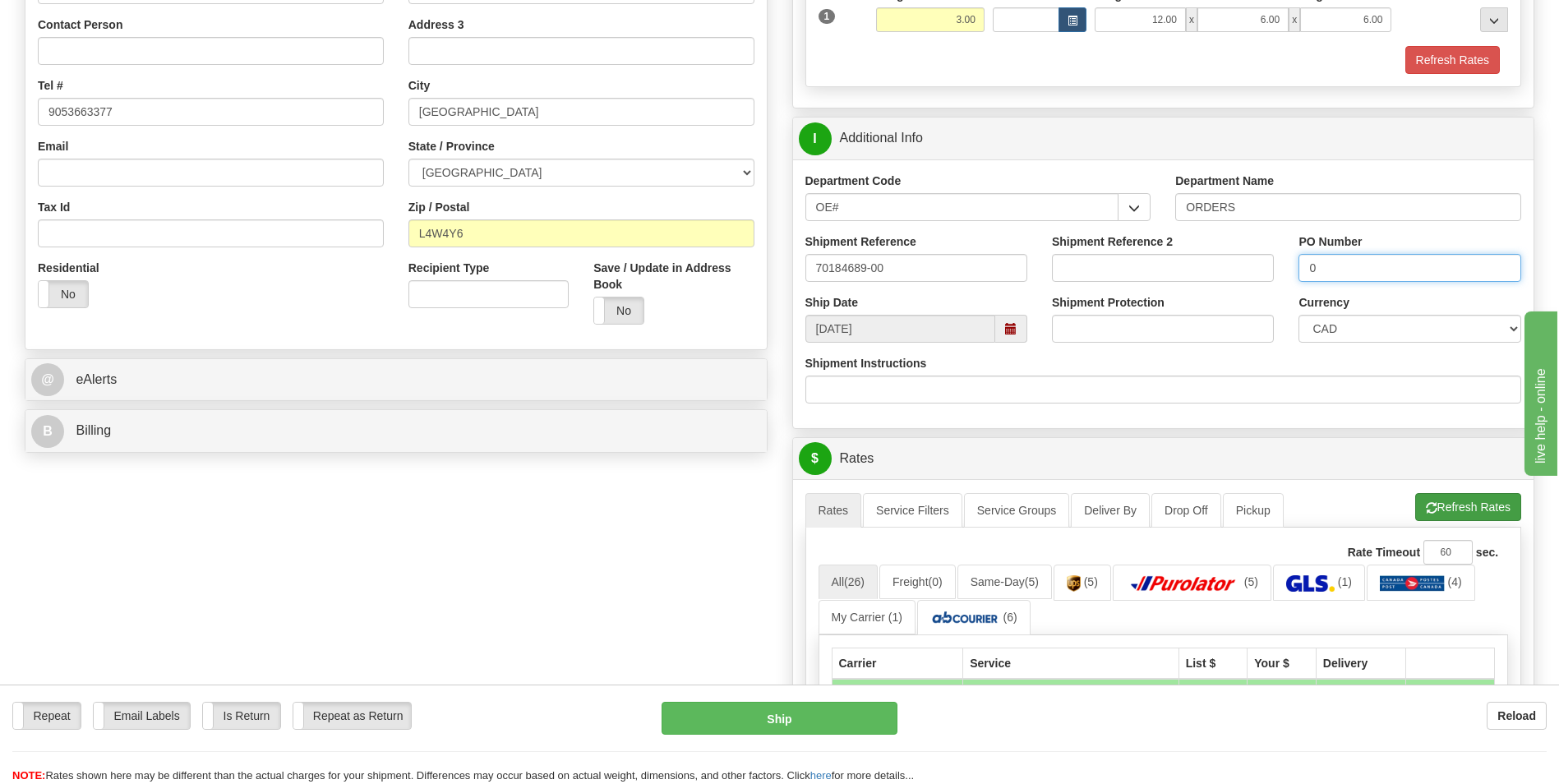
type input "0"
click at [1430, 514] on span "button" at bounding box center [1432, 508] width 12 height 11
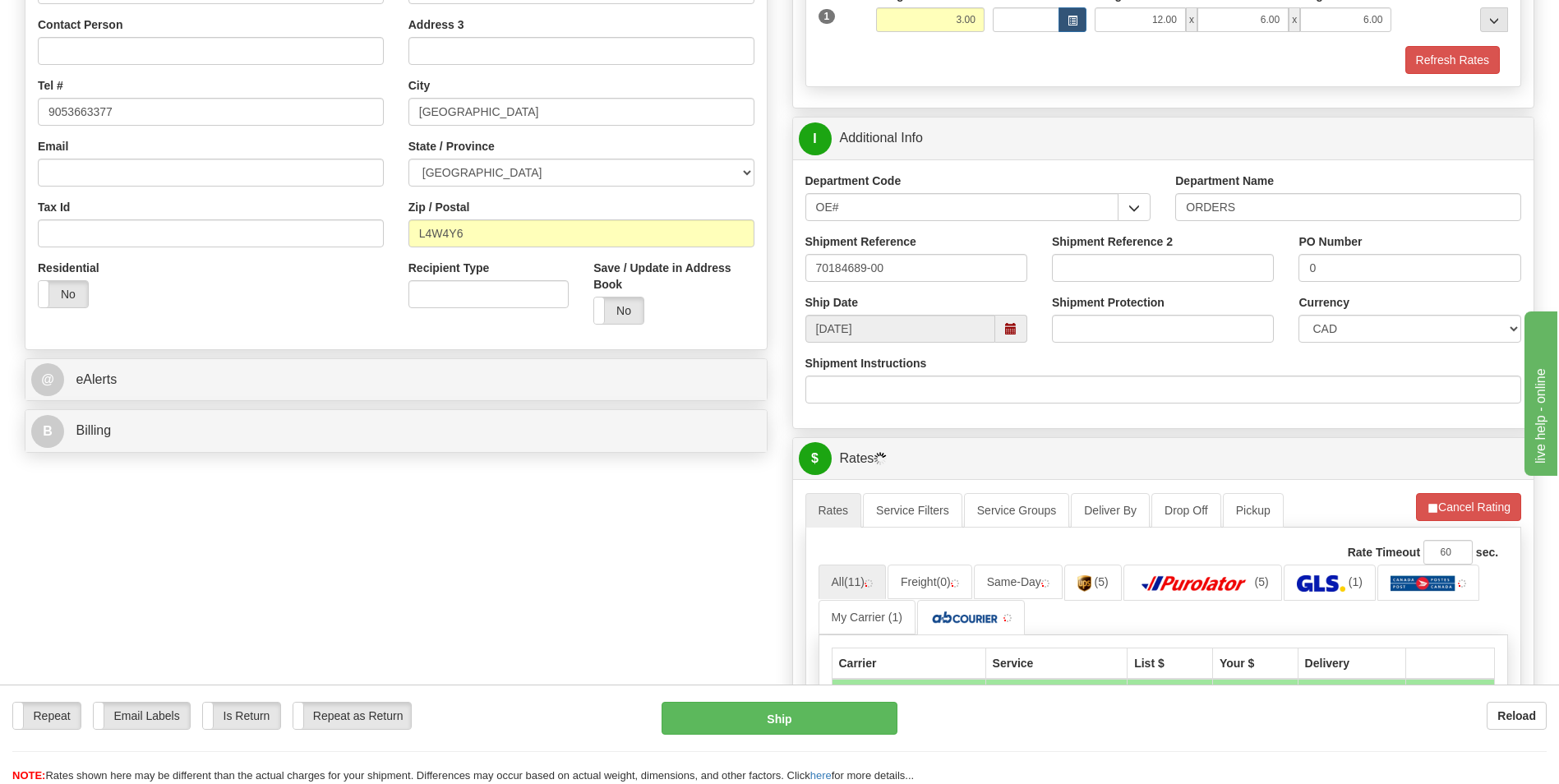
scroll to position [657, 0]
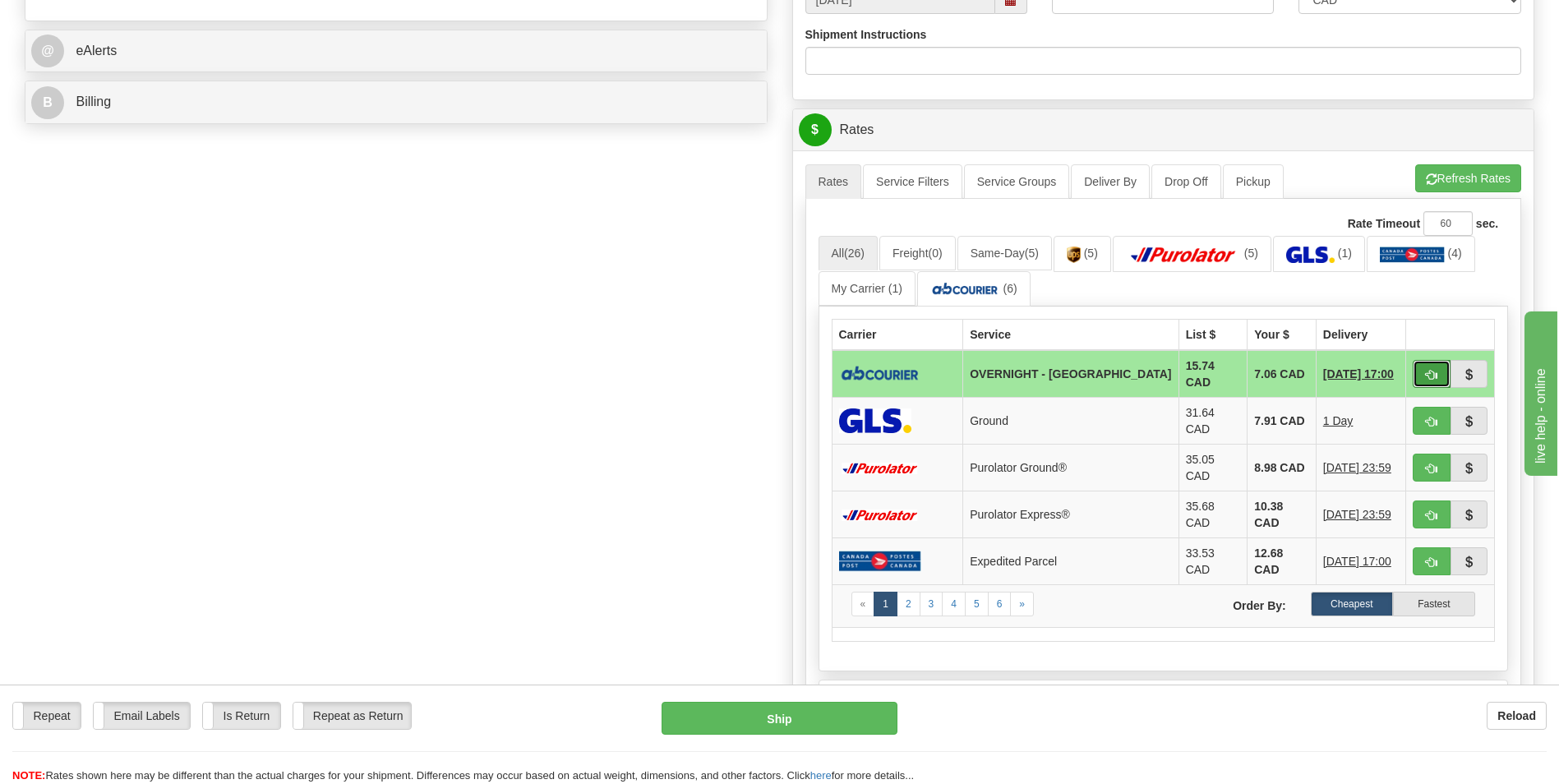
click at [1436, 374] on span "button" at bounding box center [1432, 375] width 12 height 11
type input "4"
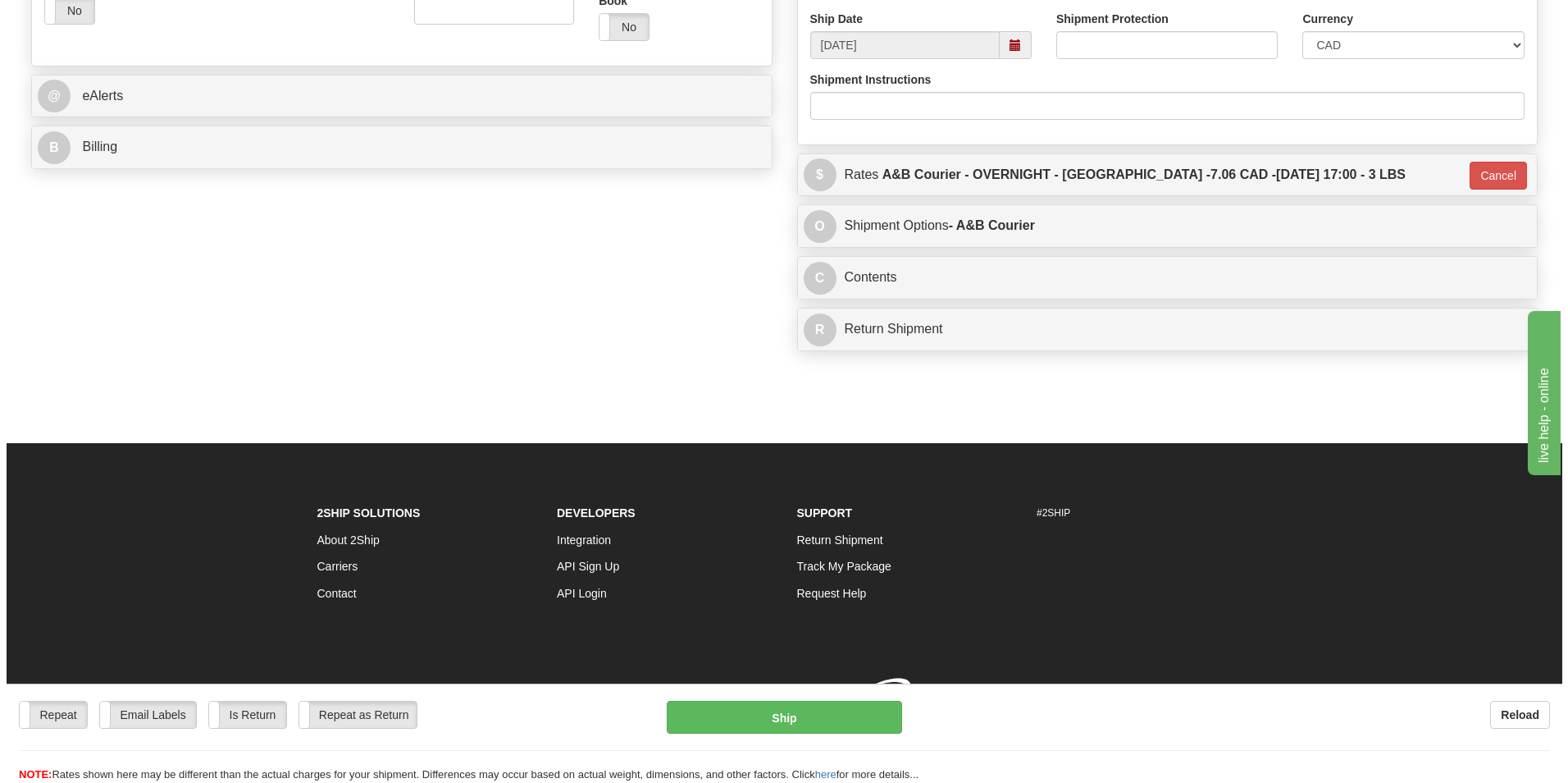
scroll to position [635, 0]
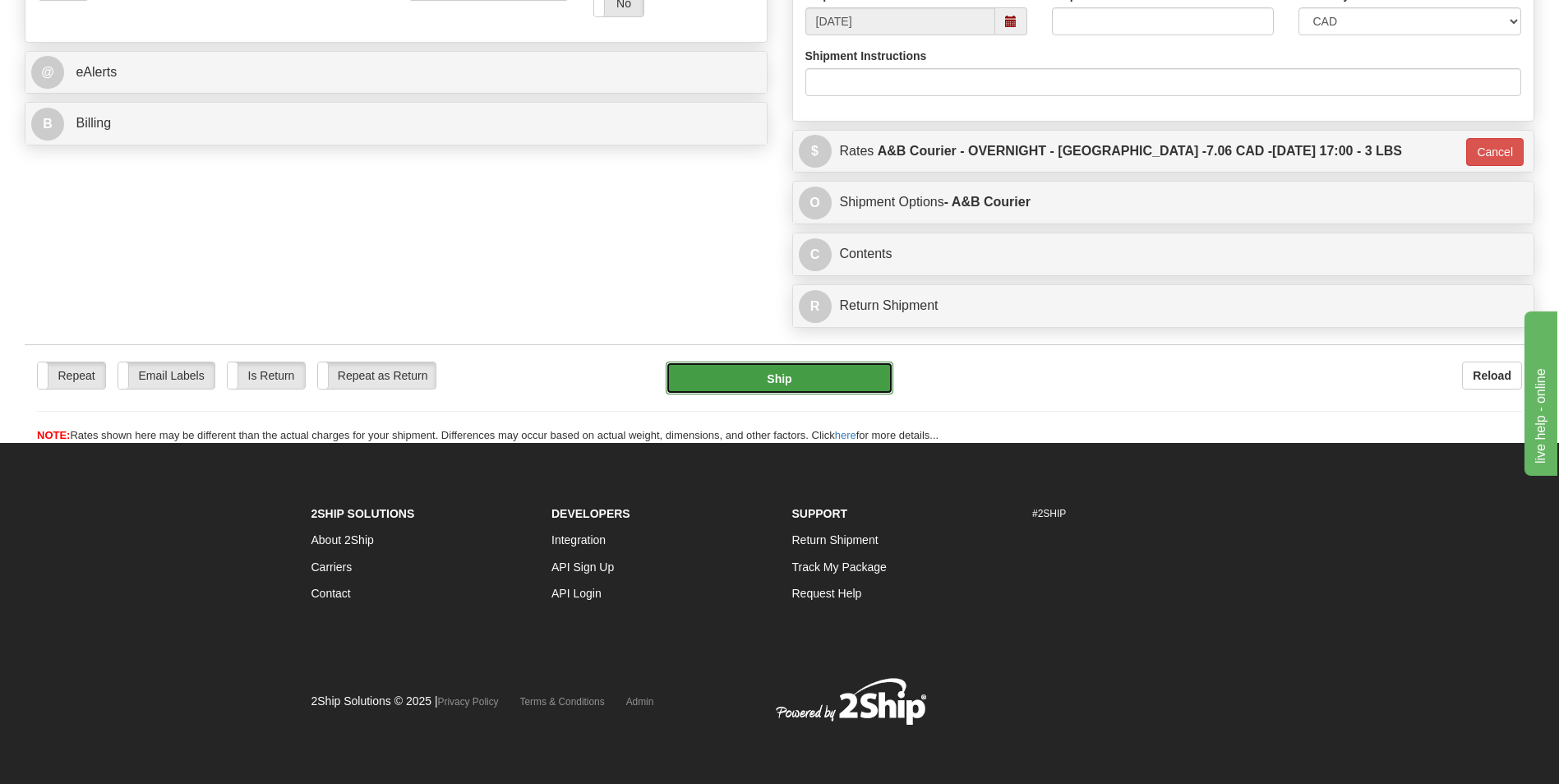
click at [827, 387] on button "Ship" at bounding box center [780, 378] width 227 height 33
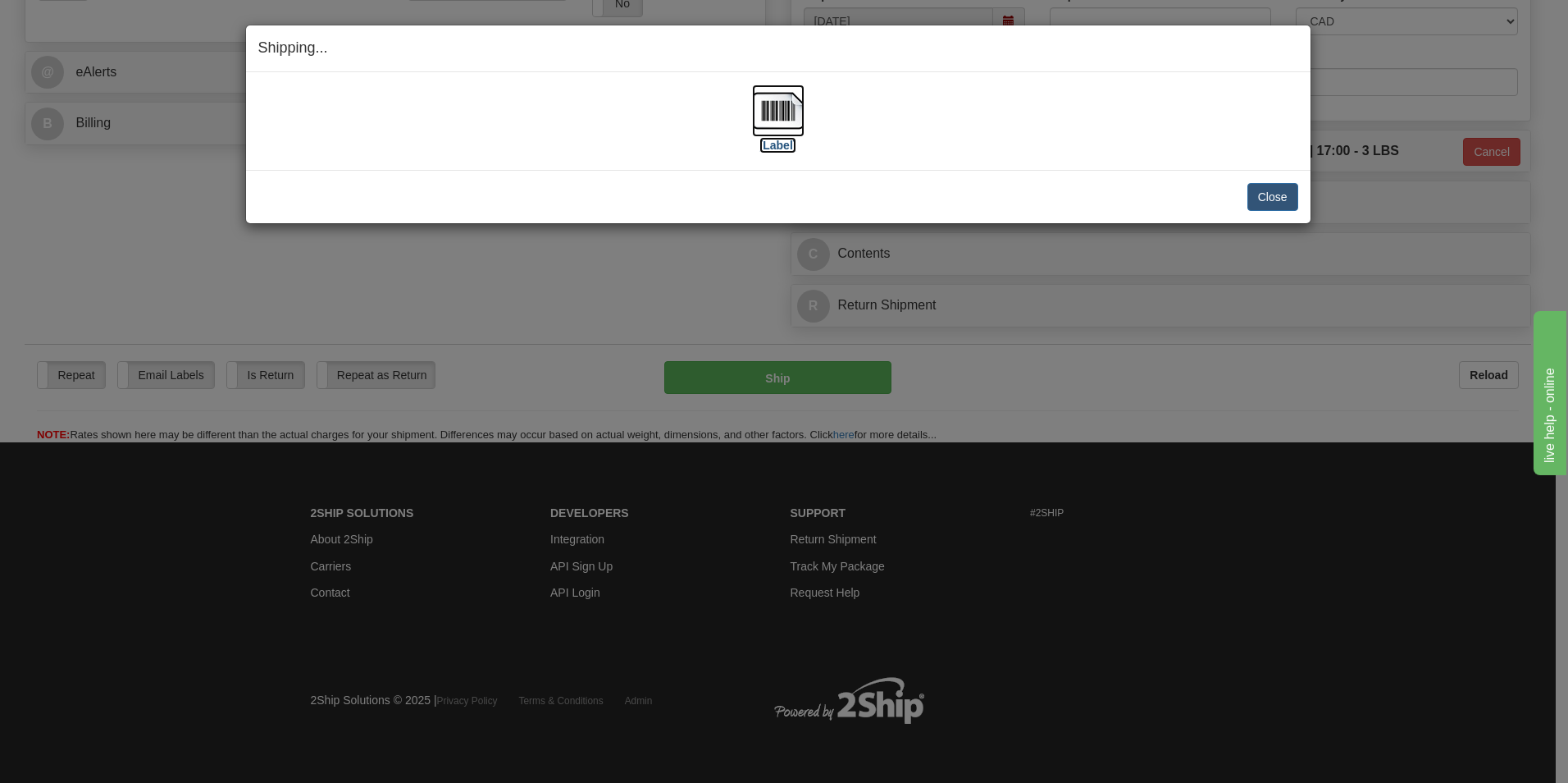
click at [771, 118] on img at bounding box center [778, 110] width 53 height 53
click at [1263, 188] on button "Close" at bounding box center [1271, 196] width 51 height 28
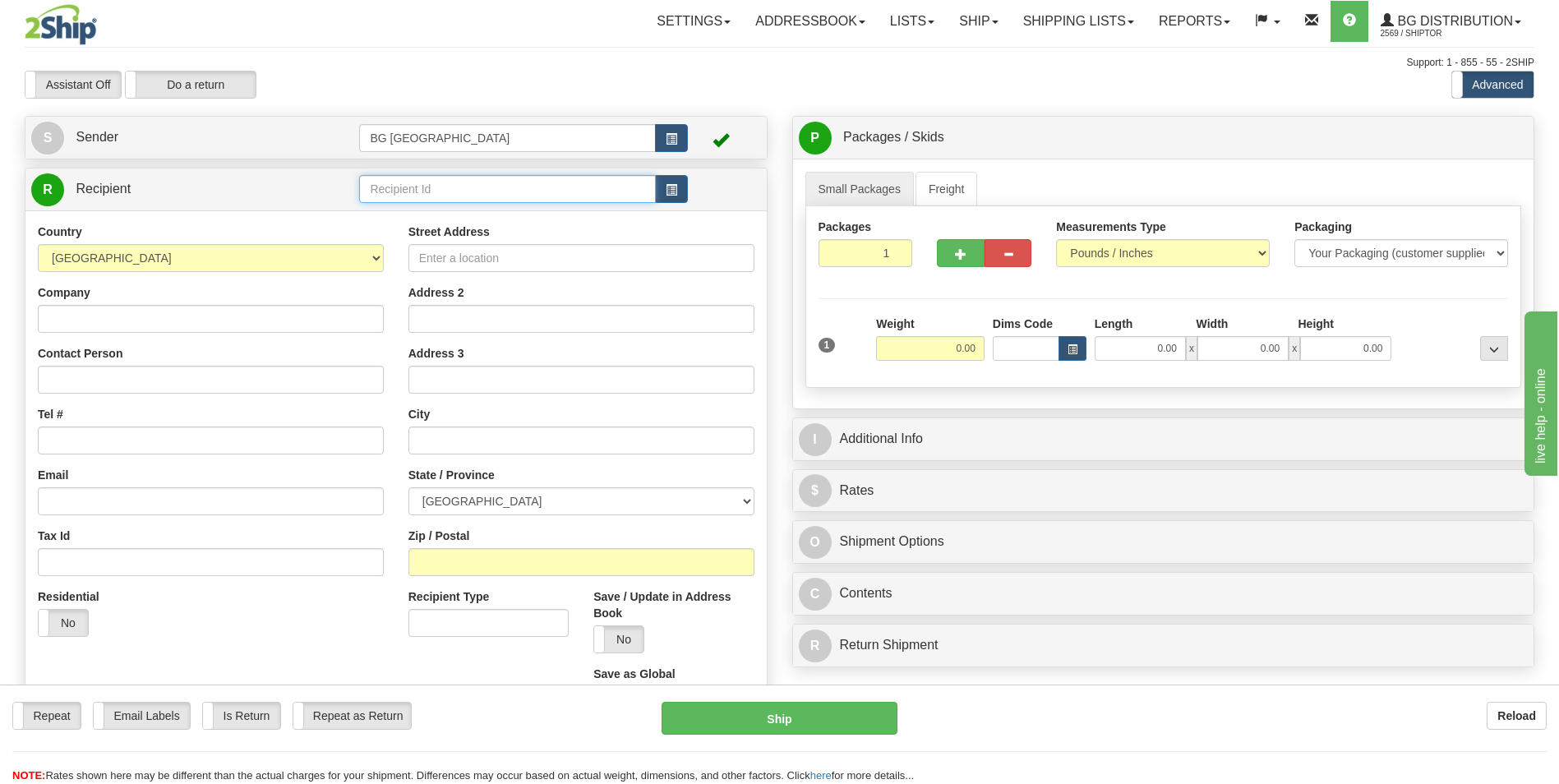
click at [400, 186] on input "text" at bounding box center [507, 189] width 296 height 28
click at [396, 212] on div "910930" at bounding box center [504, 215] width 280 height 18
type input "910930"
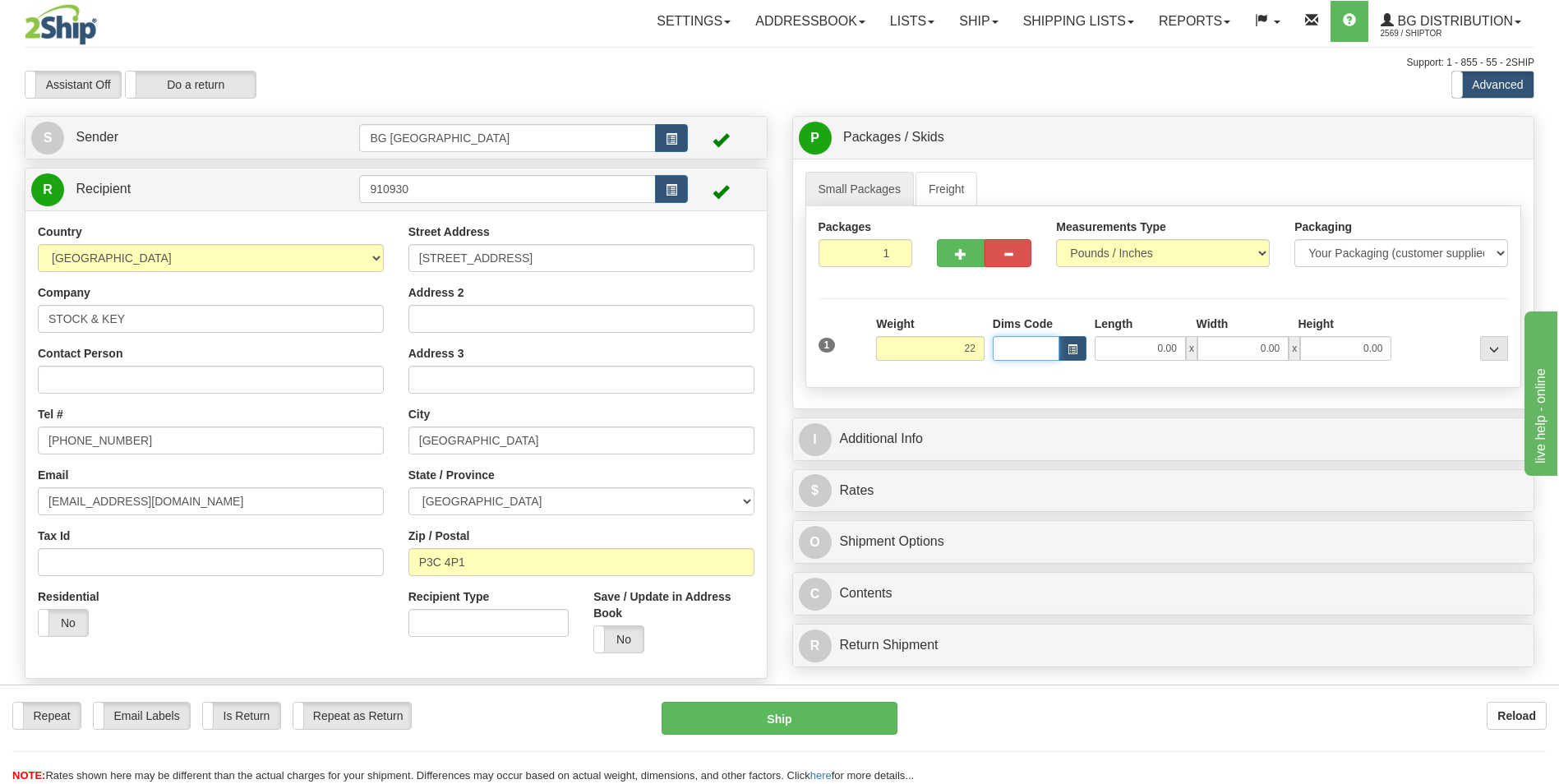
type input "22.00"
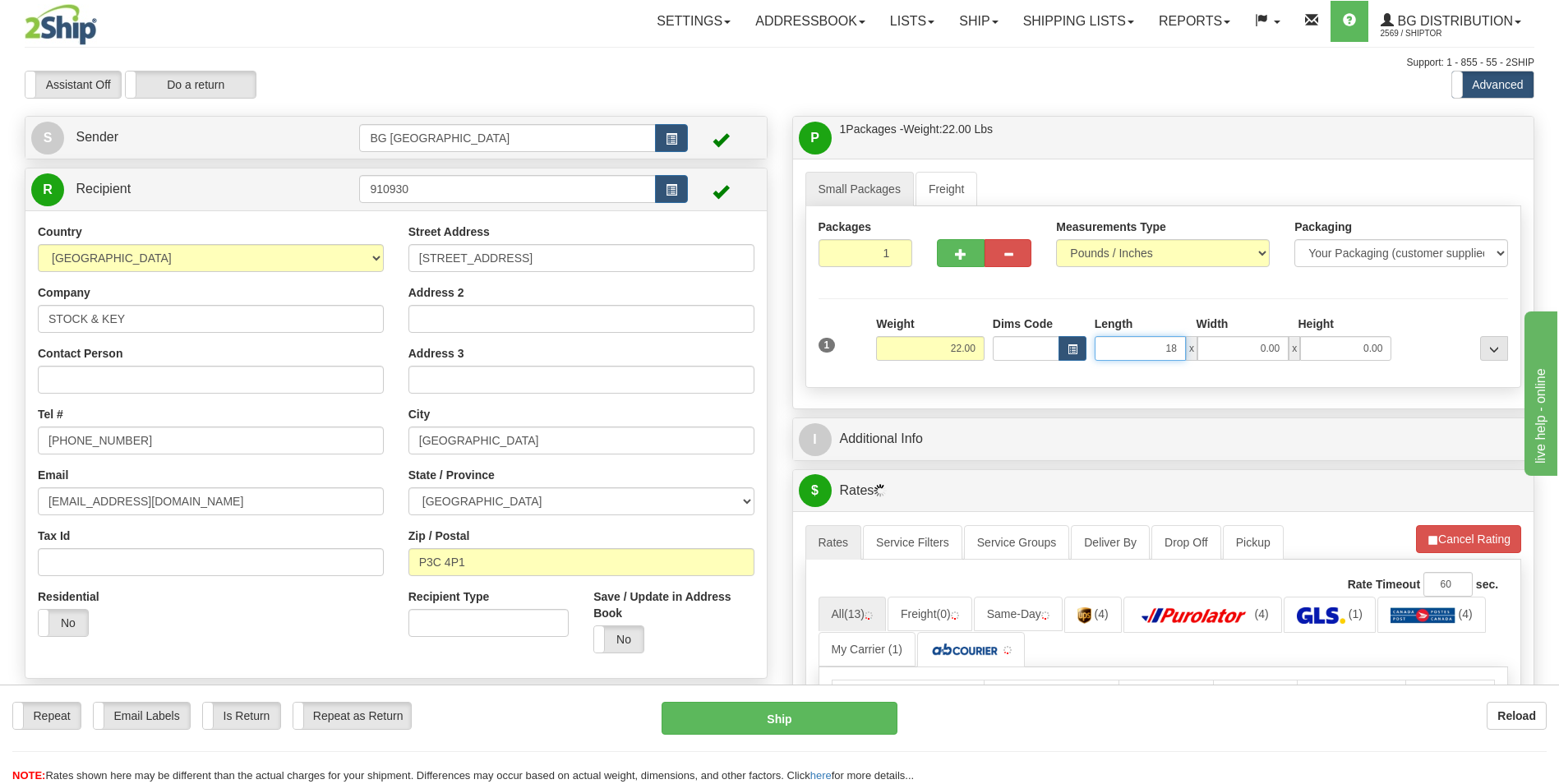
type input "18.00"
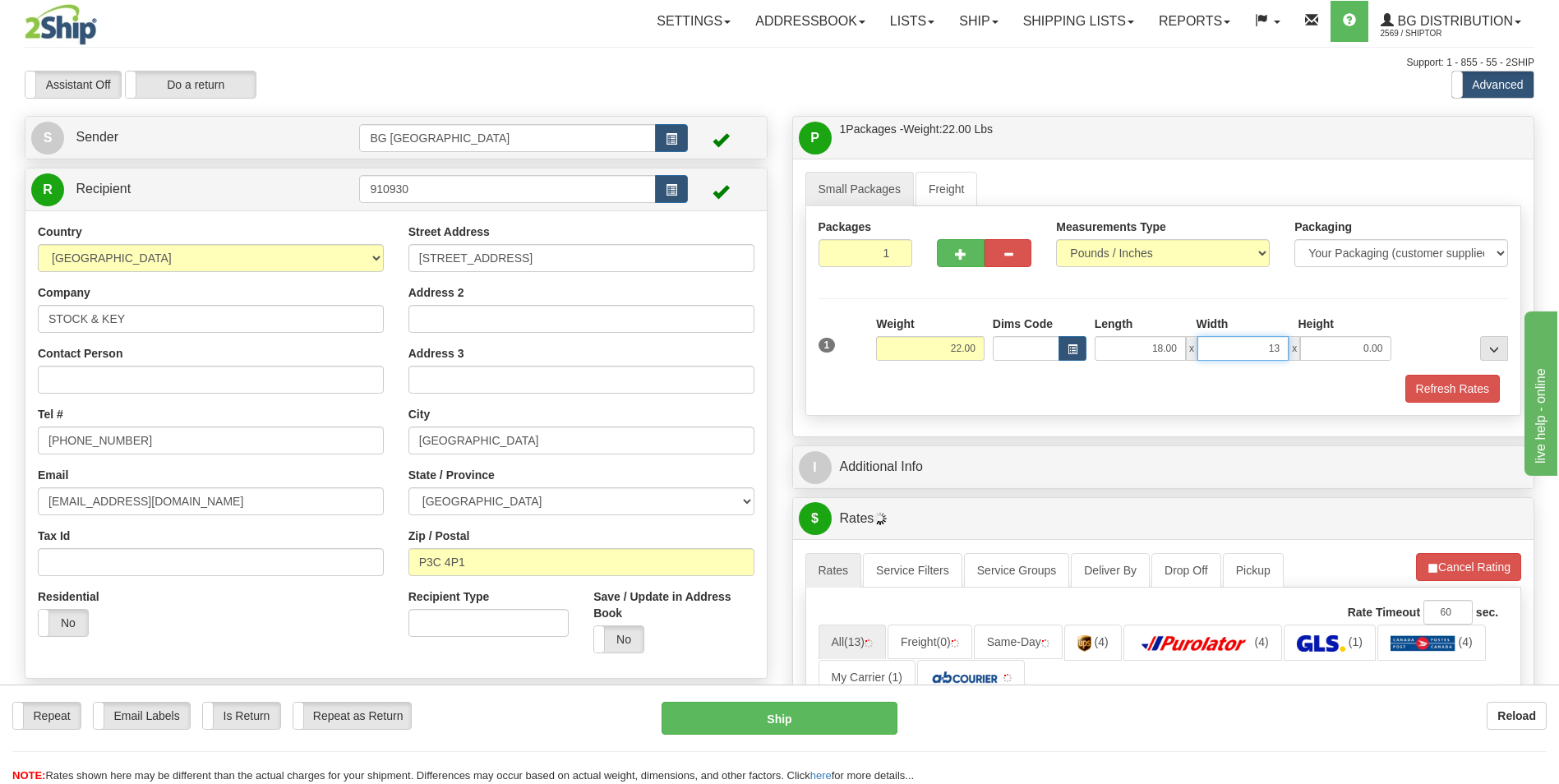
type input "13.00"
type input "12.00"
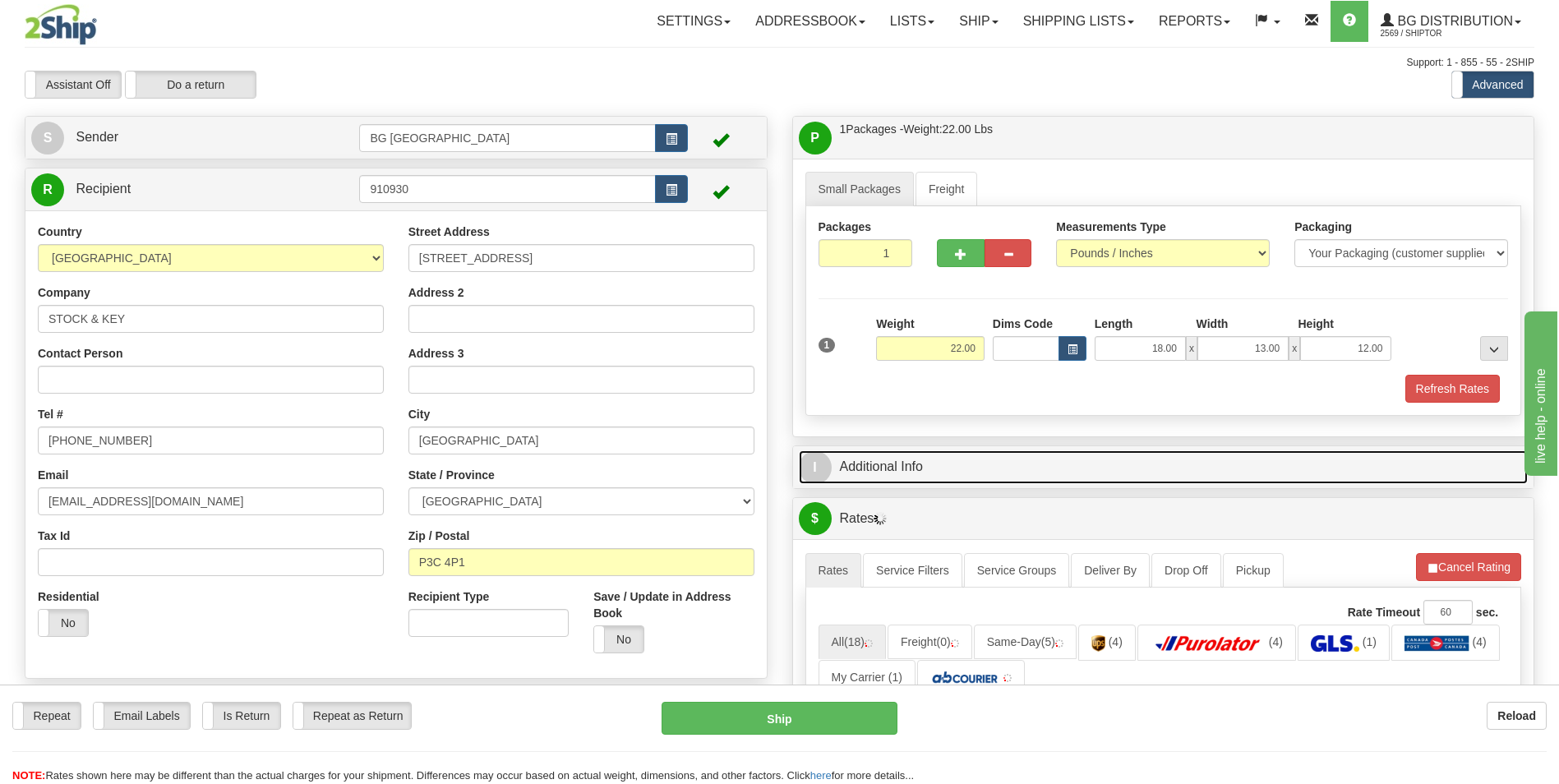
click at [912, 463] on link "I Additional Info" at bounding box center [1164, 467] width 730 height 34
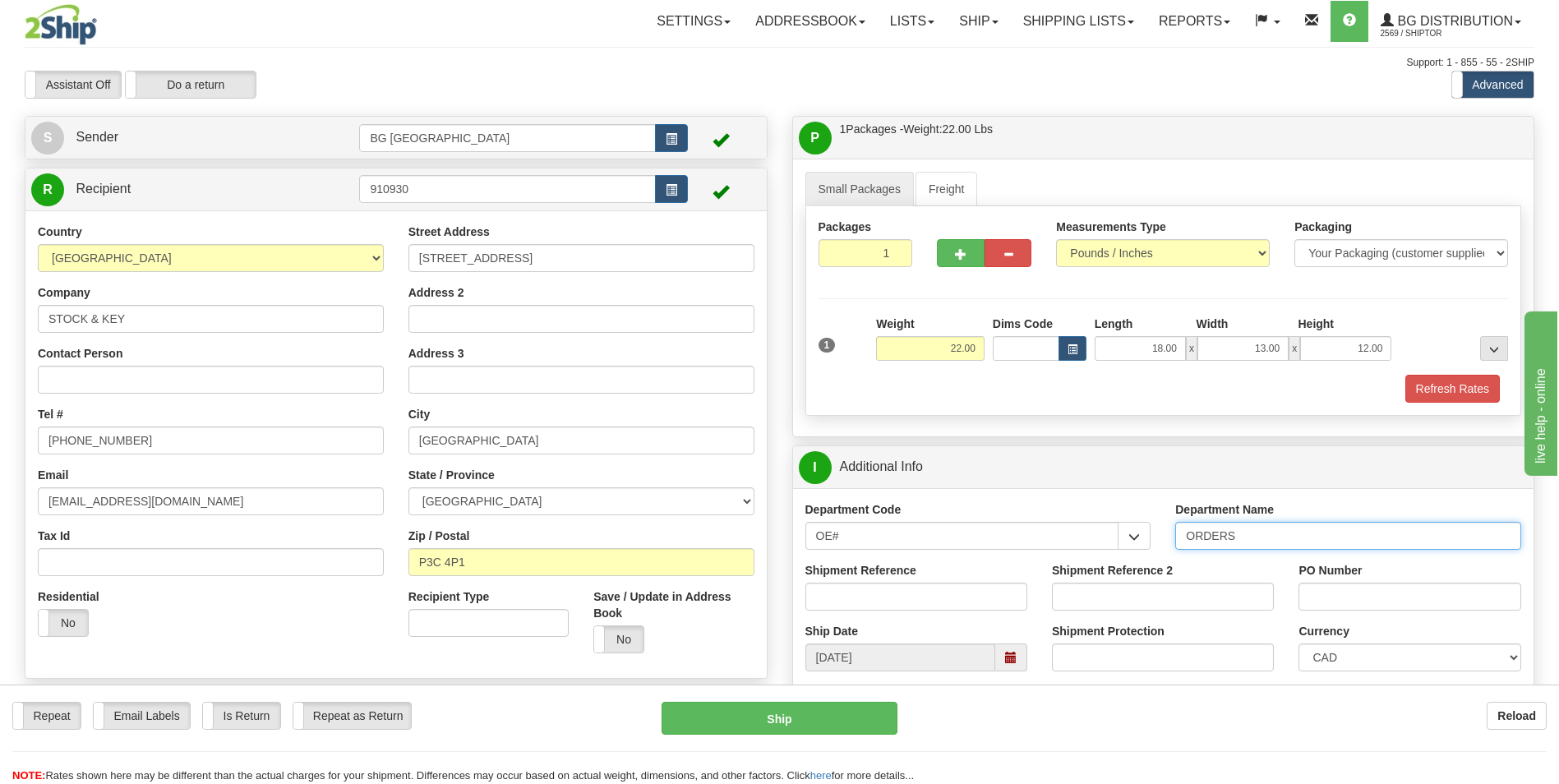
click at [1259, 541] on input "ORDERS" at bounding box center [1348, 536] width 346 height 28
type input "70182538-00"
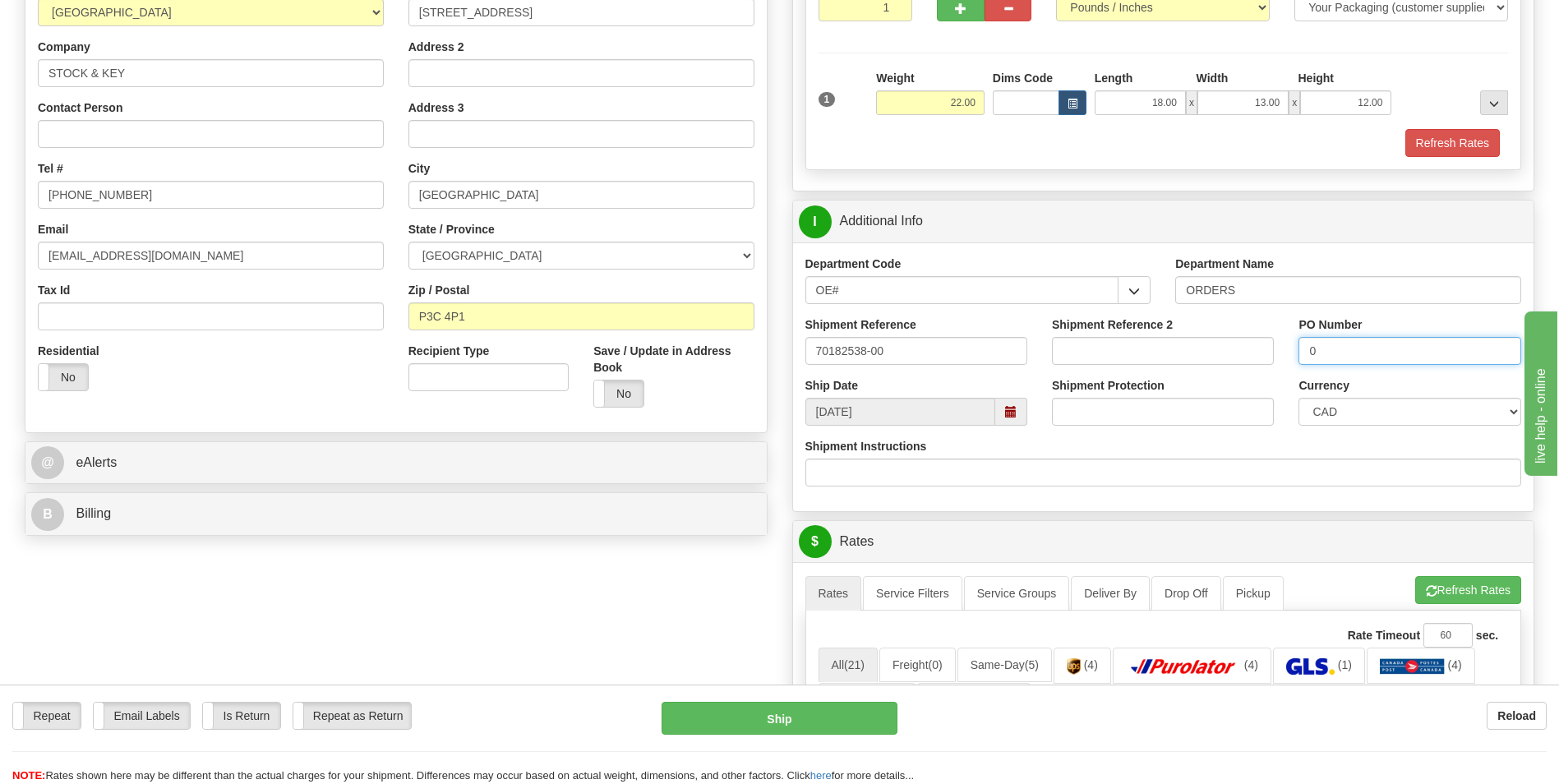
scroll to position [246, 0]
type input "0"
click at [1450, 584] on button "Refresh Rates" at bounding box center [1468, 589] width 106 height 28
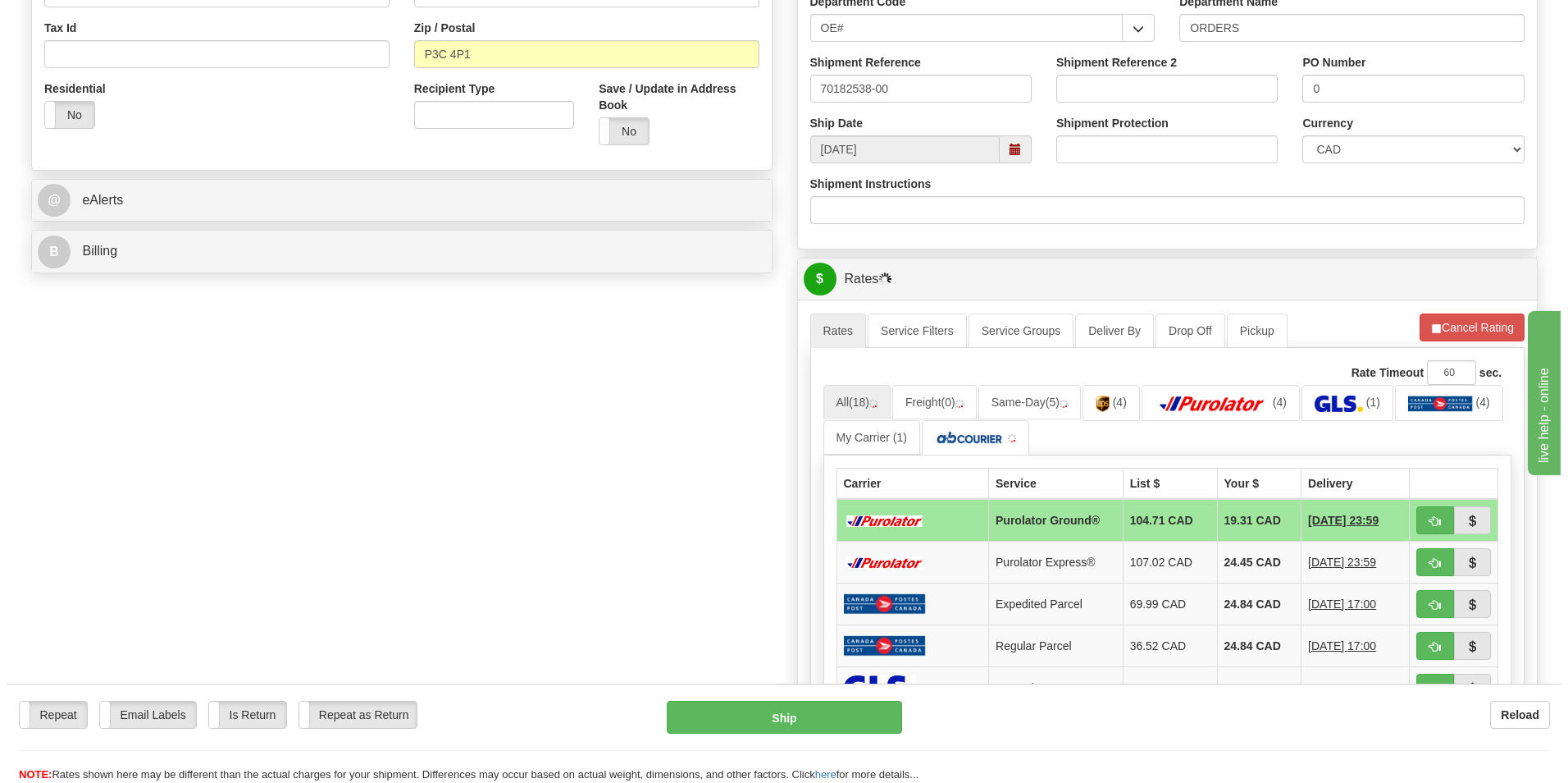
scroll to position [575, 0]
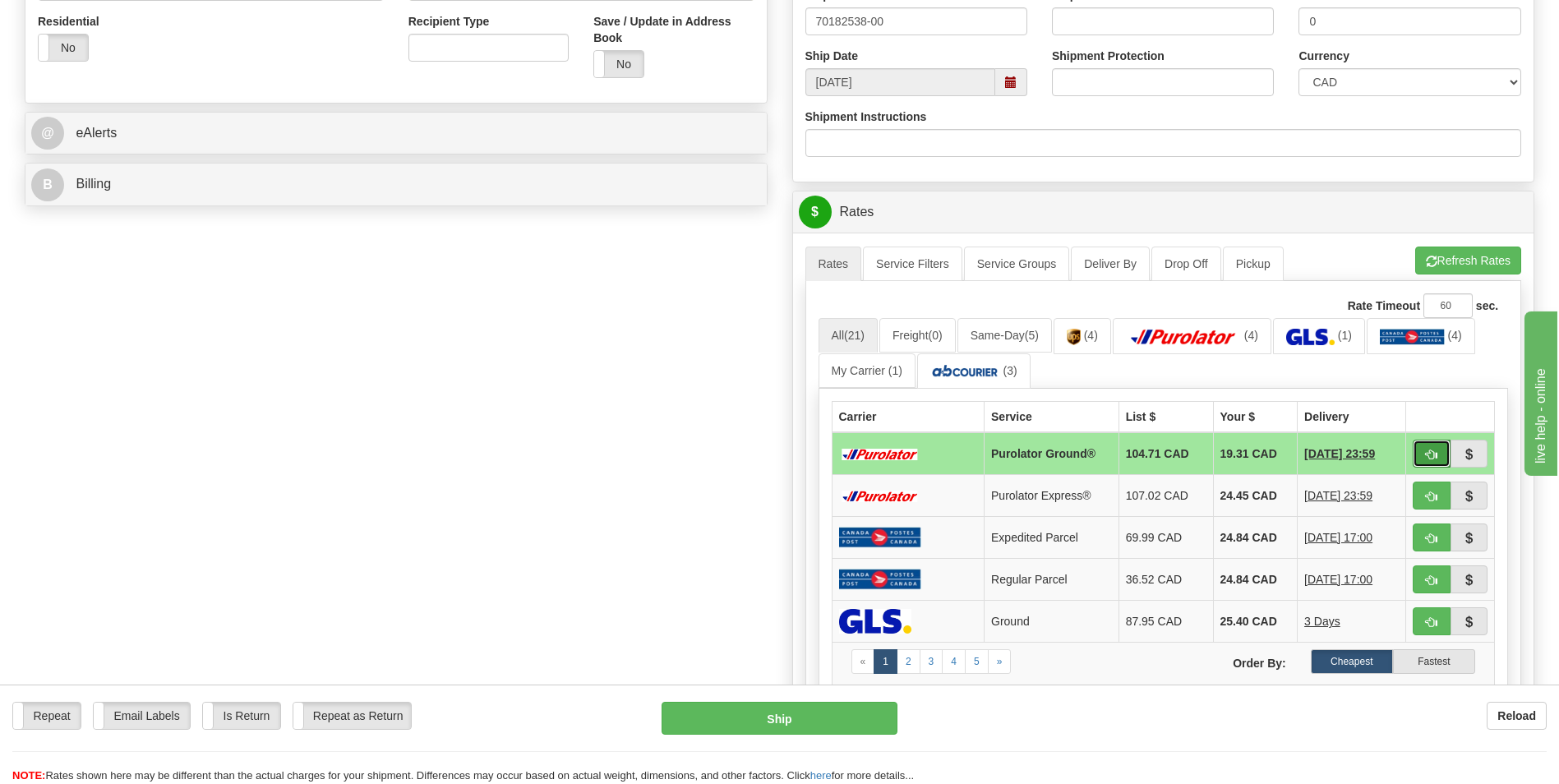
click at [1435, 462] on button "button" at bounding box center [1432, 453] width 38 height 28
type input "260"
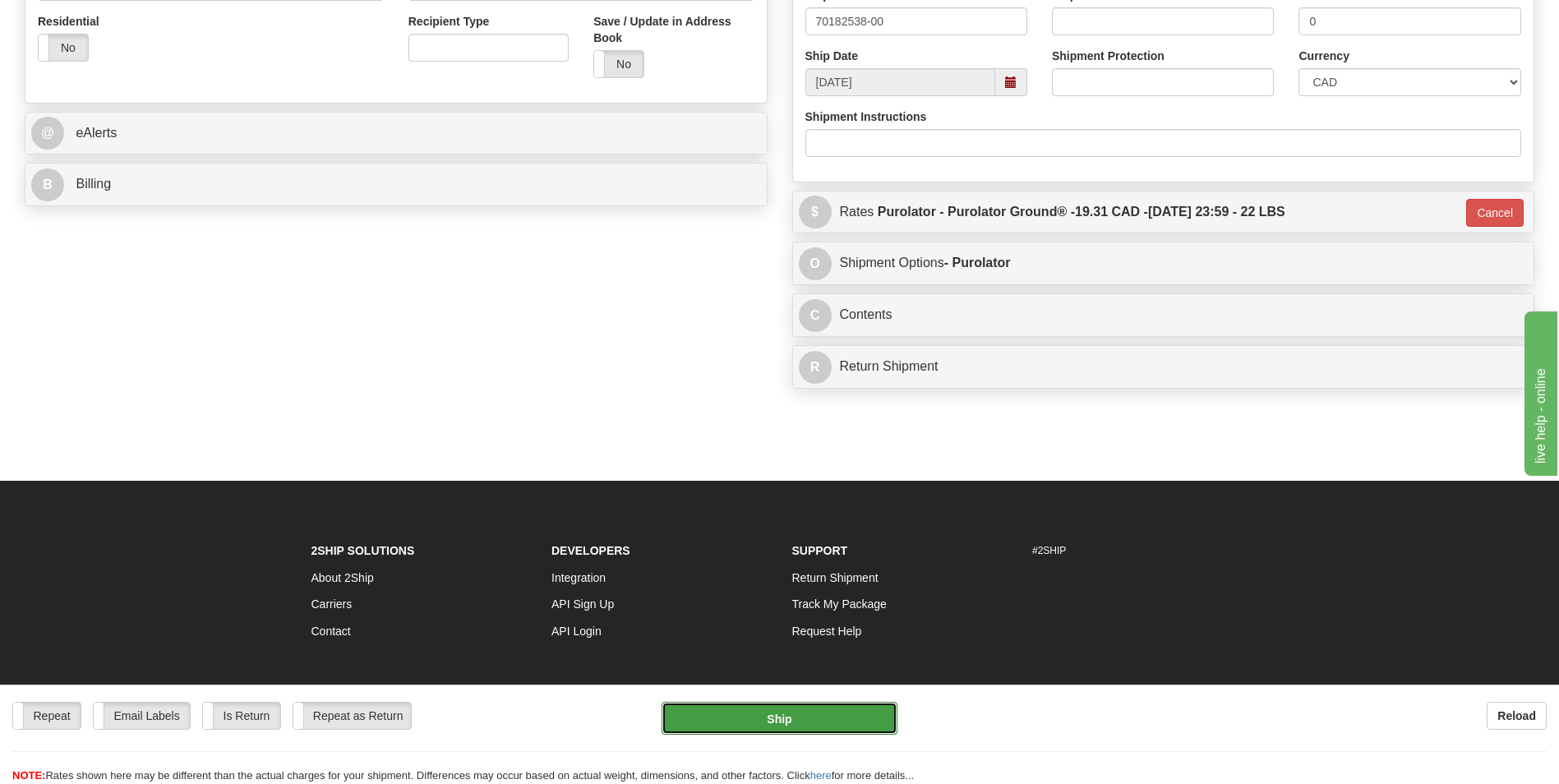
click at [836, 706] on button "Ship" at bounding box center [779, 717] width 235 height 33
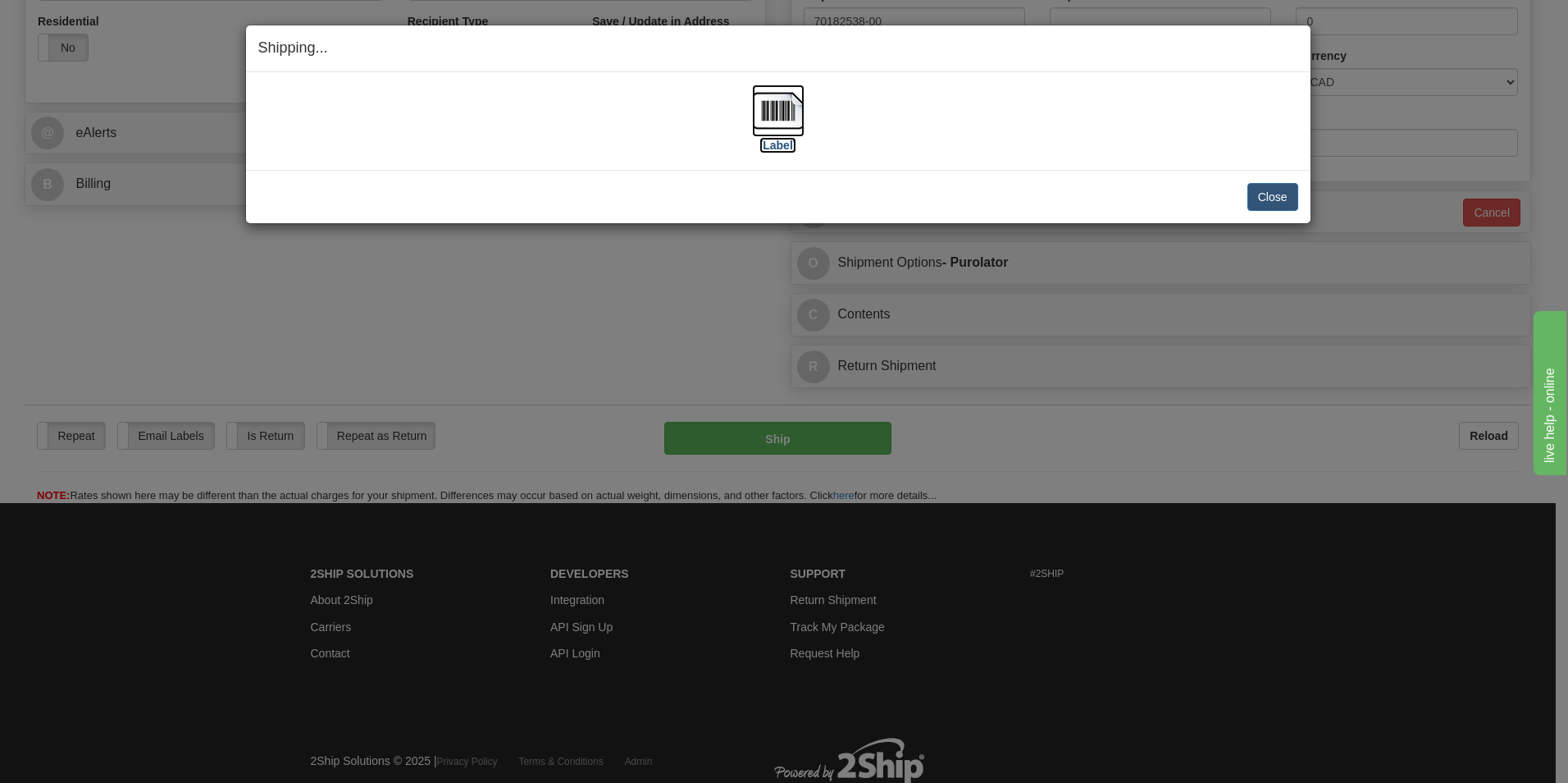
click at [780, 112] on img at bounding box center [778, 110] width 53 height 53
click at [1266, 197] on button "Close" at bounding box center [1271, 196] width 51 height 28
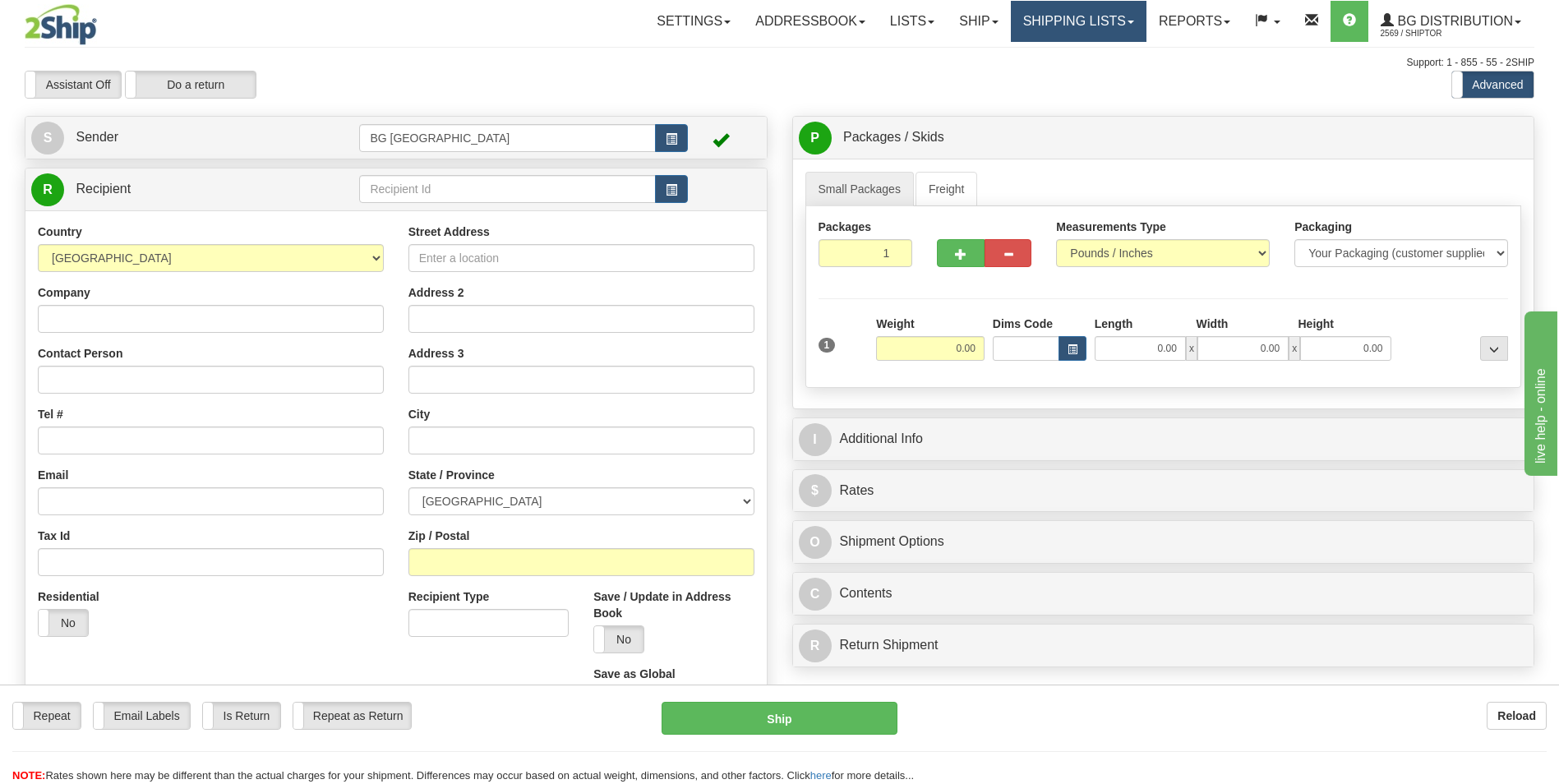
click at [1046, 27] on link "Shipping lists" at bounding box center [1079, 21] width 135 height 41
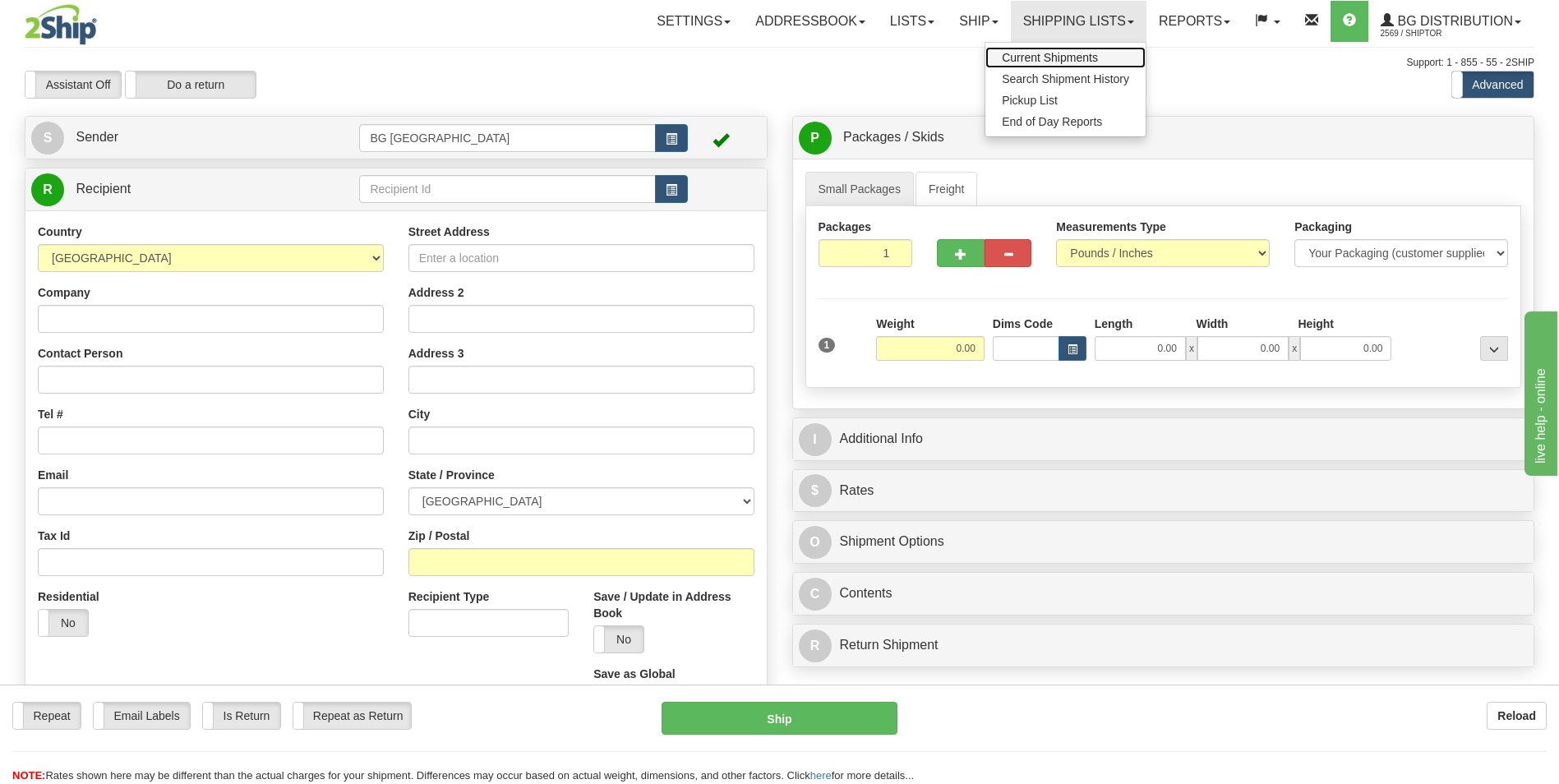
click at [1031, 55] on span "Current Shipments" at bounding box center [1050, 57] width 96 height 13
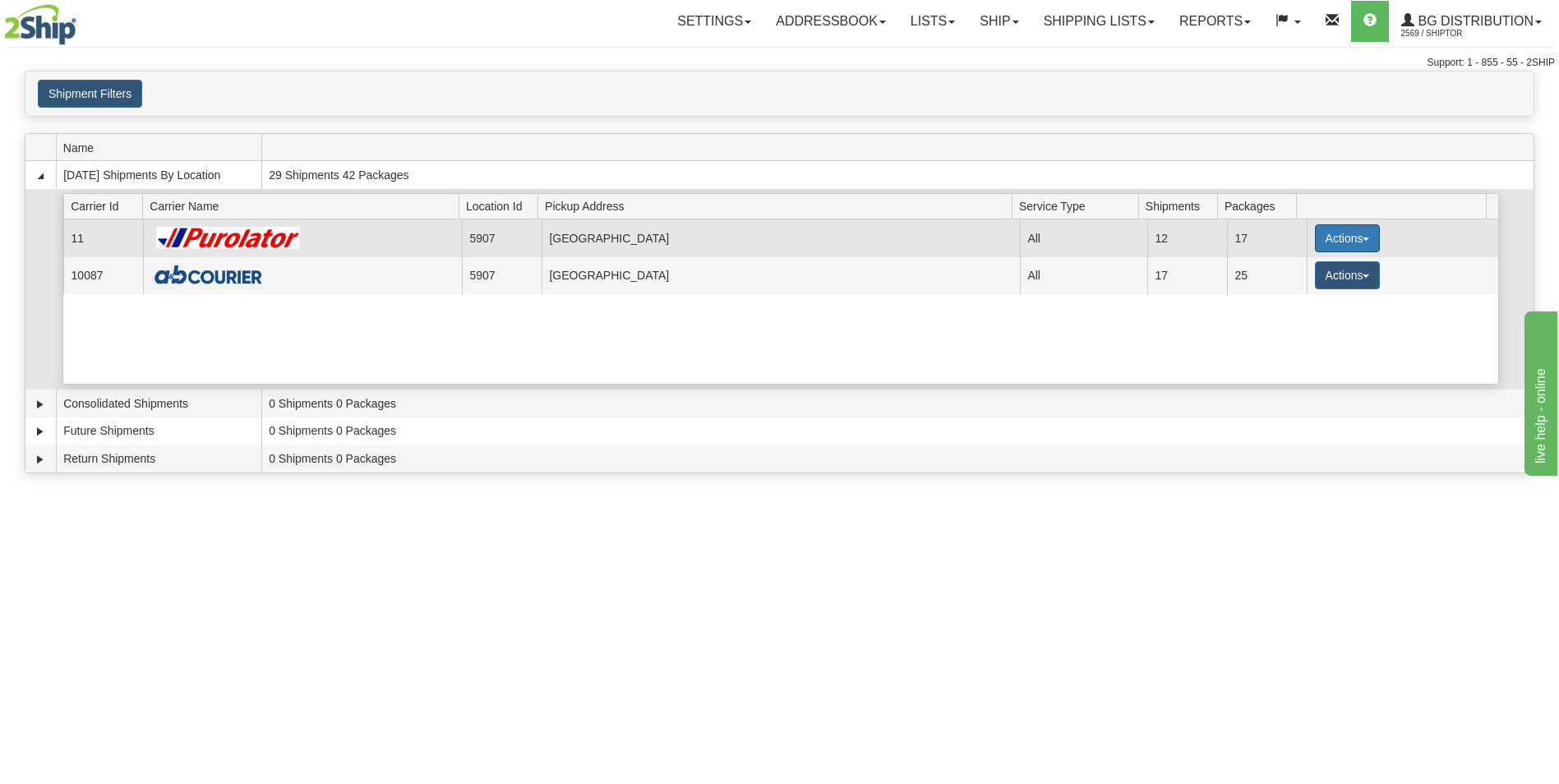
click at [1331, 243] on button "Actions" at bounding box center [1348, 238] width 66 height 28
click at [1302, 267] on span "Details" at bounding box center [1286, 269] width 45 height 12
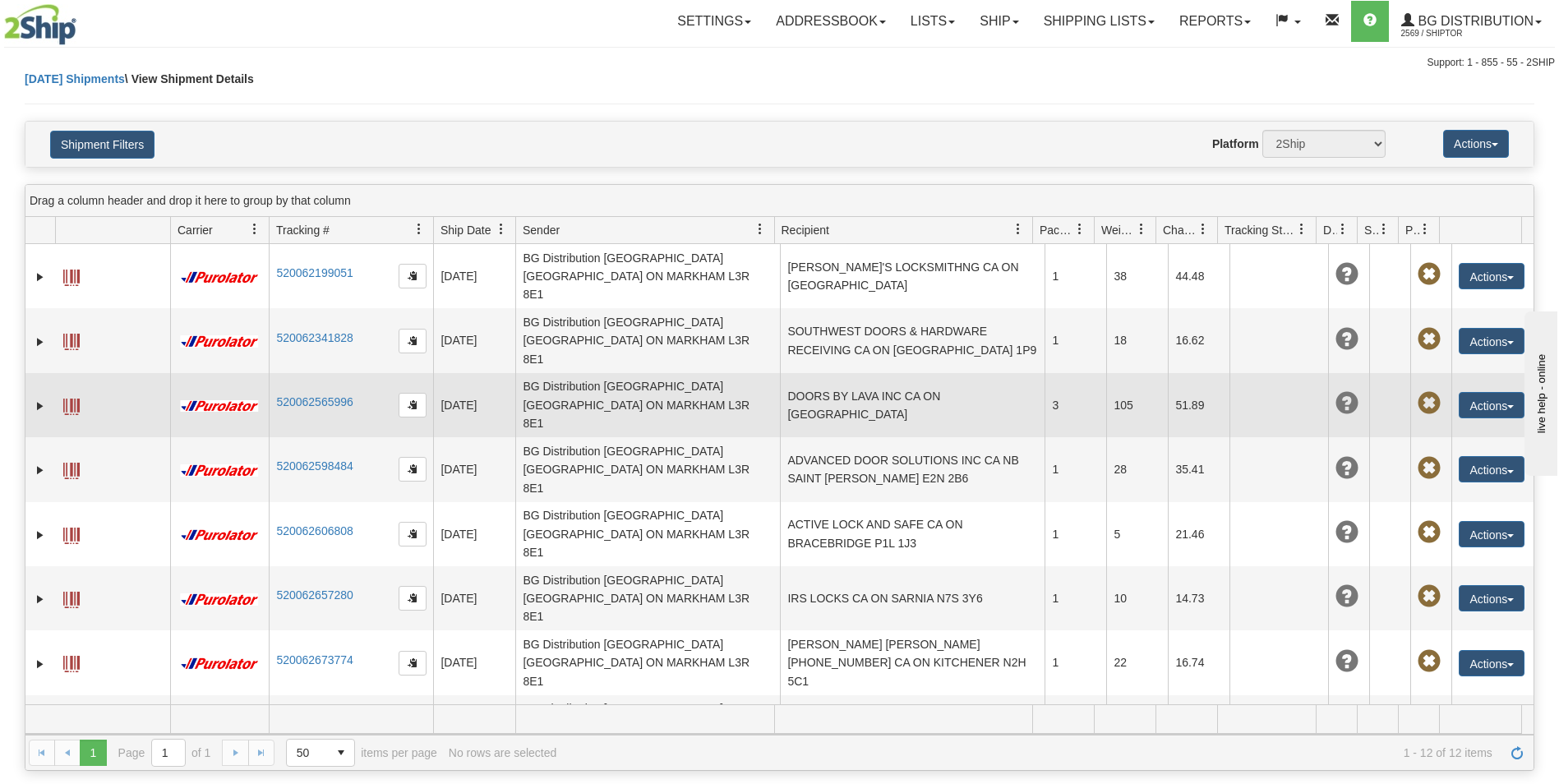
click at [906, 373] on td "DOORS BY LAVA INC CA ON [GEOGRAPHIC_DATA]" at bounding box center [912, 404] width 264 height 64
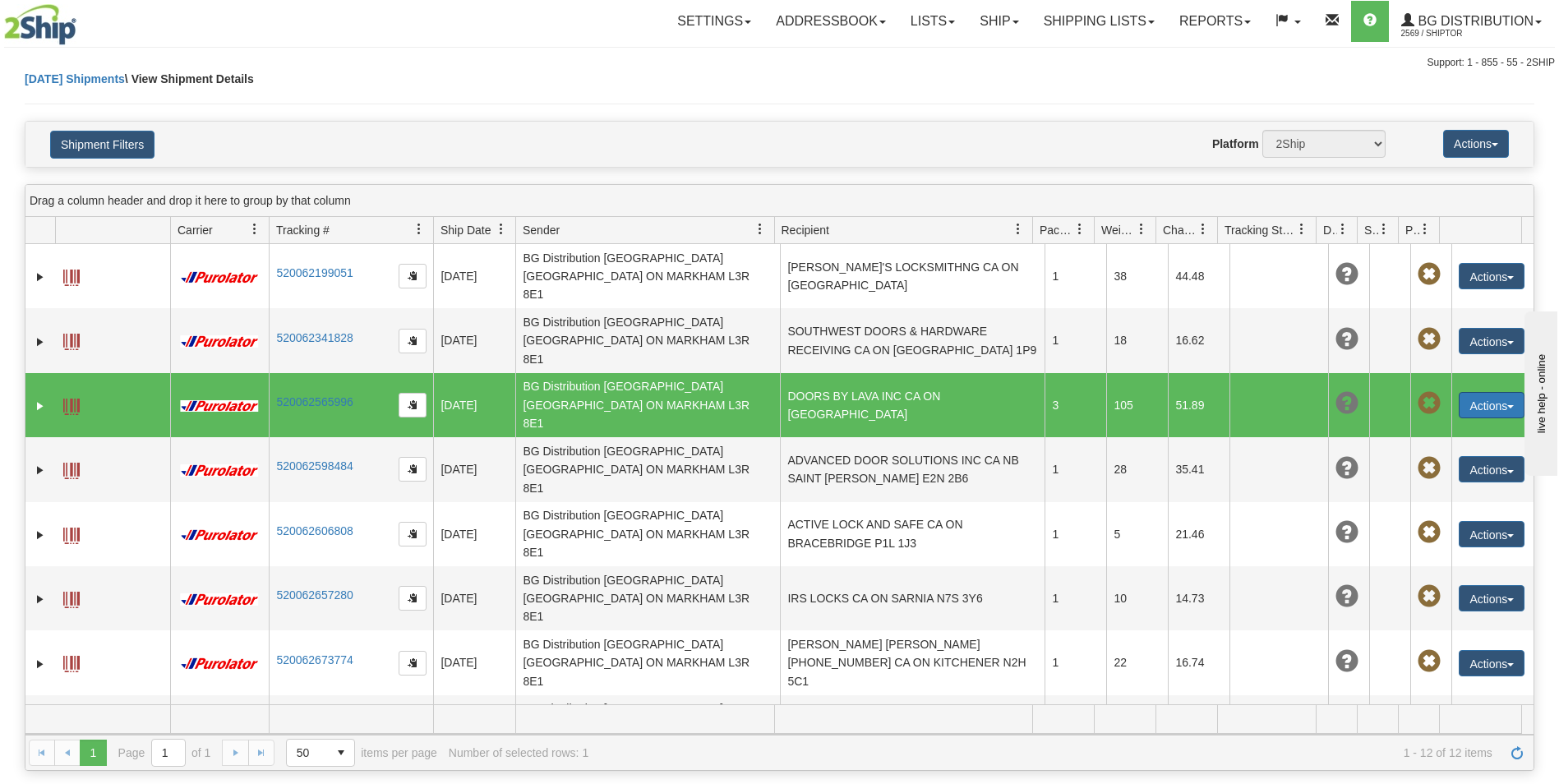
click at [1472, 392] on button "Actions" at bounding box center [1491, 404] width 66 height 26
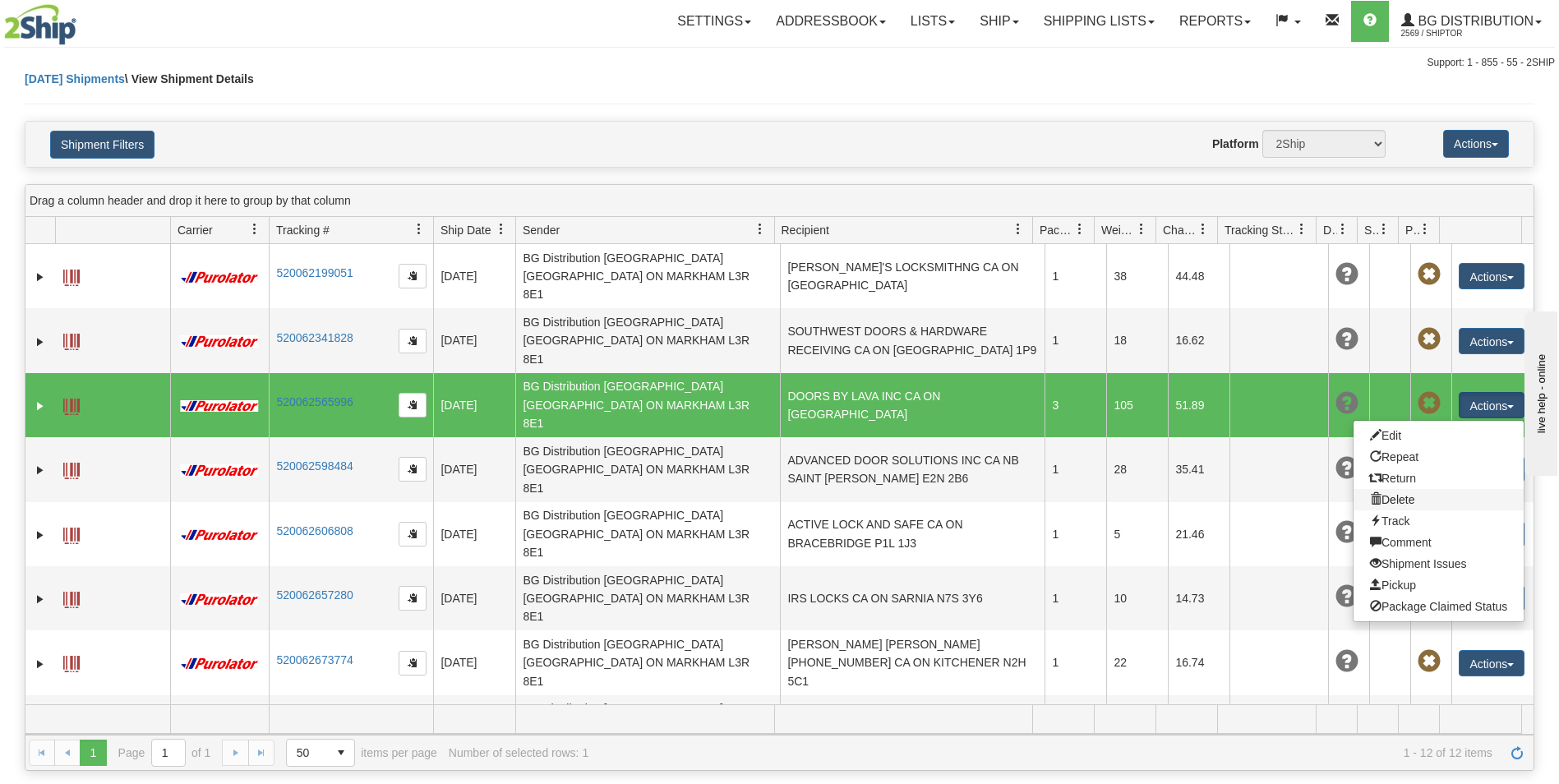
click at [1388, 489] on link "Delete" at bounding box center [1438, 499] width 170 height 21
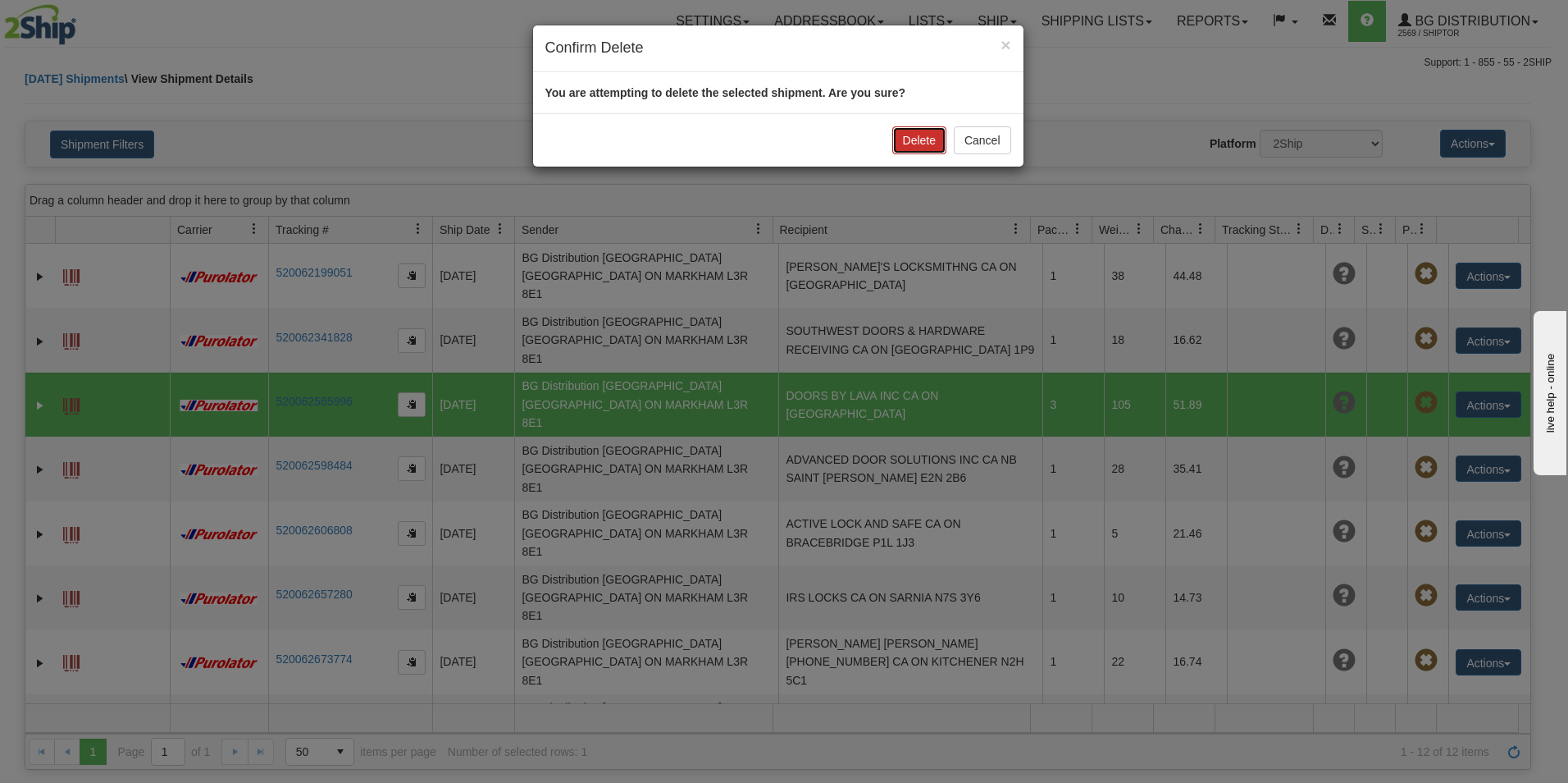
click at [917, 144] on button "Delete" at bounding box center [918, 140] width 55 height 28
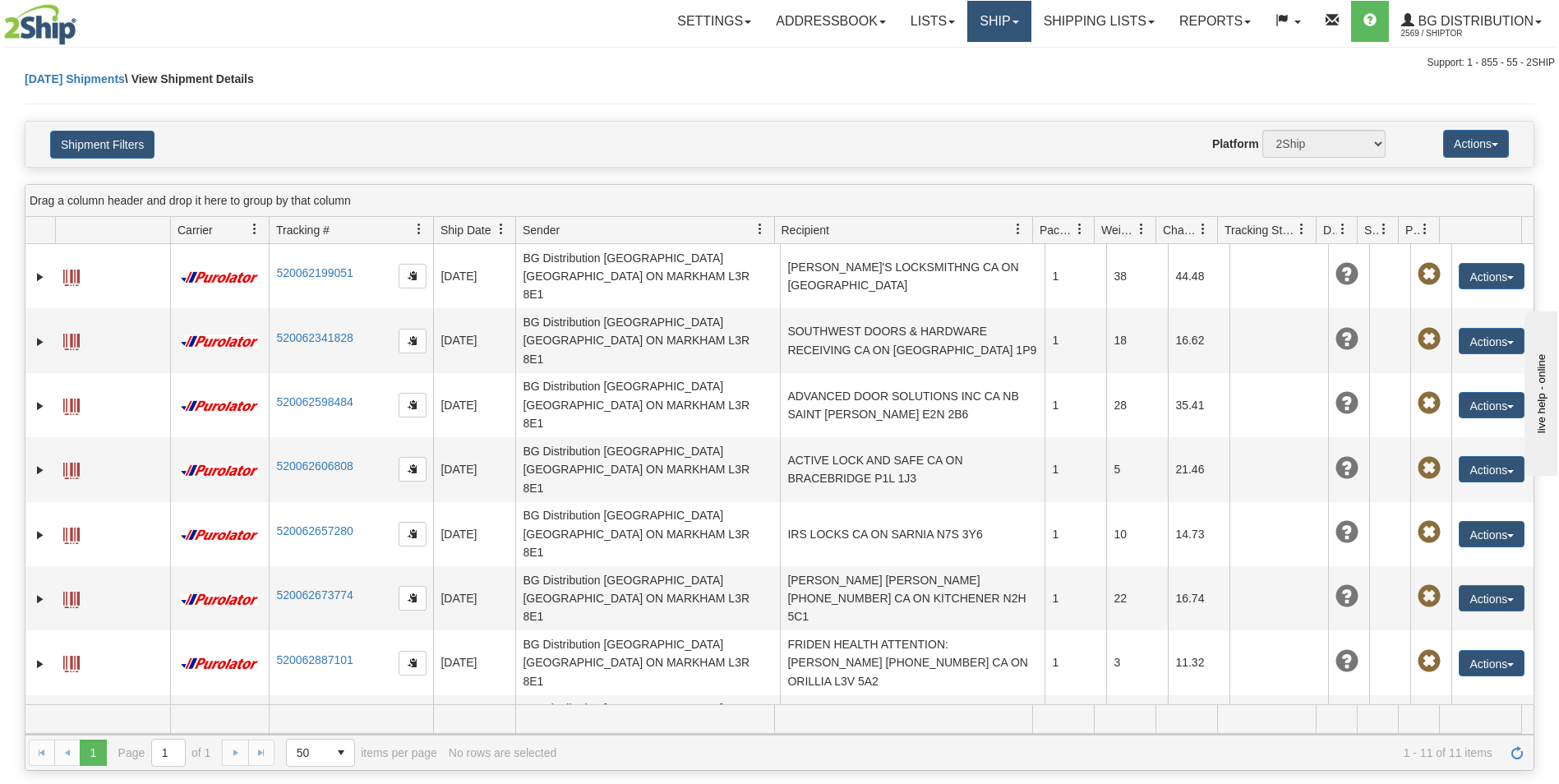
click at [993, 22] on link "Ship" at bounding box center [999, 21] width 64 height 41
click at [976, 54] on link "Ship Screen" at bounding box center [965, 57] width 130 height 21
